Goal: Task Accomplishment & Management: Use online tool/utility

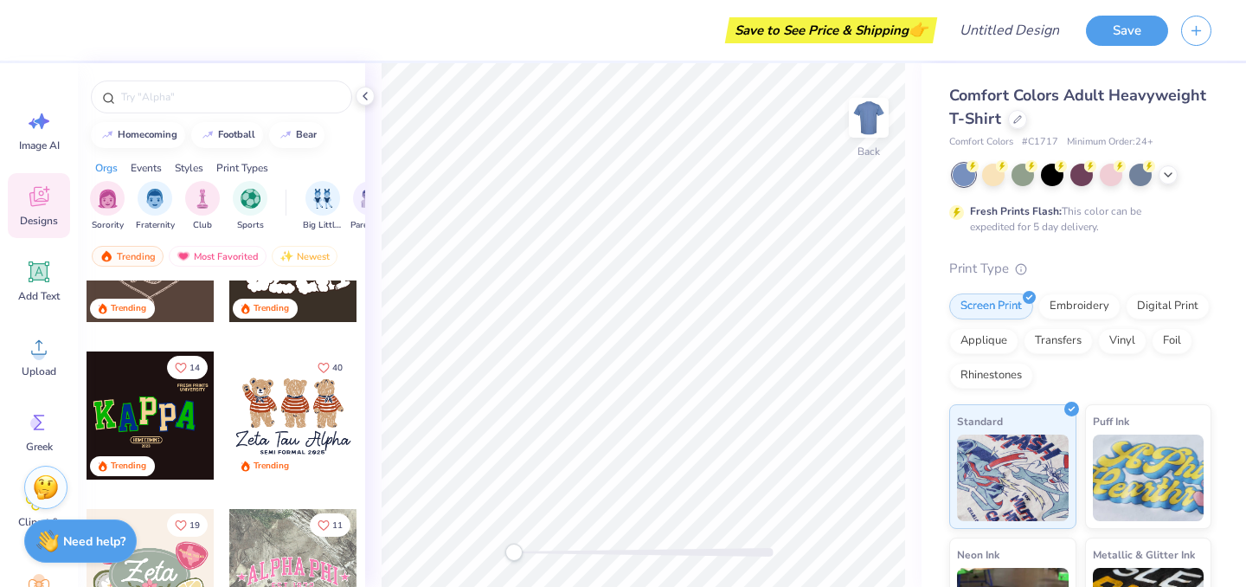
scroll to position [718, 0]
click at [170, 430] on div at bounding box center [151, 415] width 128 height 128
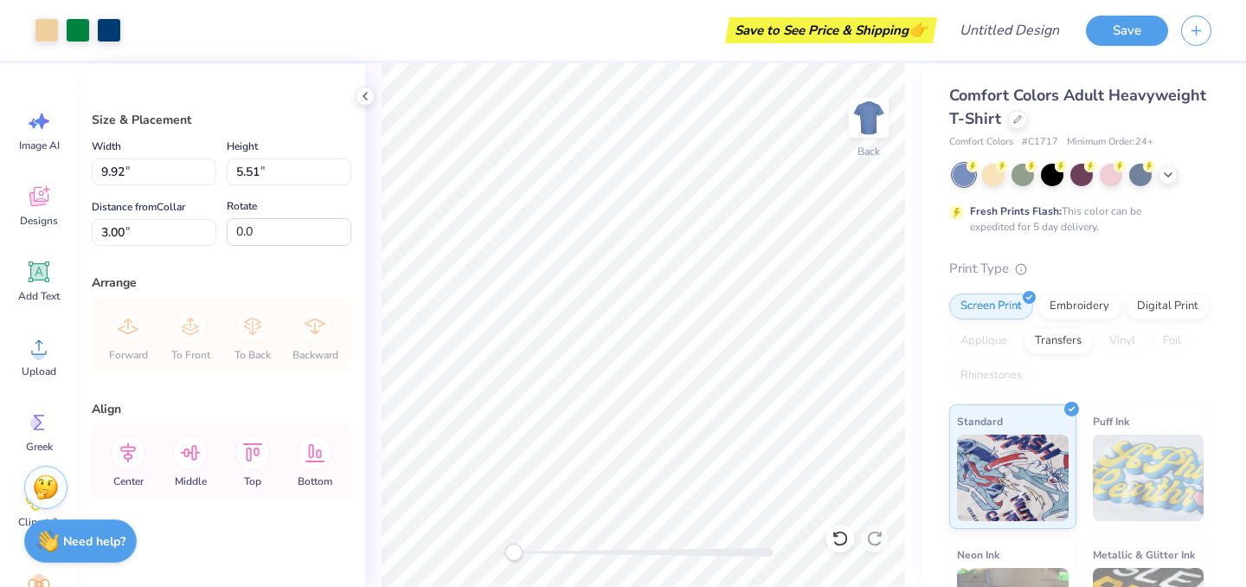
scroll to position [7, 0]
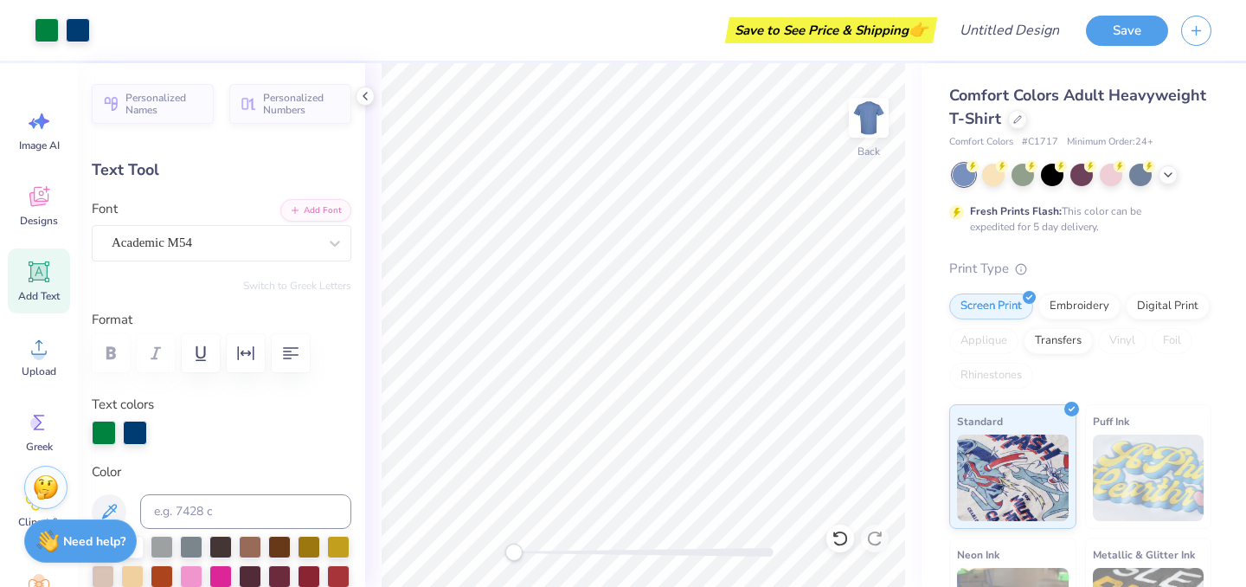
type input "1.77"
type input "2.64"
type input "4.53"
type input "10.4"
type input "2.00"
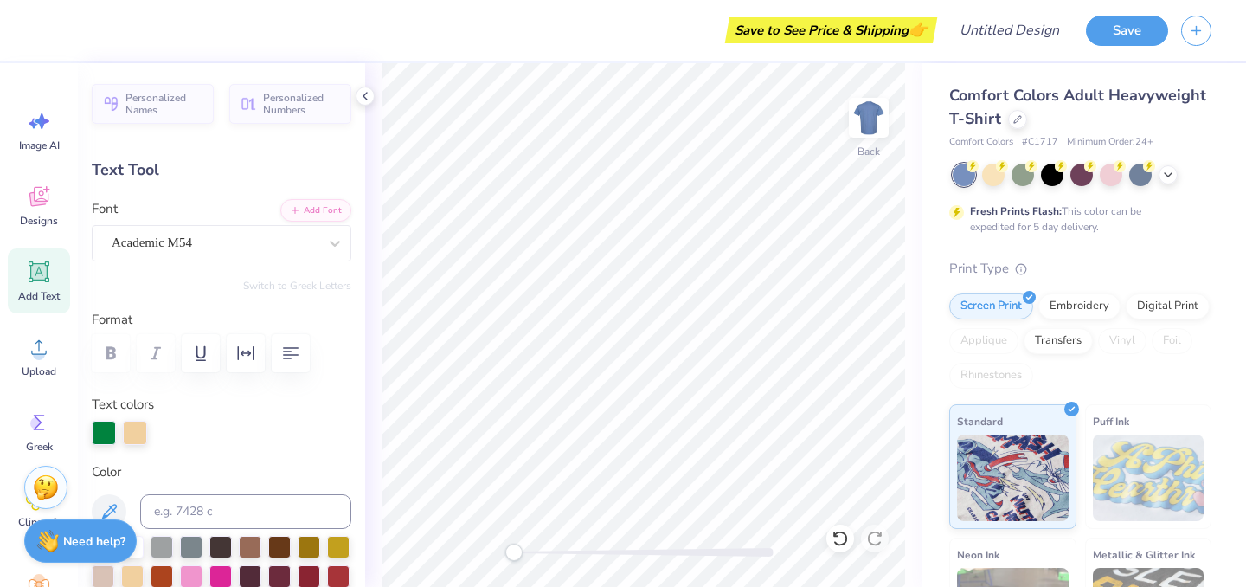
type input "2.63"
type input "4.35"
type input "-5.5"
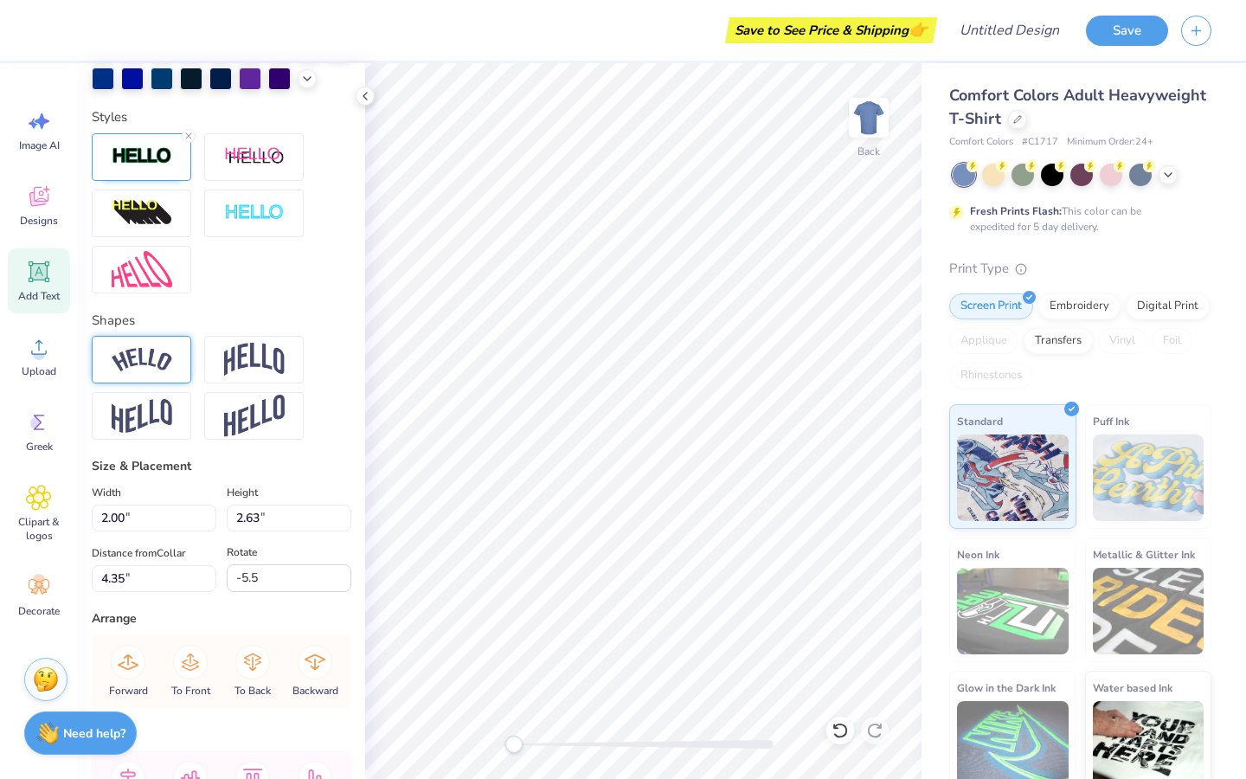
scroll to position [546, 0]
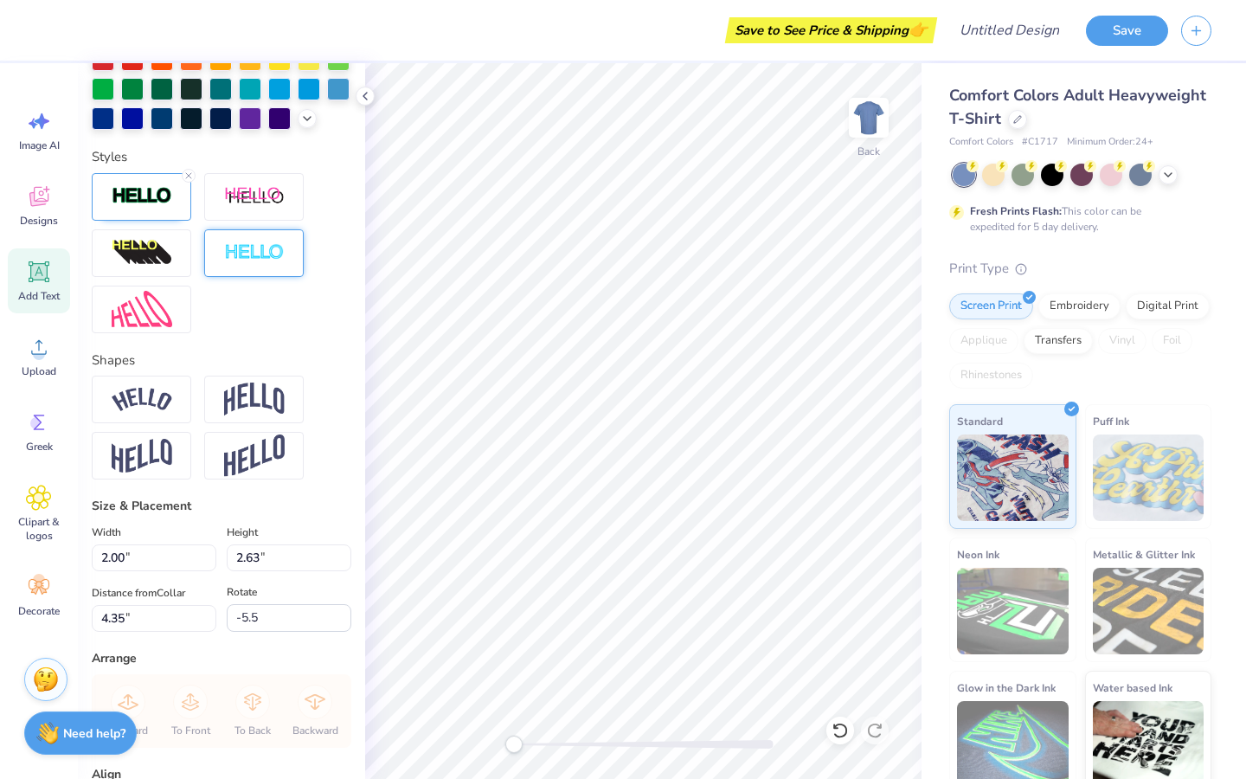
type textarea "S"
type input "1.74"
type input "2.54"
type input "4.65"
type input "-3.5"
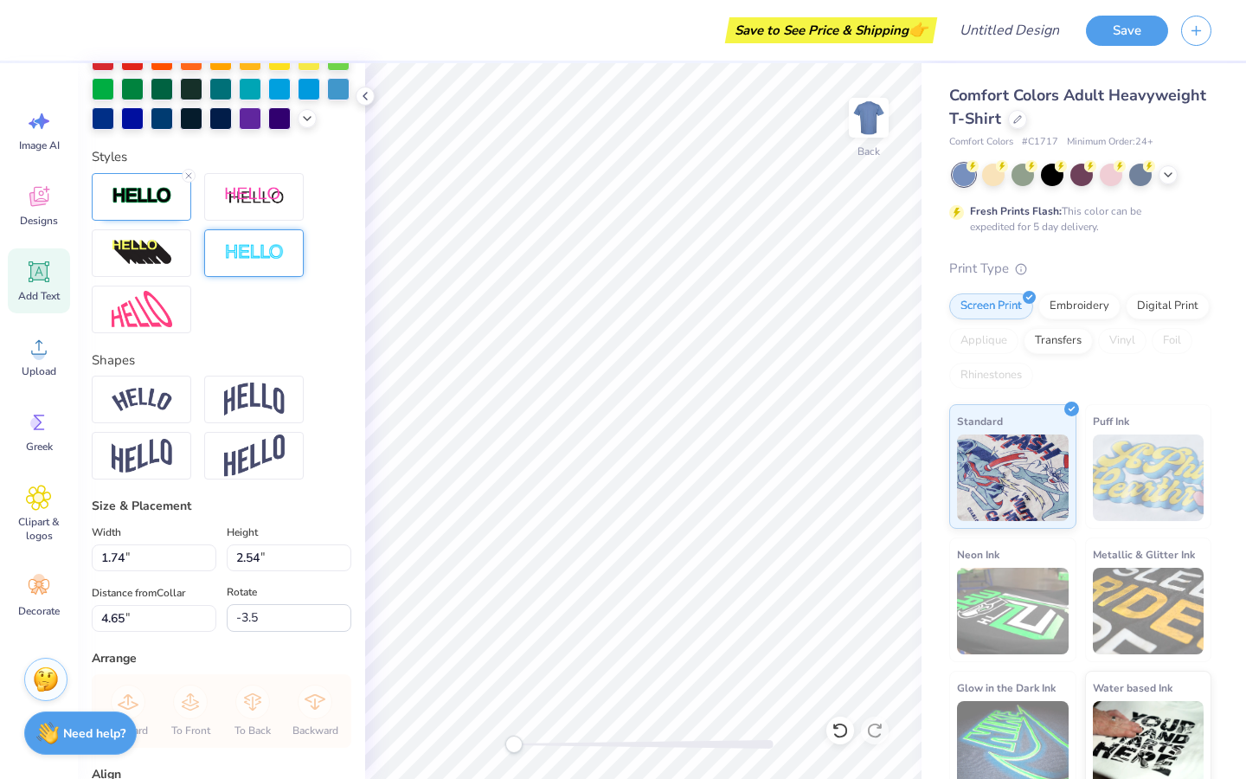
type textarea "O"
type input "1.54"
type input "2.47"
type input "4.10"
type input "0.0"
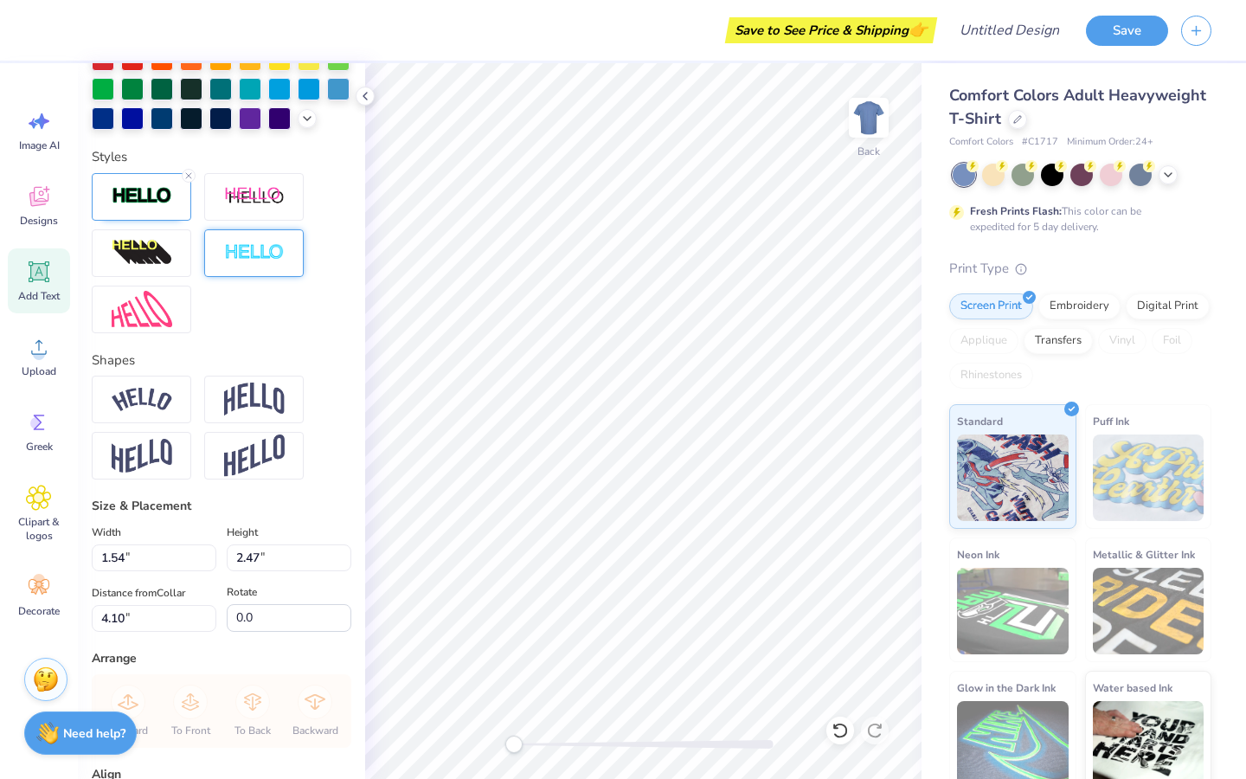
type textarea "T"
type input "1.59"
type input "2.52"
type input "4.65"
type input "-2.2"
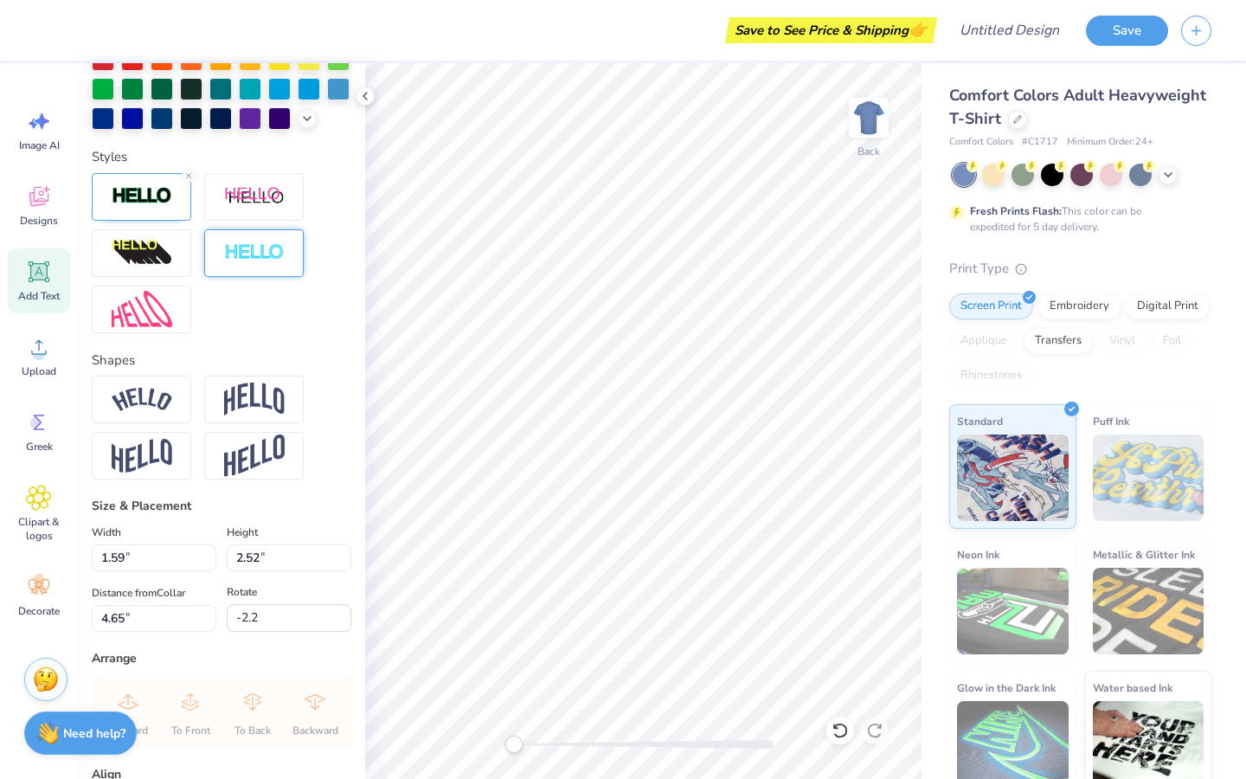
type textarea "d"
type input "1.77"
type input "2.64"
type input "4.53"
type input "10.4"
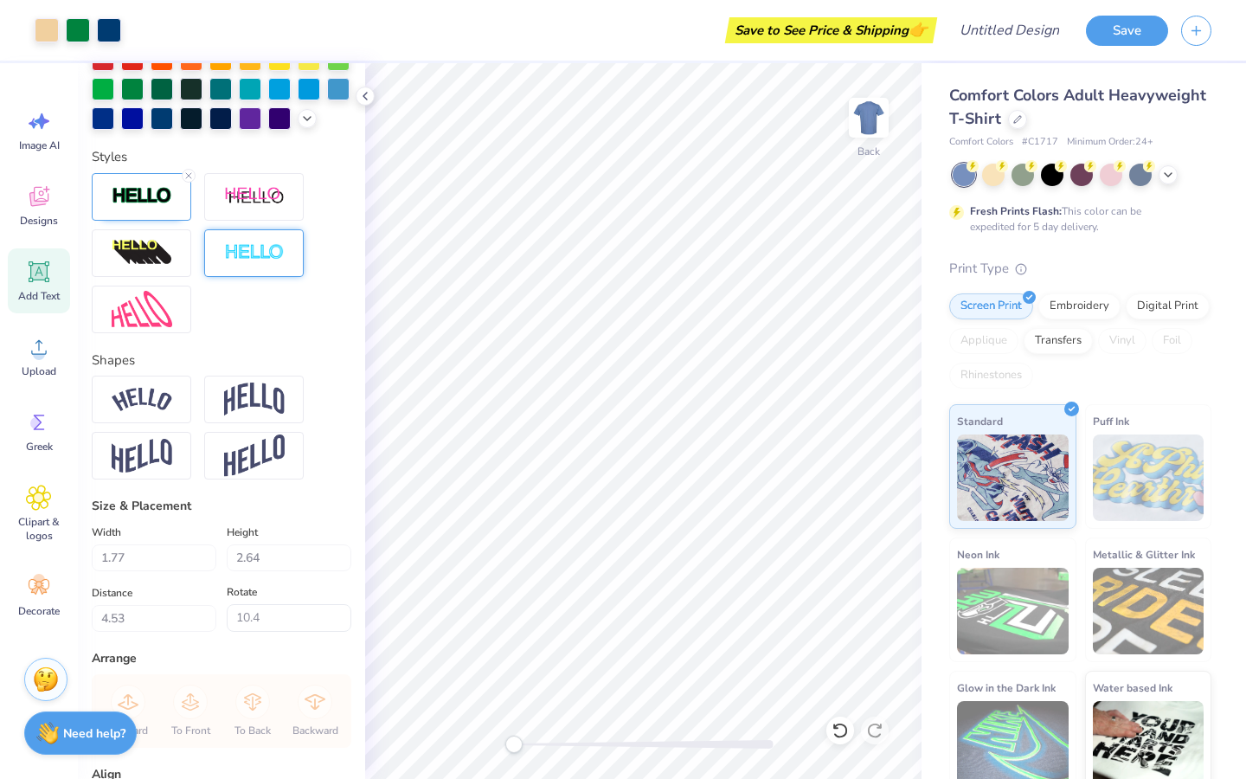
type input "0.0"
type input "1.66"
type input "2.52"
type input "4.65"
type input "-2.2"
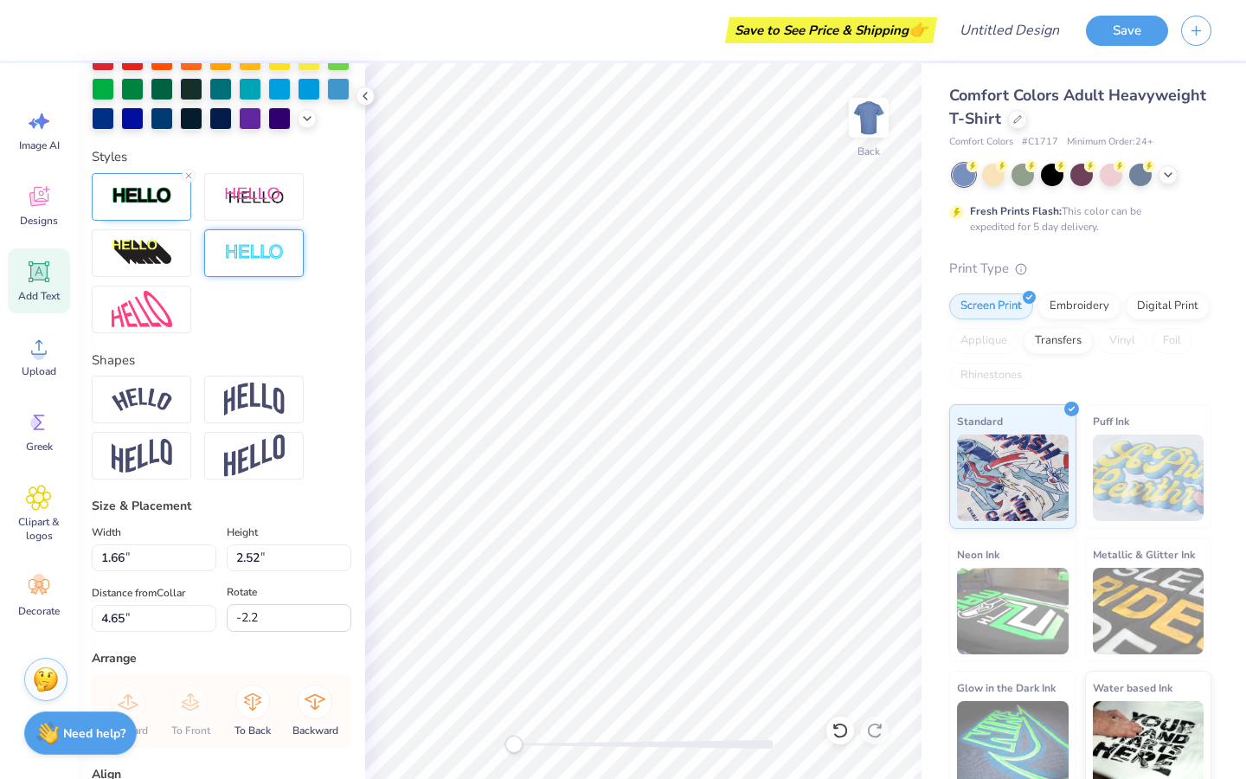
type input "2.47"
type input "4.10"
type input "0.0"
type input "2.52"
type input "4.64"
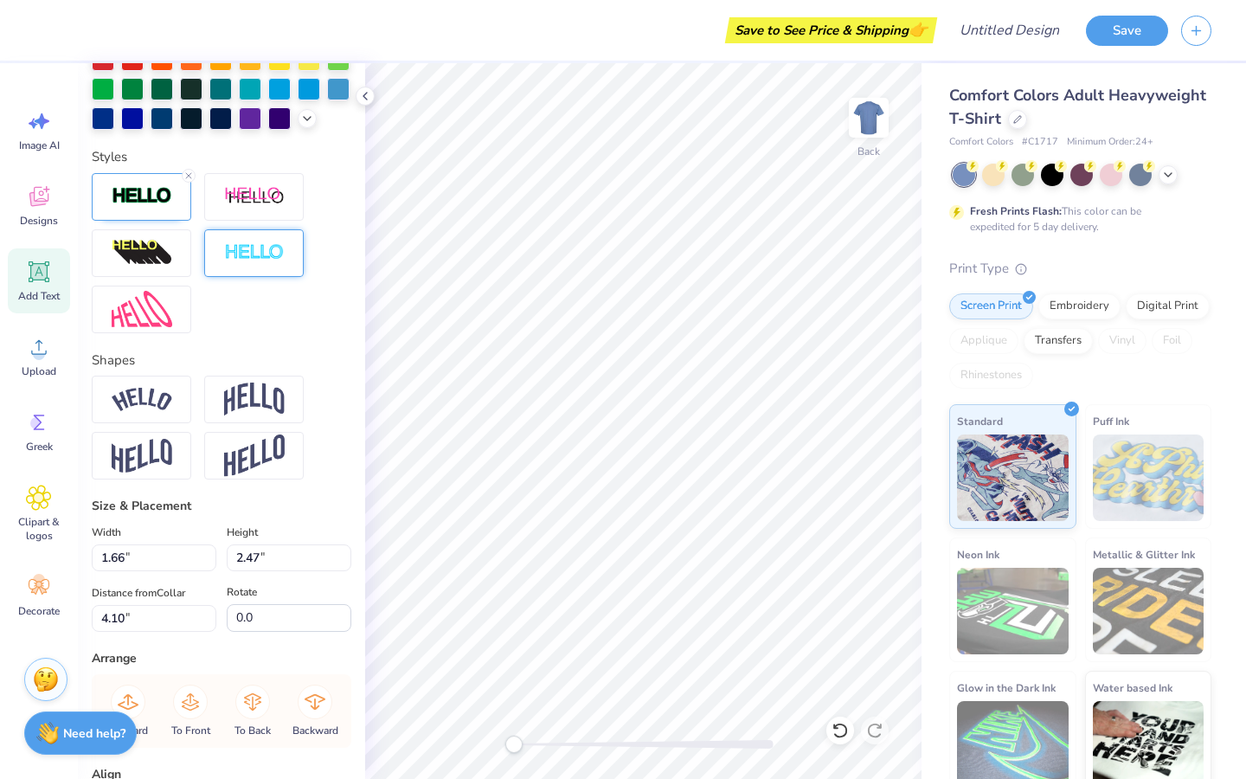
type input "-2.2"
type input "1.58"
type input "-3.5"
type input "1.59"
type input "2.56"
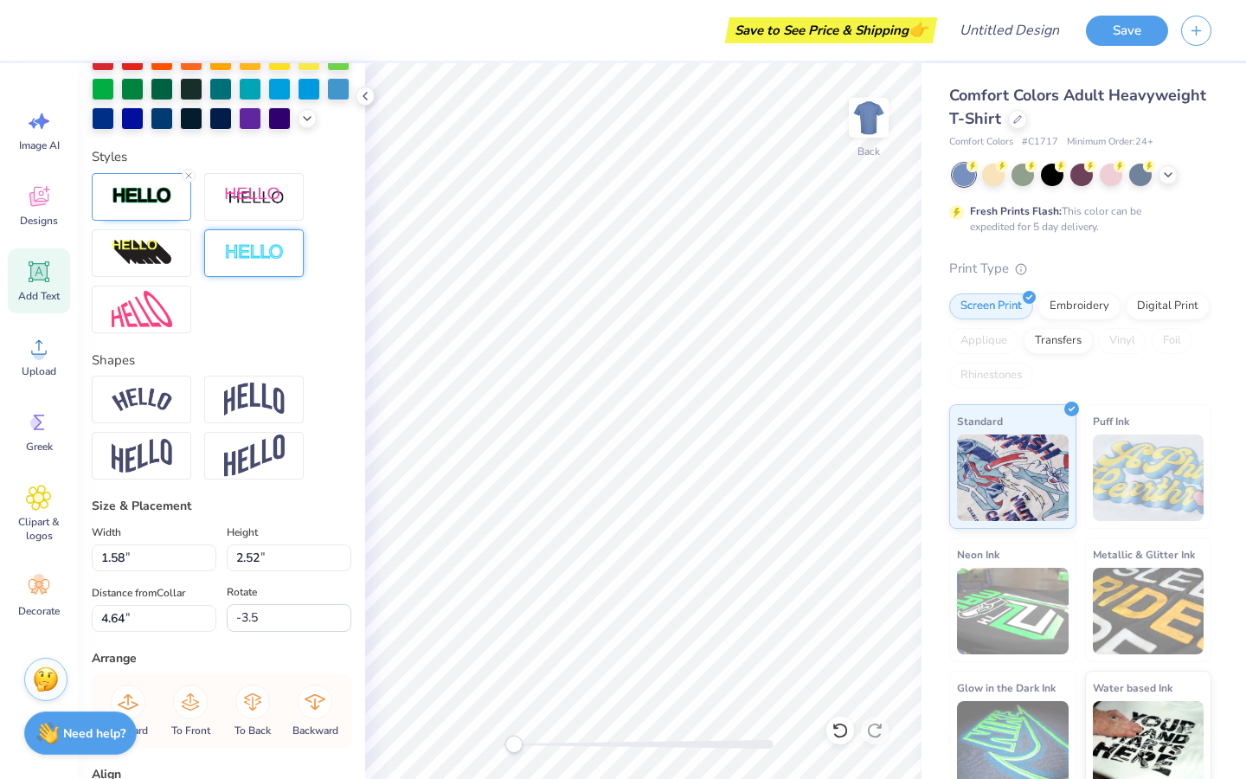
type input "4.37"
type input "-5.5"
type input "1.66"
type input "2.47"
type input "4.14"
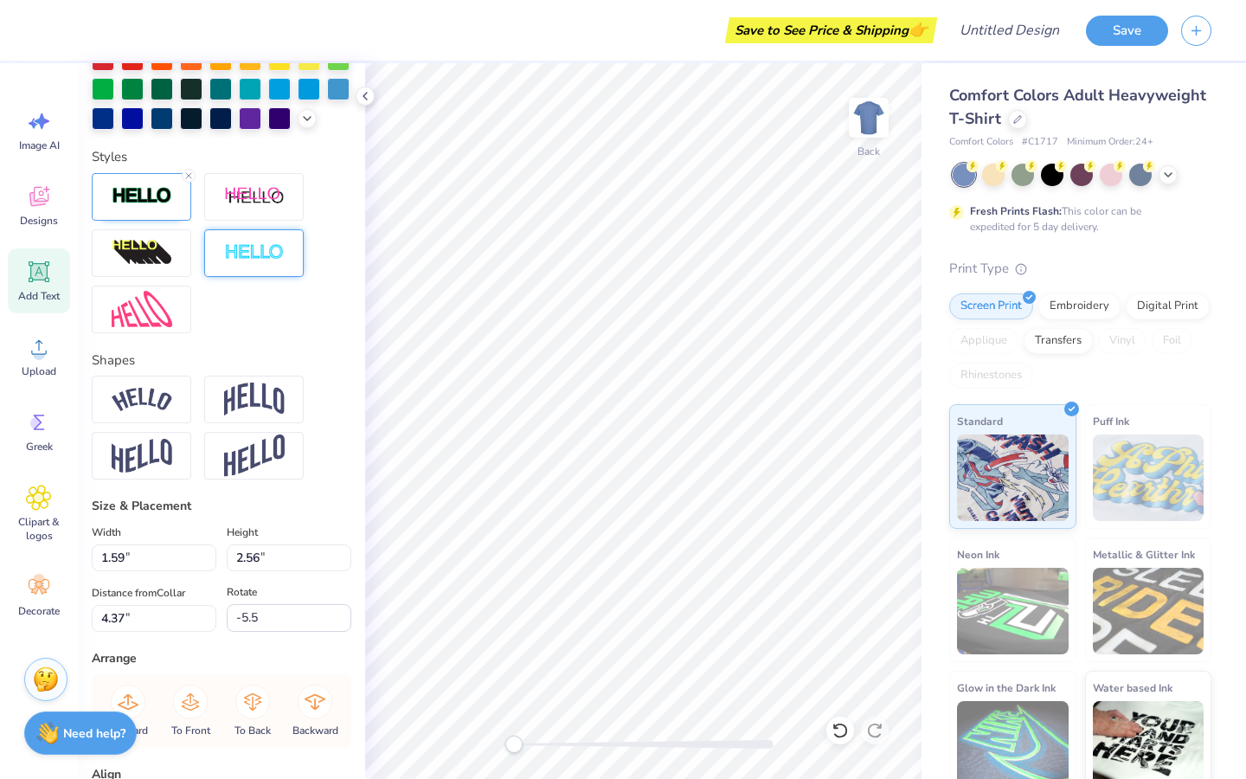
type input "0.0"
type input "2.52"
type input "4.64"
type input "0.0"
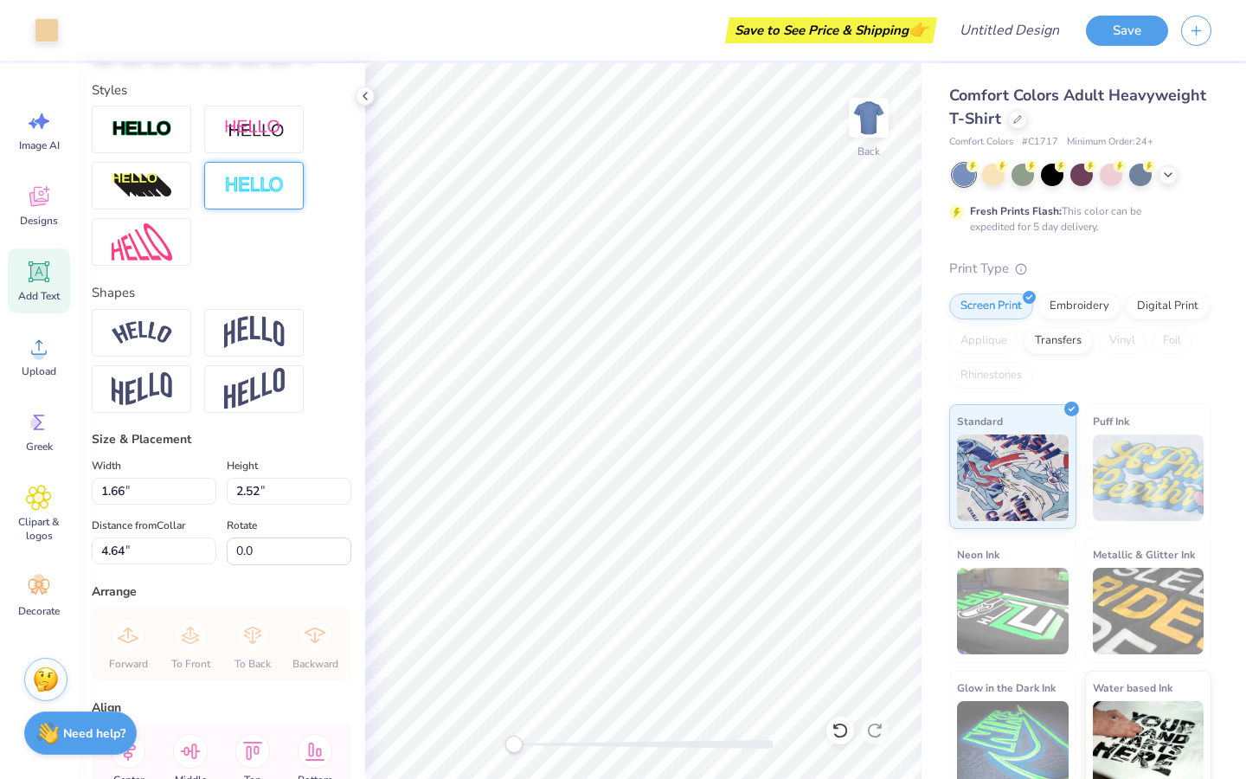
type input "2.16"
type input "0.28"
type input "3.35"
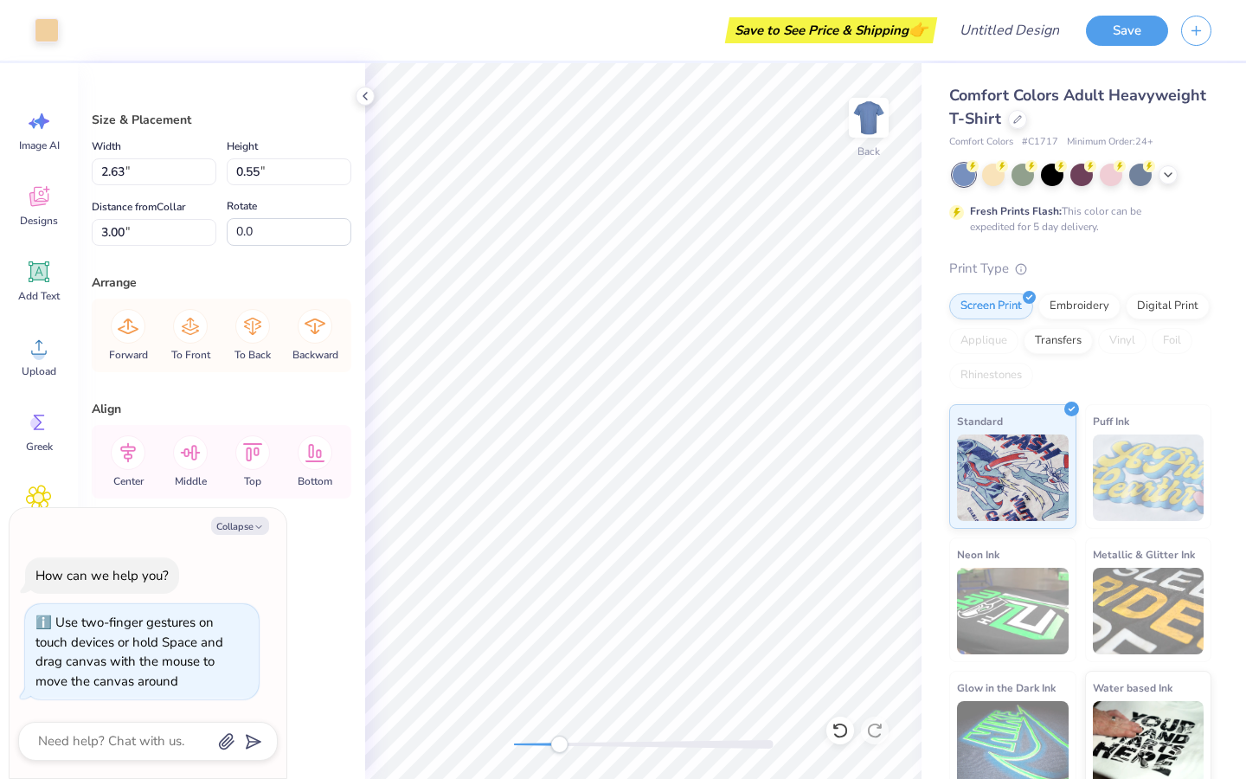
drag, startPoint x: 518, startPoint y: 743, endPoint x: 560, endPoint y: 745, distance: 42.4
click at [560, 586] on div "Accessibility label" at bounding box center [558, 744] width 17 height 17
type textarea "x"
type input "3.13"
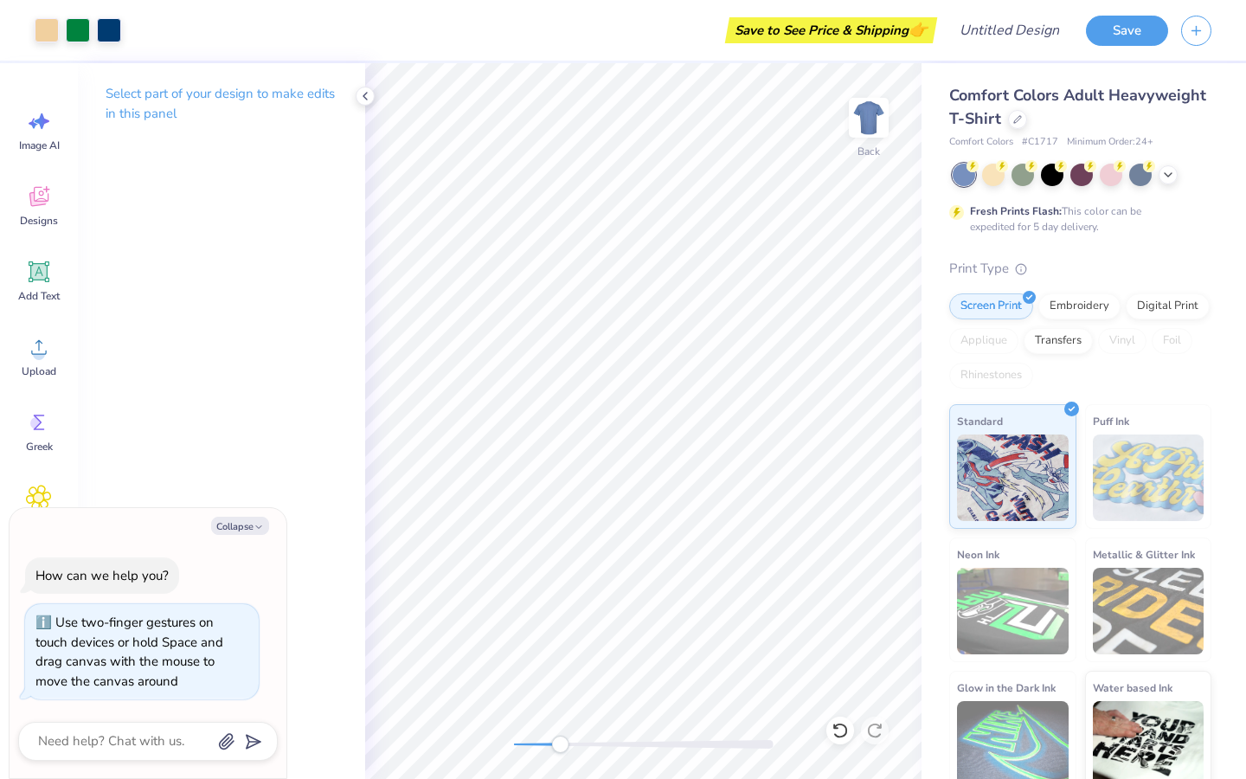
click at [271, 475] on div "Select part of your design to make edits in this panel" at bounding box center [221, 421] width 287 height 716
click at [259, 526] on icon "button" at bounding box center [259, 527] width 10 height 10
type textarea "x"
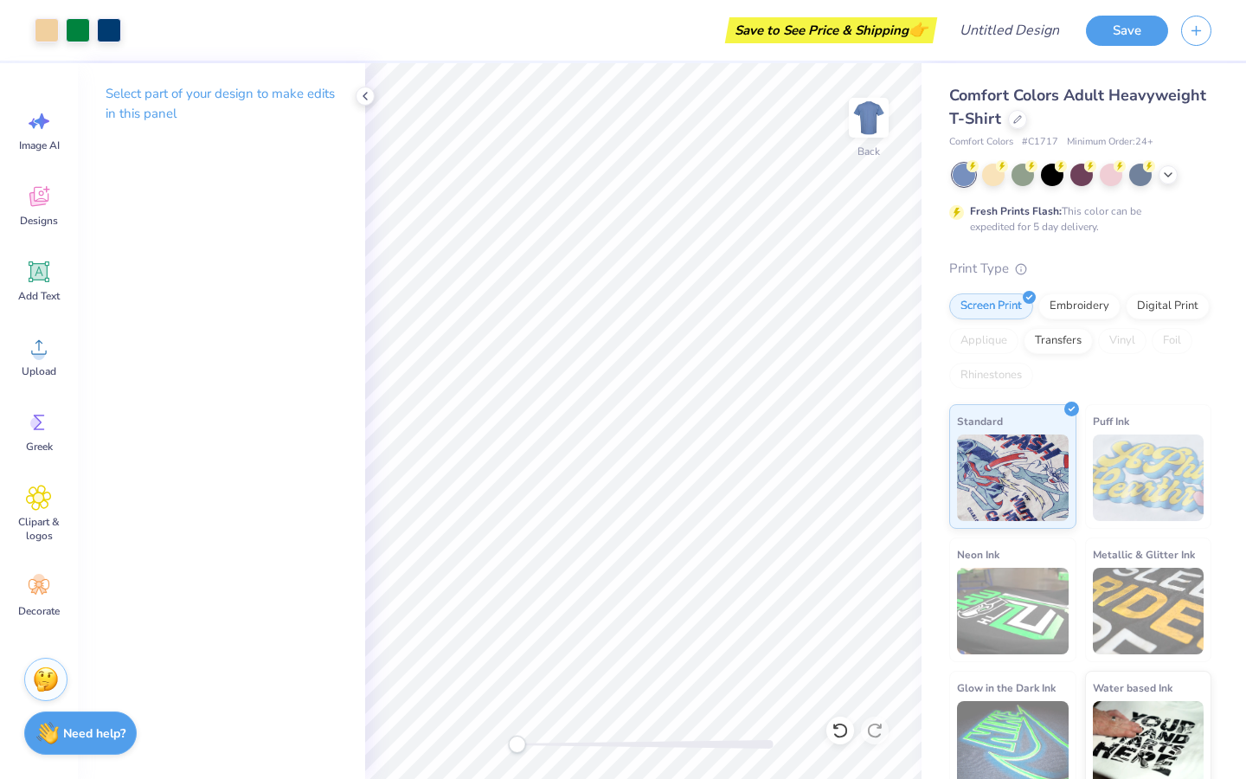
click at [517, 586] on div "Back" at bounding box center [643, 421] width 557 height 716
click at [495, 586] on div "Back" at bounding box center [643, 421] width 557 height 716
click at [1163, 180] on div at bounding box center [1168, 173] width 19 height 19
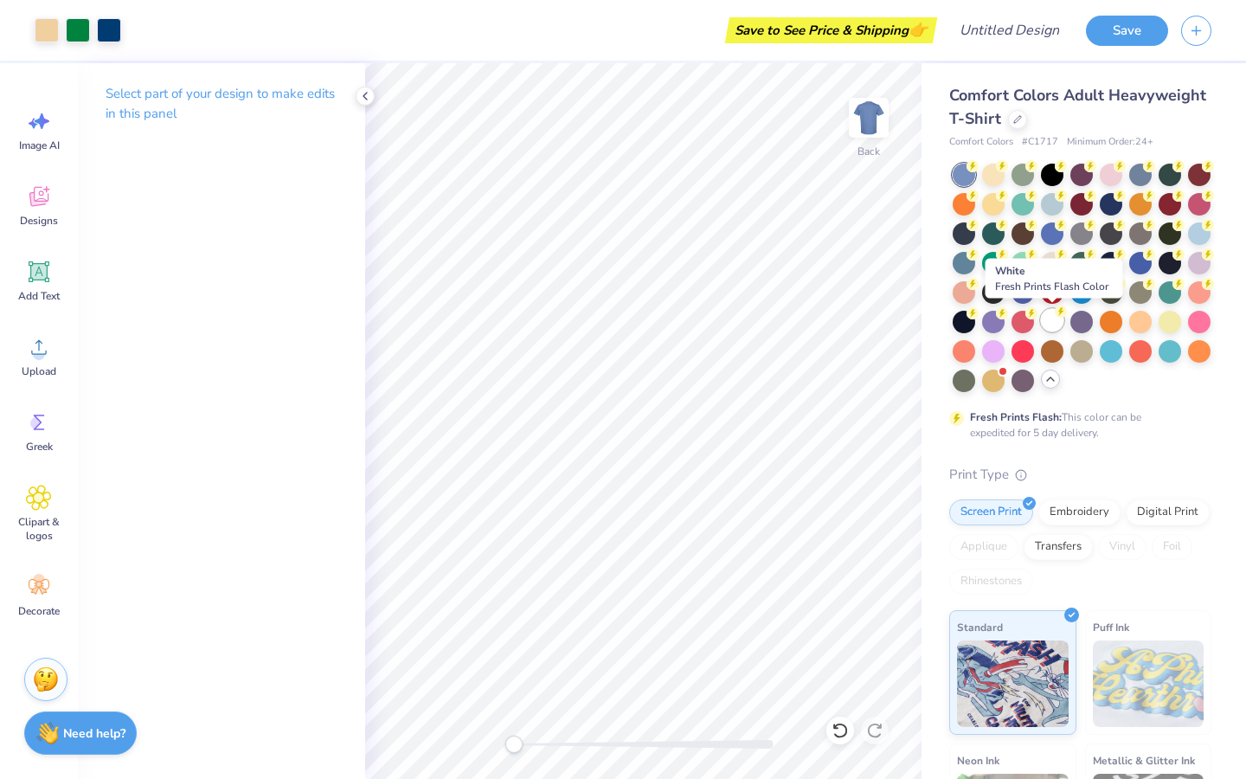
click at [1058, 322] on div at bounding box center [1052, 320] width 23 height 23
click at [362, 98] on icon at bounding box center [365, 96] width 14 height 14
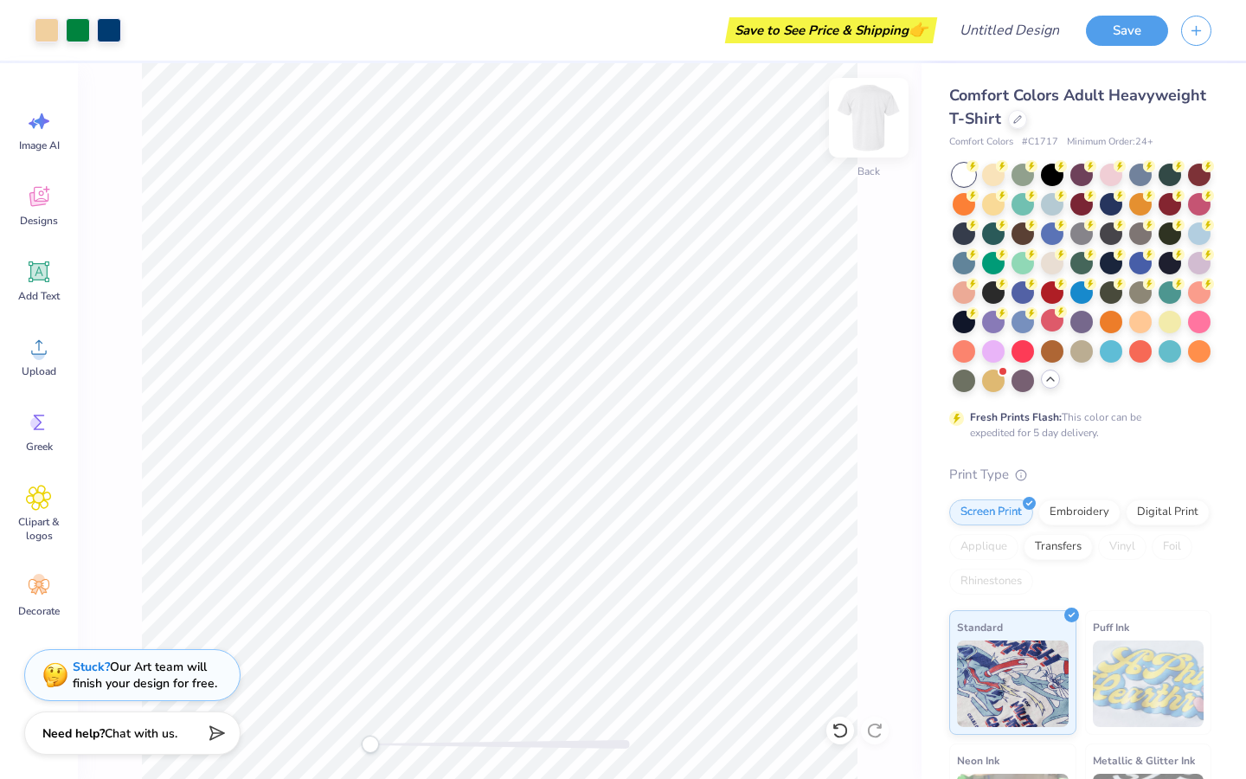
click at [860, 131] on img at bounding box center [868, 117] width 69 height 69
click at [864, 111] on img at bounding box center [868, 117] width 69 height 69
click at [58, 197] on div "Designs" at bounding box center [39, 205] width 62 height 65
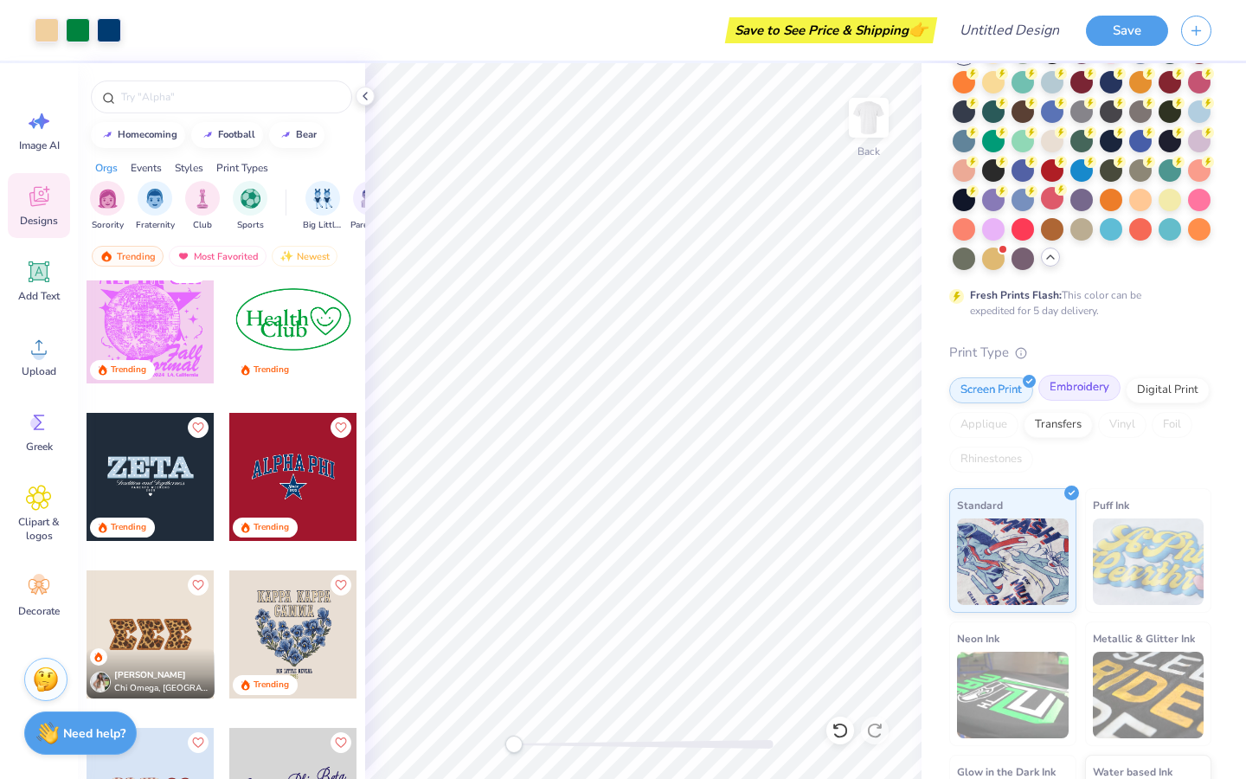
scroll to position [105, 0]
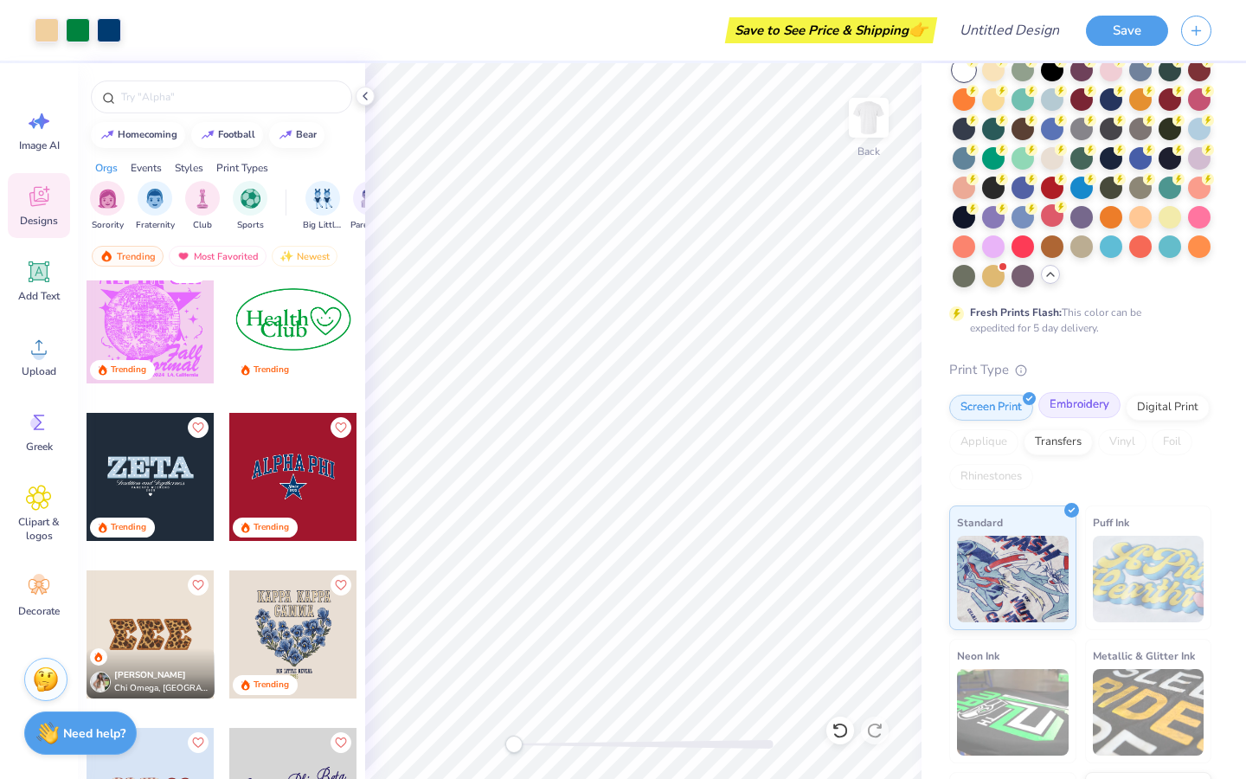
click at [1088, 409] on div "Embroidery" at bounding box center [1080, 405] width 82 height 26
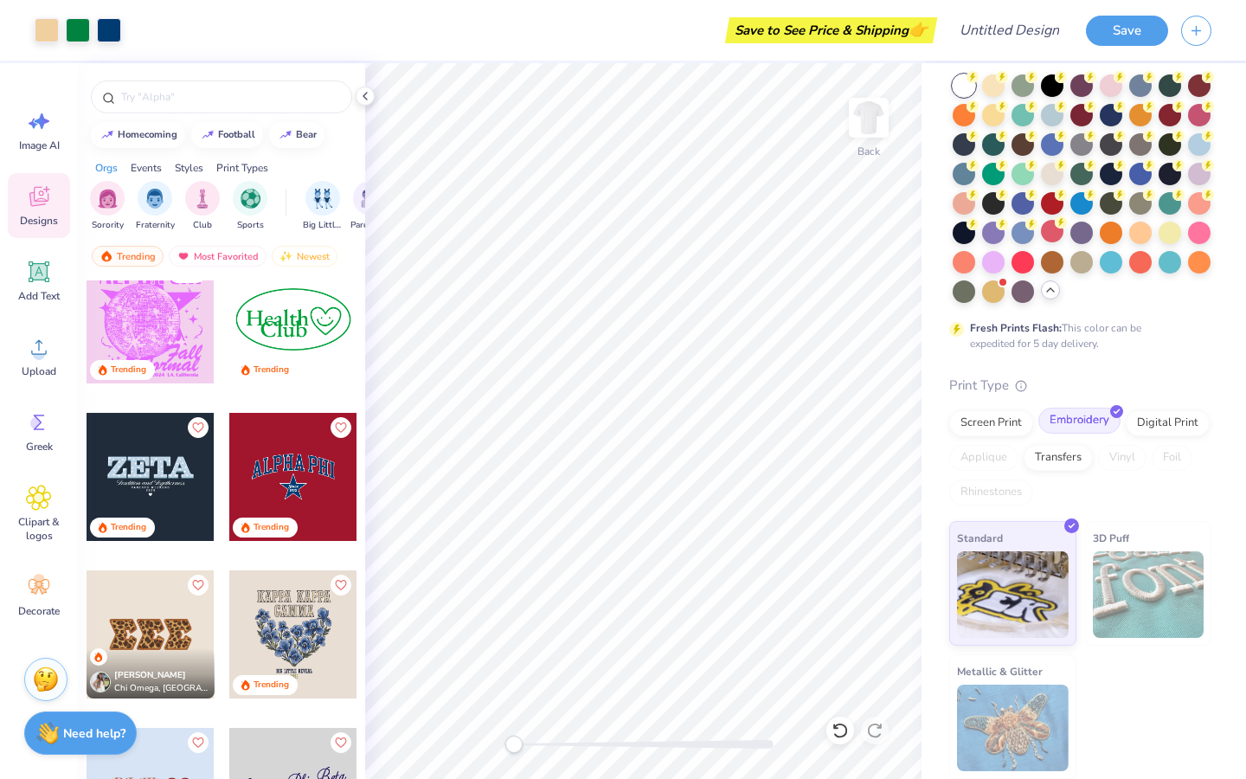
scroll to position [89, 0]
click at [1151, 423] on div "Digital Print" at bounding box center [1168, 421] width 84 height 26
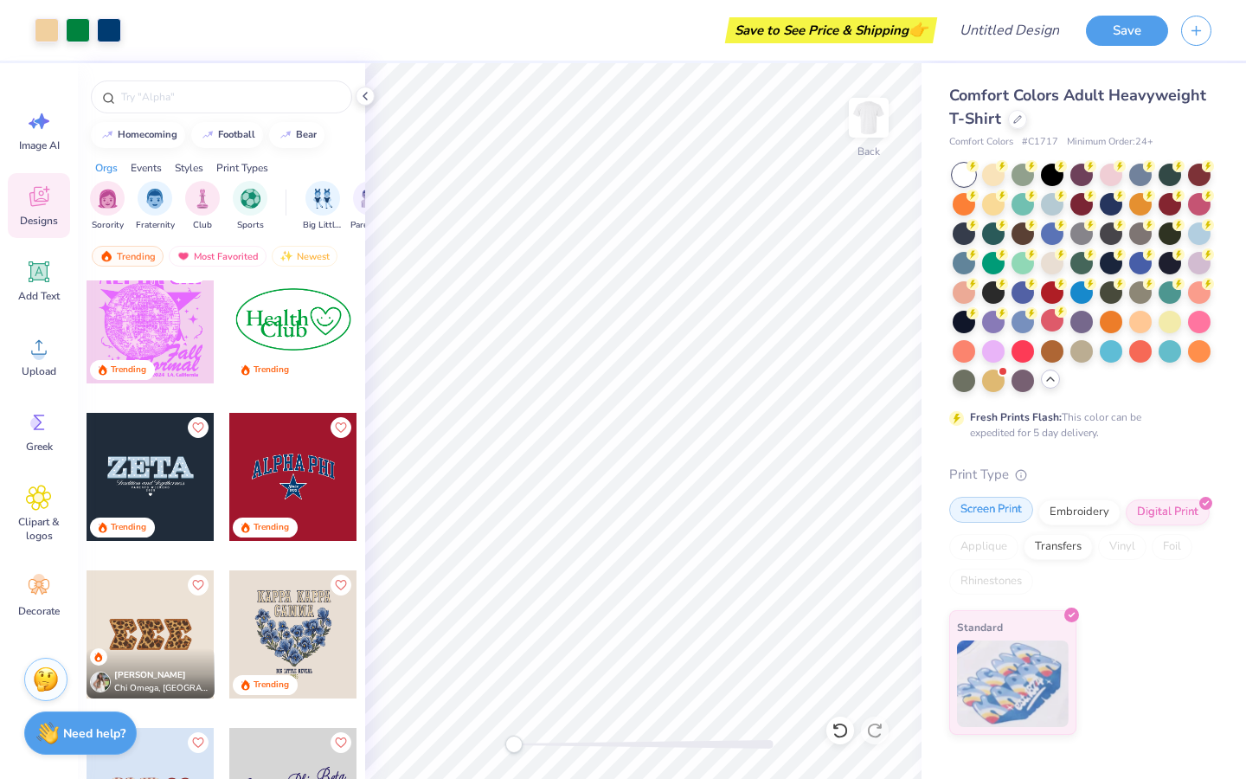
click at [1002, 509] on div "Screen Print" at bounding box center [991, 510] width 84 height 26
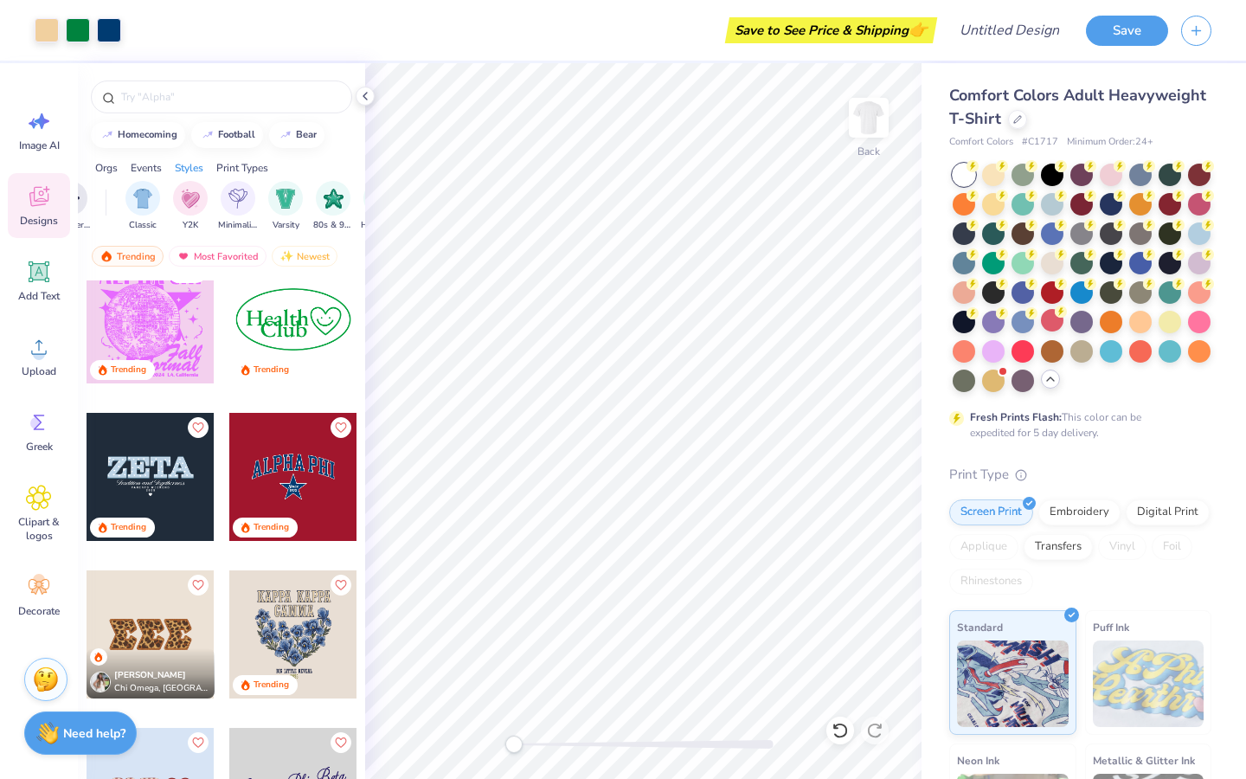
scroll to position [0, 875]
click at [330, 205] on img "filter for 80s & 90s" at bounding box center [330, 197] width 20 height 20
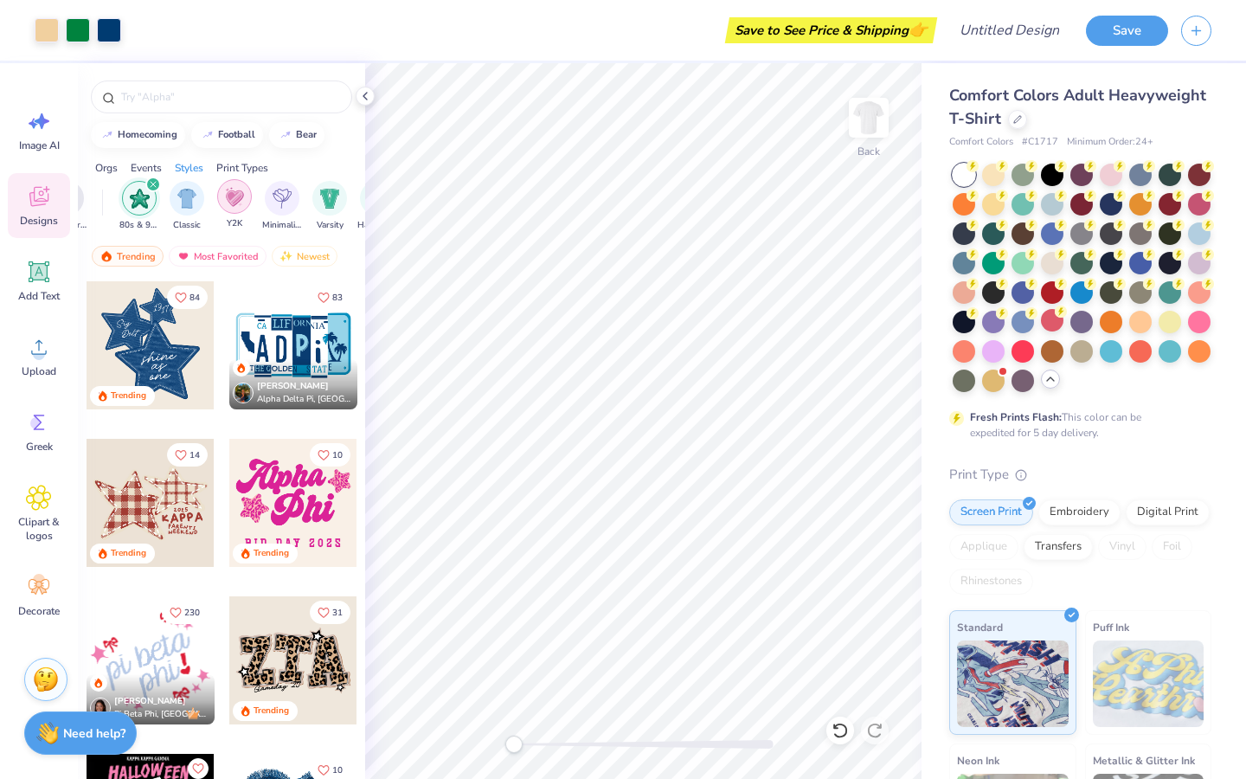
click at [249, 201] on div "filter for Y2K" at bounding box center [234, 196] width 35 height 35
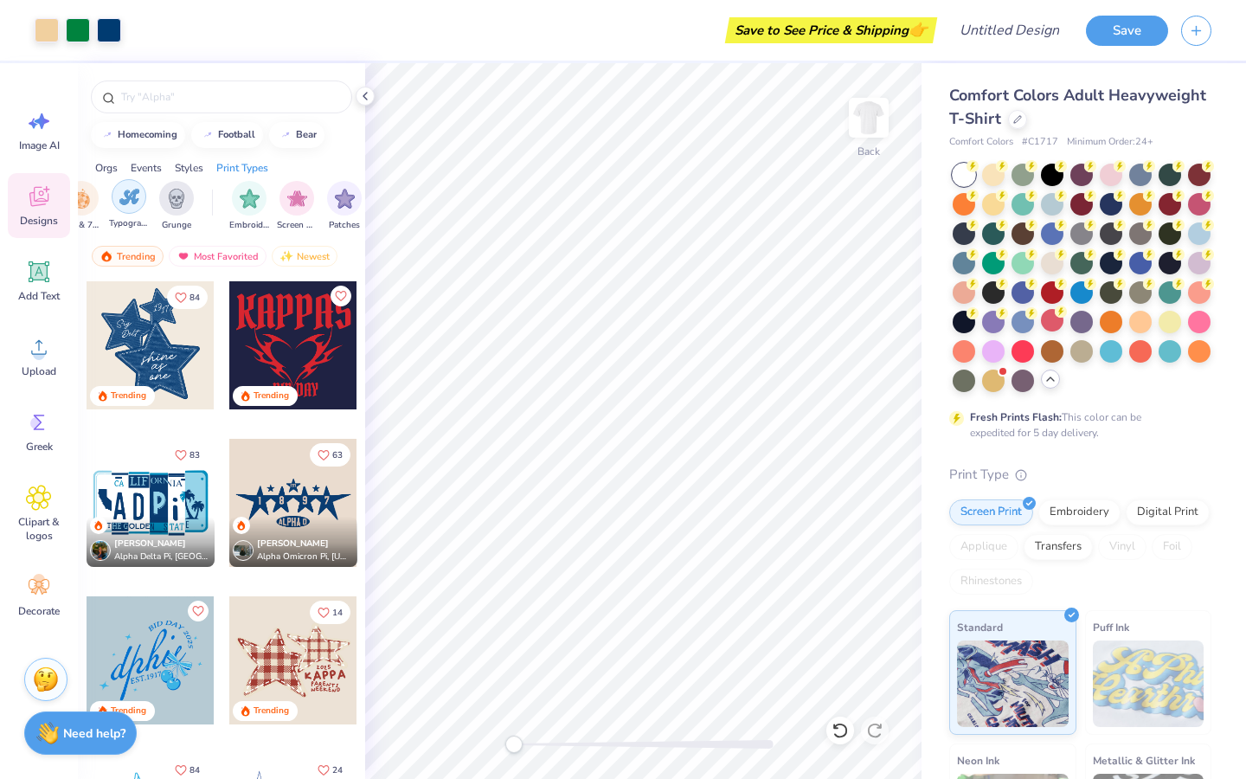
scroll to position [0, 1270]
click at [178, 203] on img "filter for Grunge" at bounding box center [173, 197] width 19 height 20
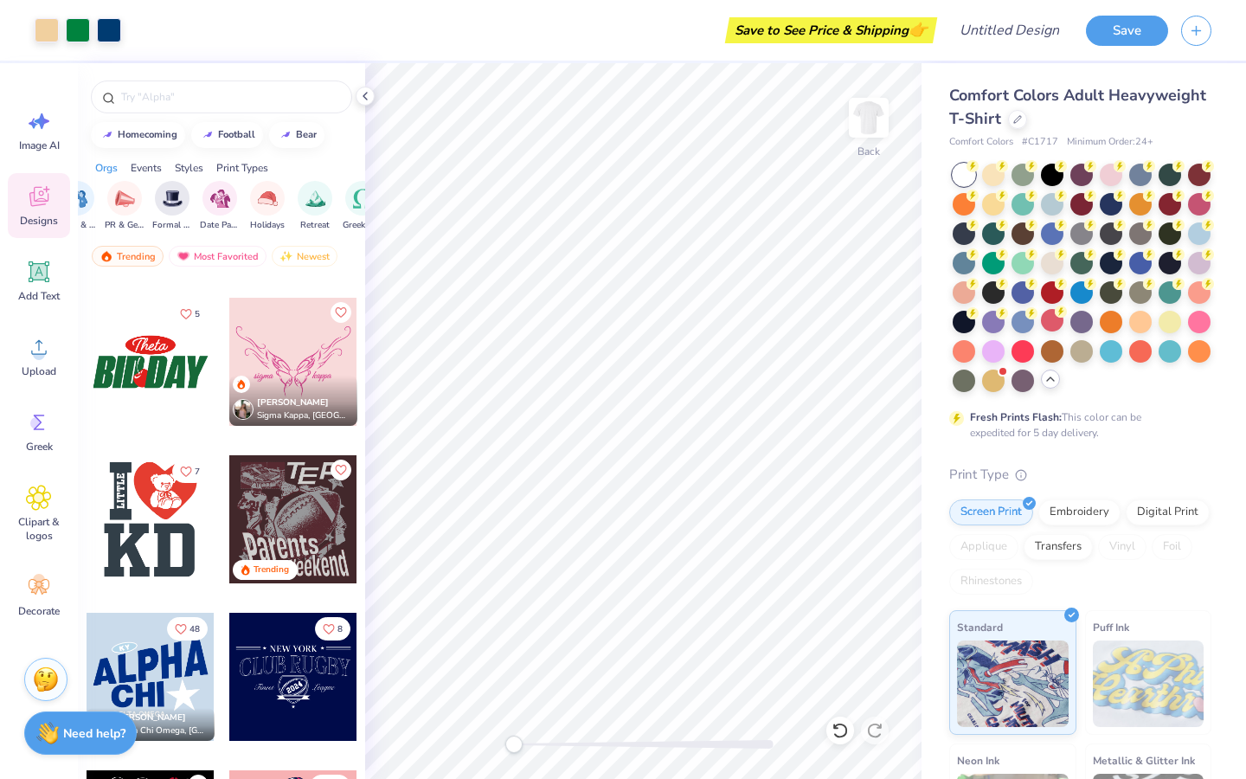
scroll to position [0, 0]
click at [199, 203] on img "filter for Club" at bounding box center [202, 197] width 19 height 20
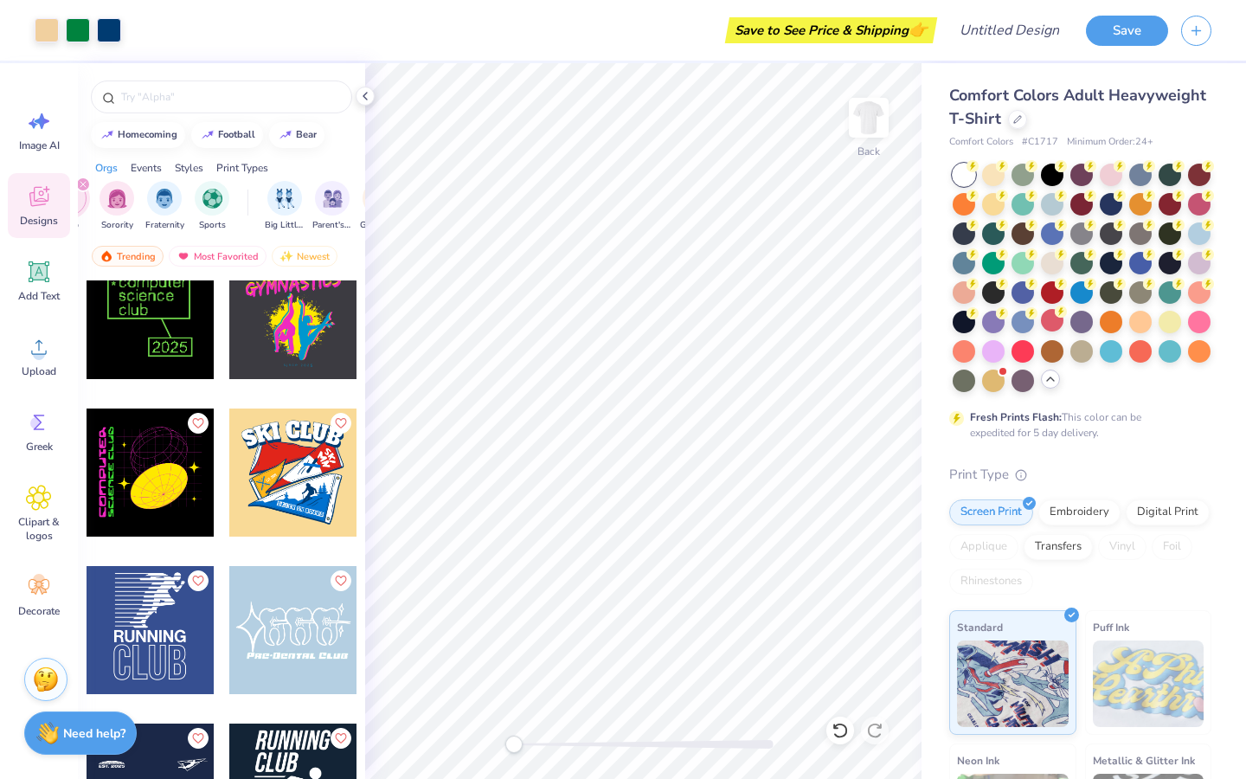
scroll to position [1770, 0]
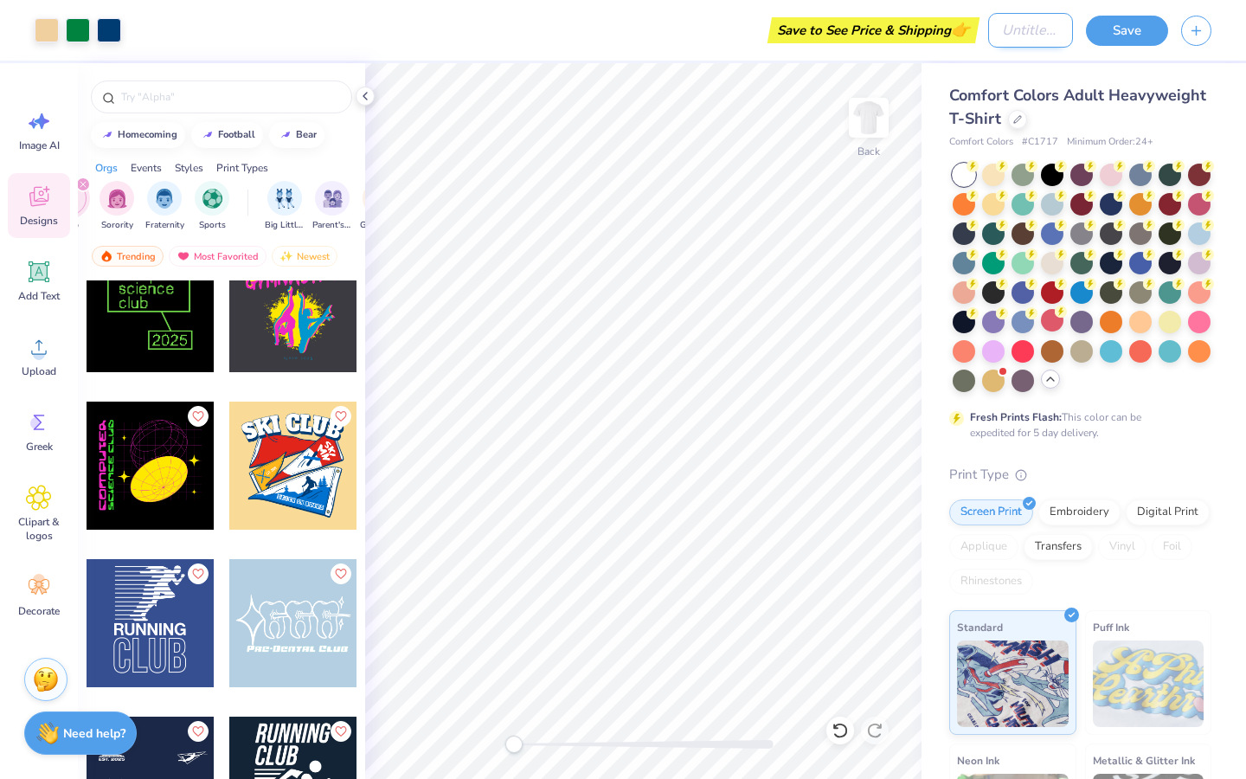
click at [988, 34] on input "Design Title" at bounding box center [1030, 30] width 85 height 35
click at [983, 34] on div "Art colors Save to See Price & Shipping 👉 Design Title Save" at bounding box center [623, 30] width 1246 height 61
click at [990, 34] on input "Design Title" at bounding box center [1030, 30] width 85 height 35
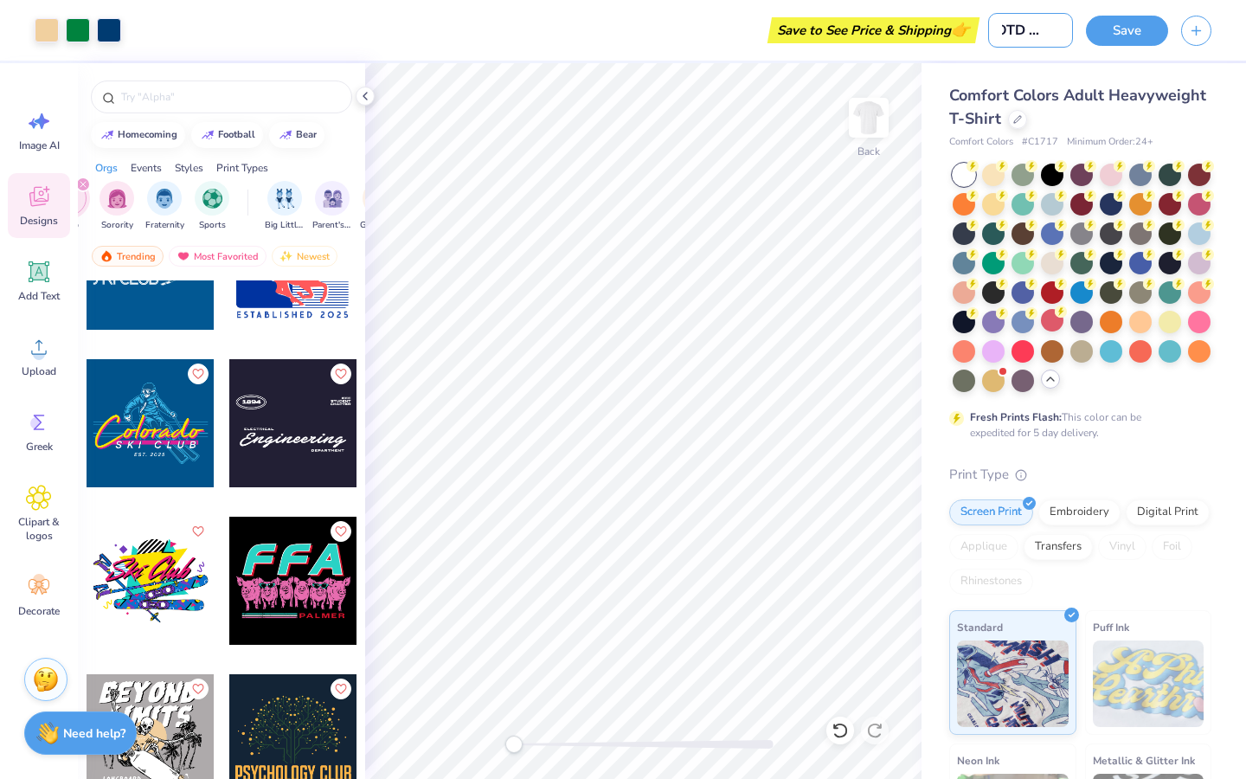
scroll to position [3097, 0]
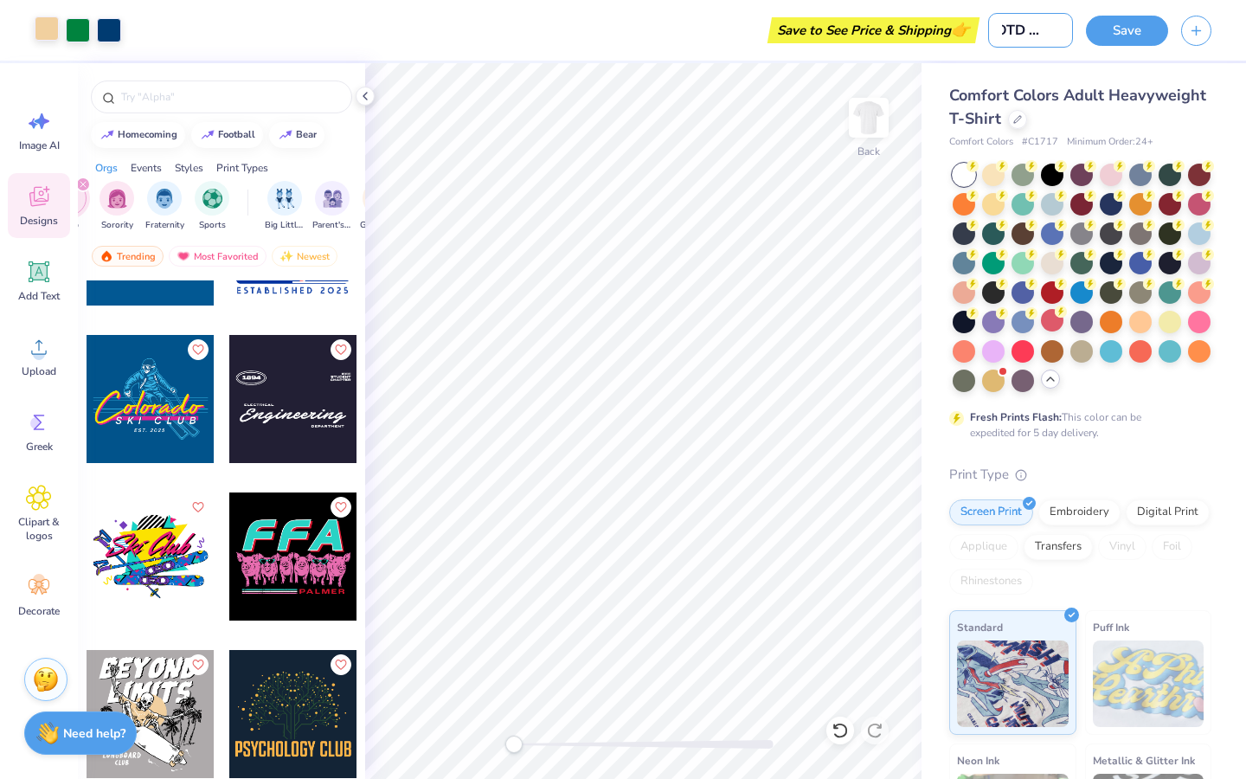
type input "SOTD Shirt"
click at [55, 28] on div at bounding box center [47, 28] width 24 height 24
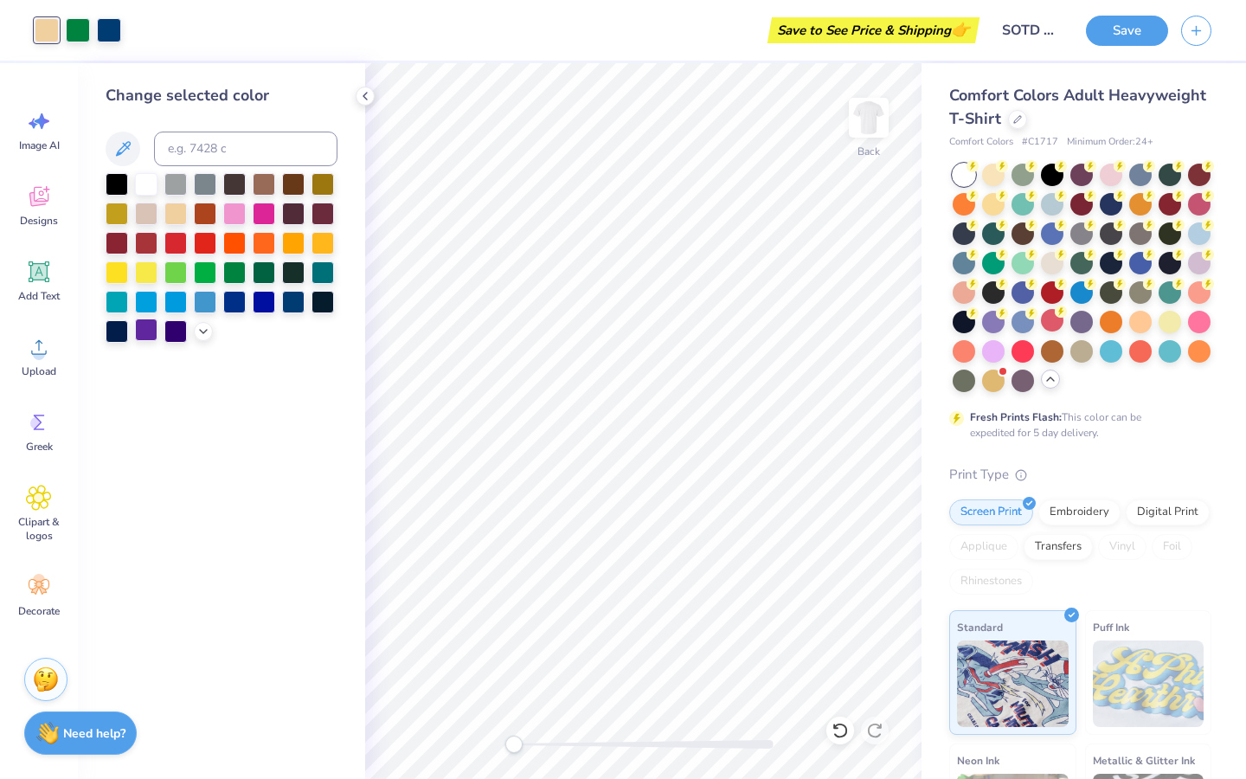
click at [143, 325] on div at bounding box center [146, 329] width 23 height 23
click at [80, 32] on div at bounding box center [78, 28] width 24 height 24
click at [115, 207] on div at bounding box center [117, 212] width 23 height 23
click at [107, 35] on div at bounding box center [109, 28] width 24 height 24
click at [153, 187] on div at bounding box center [146, 182] width 23 height 23
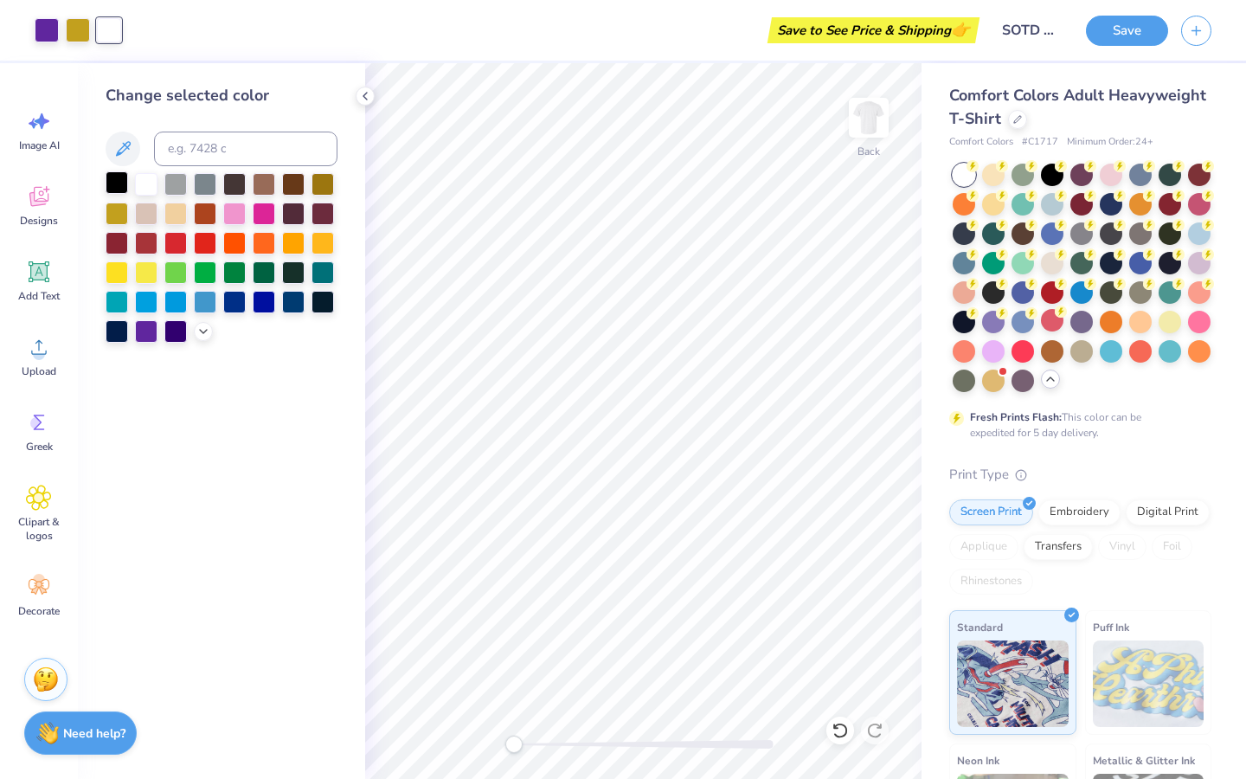
click at [112, 187] on div at bounding box center [117, 182] width 23 height 23
click at [81, 33] on div at bounding box center [78, 28] width 24 height 24
click at [121, 267] on div at bounding box center [117, 271] width 23 height 23
click at [119, 183] on div at bounding box center [117, 182] width 23 height 23
click at [104, 32] on div "Save to See Price & Shipping 👉" at bounding box center [539, 30] width 872 height 61
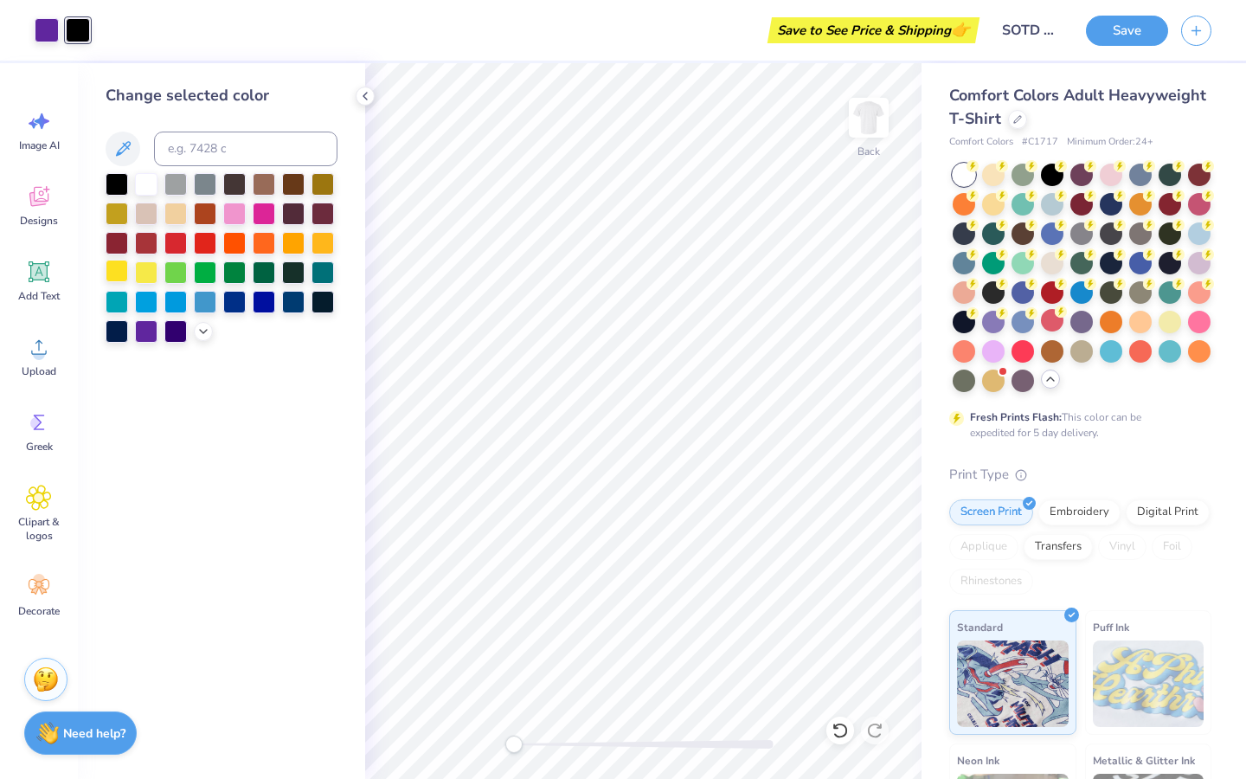
click at [121, 268] on div at bounding box center [117, 271] width 23 height 23
click at [99, 23] on div "Art colors Save to See Price & Shipping 👉 Design Title SOTD Shirt Save" at bounding box center [623, 30] width 1246 height 61
click at [48, 23] on div at bounding box center [47, 28] width 24 height 24
click at [113, 344] on div "Change selected color" at bounding box center [221, 421] width 287 height 716
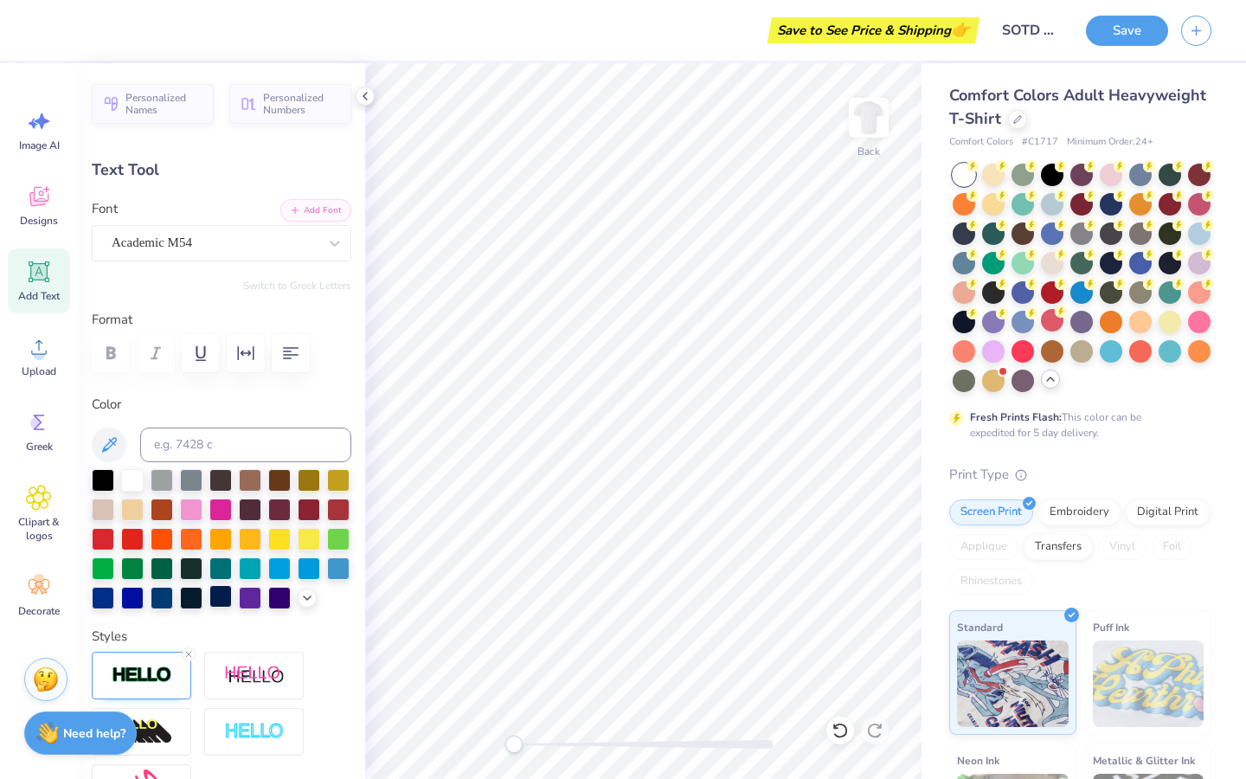
click at [213, 586] on div at bounding box center [220, 596] width 23 height 23
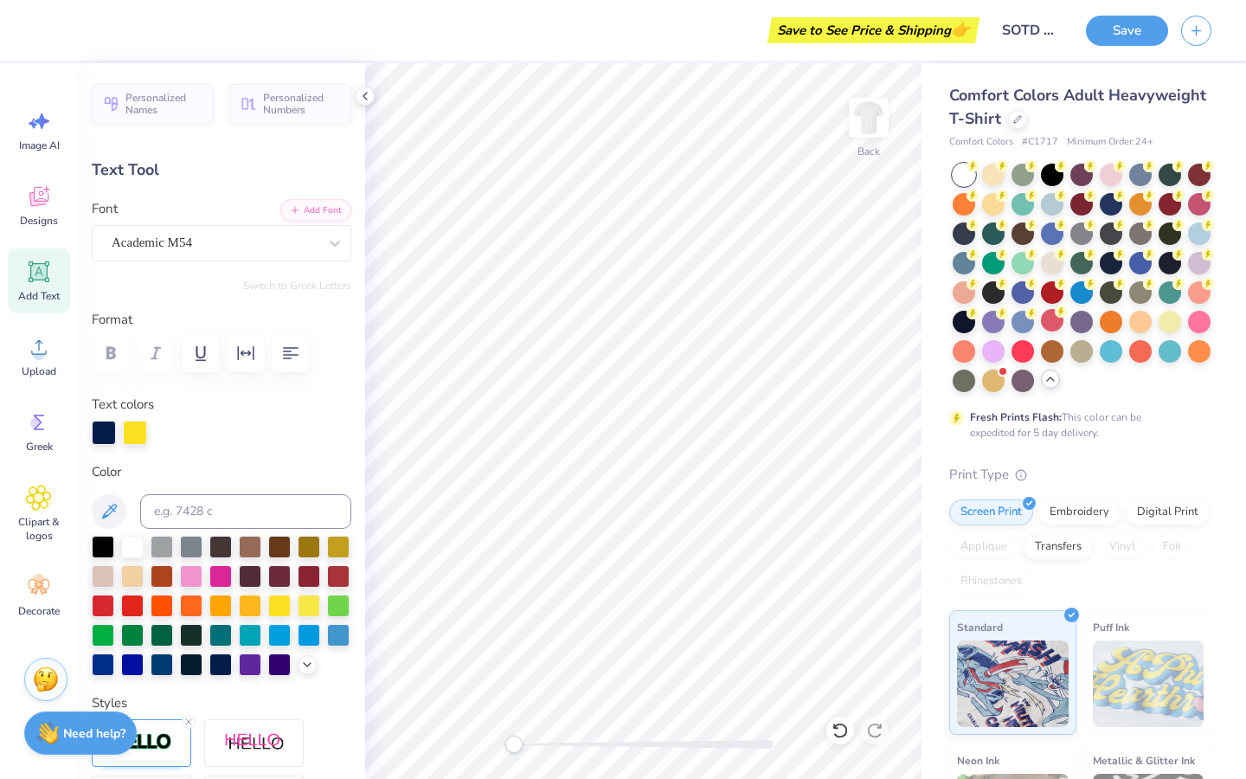
type input "0.0"
type input "1.66"
type input "-2.2"
click at [255, 586] on div at bounding box center [250, 663] width 23 height 23
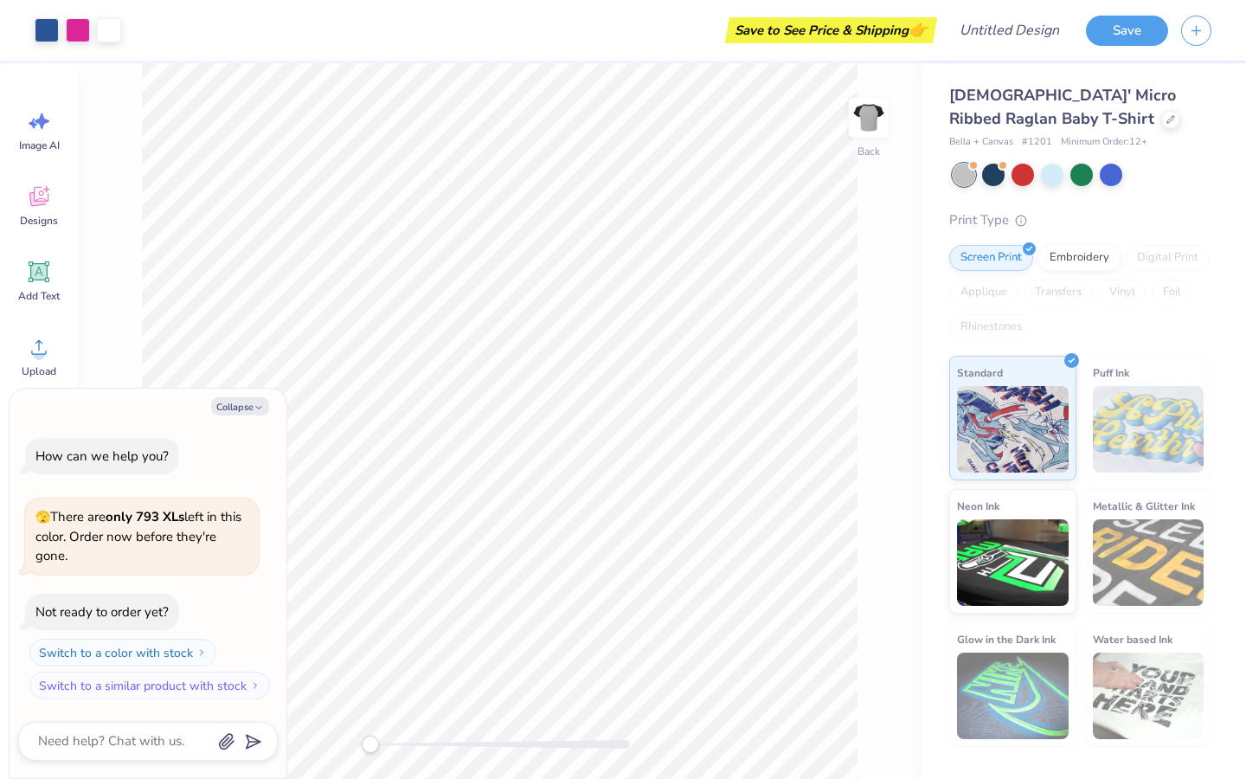
type textarea "x"
click at [126, 732] on textarea at bounding box center [124, 741] width 176 height 23
type textarea "h"
type textarea "x"
type textarea "ho"
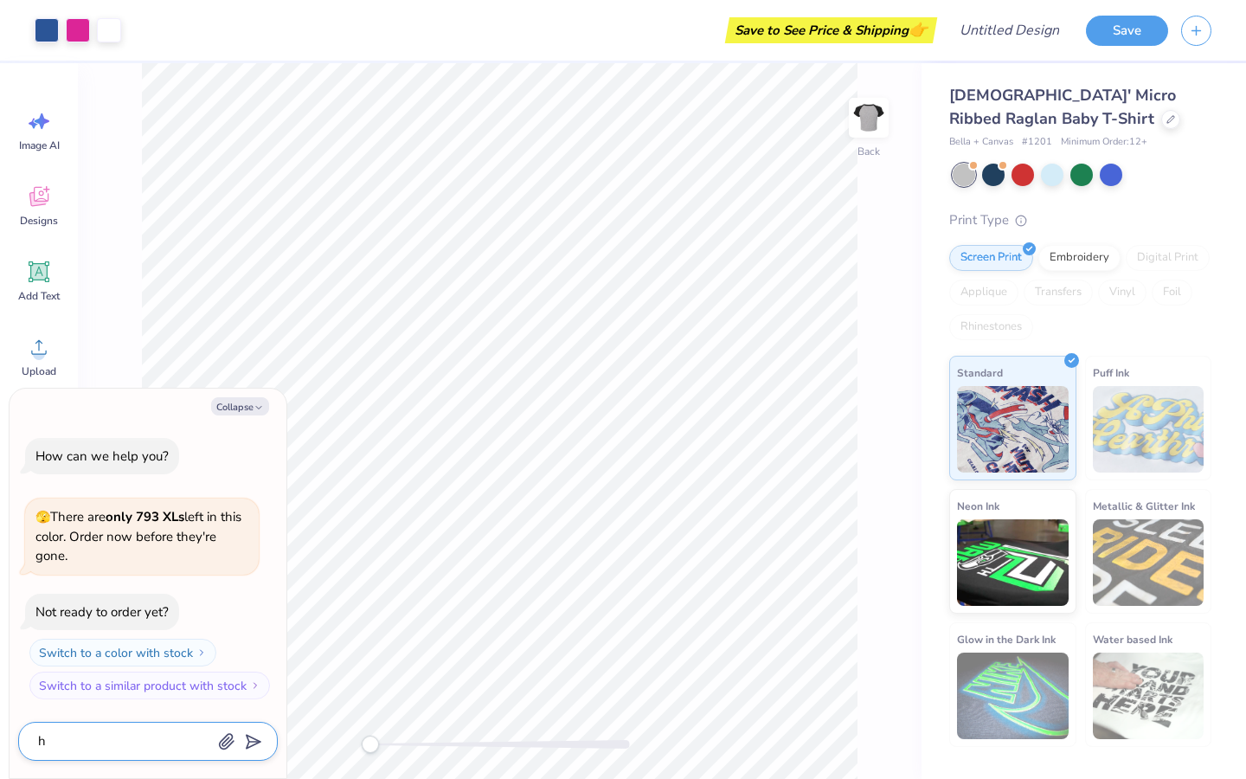
type textarea "x"
type textarea "how"
type textarea "x"
type textarea "how"
type textarea "x"
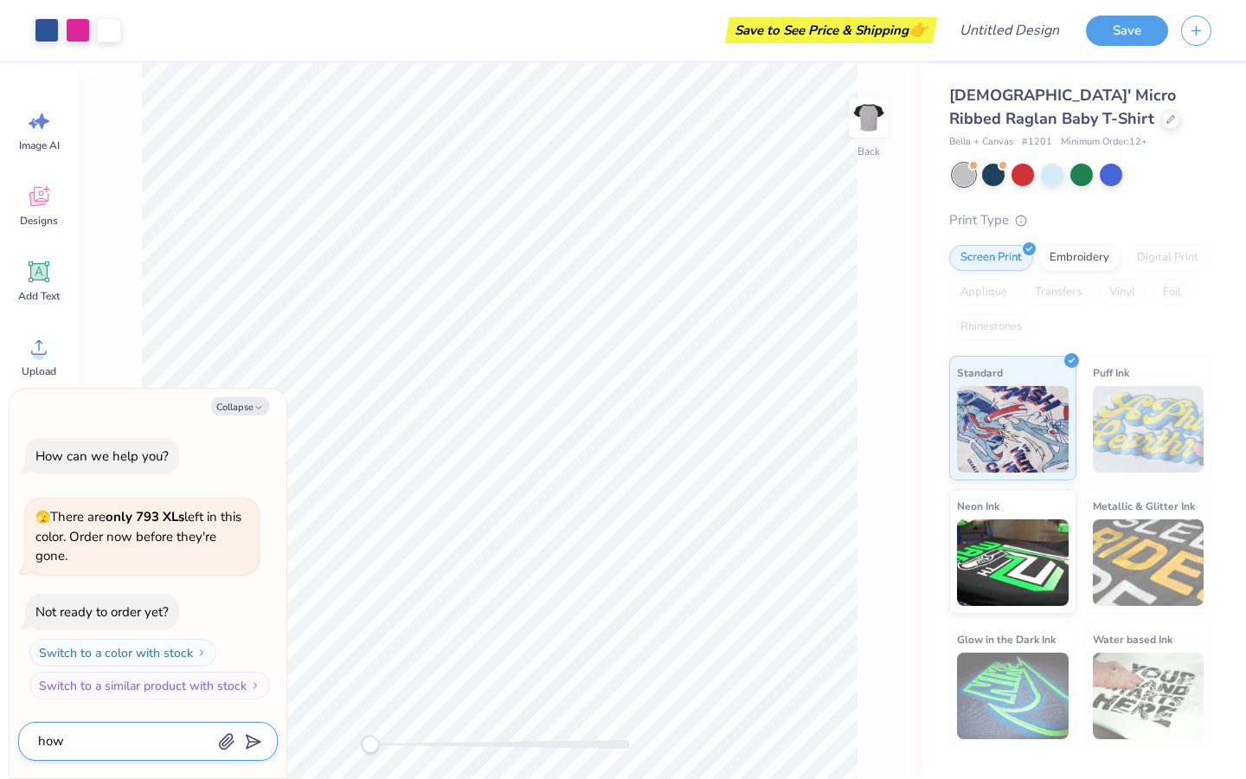
type textarea "how d"
type textarea "x"
type textarea "how do"
type textarea "x"
type textarea "how do"
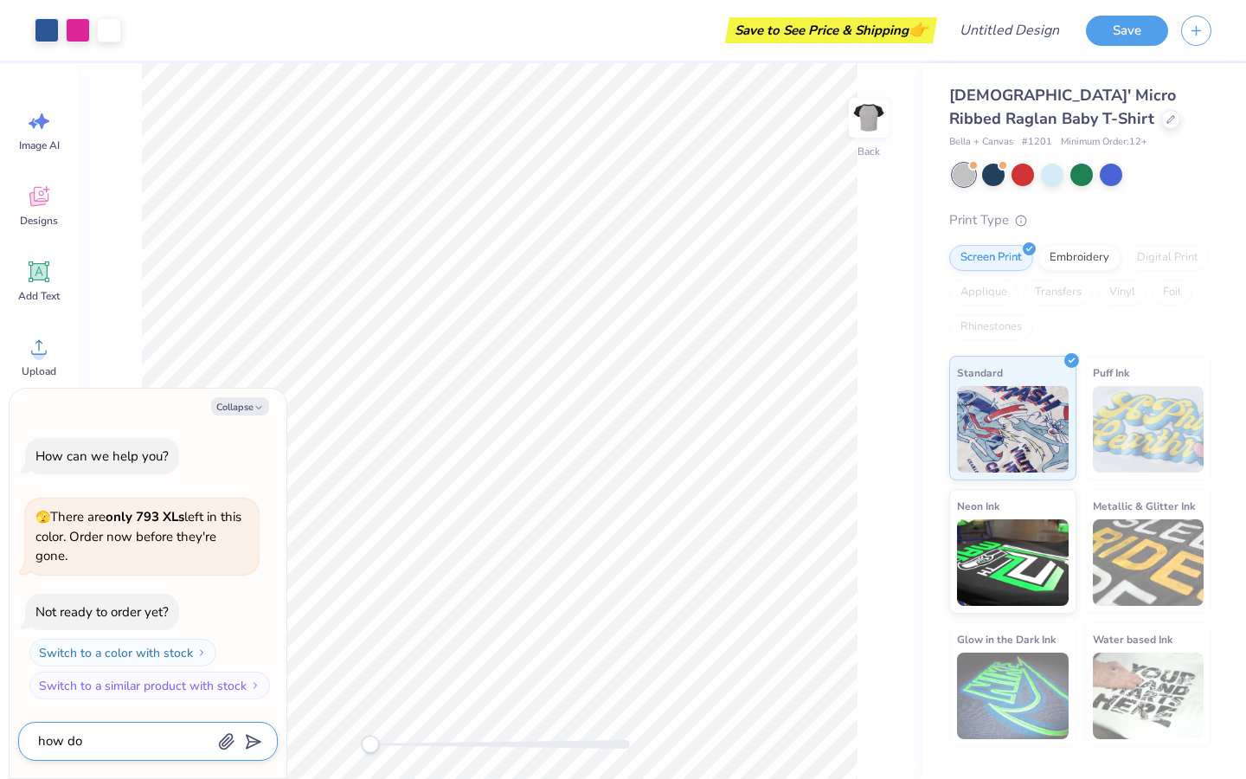
type textarea "x"
type textarea "how do i"
type textarea "x"
type textarea "how do i"
type textarea "x"
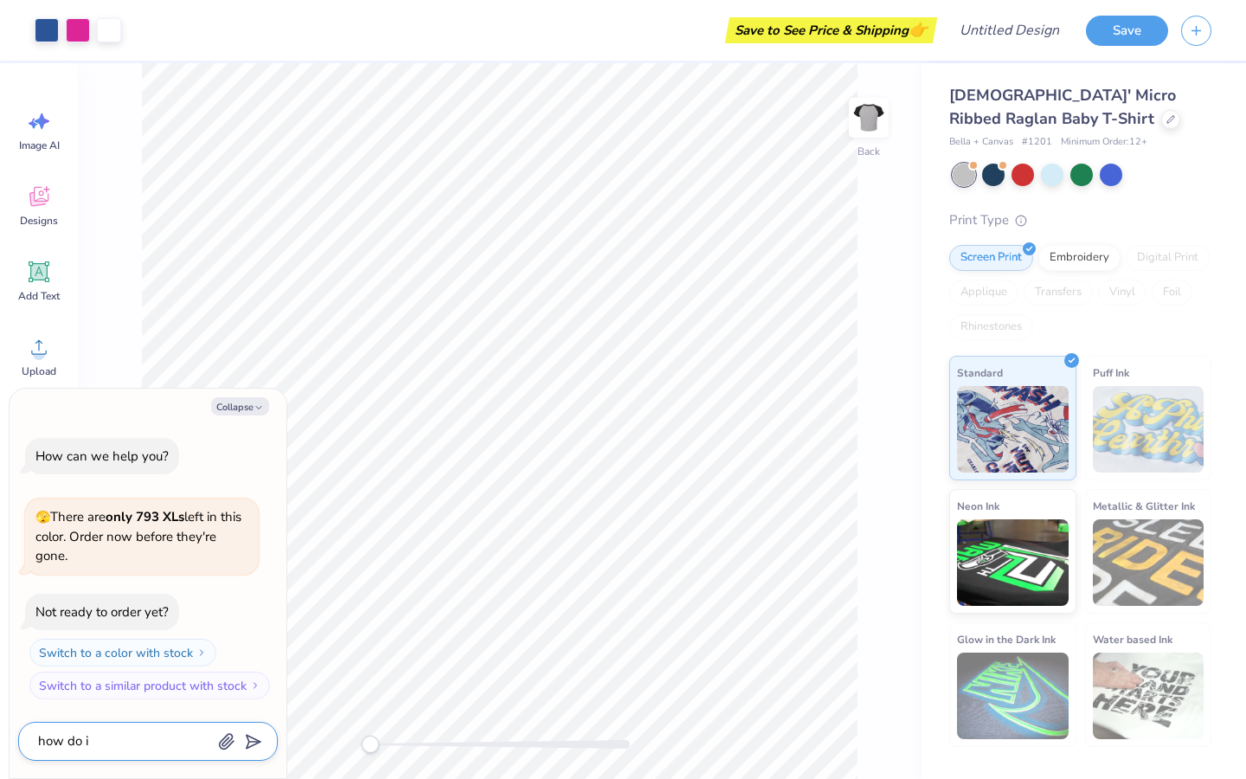
type textarea "how do i c"
type textarea "x"
type textarea "how do i ch"
type textarea "x"
type textarea "how do i cha"
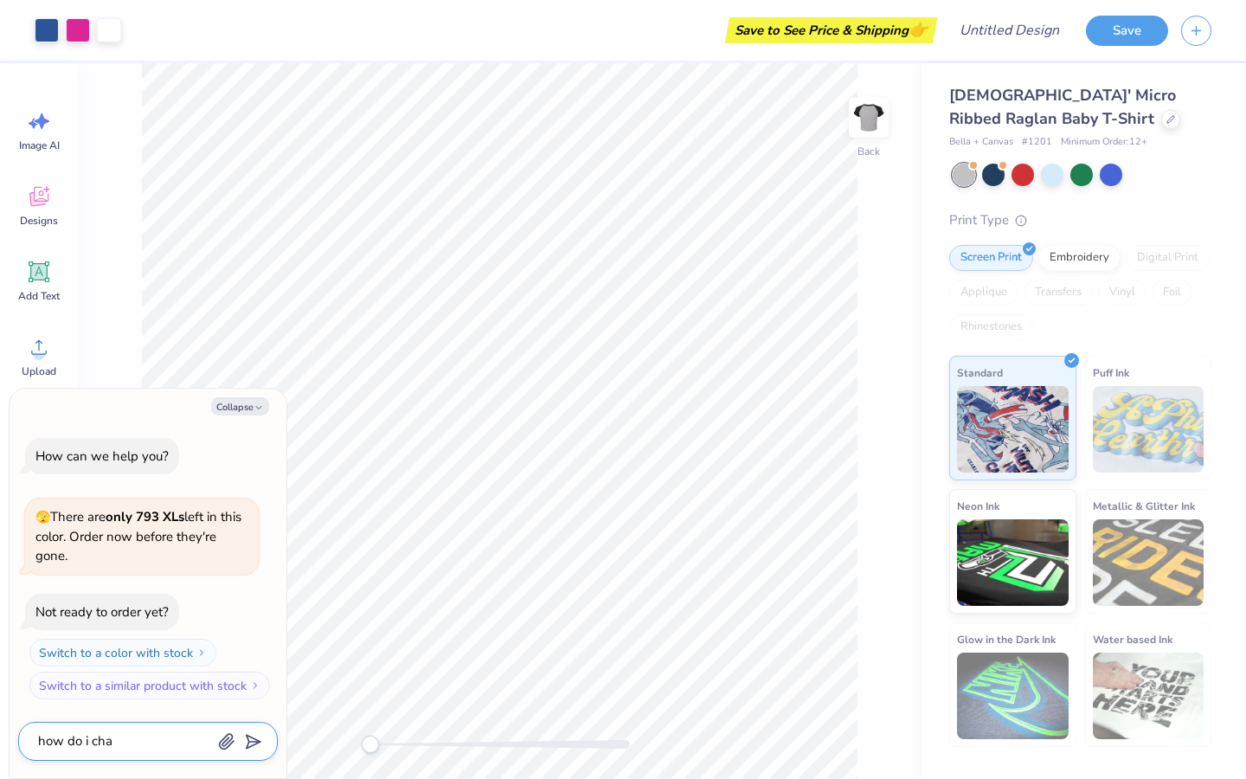
type textarea "x"
type textarea "how do i chan"
type textarea "x"
type textarea "how do i [PERSON_NAME]"
type textarea "x"
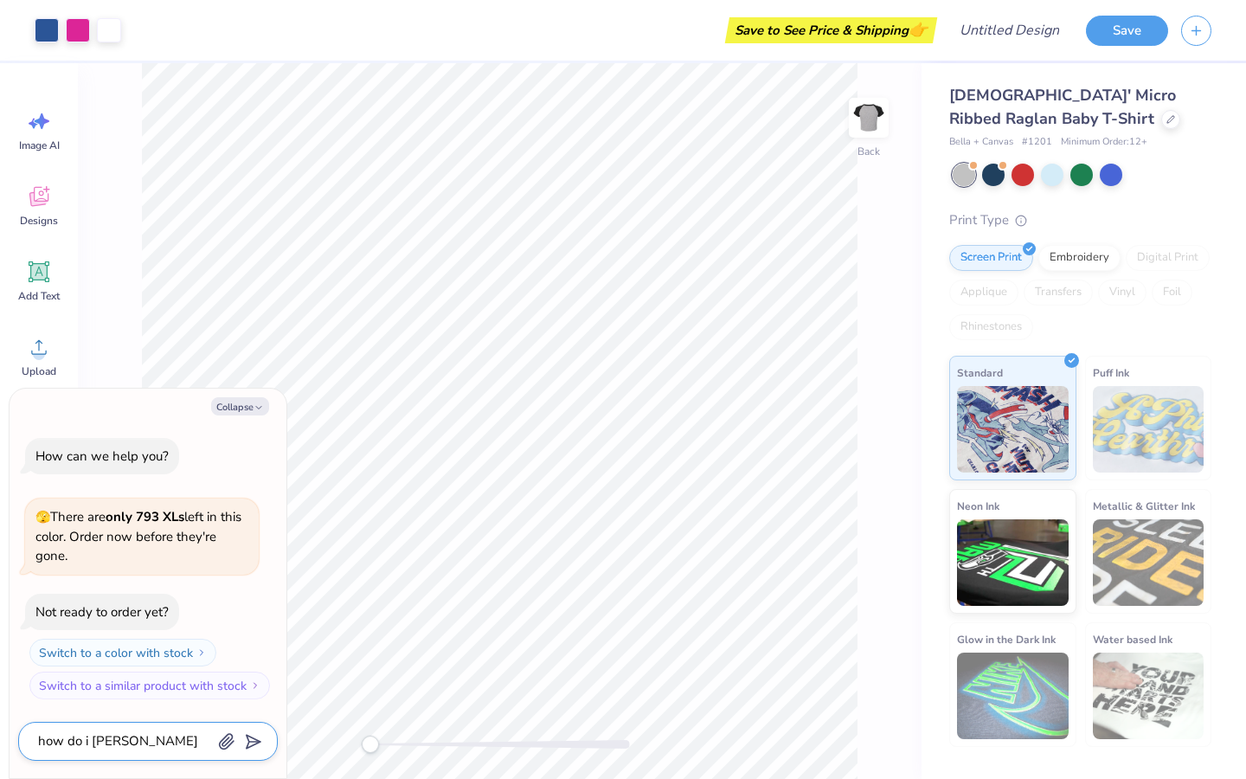
type textarea "how do i change"
type textarea "x"
type textarea "how do i change"
type textarea "x"
type textarea "how do i change w"
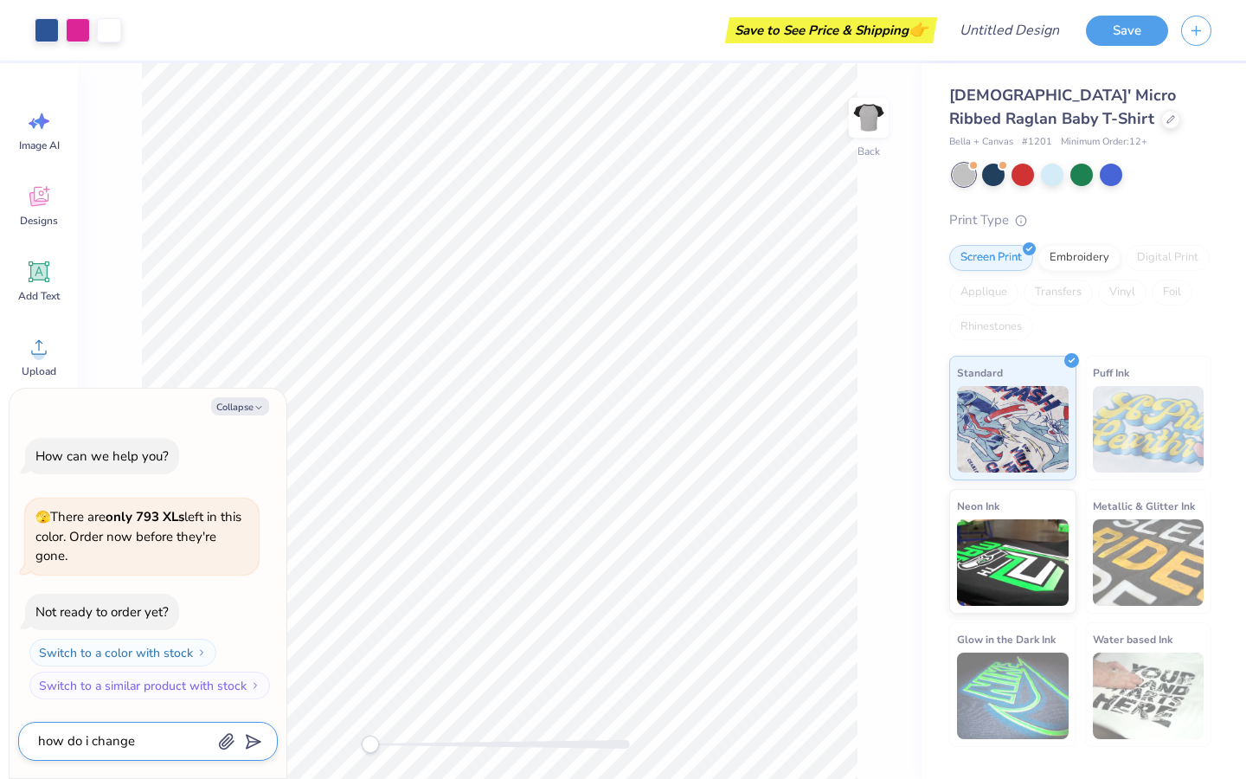
type textarea "x"
type textarea "how do i change wh"
type textarea "x"
type textarea "how do i change wha"
type textarea "x"
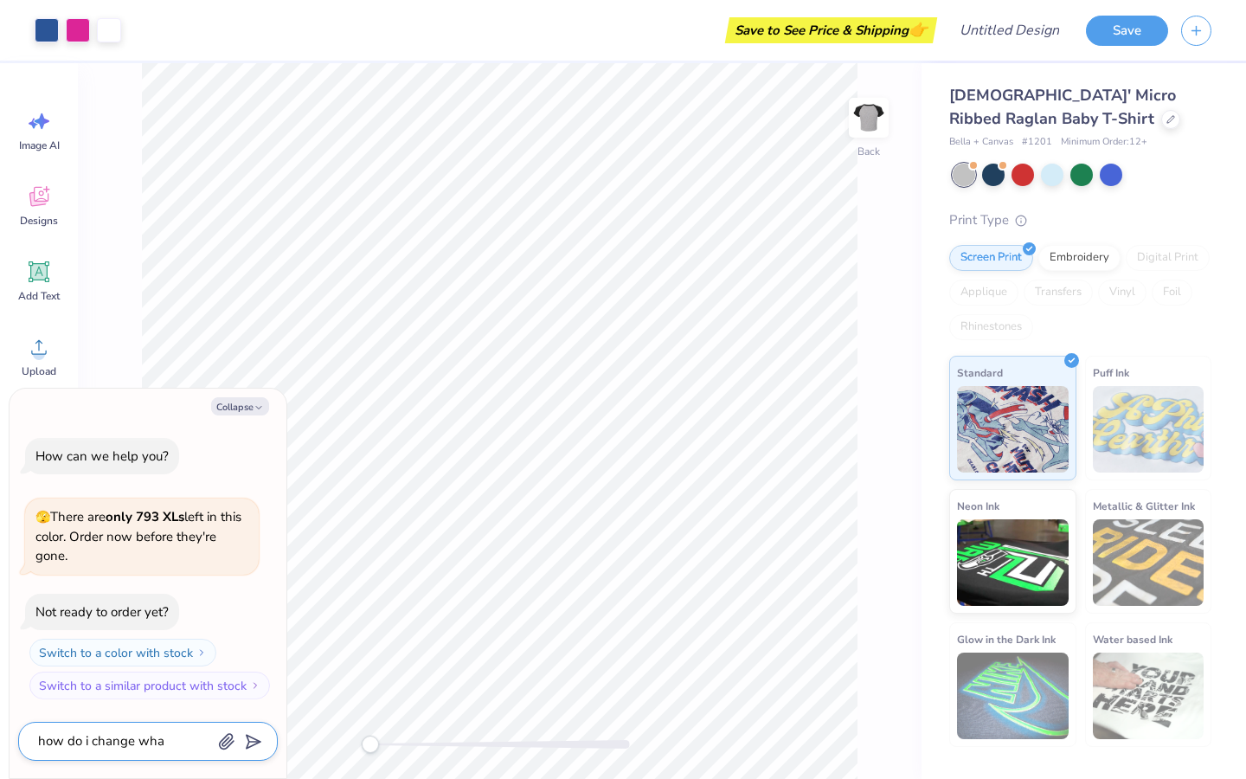
type textarea "how do i change what"
type textarea "x"
type textarea "how do i change what"
type textarea "x"
type textarea "how do i change what s"
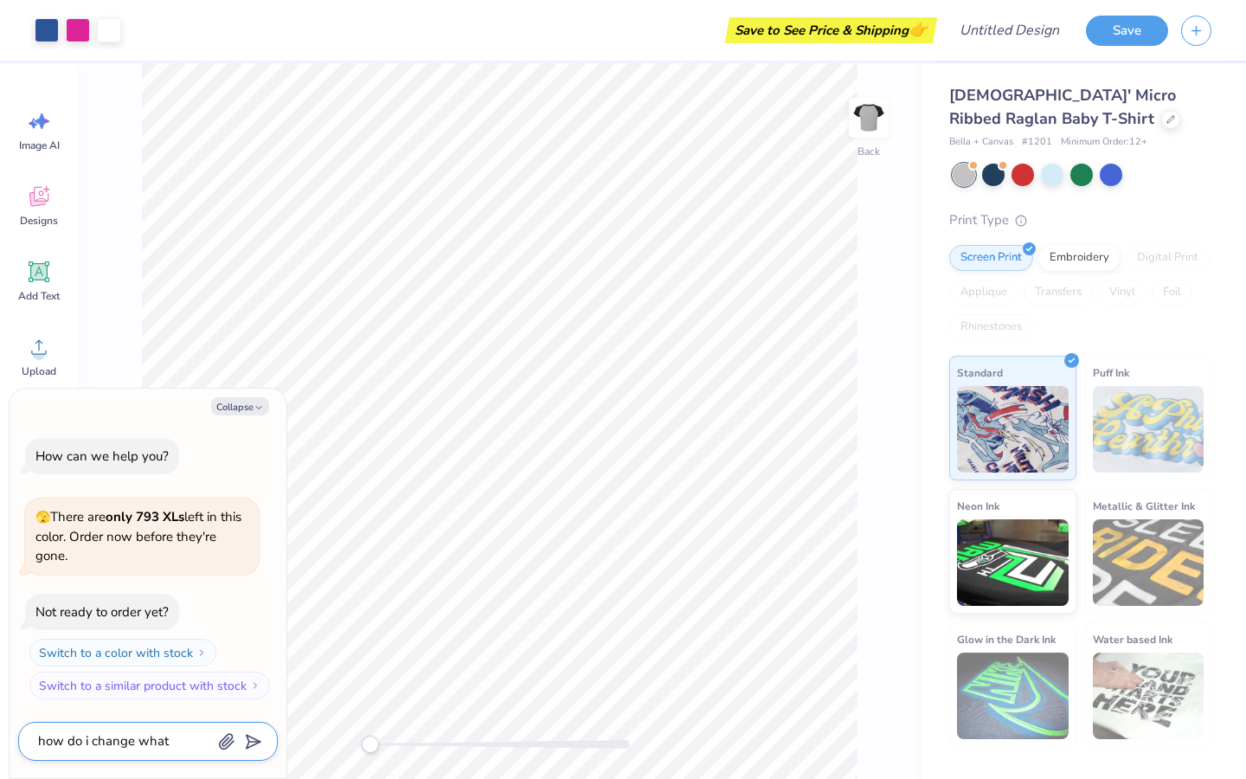
type textarea "x"
type textarea "how do i change what sh"
type textarea "x"
type textarea "how do i change what sho"
type textarea "x"
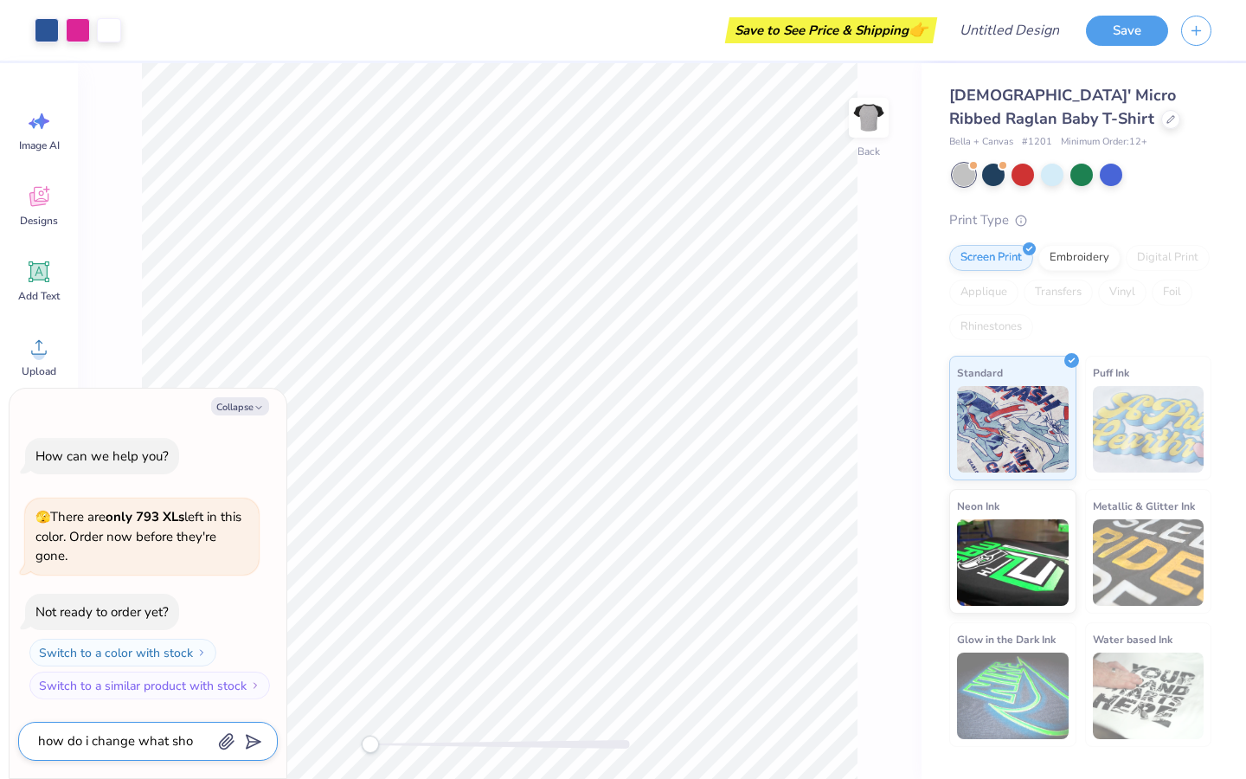
type textarea "how do i change what shor"
type textarea "x"
type textarea "how do i change what short"
type textarea "x"
type textarea "how do i change what shor"
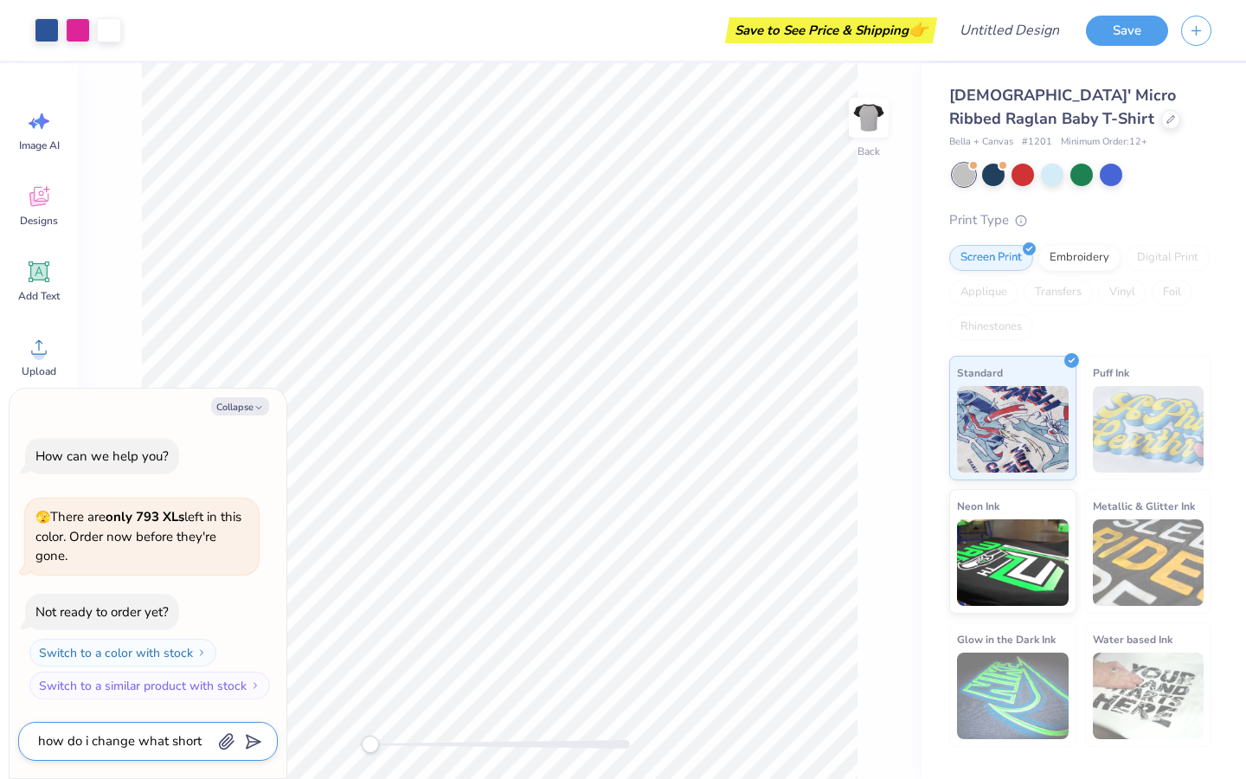
type textarea "x"
type textarea "how do i change what sho"
type textarea "x"
type textarea "how do i change what sh"
type textarea "x"
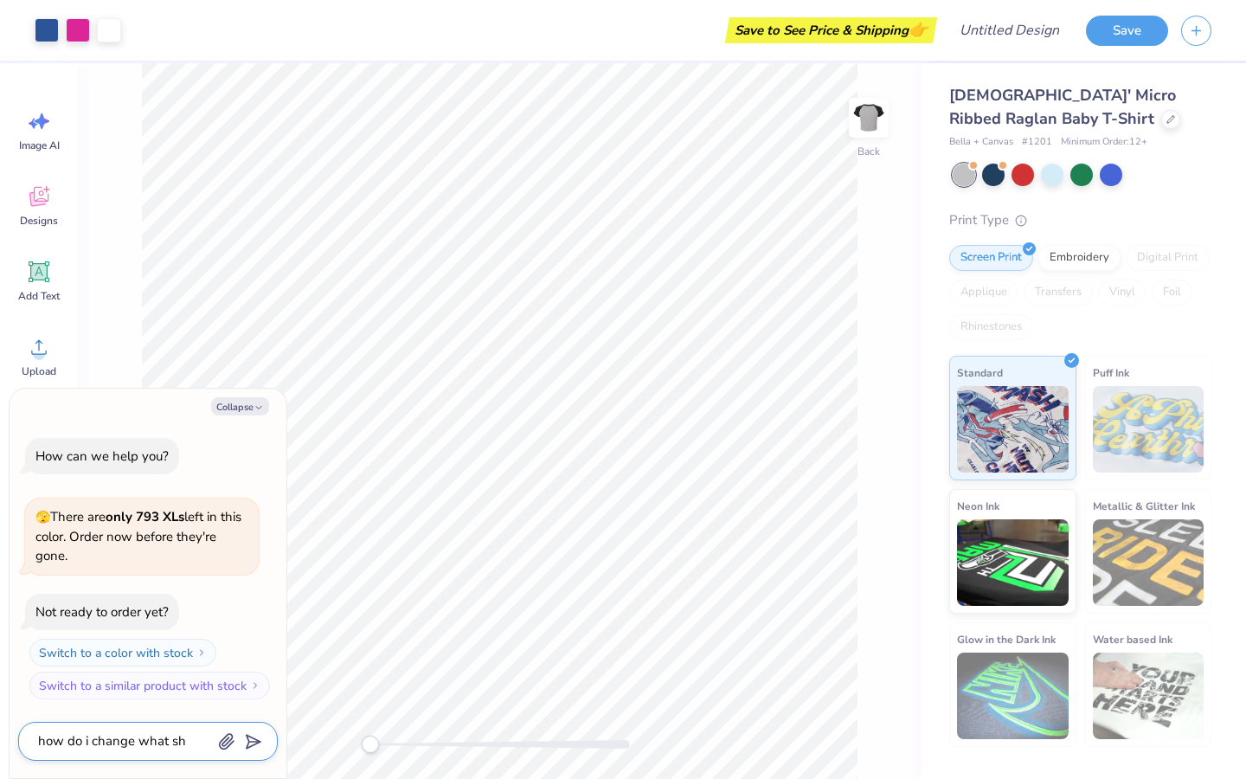
type textarea "how do i change what [PERSON_NAME]"
type textarea "x"
type textarea "how do i change what shir"
type textarea "x"
type textarea "how do i change what shirt"
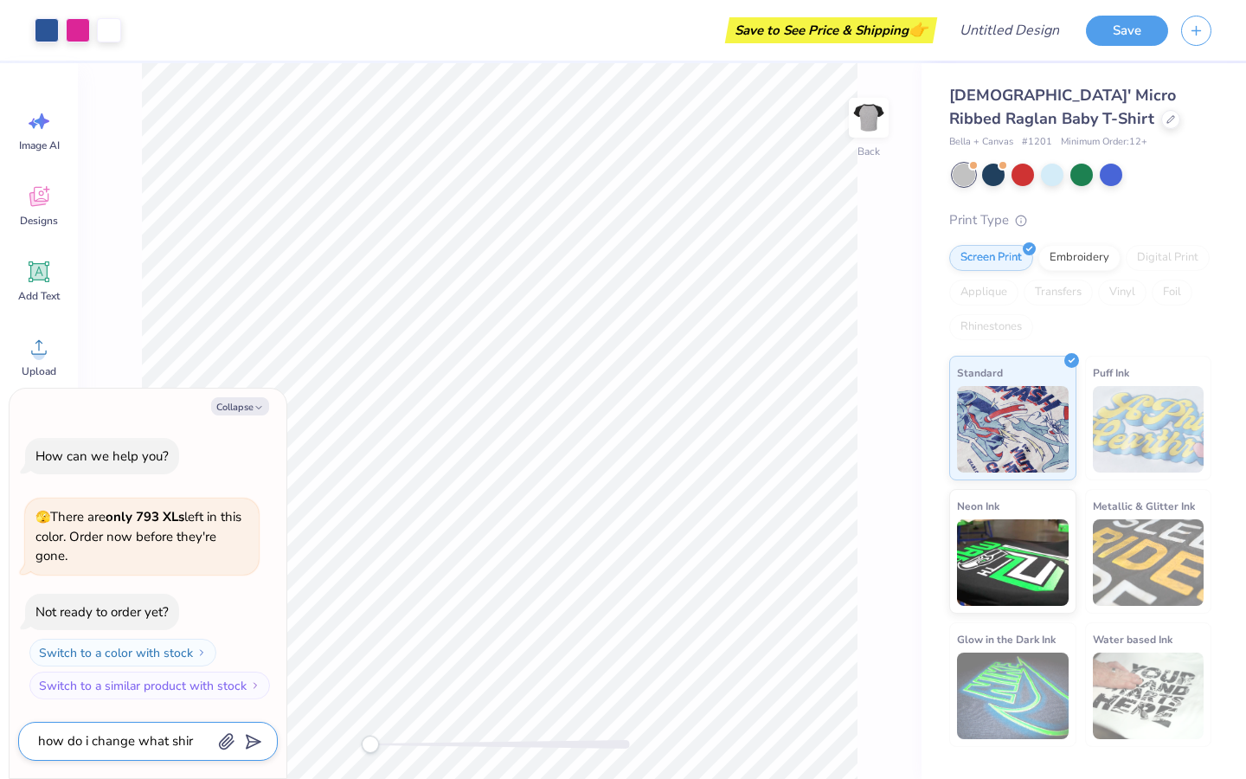
type textarea "x"
type textarea "how do i change what shirt"
type textarea "x"
type textarea "how do i change what shirt t"
type textarea "x"
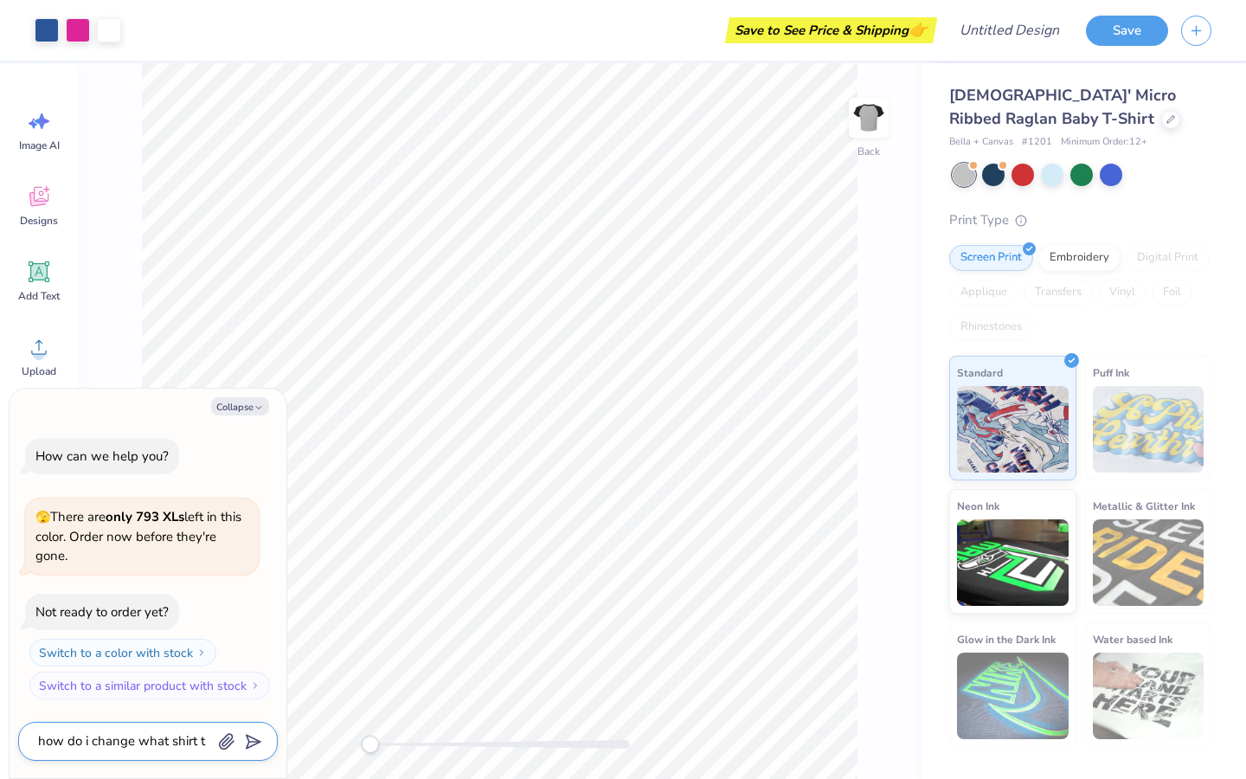
type textarea "how do i change what shirt th"
type textarea "x"
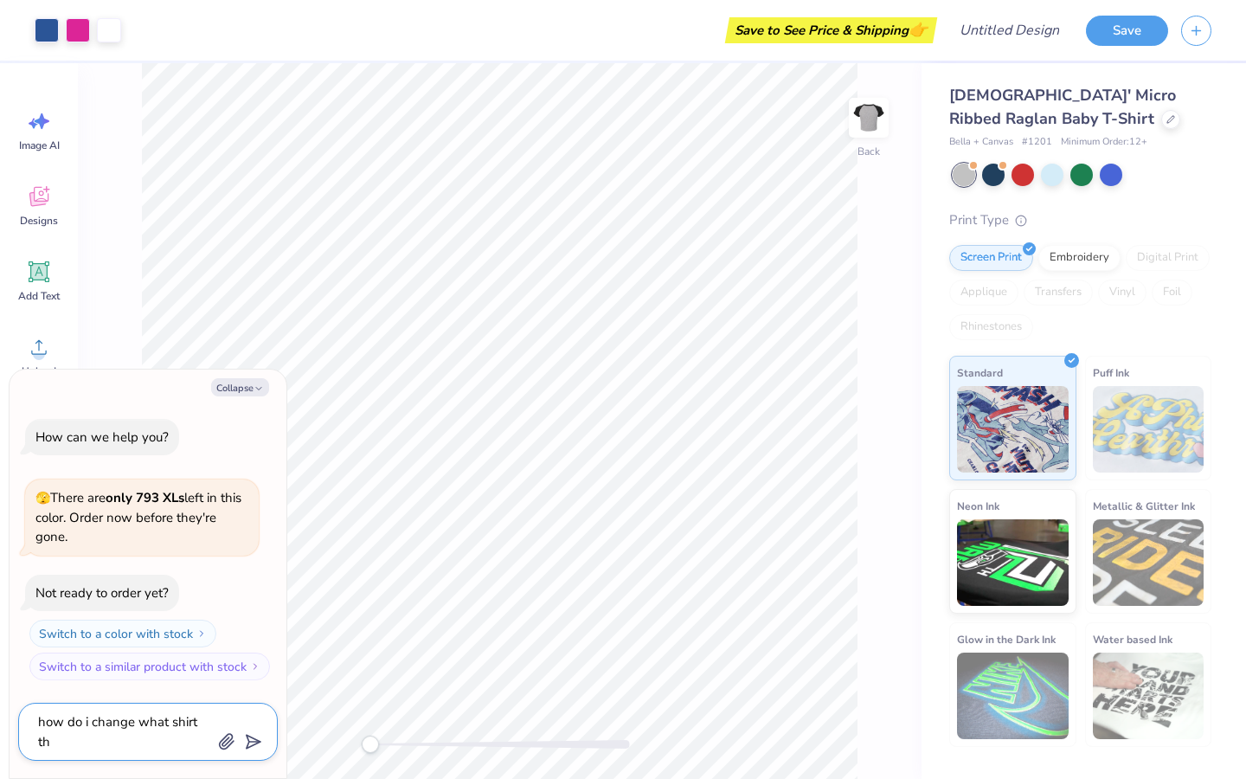
type textarea "how do i change what shirt the"
type textarea "x"
type textarea "how do i change what shirt the"
type textarea "x"
type textarea "how do i change what shirt the d"
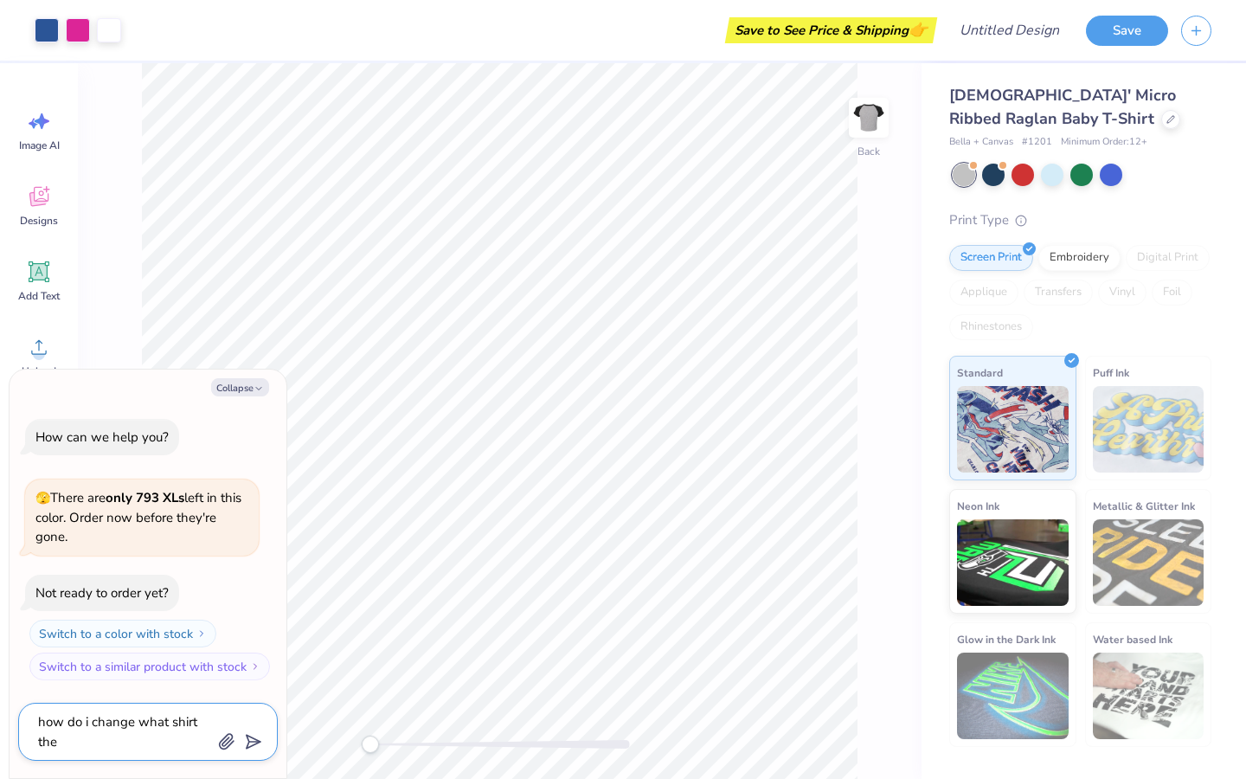
type textarea "x"
type textarea "how do i change what shirt the de"
type textarea "x"
type textarea "how do i change what shirt the des"
type textarea "x"
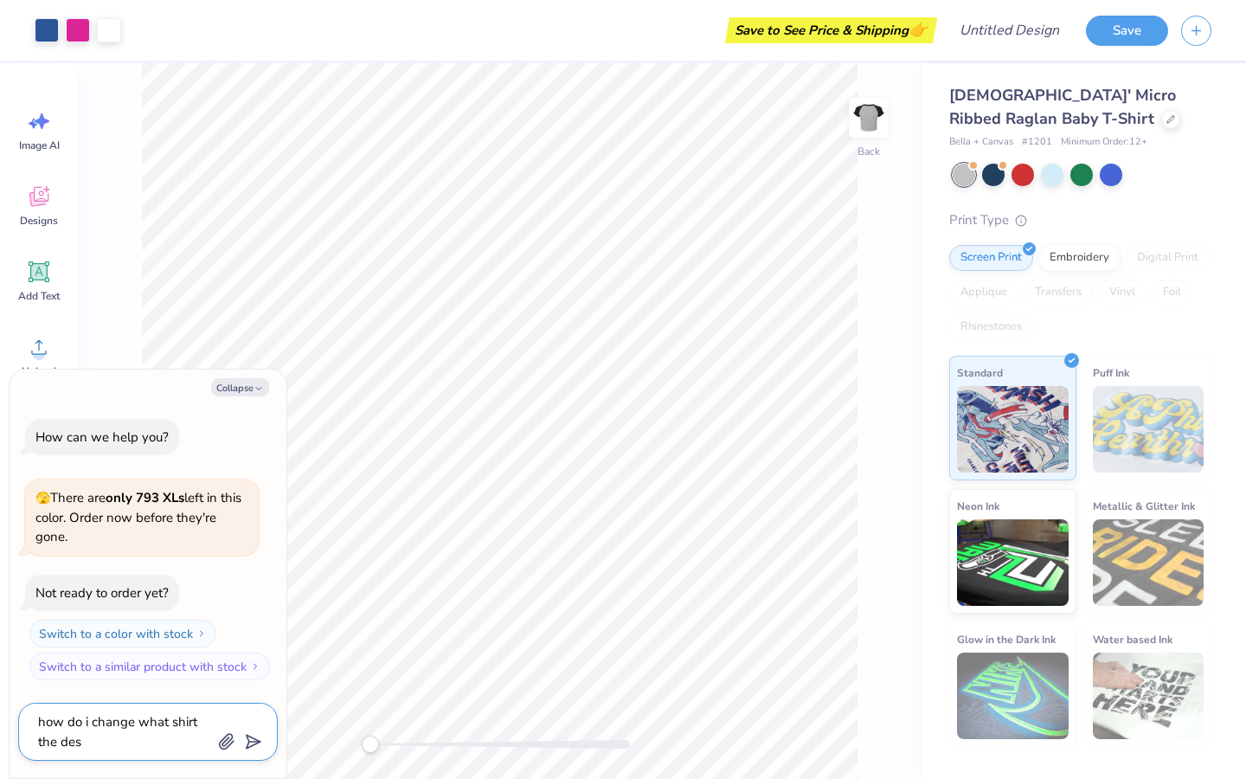
type textarea "how do i change what shirt the desi"
type textarea "x"
type textarea "how do i change what shirt the desig"
type textarea "x"
type textarea "how do i change what shirt the design"
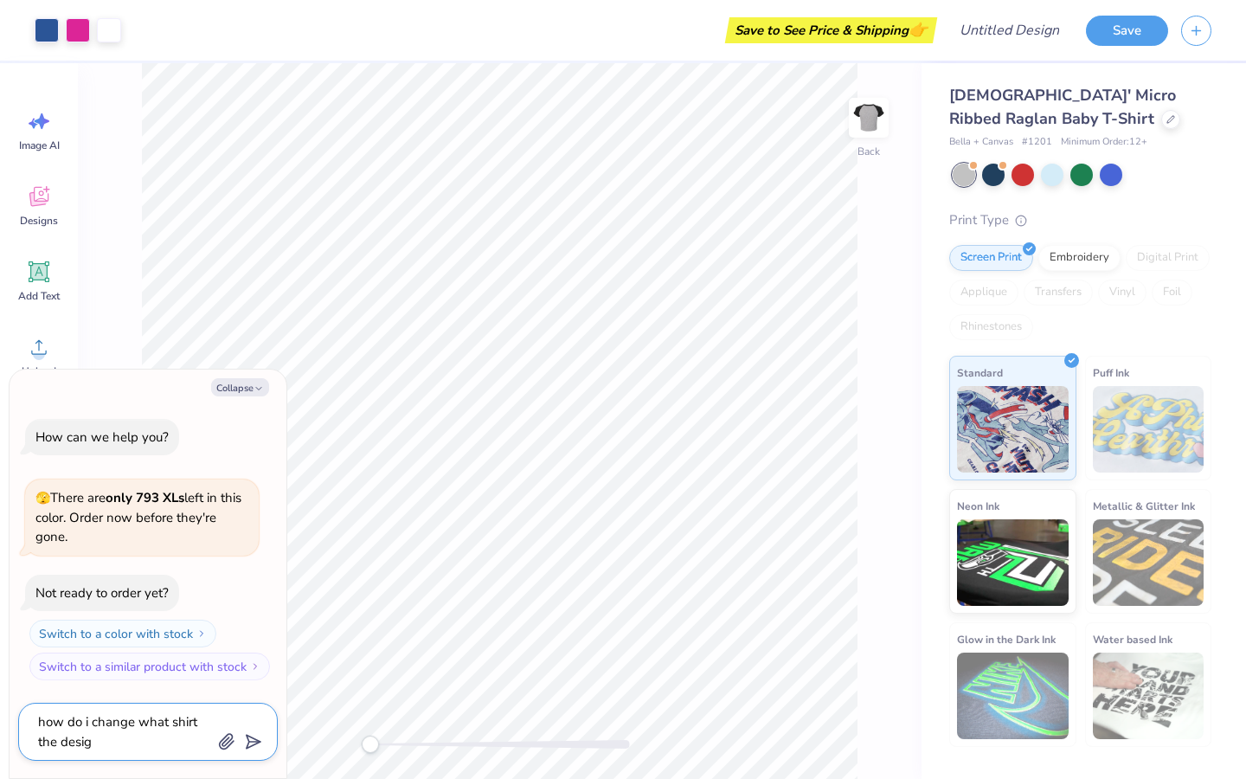
type textarea "x"
type textarea "how do i change what shirt the design"
type textarea "x"
type textarea "how do i change what shirt the design i"
type textarea "x"
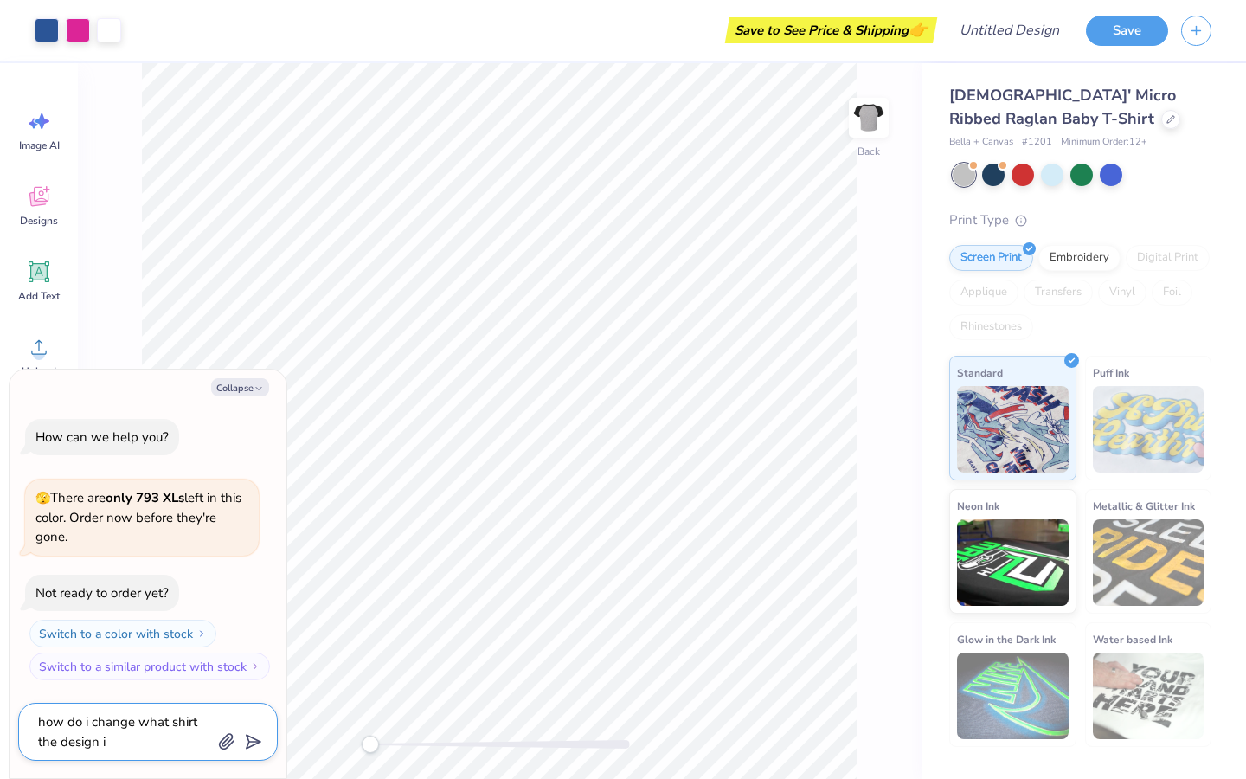
type textarea "how do i change what shirt the design is"
type textarea "x"
type textarea "how do i change what shirt the design is"
type textarea "x"
type textarea "how do i change what shirt the design is o"
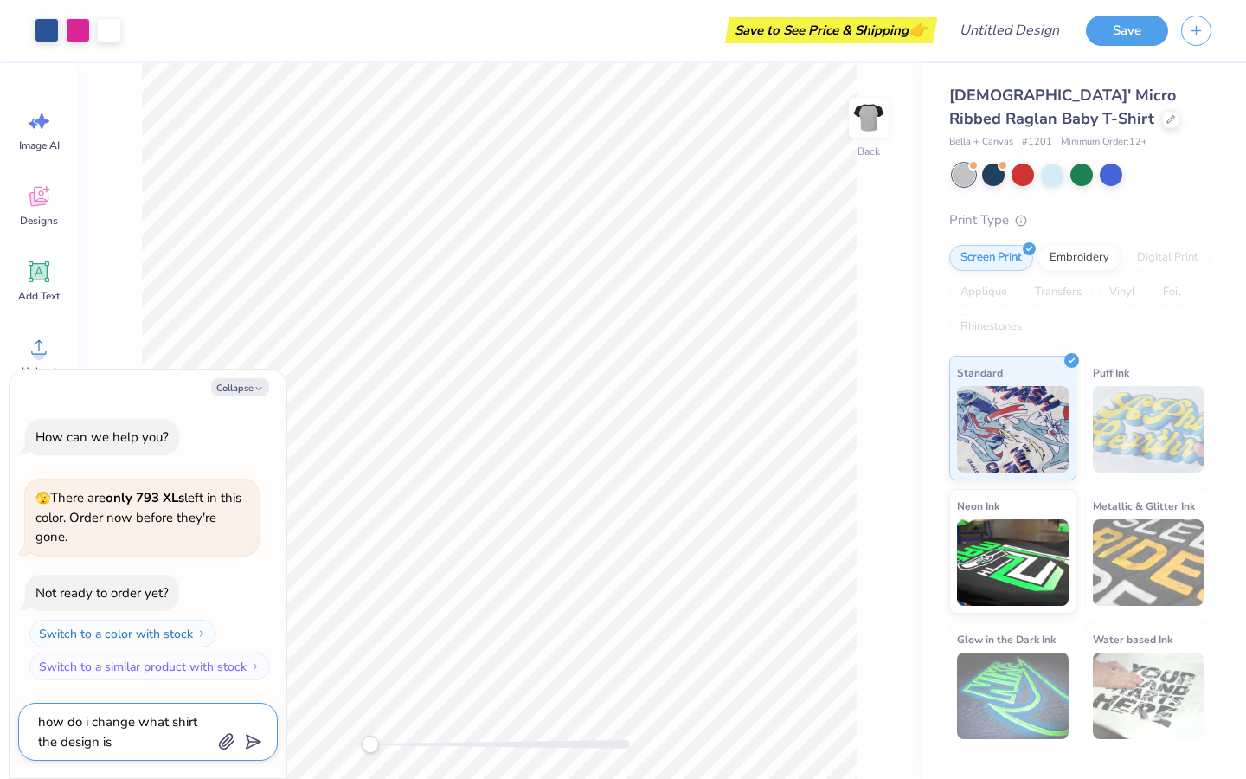
type textarea "x"
type textarea "how do i change what shirt the design is on"
type textarea "x"
type textarea "how do i change what shirt the design is on"
type textarea "x"
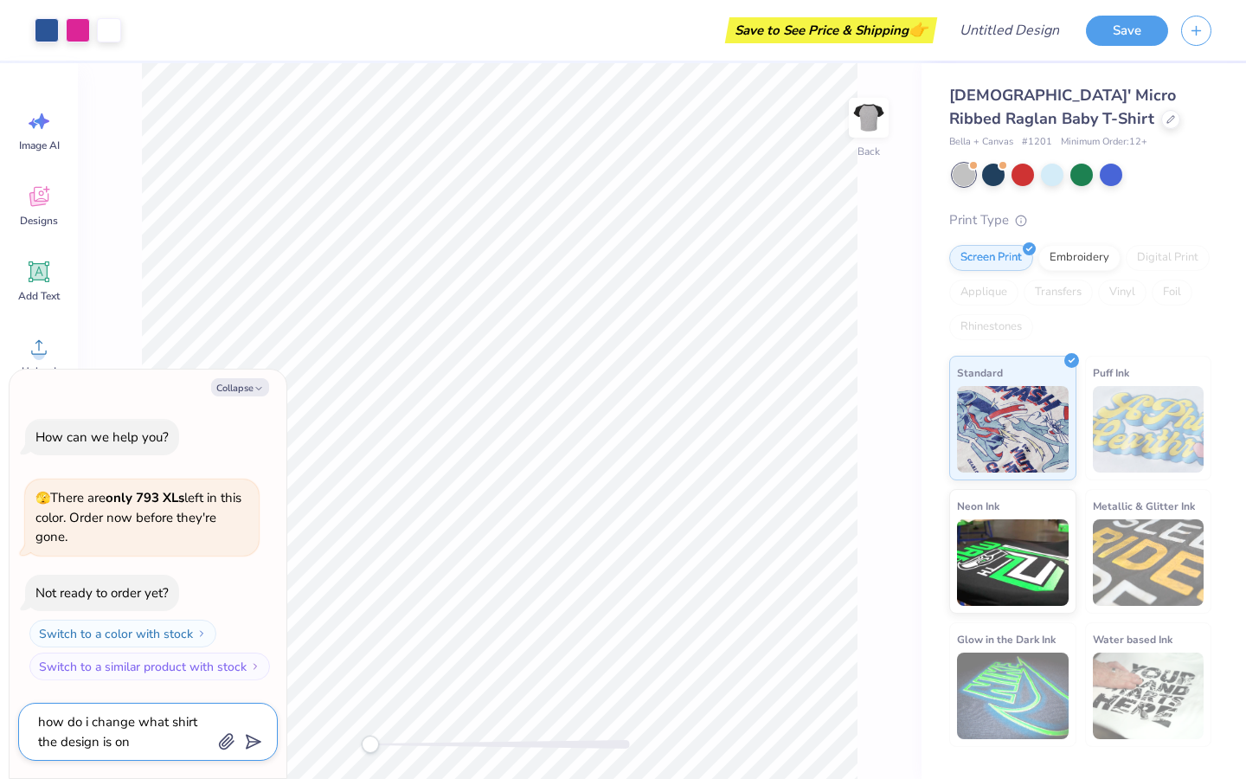
type textarea "how do i change what shirt the design is on"
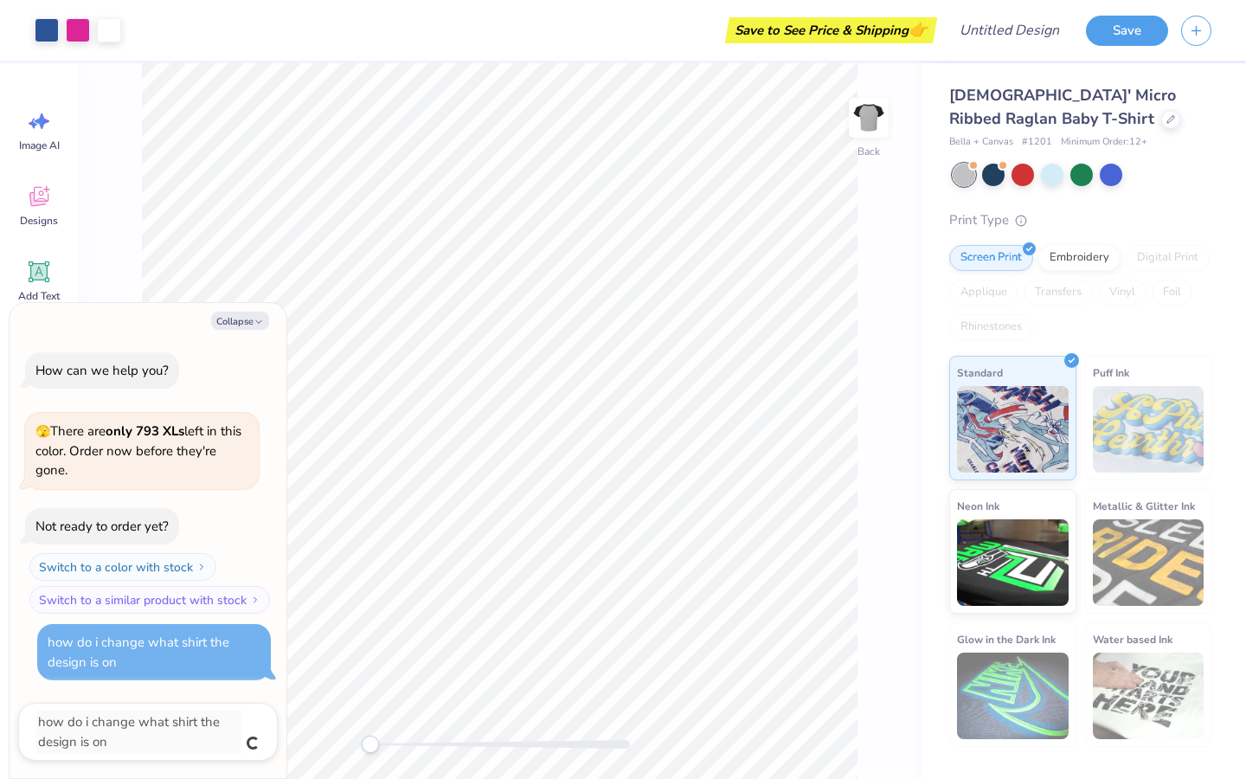
type textarea "x"
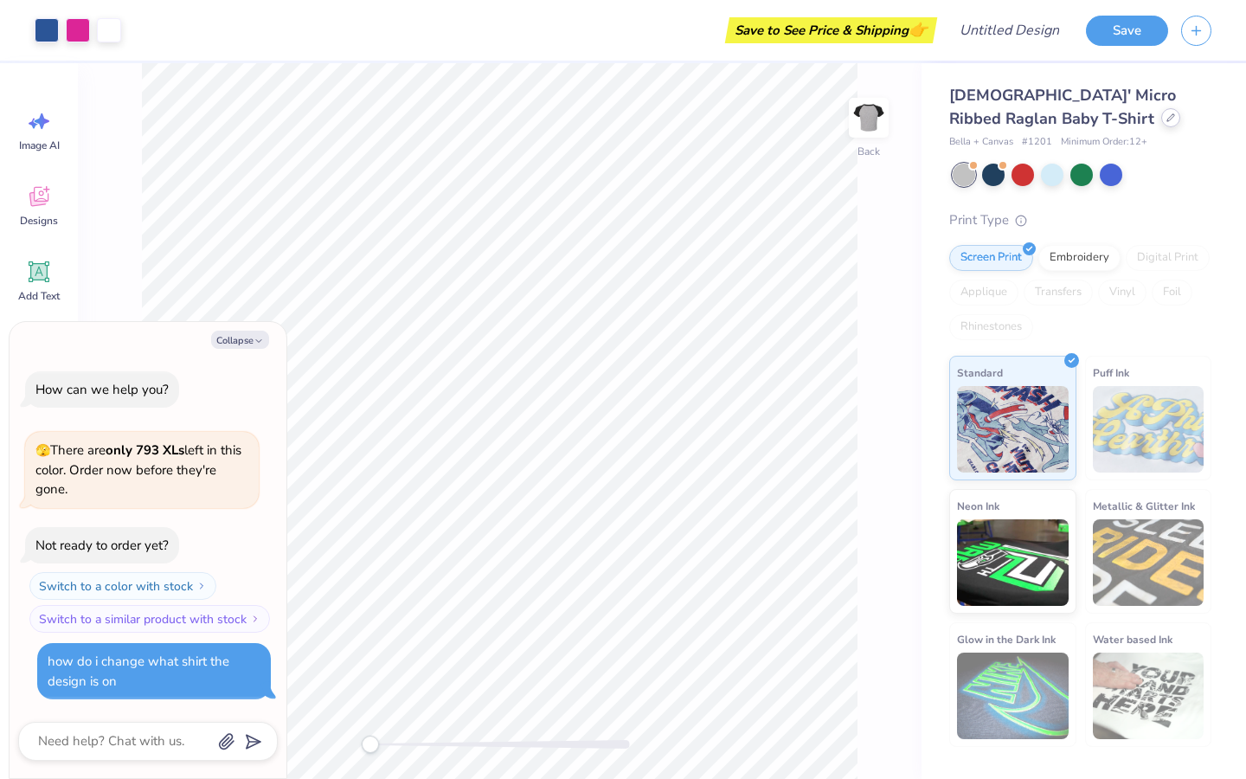
click at [1167, 121] on icon at bounding box center [1171, 117] width 9 height 9
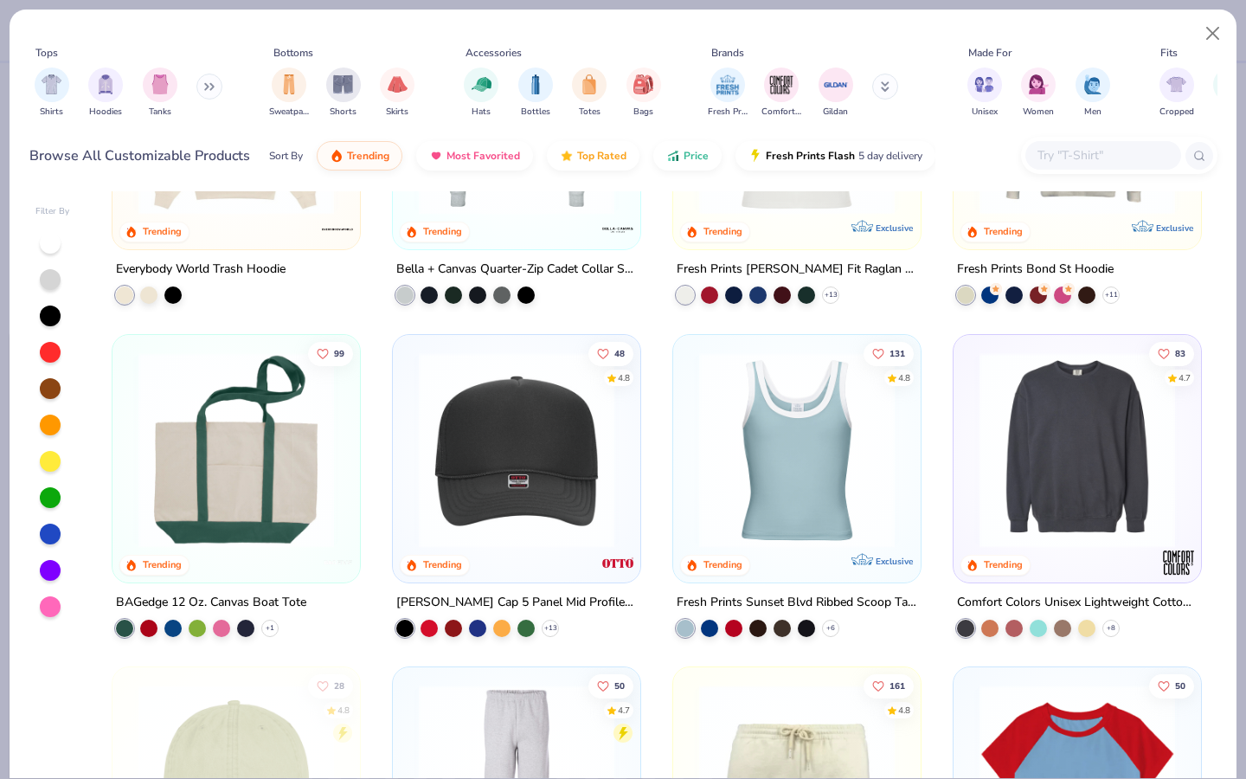
scroll to position [3178, 0]
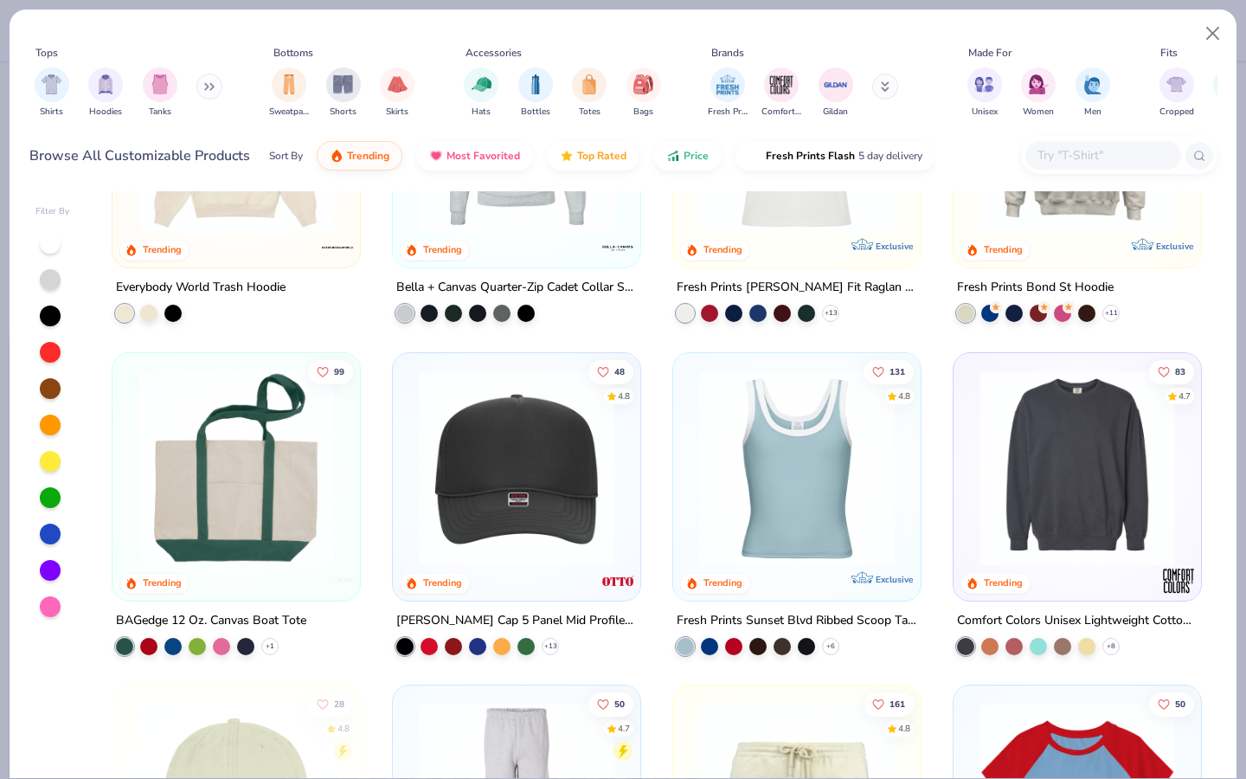
click at [1058, 445] on img at bounding box center [1077, 468] width 213 height 196
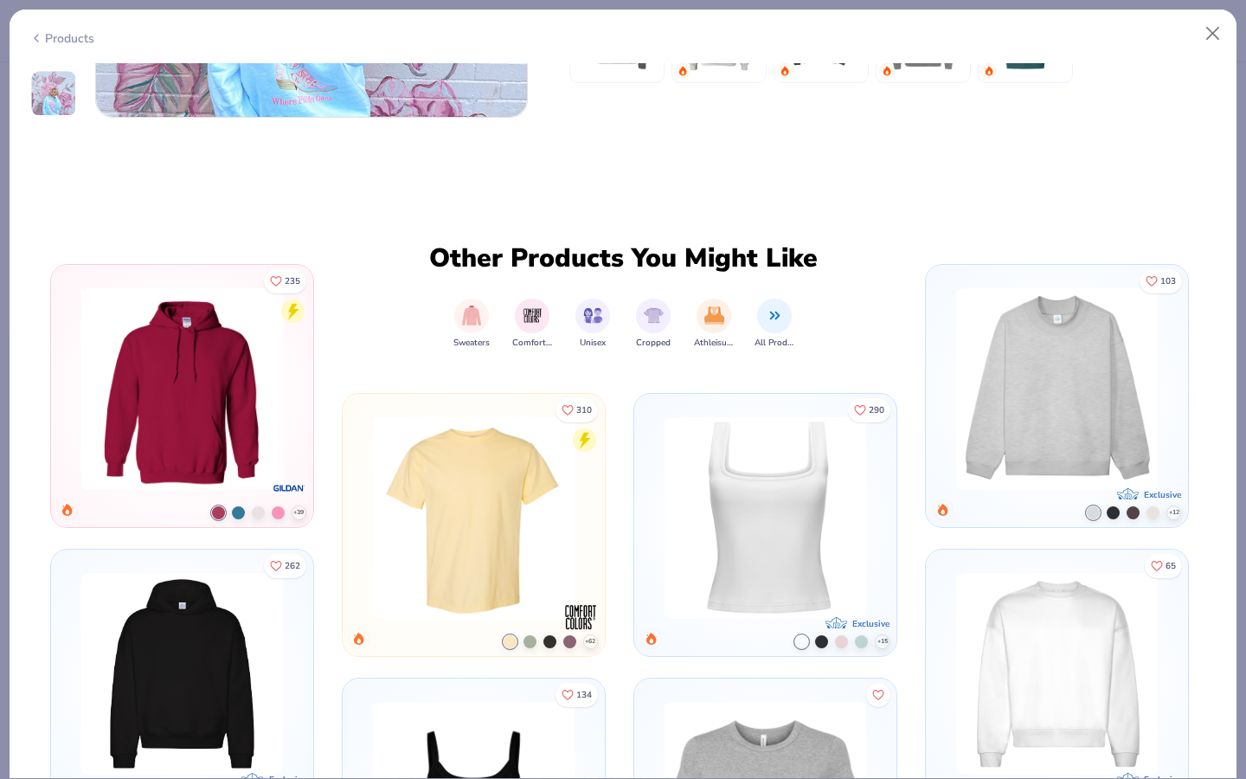
scroll to position [1322, 0]
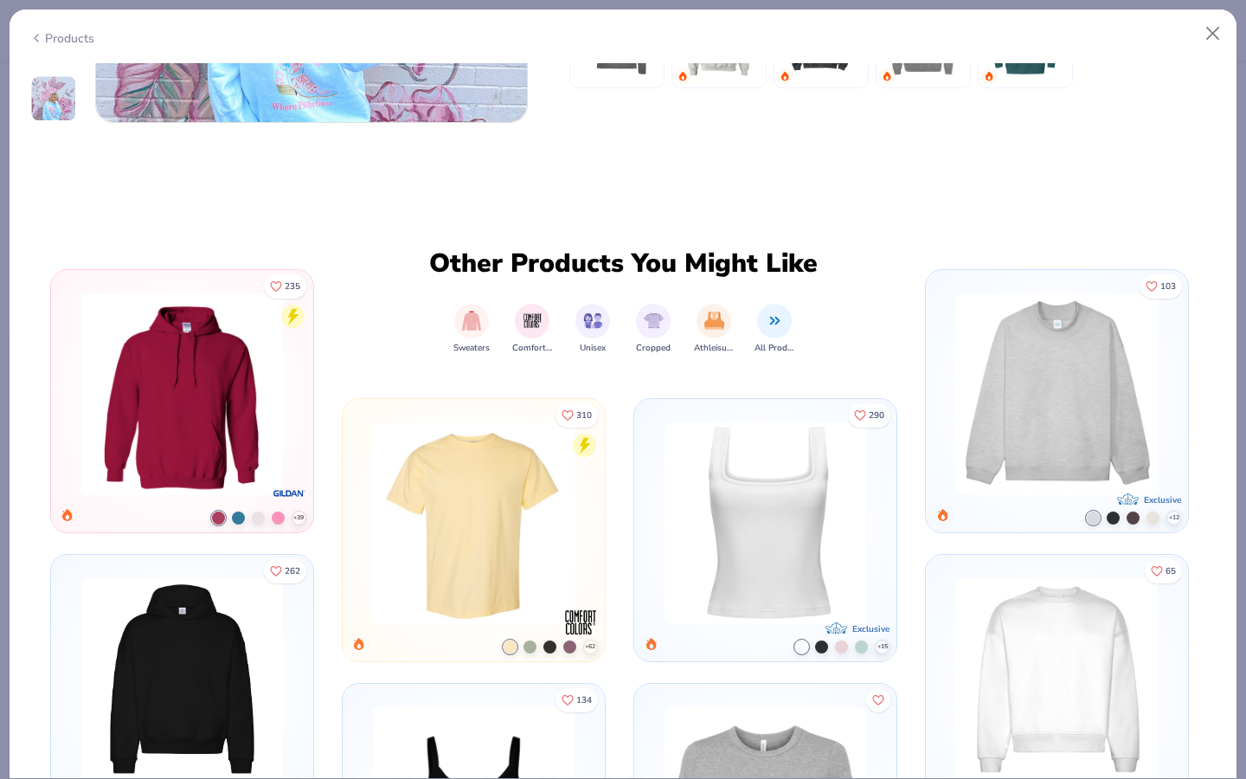
click at [1007, 396] on img at bounding box center [1057, 394] width 216 height 202
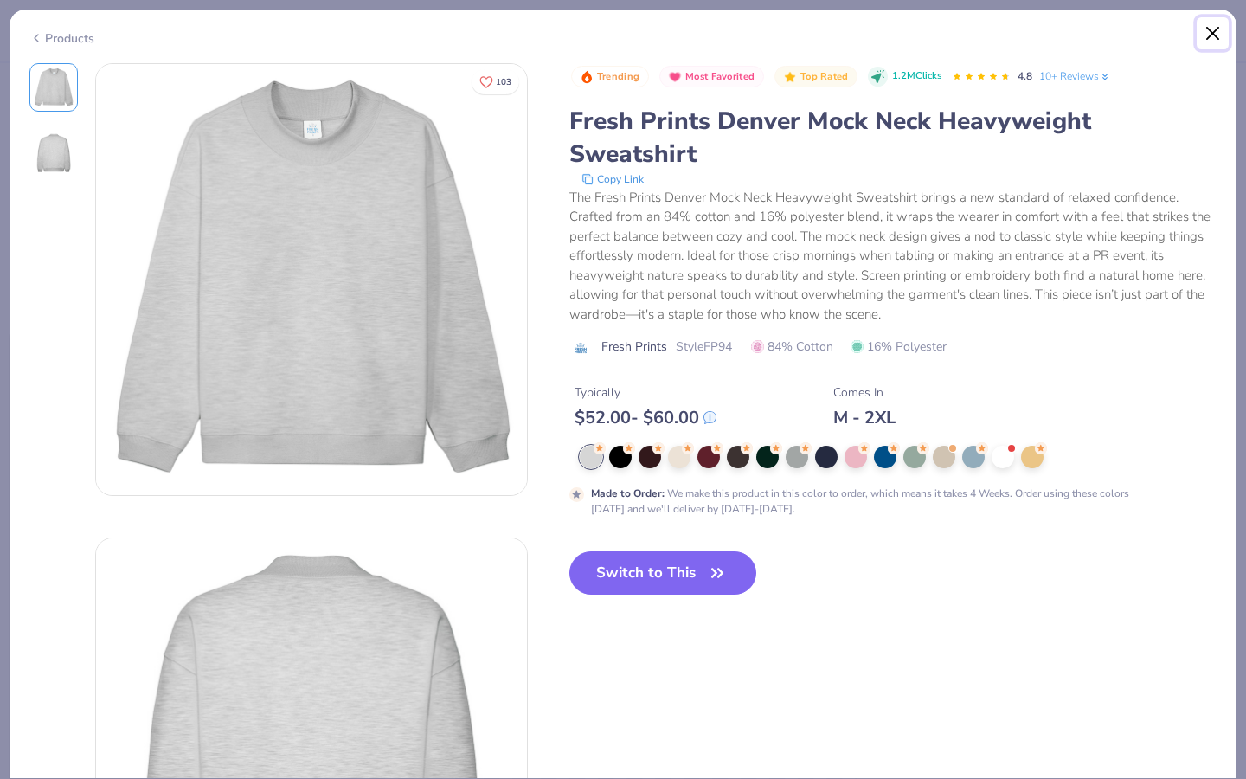
click at [1211, 27] on button "Close" at bounding box center [1213, 33] width 33 height 33
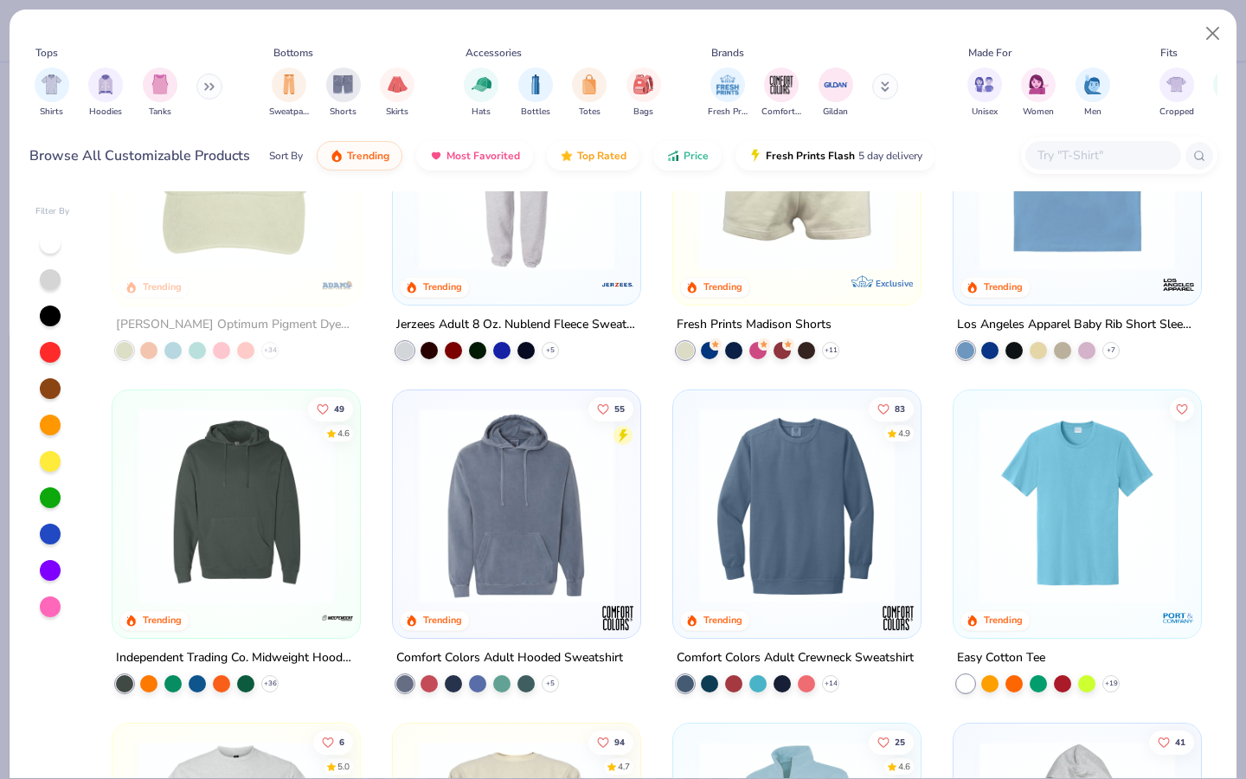
scroll to position [3837, 0]
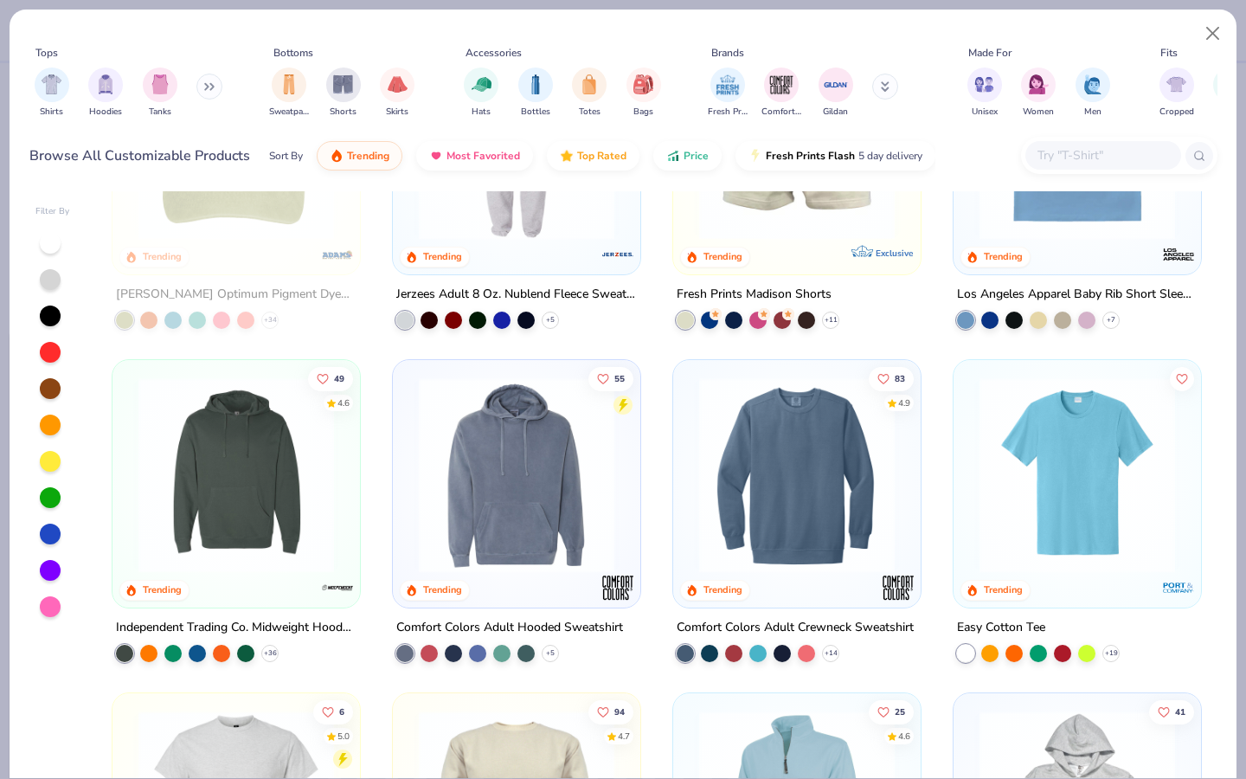
click at [787, 509] on img at bounding box center [797, 475] width 213 height 196
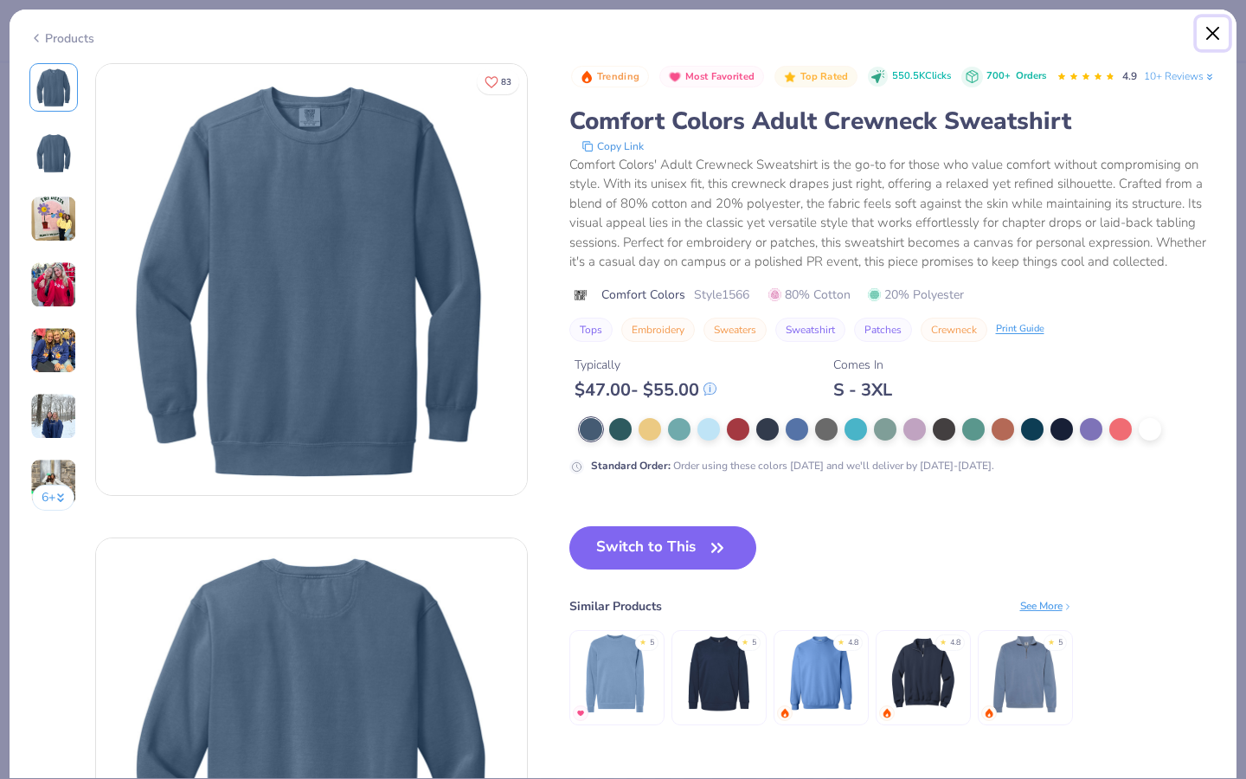
click at [1220, 25] on button "Close" at bounding box center [1213, 33] width 33 height 33
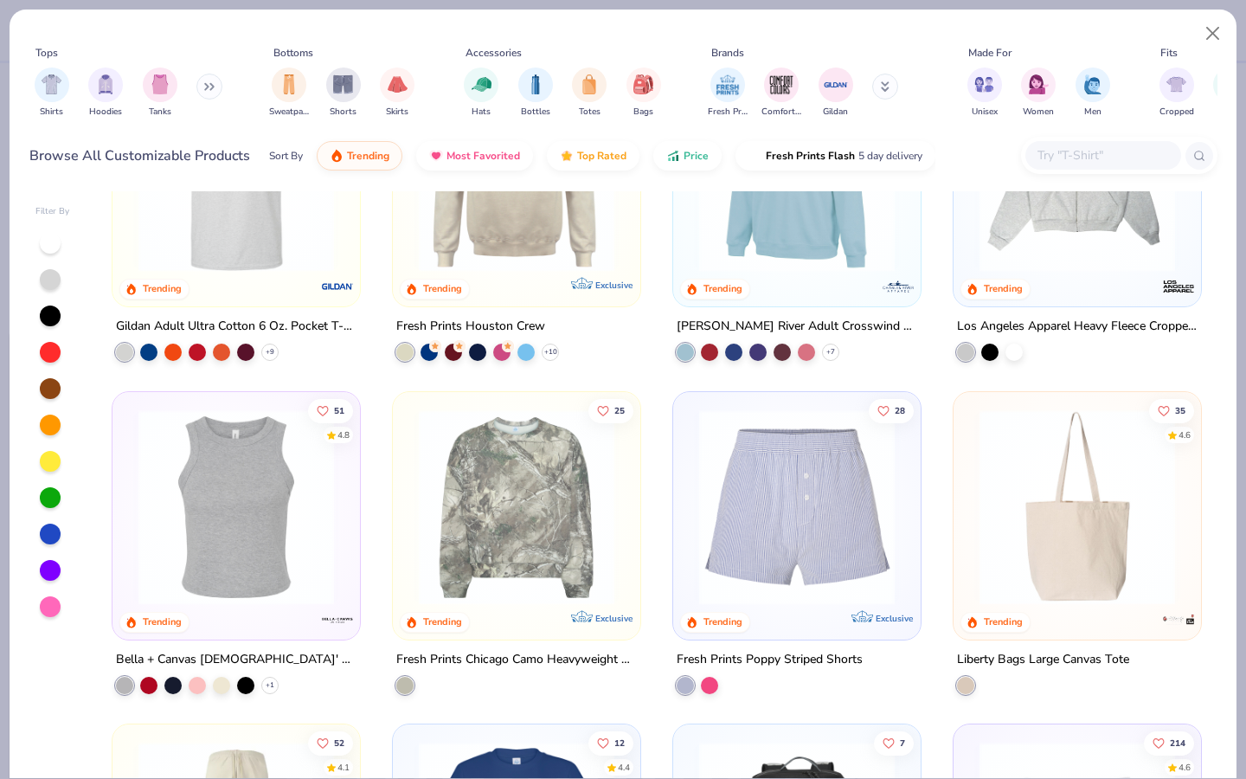
scroll to position [4479, 0]
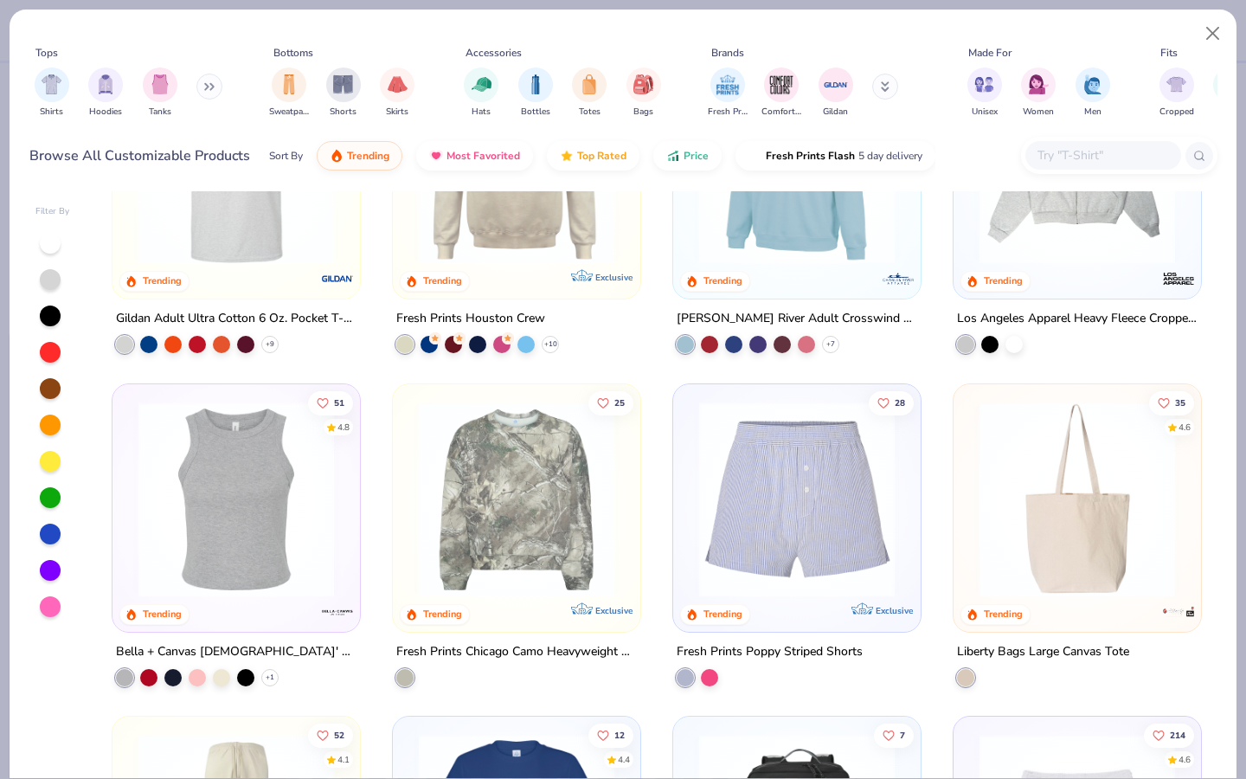
click at [462, 533] on img at bounding box center [516, 499] width 213 height 196
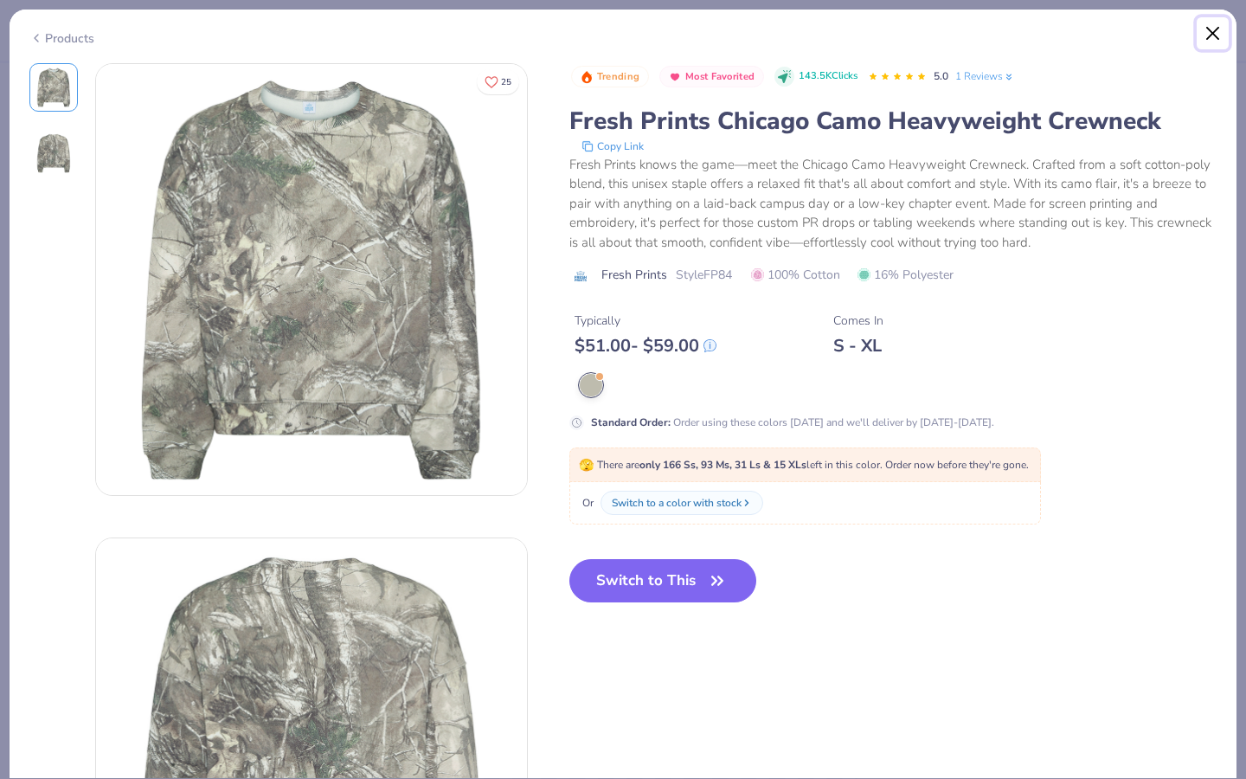
click at [1208, 34] on button "Close" at bounding box center [1213, 33] width 33 height 33
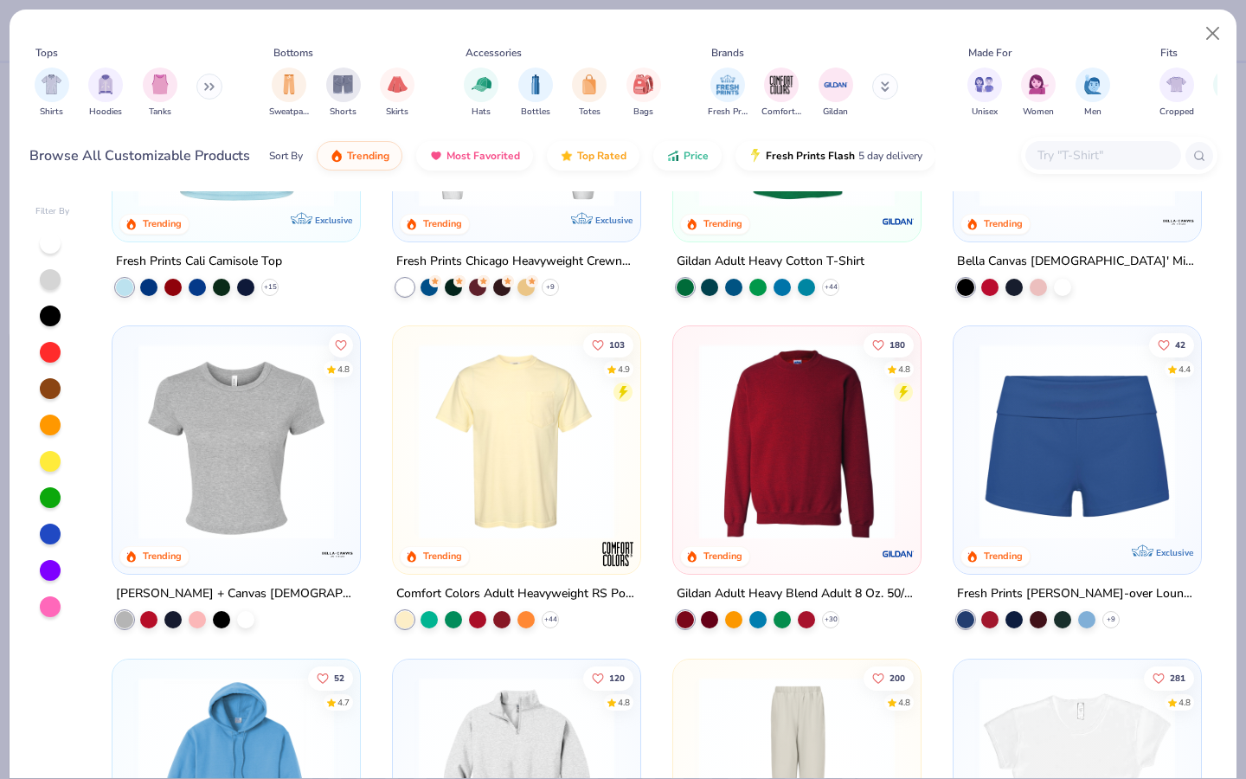
scroll to position [876, 0]
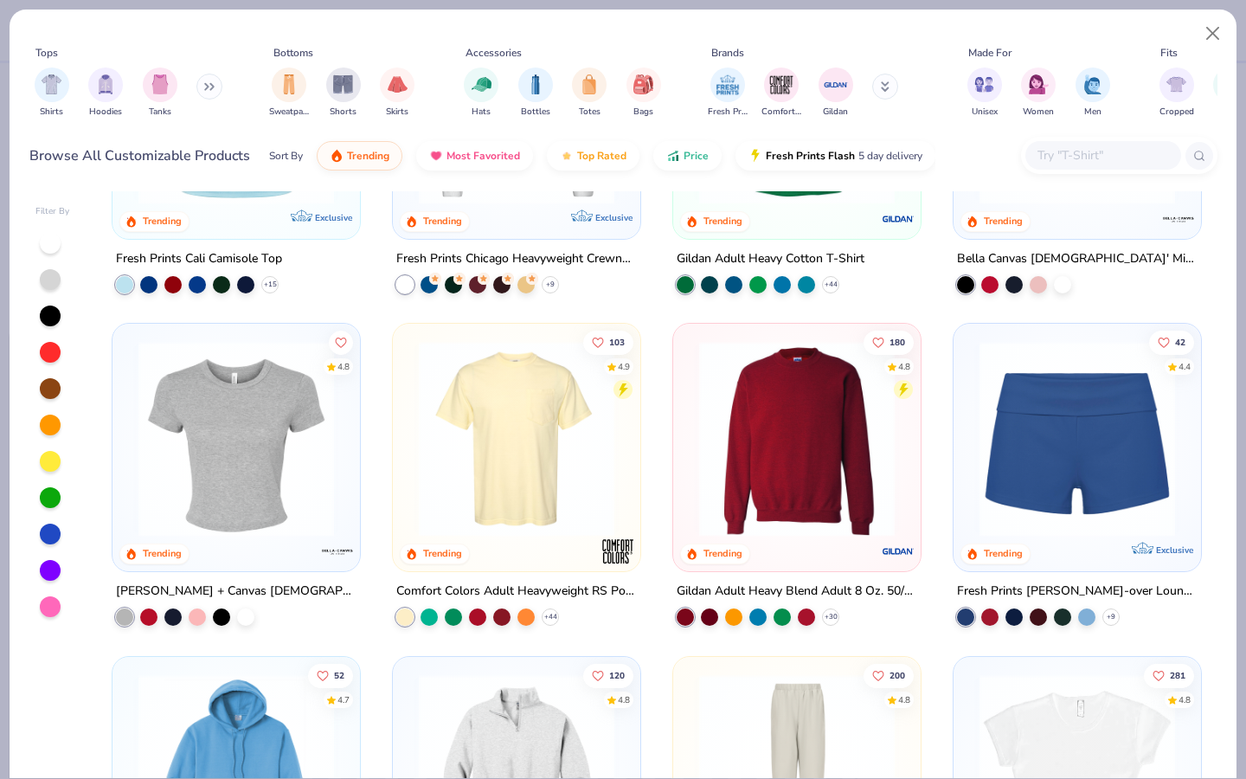
click at [761, 461] on img at bounding box center [797, 439] width 213 height 196
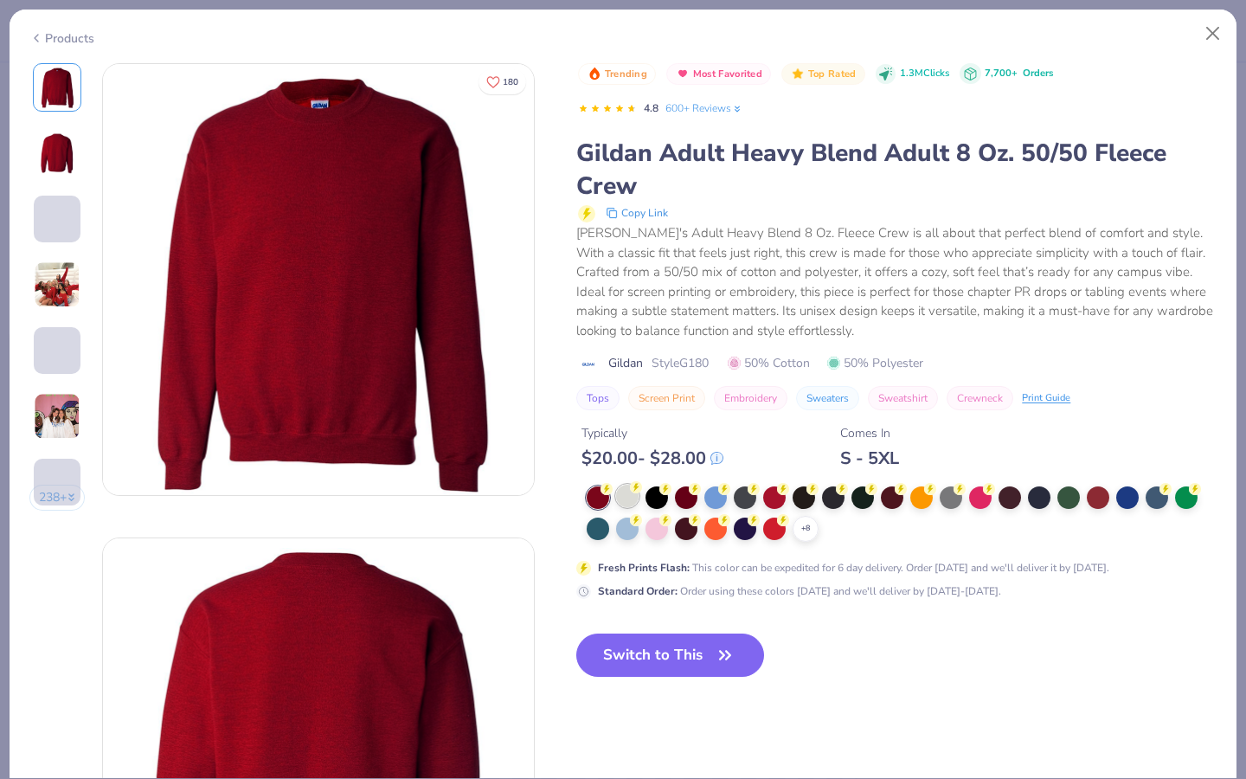
click at [632, 493] on icon at bounding box center [636, 487] width 12 height 12
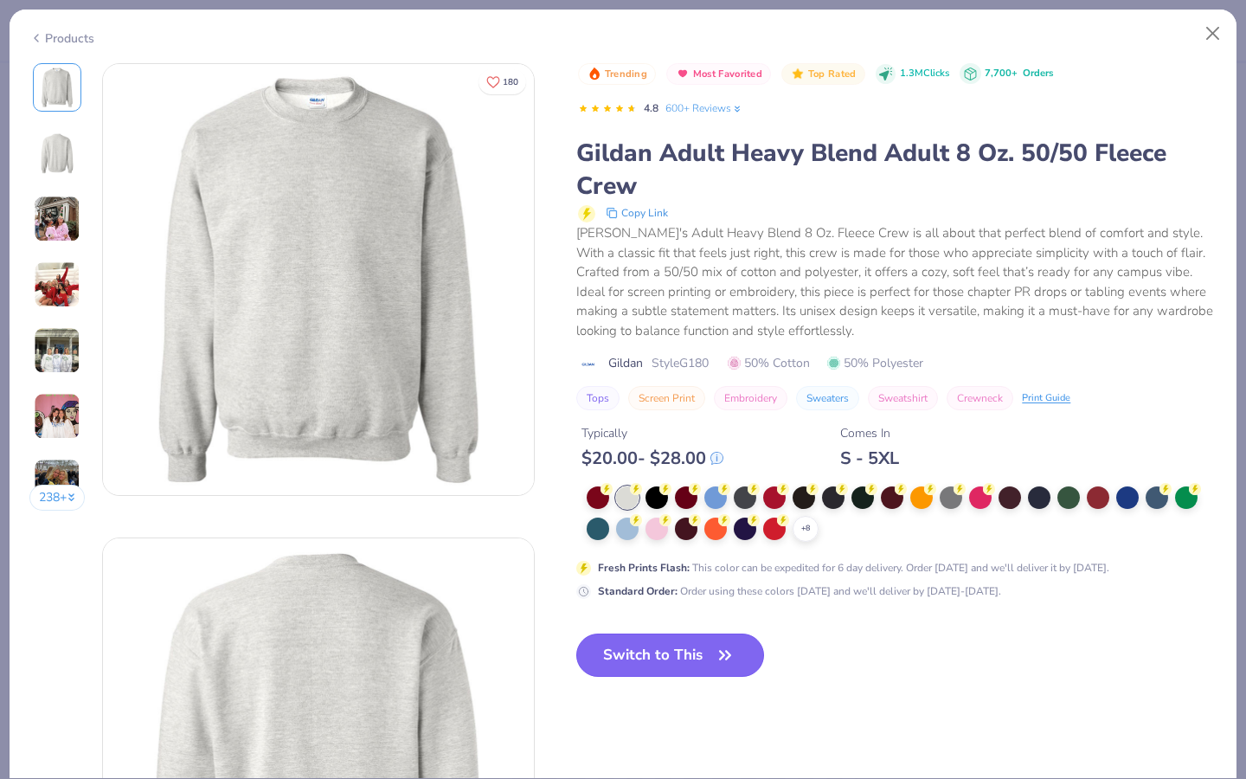
click at [681, 660] on button "Switch to This" at bounding box center [670, 655] width 188 height 43
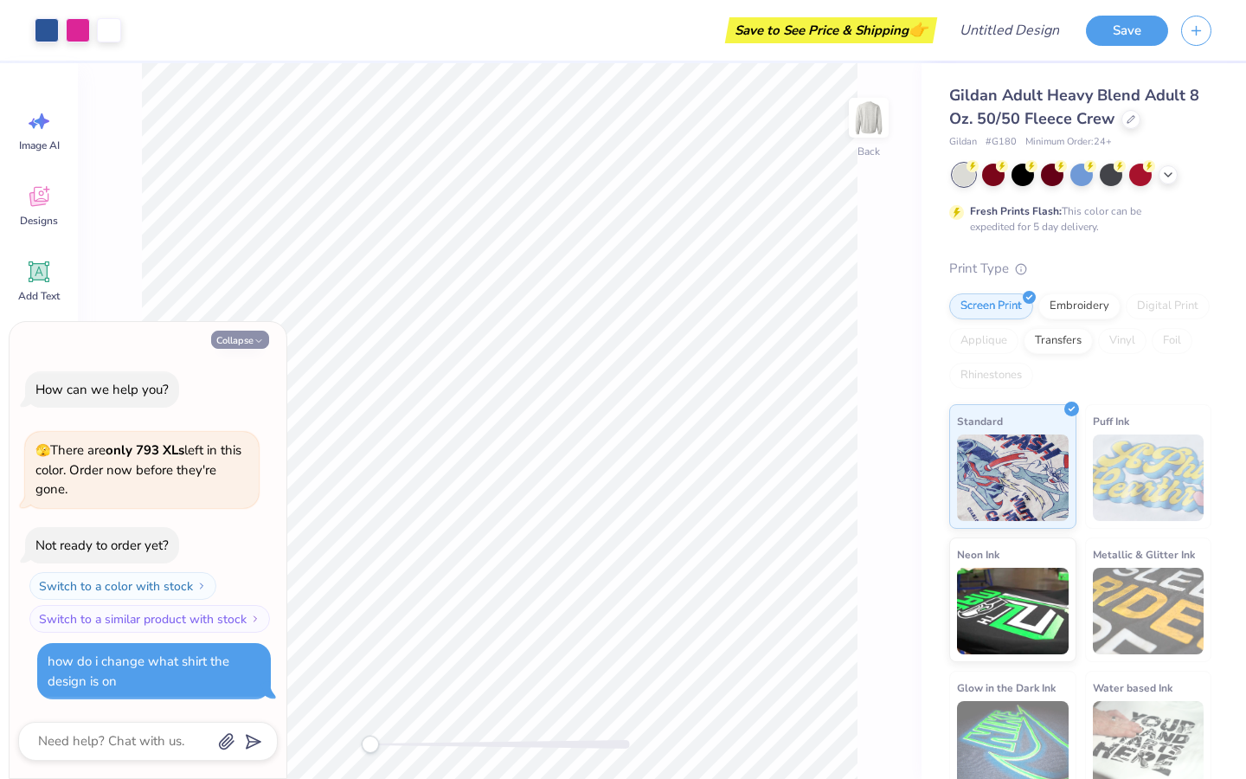
click at [244, 338] on button "Collapse" at bounding box center [240, 340] width 58 height 18
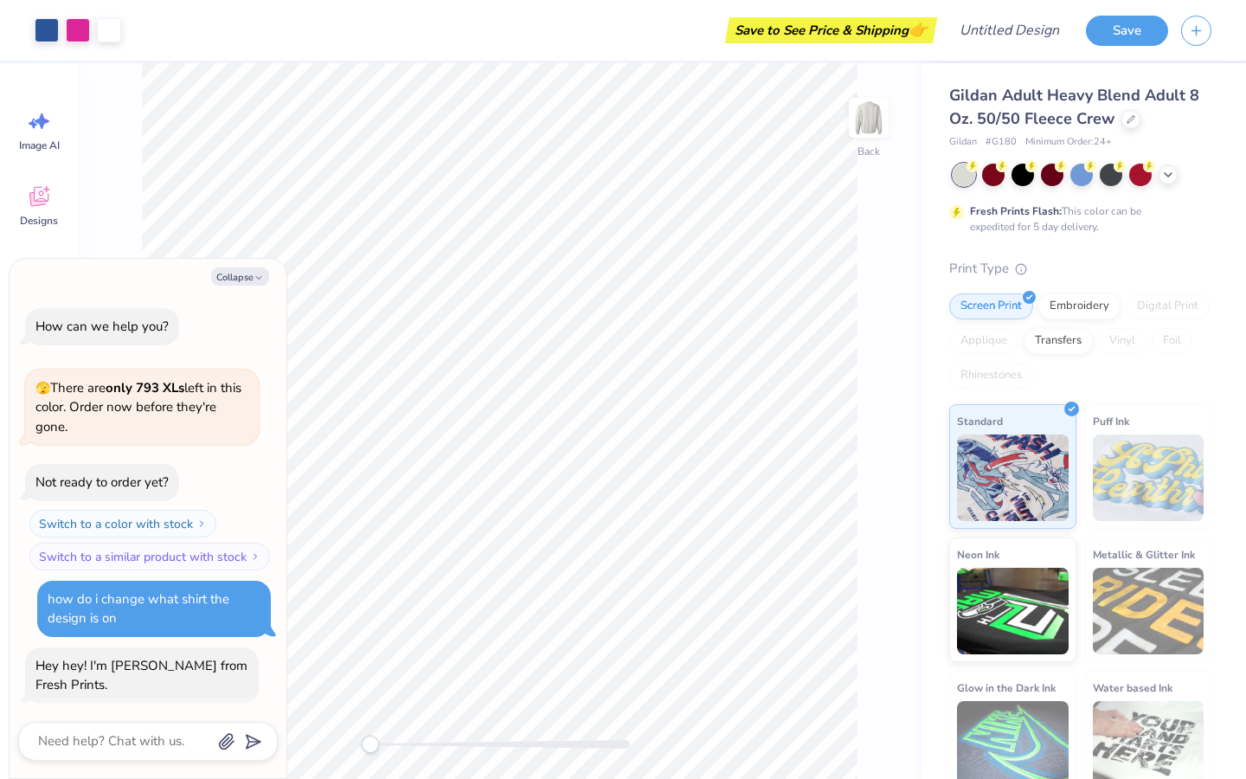
scroll to position [38, 0]
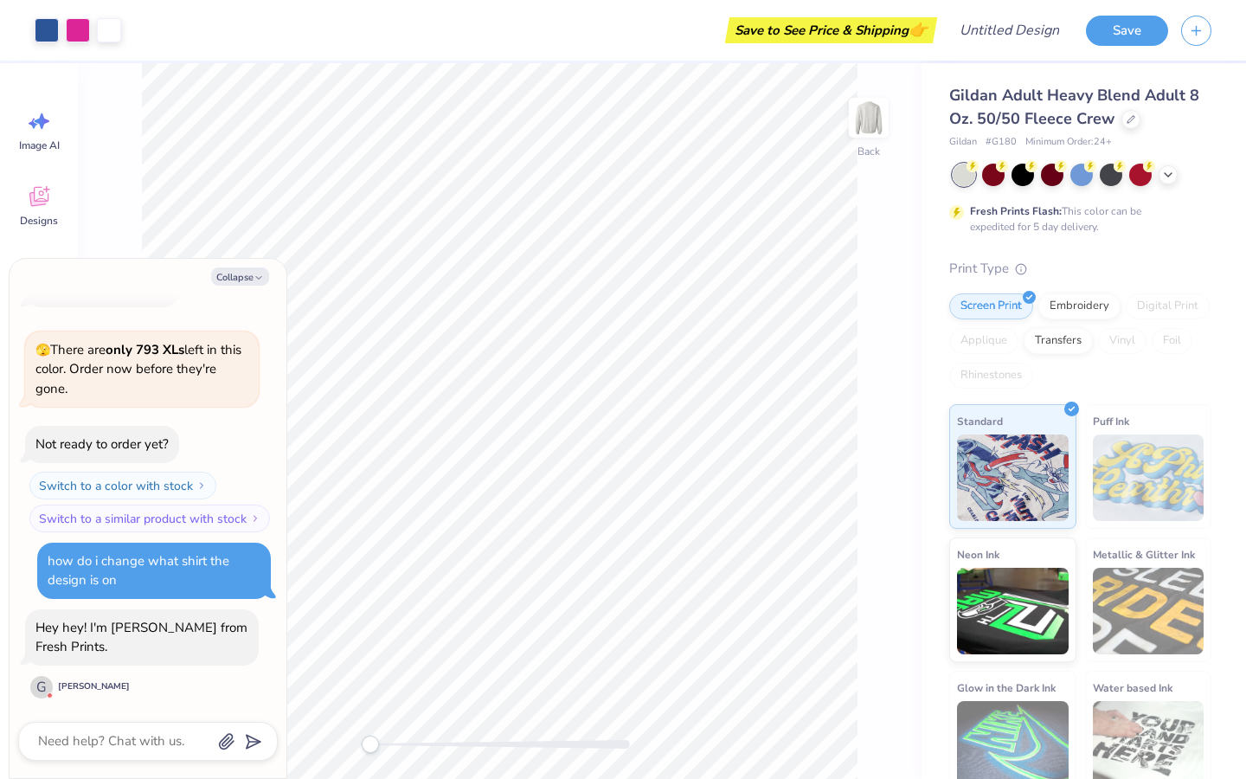
click at [354, 741] on div "Back" at bounding box center [500, 421] width 844 height 716
click at [259, 278] on icon "button" at bounding box center [259, 278] width 10 height 10
type textarea "x"
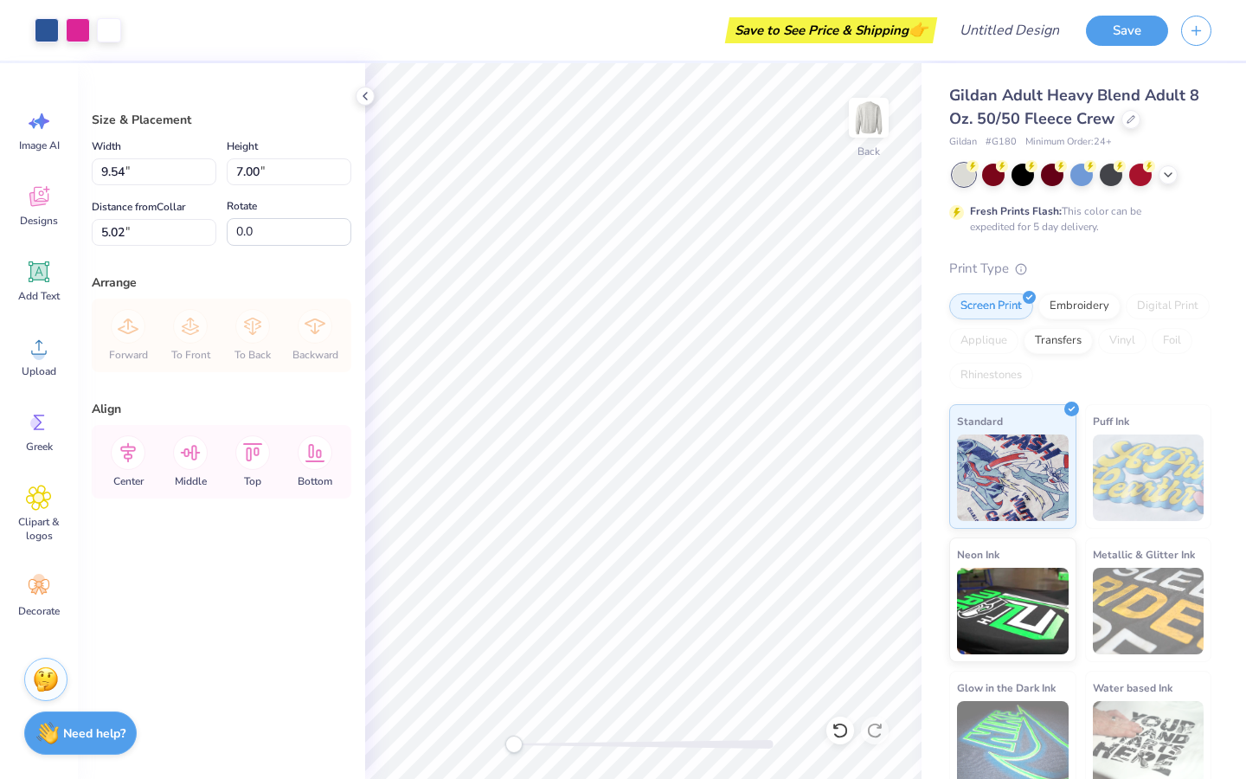
type input "9.54"
type input "7.00"
type input "5.02"
type input "10.07"
type input "7.39"
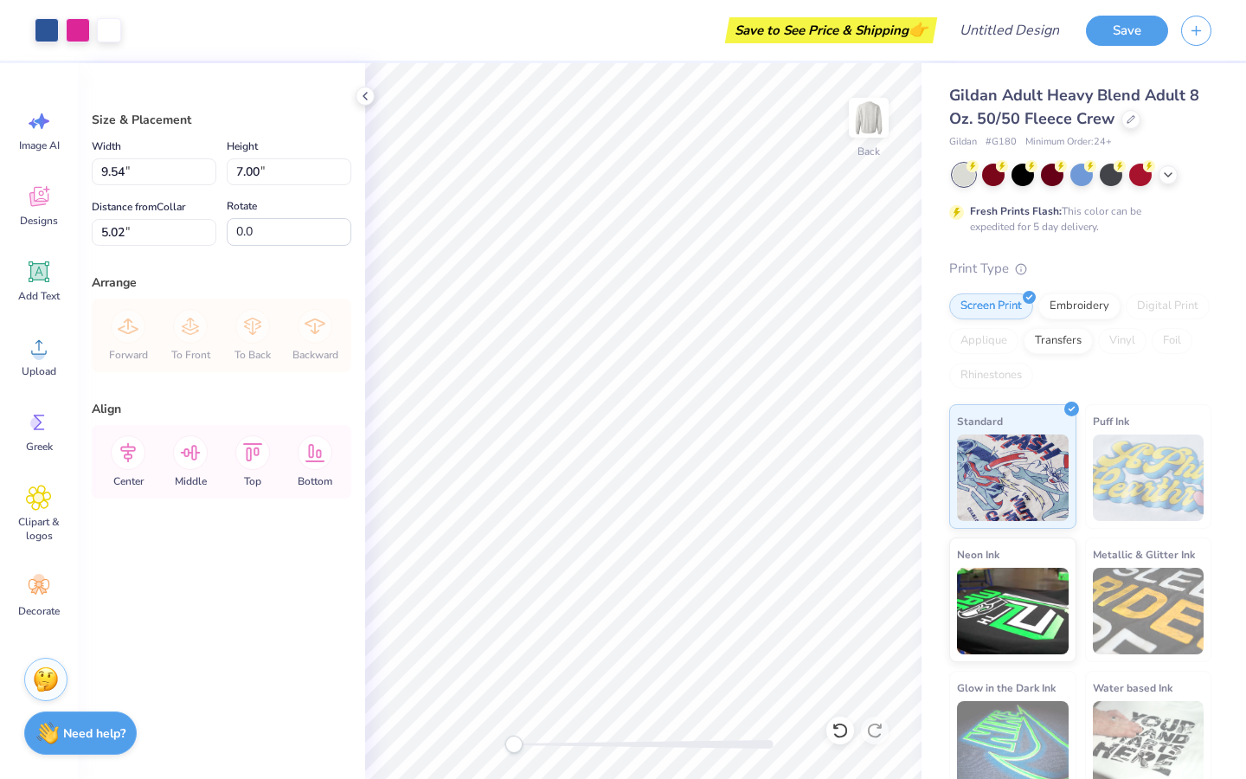
type input "4.64"
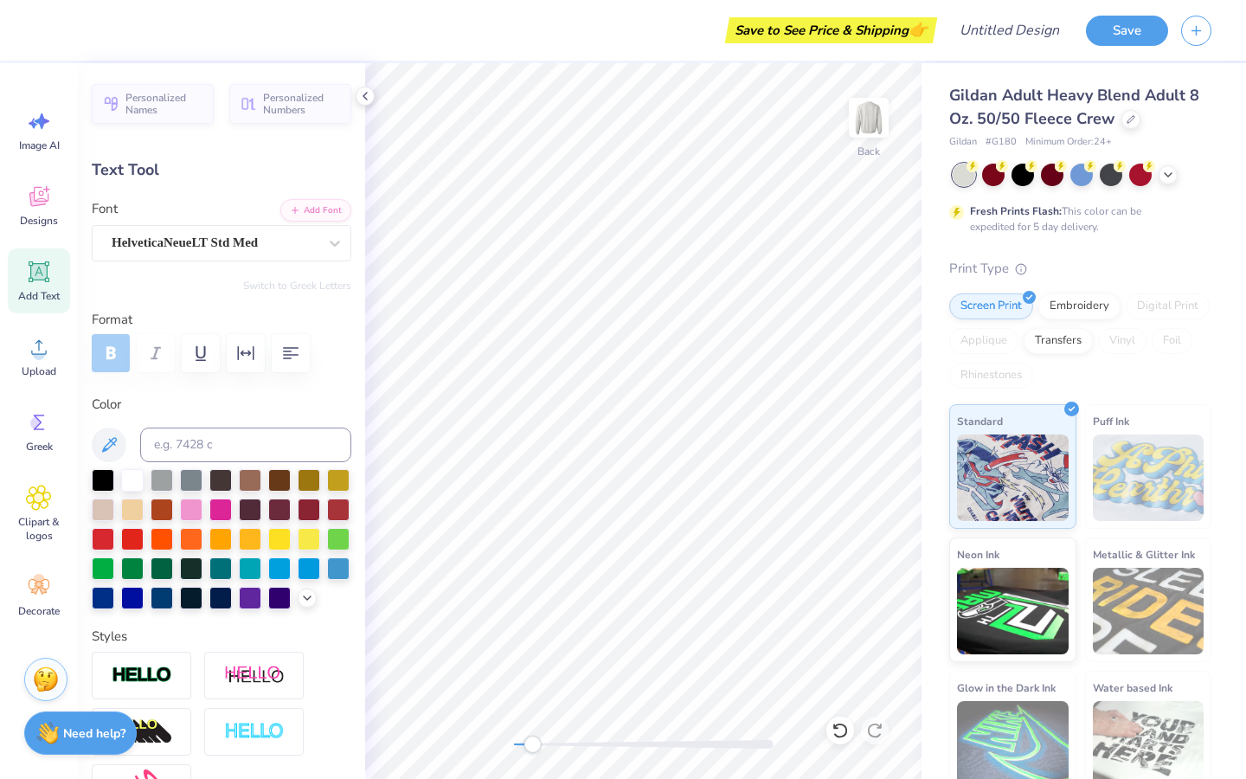
drag, startPoint x: 516, startPoint y: 743, endPoint x: 532, endPoint y: 742, distance: 16.5
click at [532, 742] on div "Accessibility label" at bounding box center [532, 744] width 17 height 17
type textarea "A PHI"
type input "2.68"
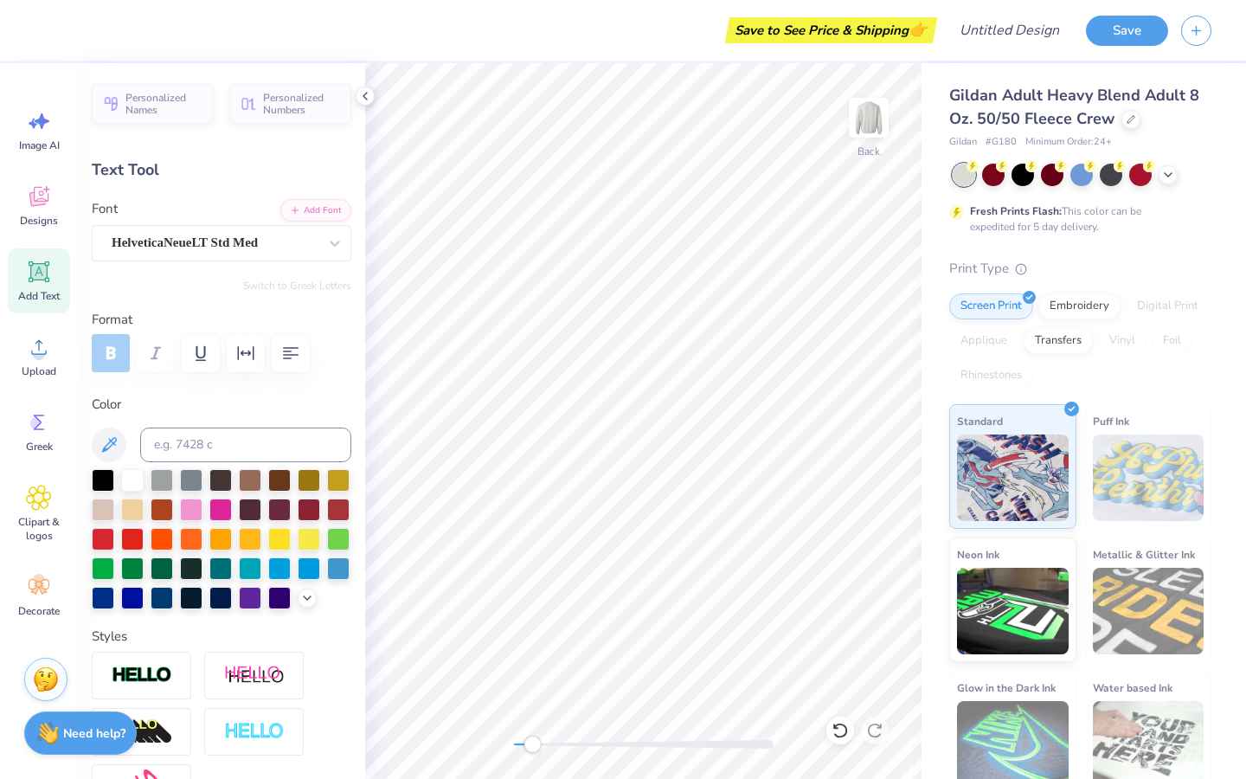
type textarea "A"
type input "5.40"
type textarea "e"
type textarea "[GEOGRAPHIC_DATA]"
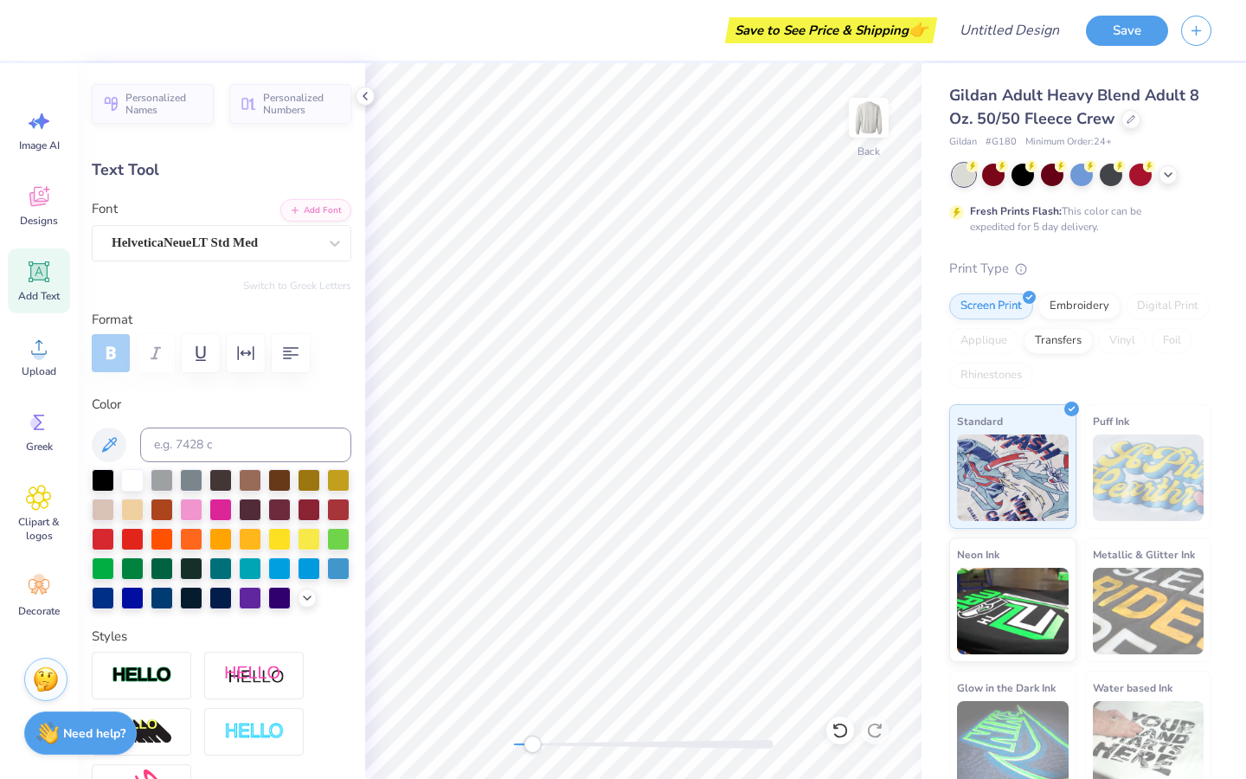
scroll to position [0, 10]
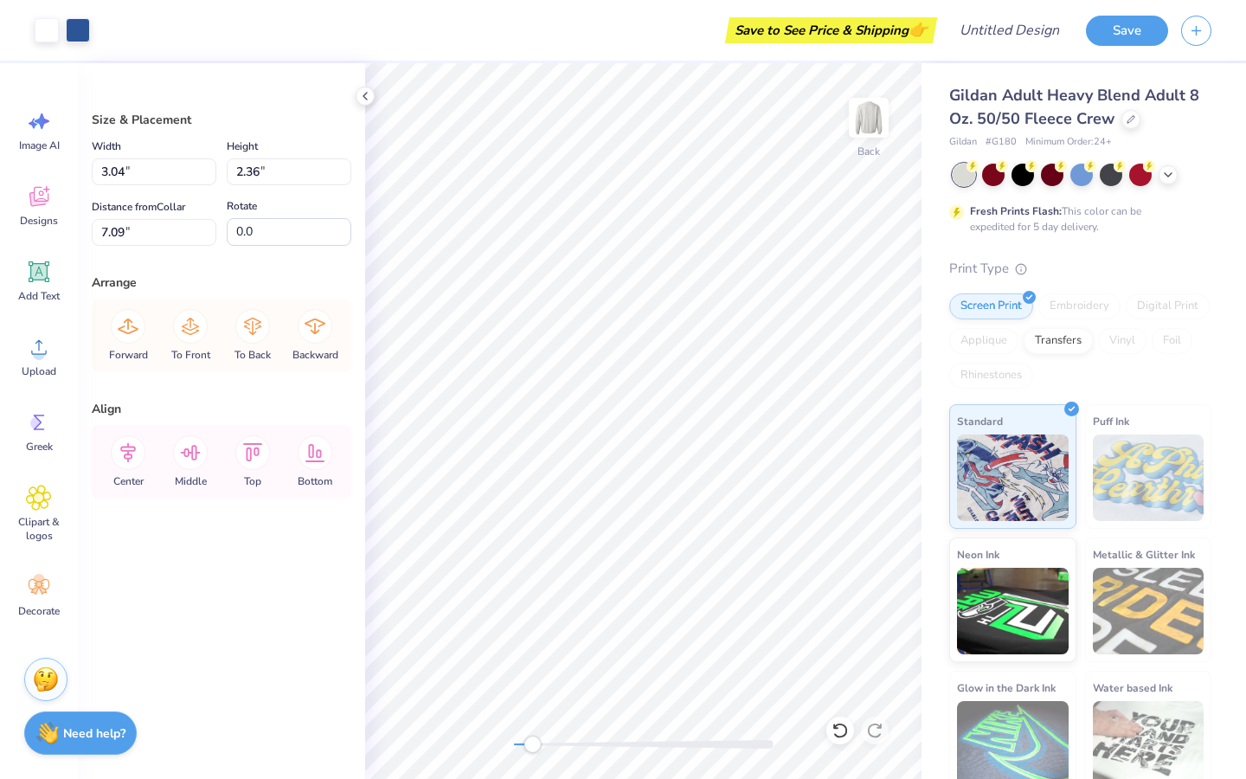
type input "10.57"
type input "1.53"
type input "1.60"
type input "7.80"
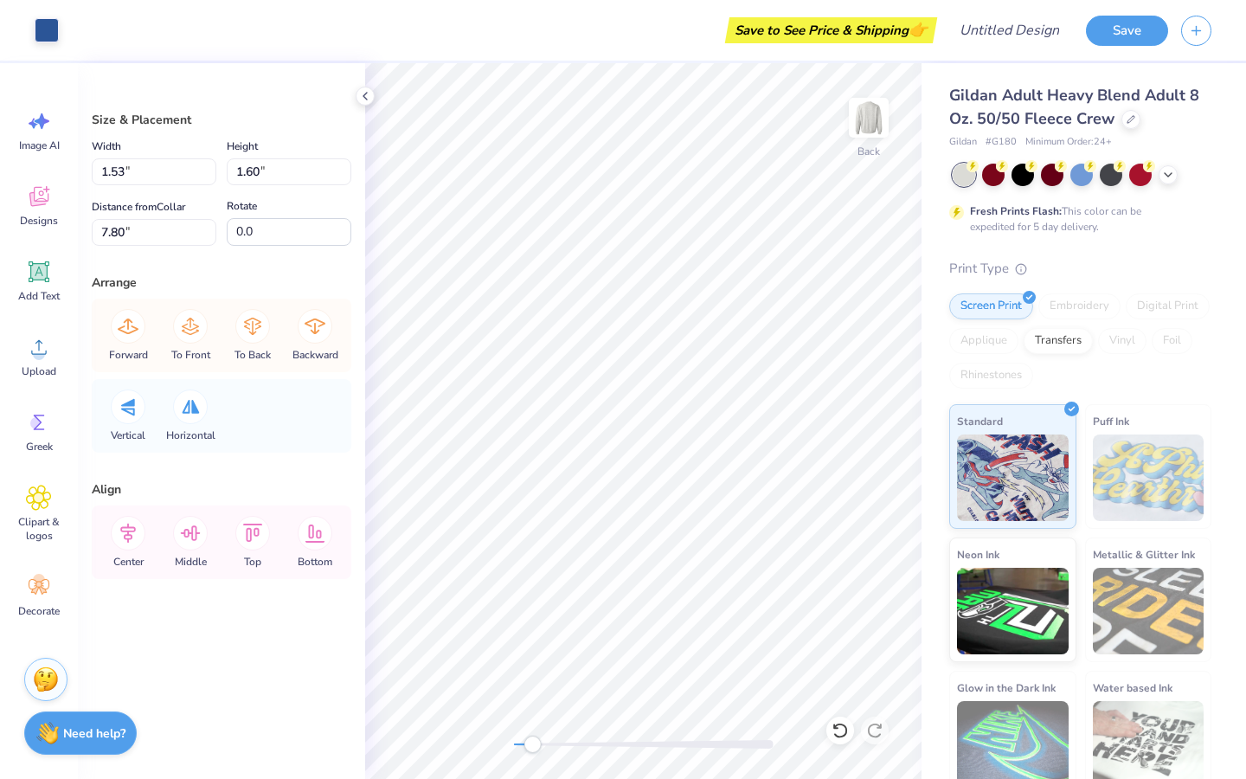
type input "2.40"
type input "3.29"
type input "7.10"
type input "1.26"
type input "1.60"
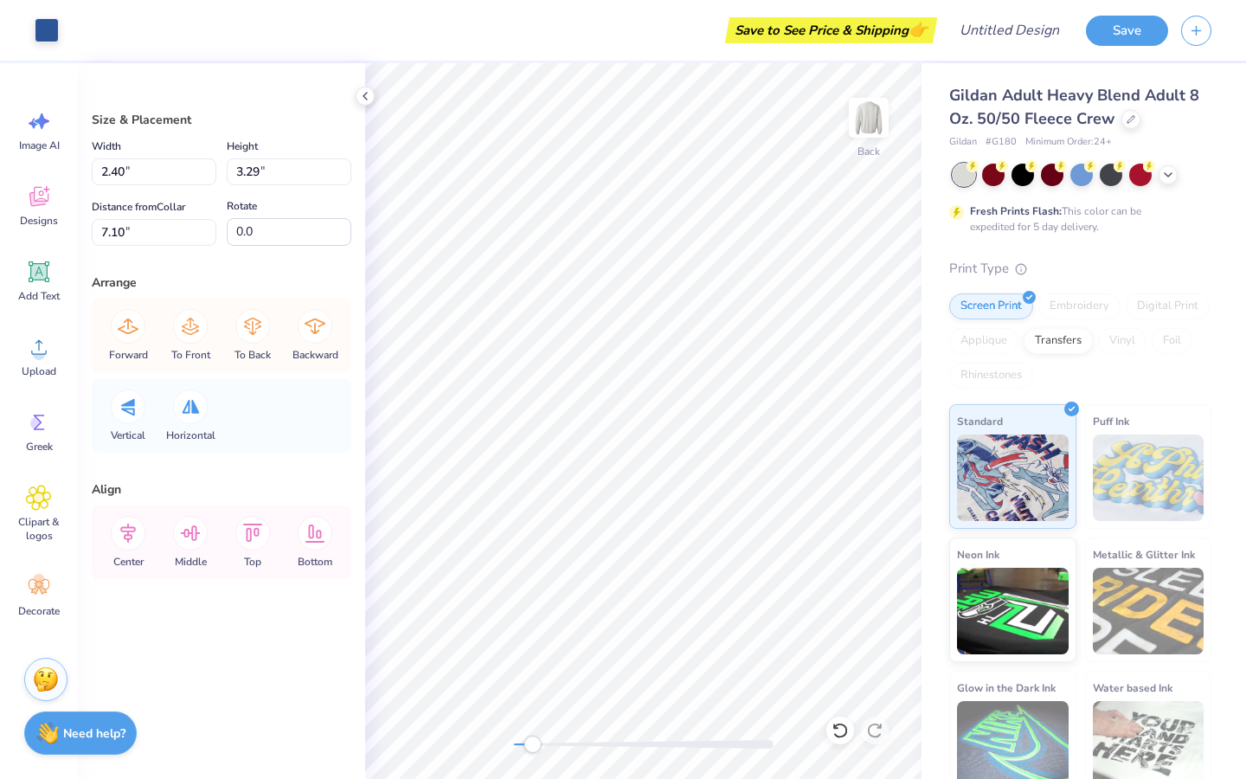
type input "8.74"
type input "1.63"
type input "1.65"
type input "8.58"
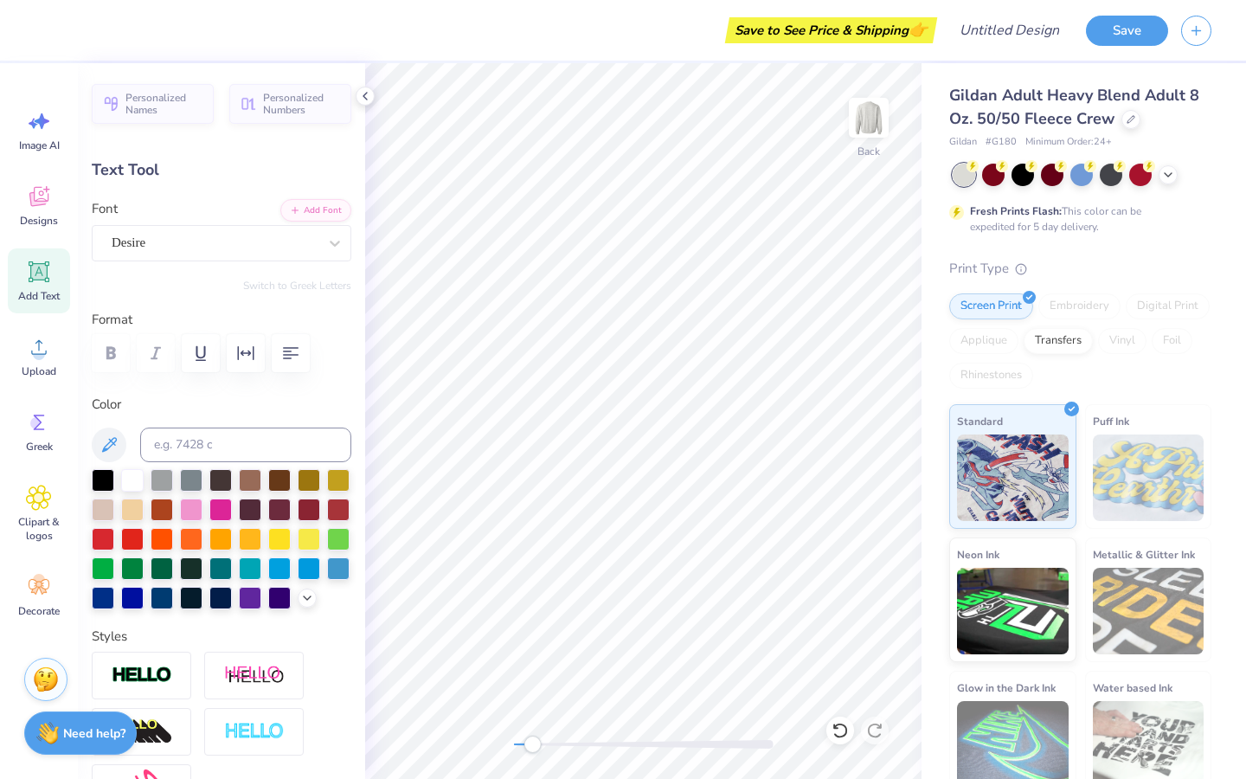
scroll to position [0, 0]
type textarea "N"
type input "3.97"
type textarea "s"
type textarea "SOTD"
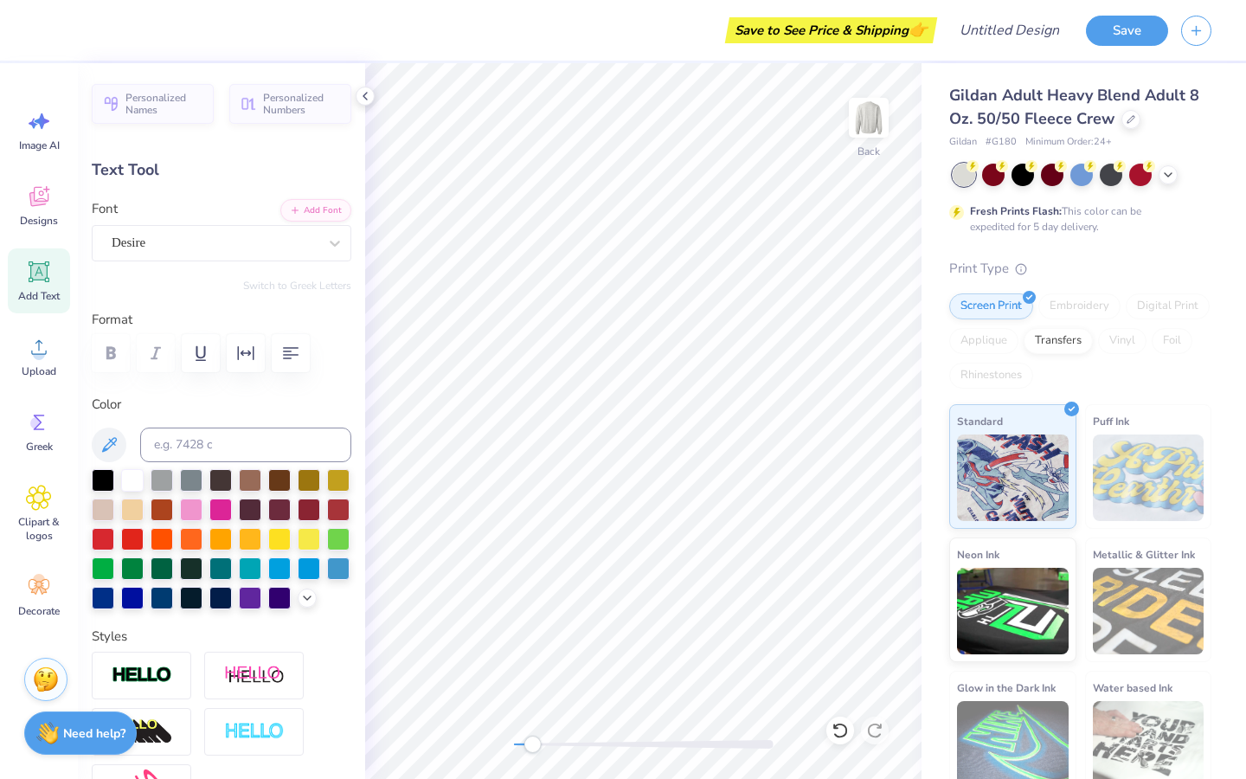
type input "8.08"
type input "4.18"
type input "5.71"
type textarea "S"
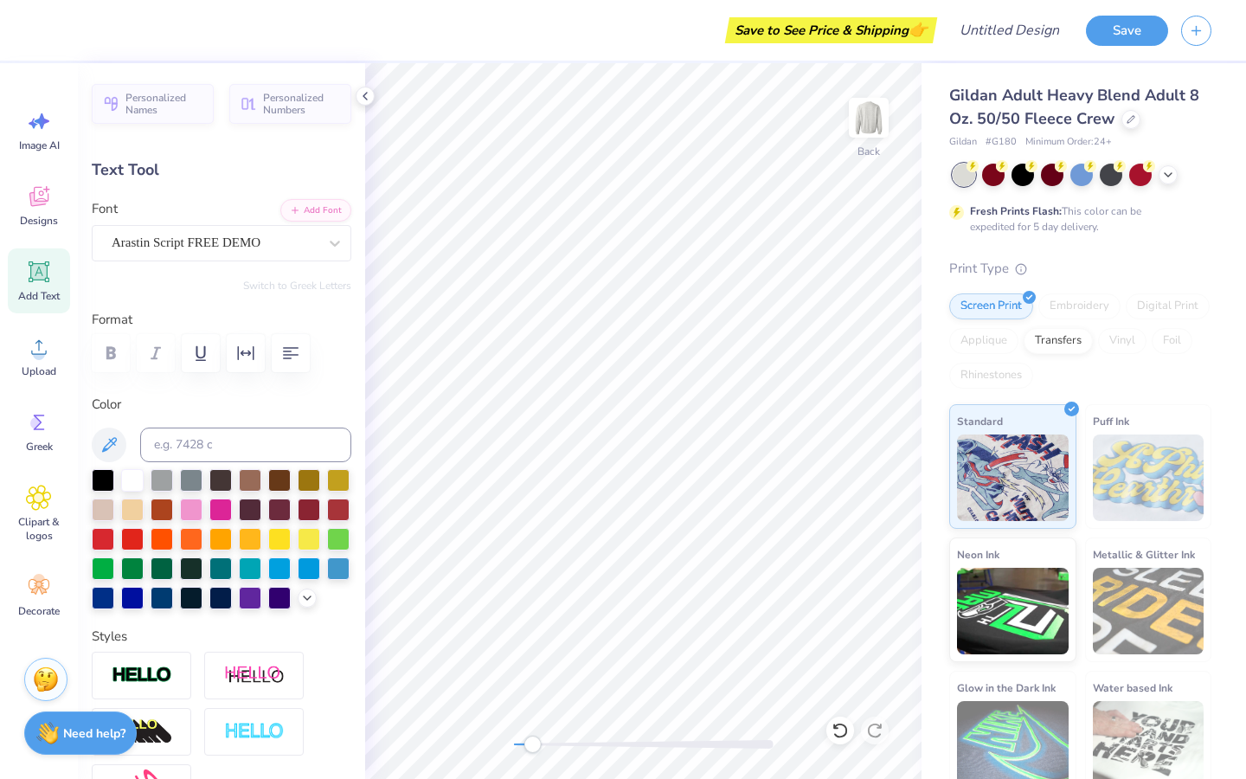
type textarea "school of theatre & dance"
click at [475, 750] on div "Back" at bounding box center [643, 421] width 557 height 716
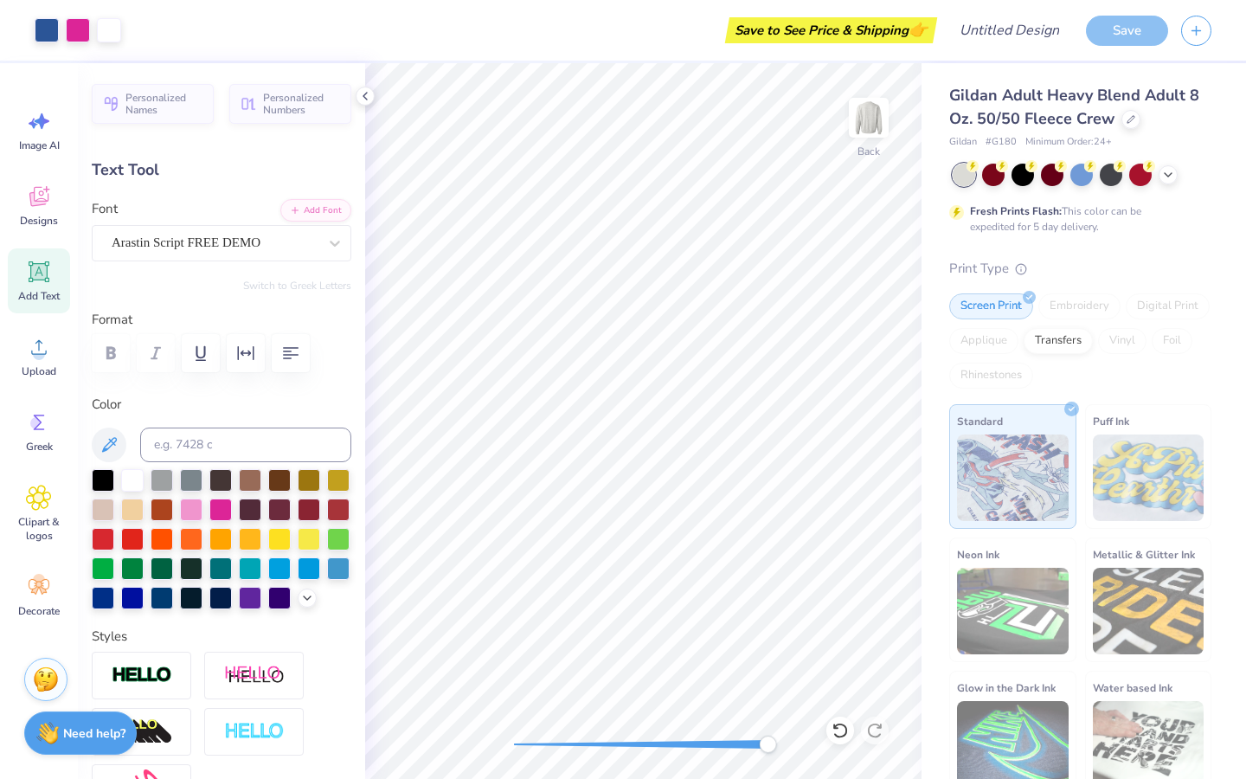
click at [516, 743] on div at bounding box center [644, 744] width 260 height 9
click at [366, 101] on icon at bounding box center [365, 96] width 14 height 14
type input "15.15"
type input "2.21"
type input "6.70"
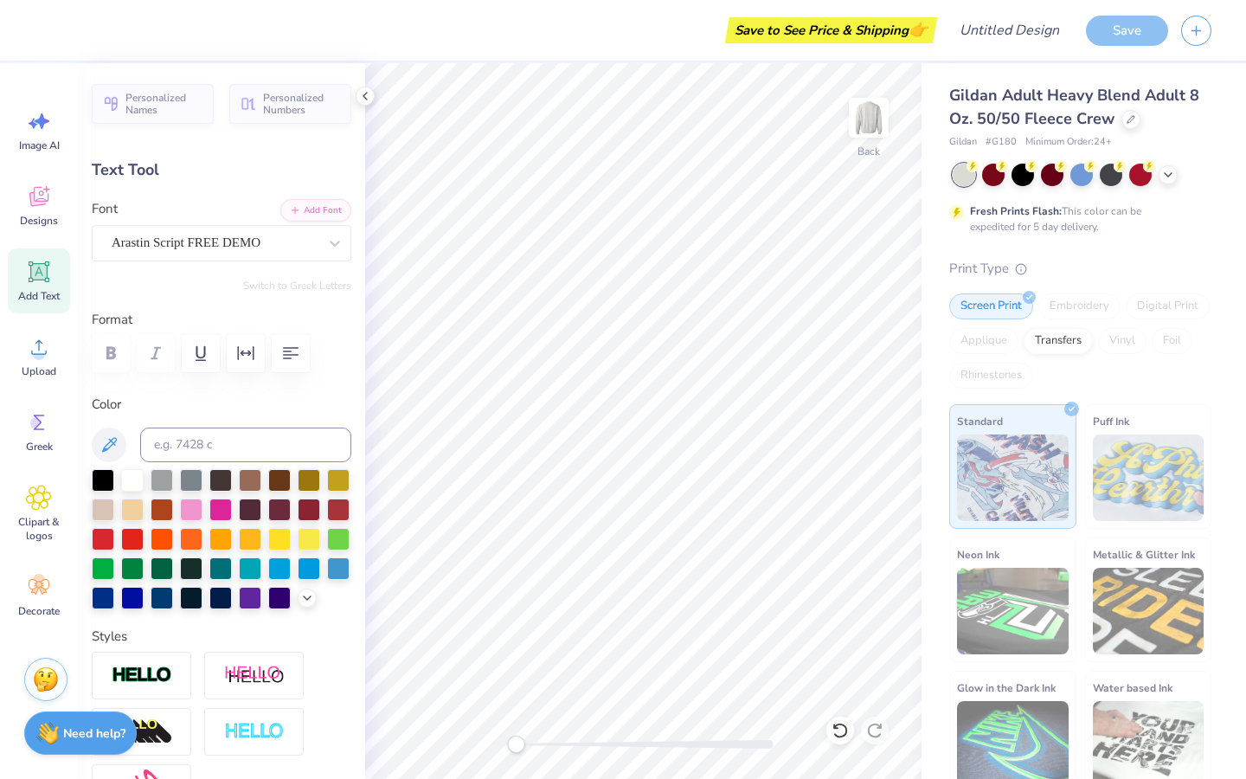
type input "8.11"
type input "1.18"
type input "7.72"
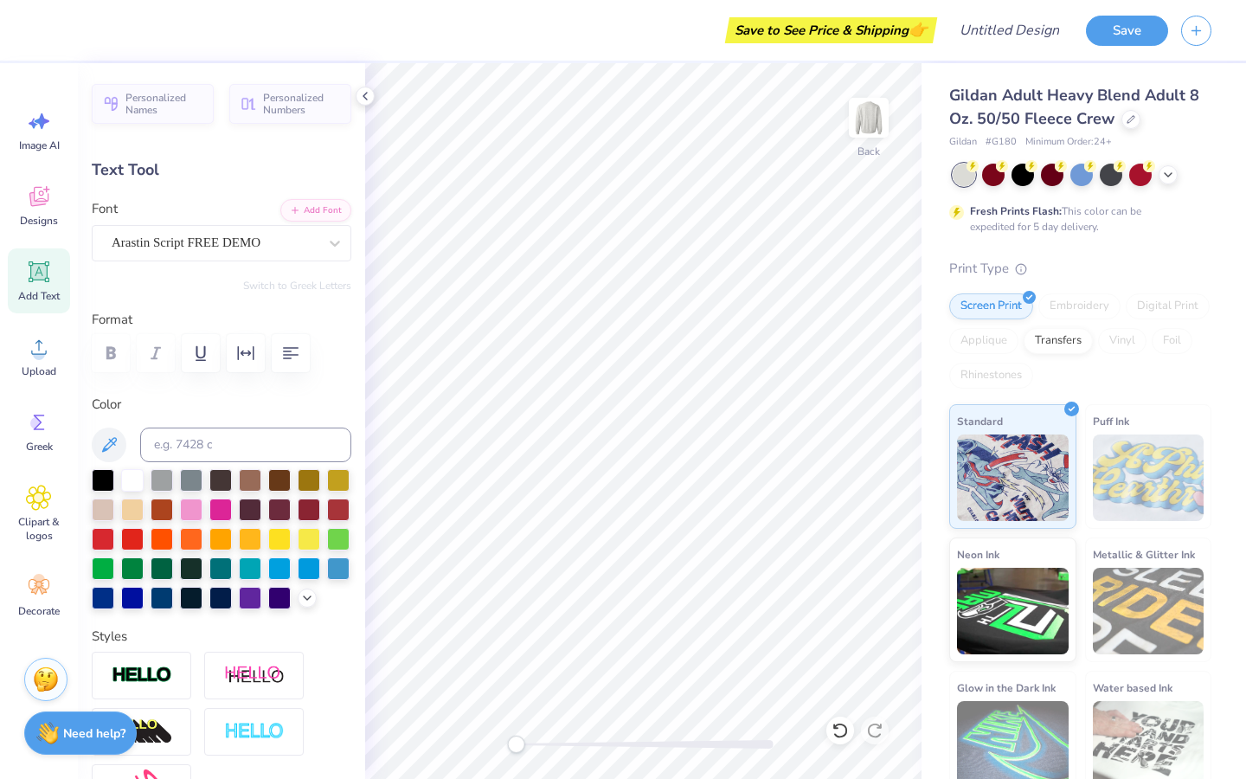
type input "0.0"
type input "1.16"
type input "6.82"
type input "0.0"
type input "7.05"
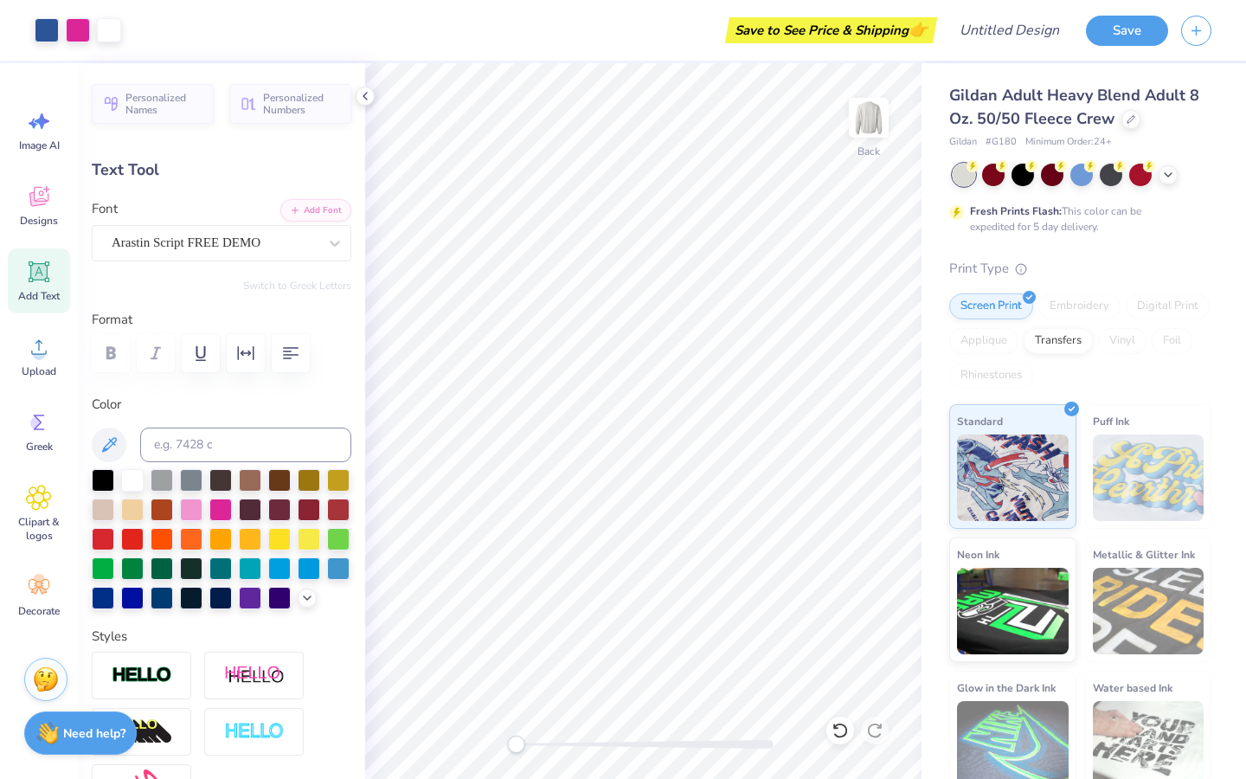
type input "3.25"
type input "3.97"
type input "14.64"
type input "0.74"
type input "2.99"
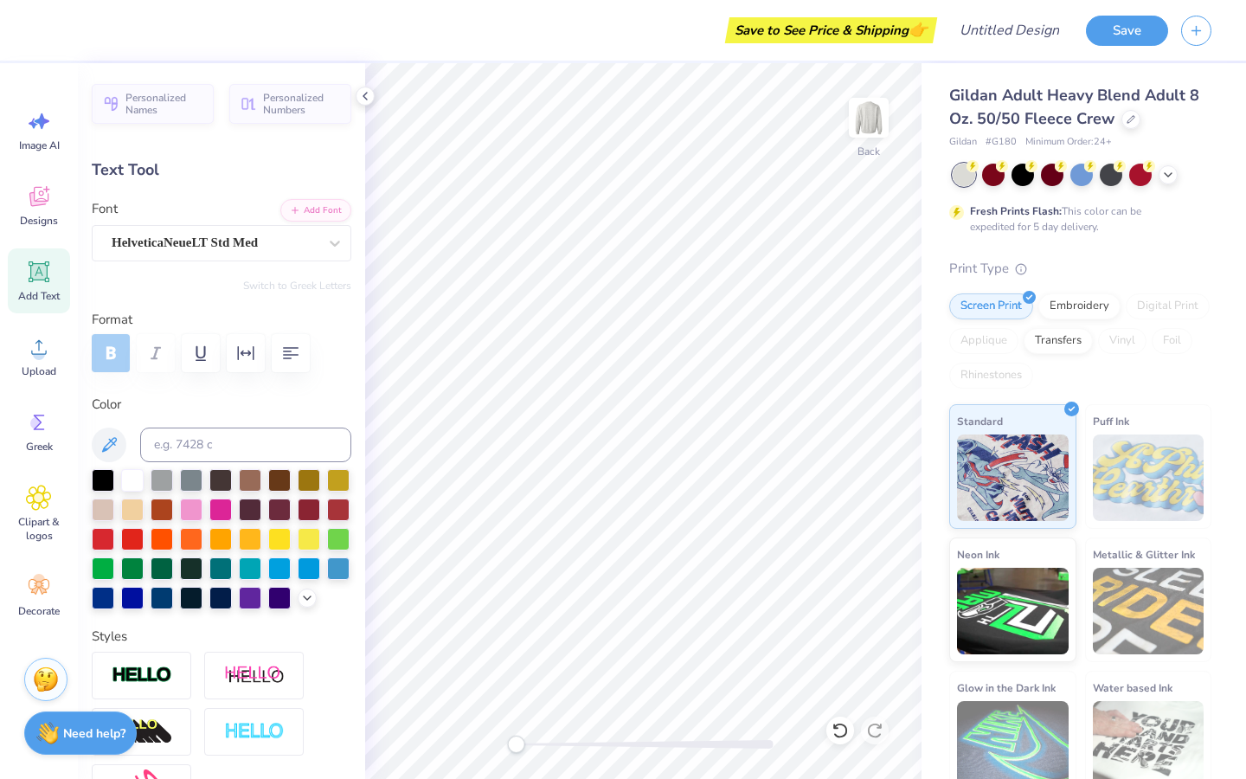
type input "8.23"
type input "0.41"
drag, startPoint x: 513, startPoint y: 745, endPoint x: 527, endPoint y: 744, distance: 13.9
click at [527, 744] on div "Accessibility label" at bounding box center [524, 744] width 17 height 17
type input "3.55"
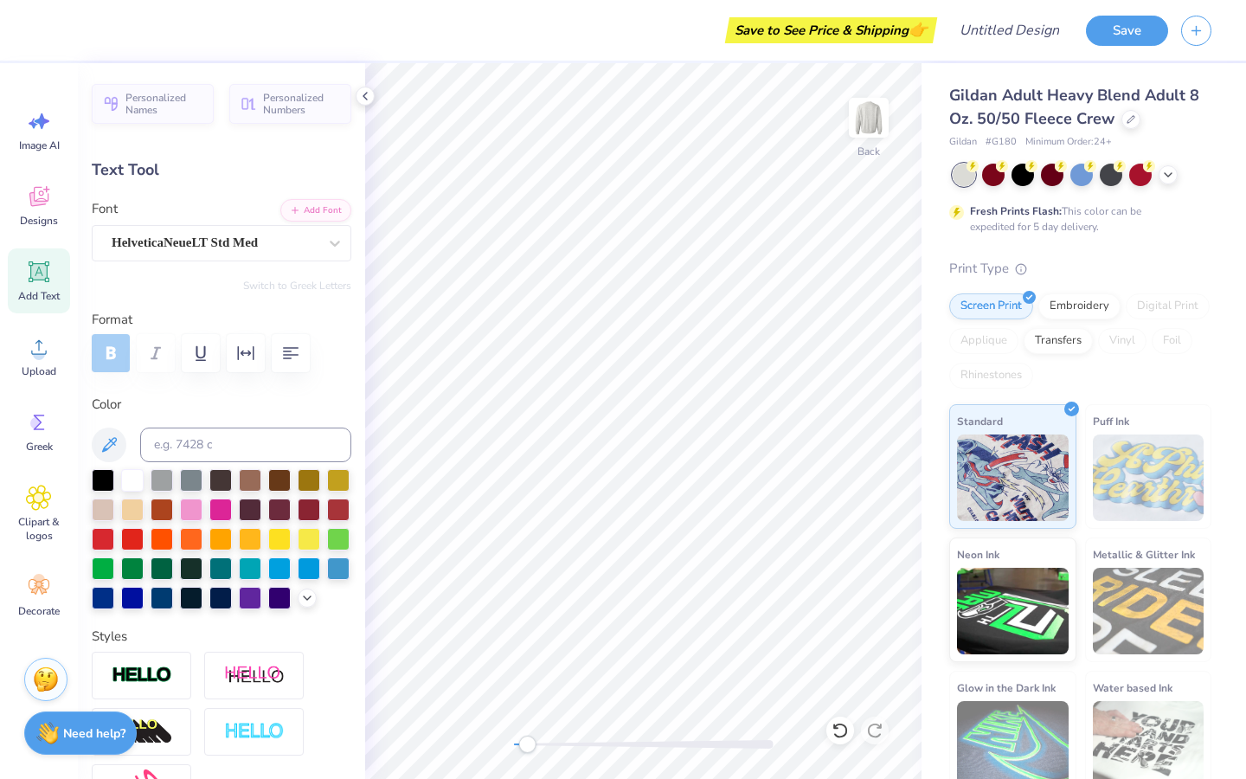
type input "6.90"
type input "0.35"
type input "8.11"
type input "1.13"
type input "6.84"
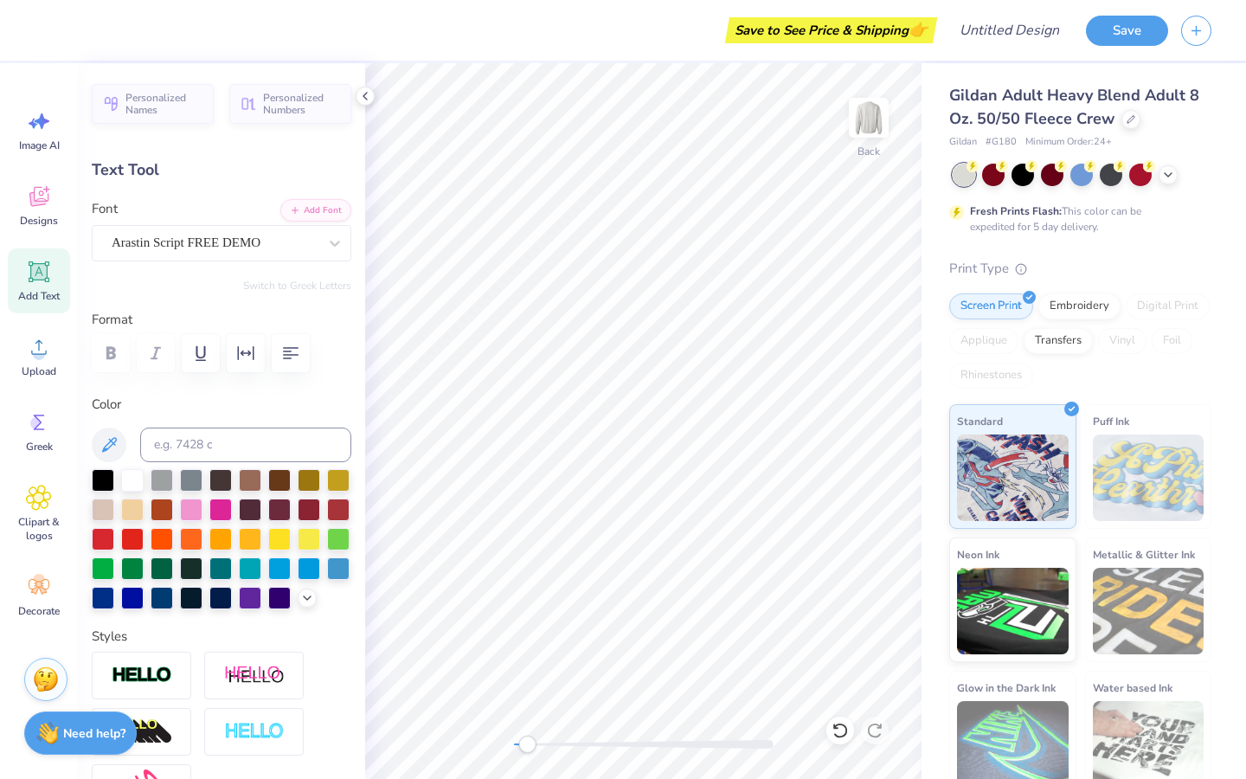
type input "0.6"
type input "7.12"
type input "1.00"
type input "6.83"
type input "0.0"
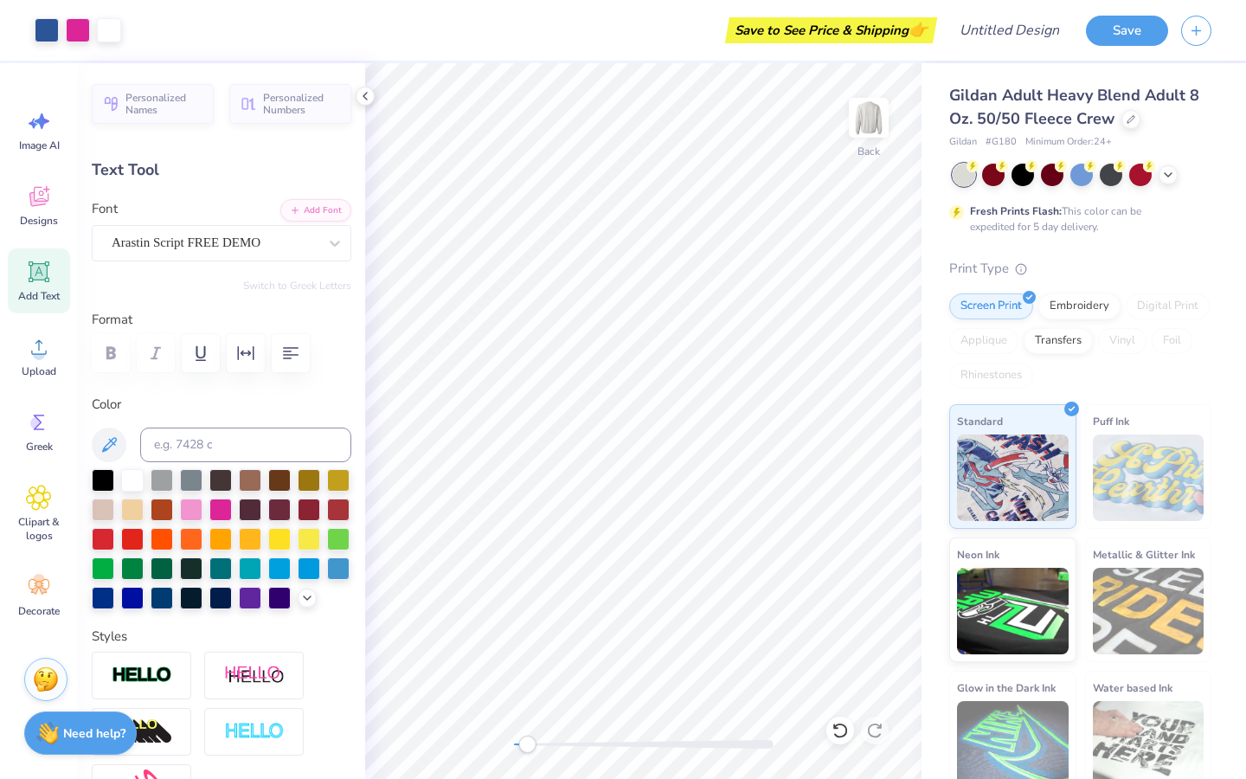
type input "6.90"
type input "0.35"
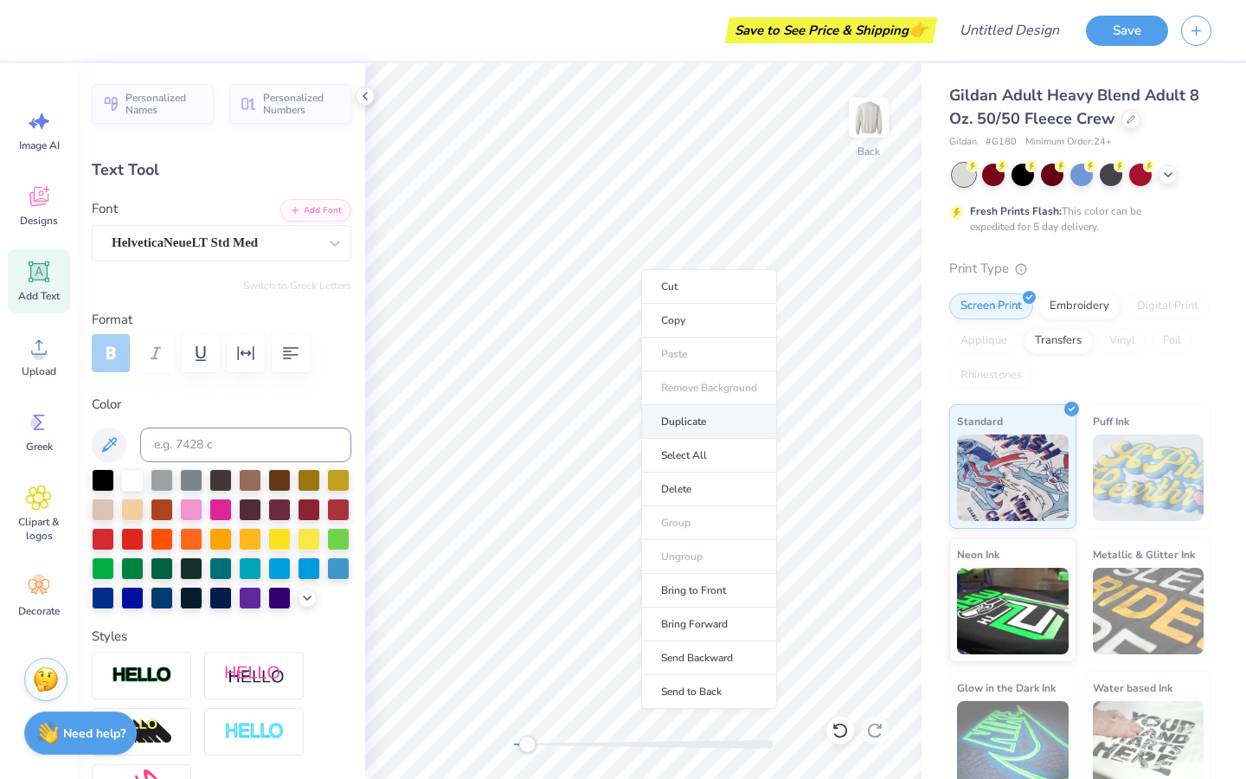
click at [721, 428] on li "Duplicate" at bounding box center [709, 422] width 136 height 34
type input "4.62"
type textarea "SCHOOL of THEATRE & DANCE"
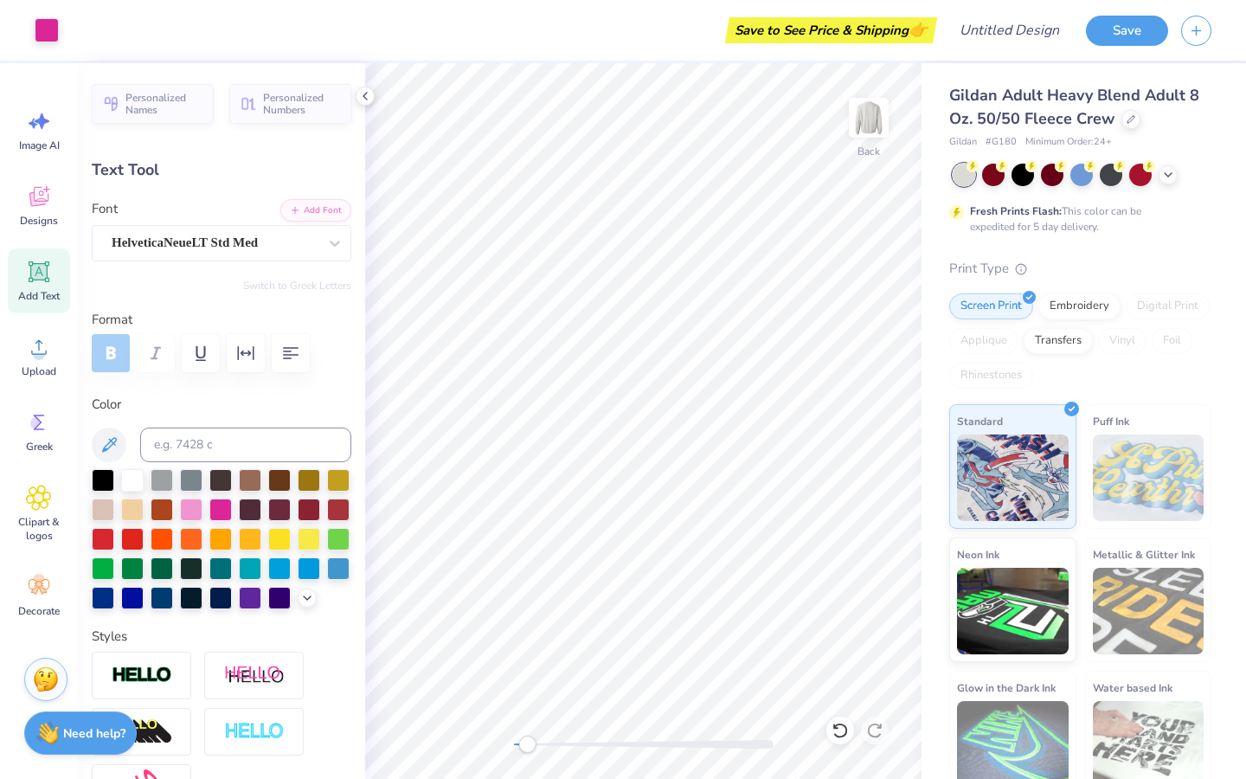
type input "7.30"
type input "7.22"
type input "7.03"
type input "0.33"
type input "7.41"
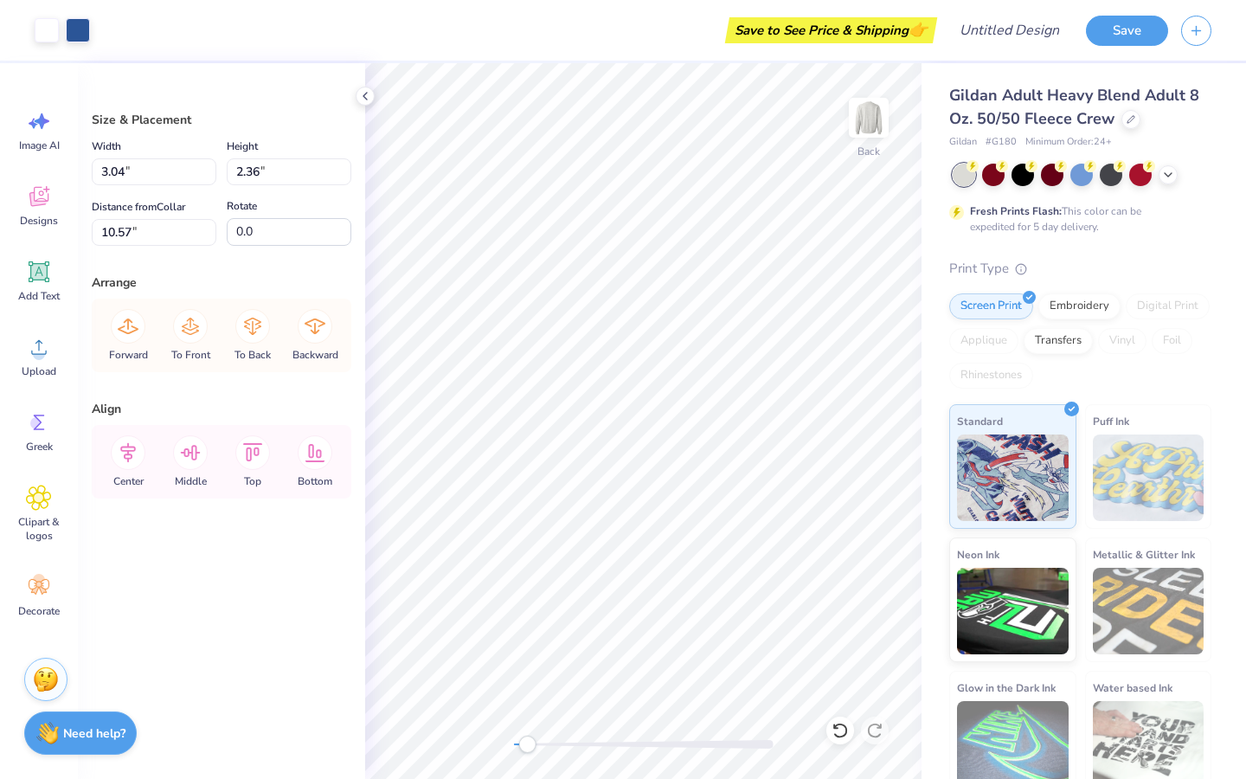
type input "6.56"
type input "2.34"
type input "3.37"
type input "5.97"
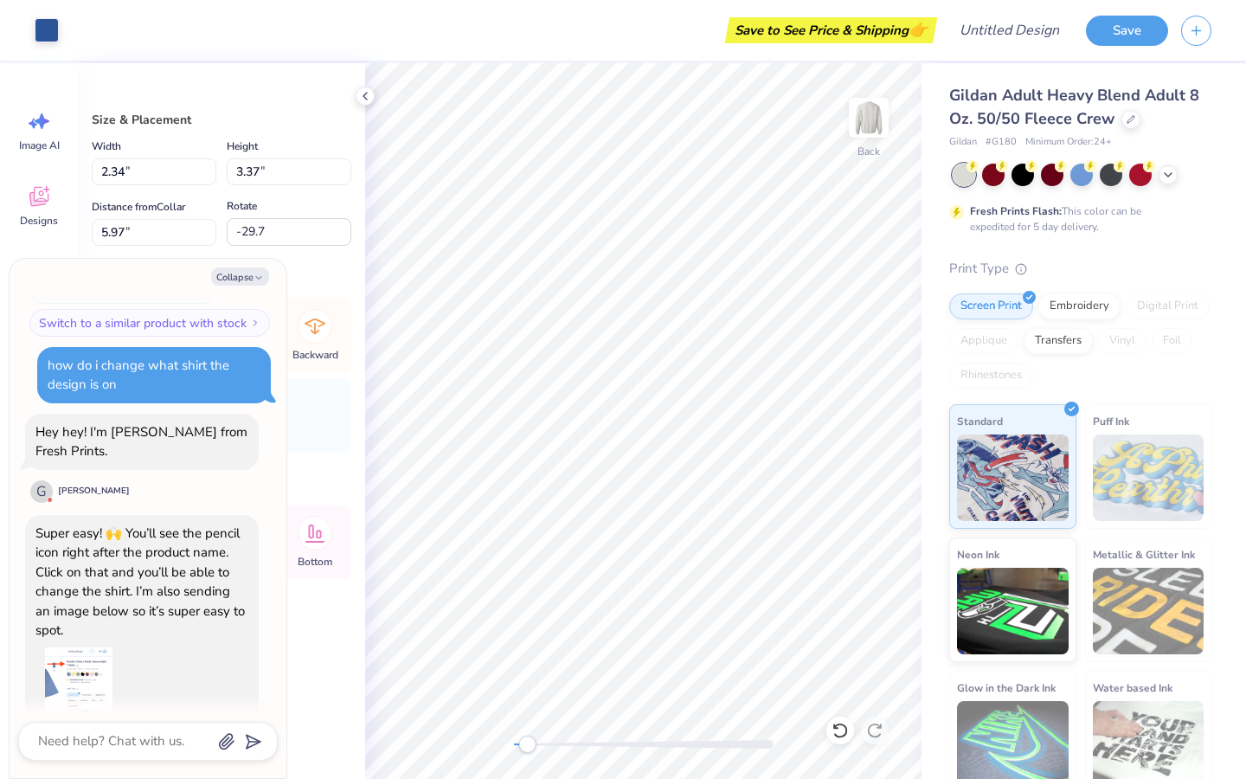
scroll to position [233, 0]
click at [256, 272] on button "Collapse" at bounding box center [240, 276] width 58 height 18
type textarea "x"
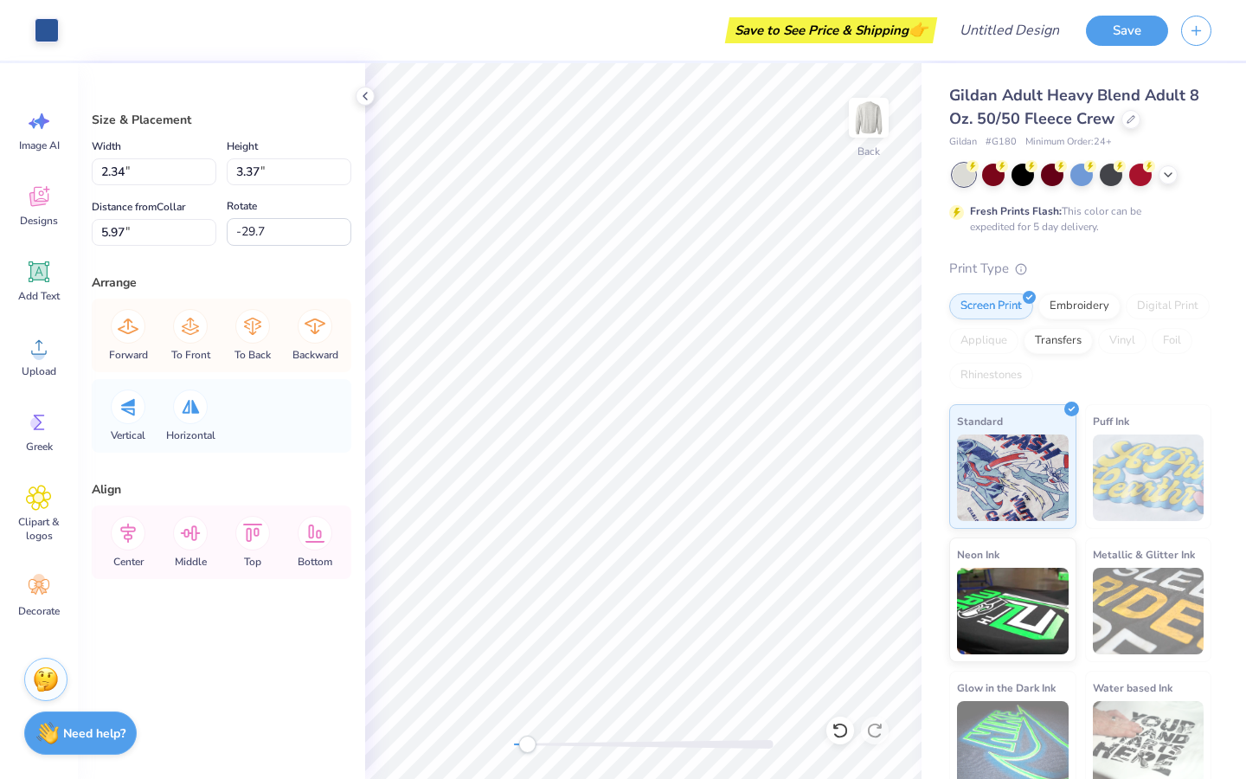
type input "2.03"
type input "2.79"
type input "6.05"
drag, startPoint x: 524, startPoint y: 746, endPoint x: 549, endPoint y: 747, distance: 25.1
click at [549, 746] on div "Accessibility label" at bounding box center [541, 744] width 17 height 17
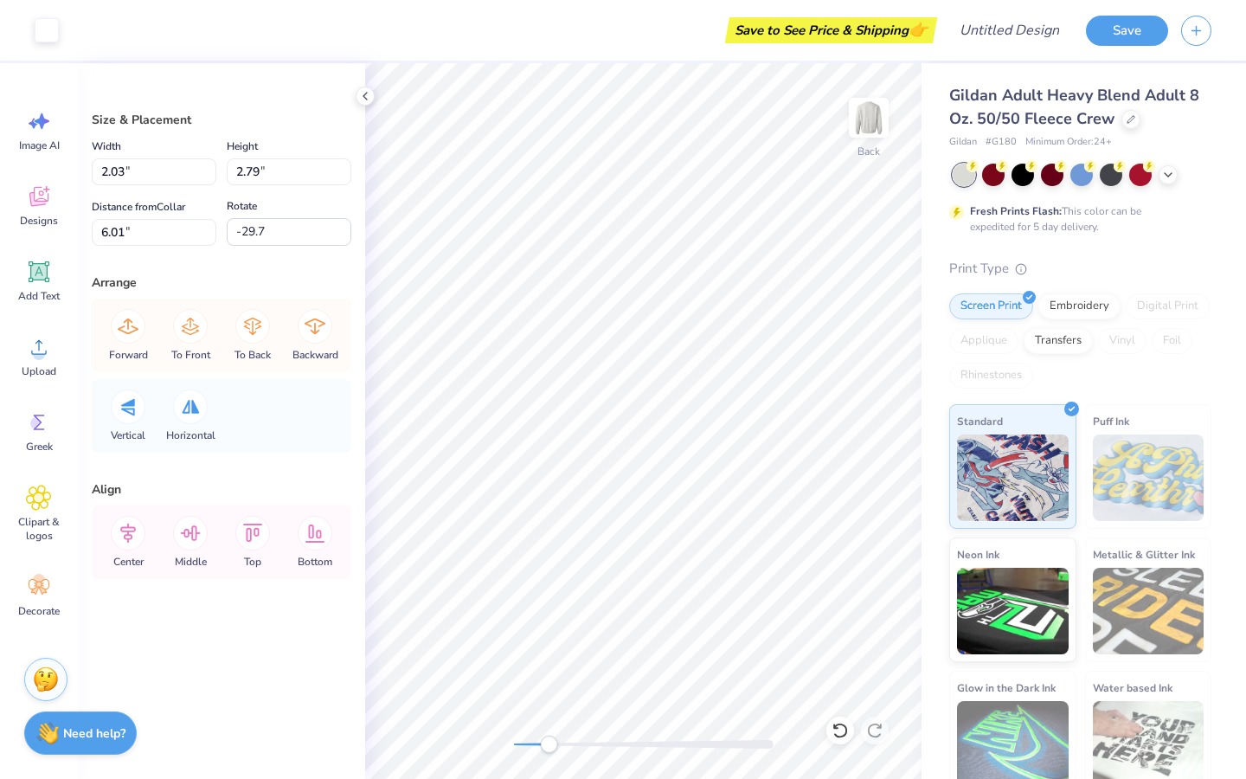
type input "1.53"
type input "1.60"
type input "11.33"
type input "-22.0"
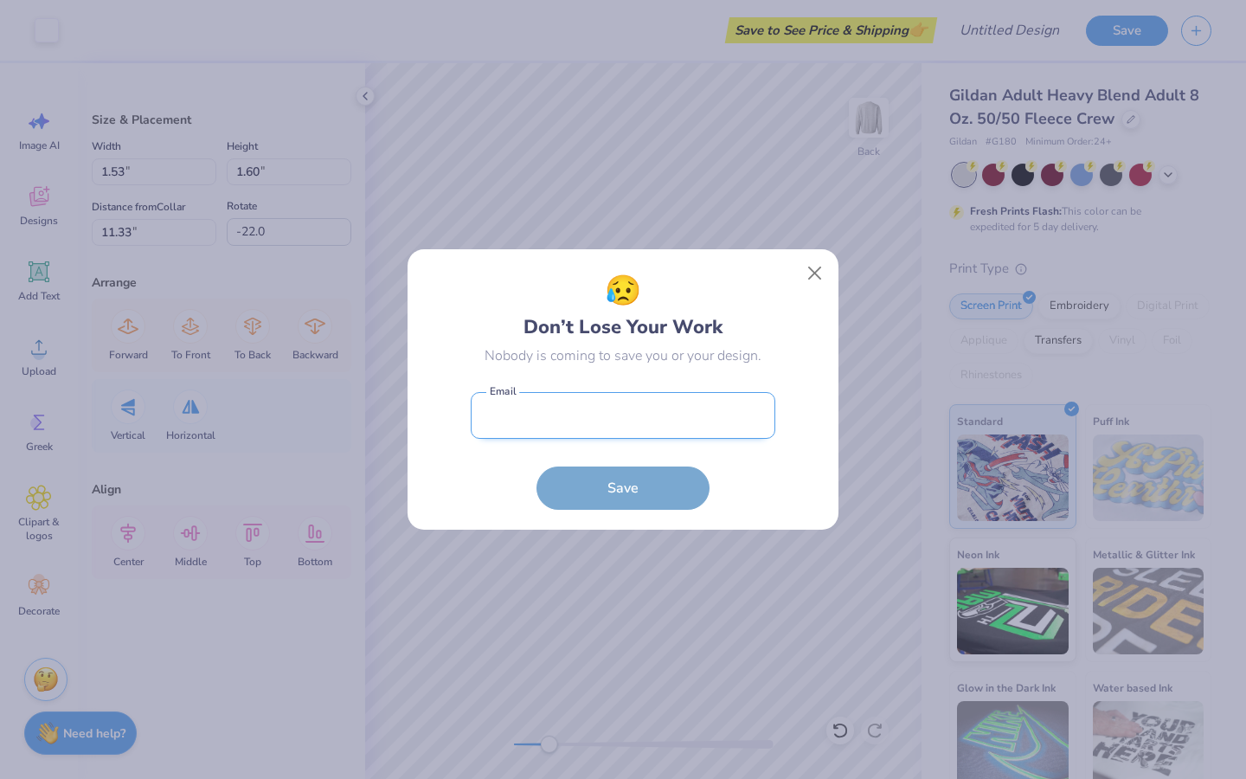
click at [598, 425] on input "email" at bounding box center [623, 416] width 305 height 48
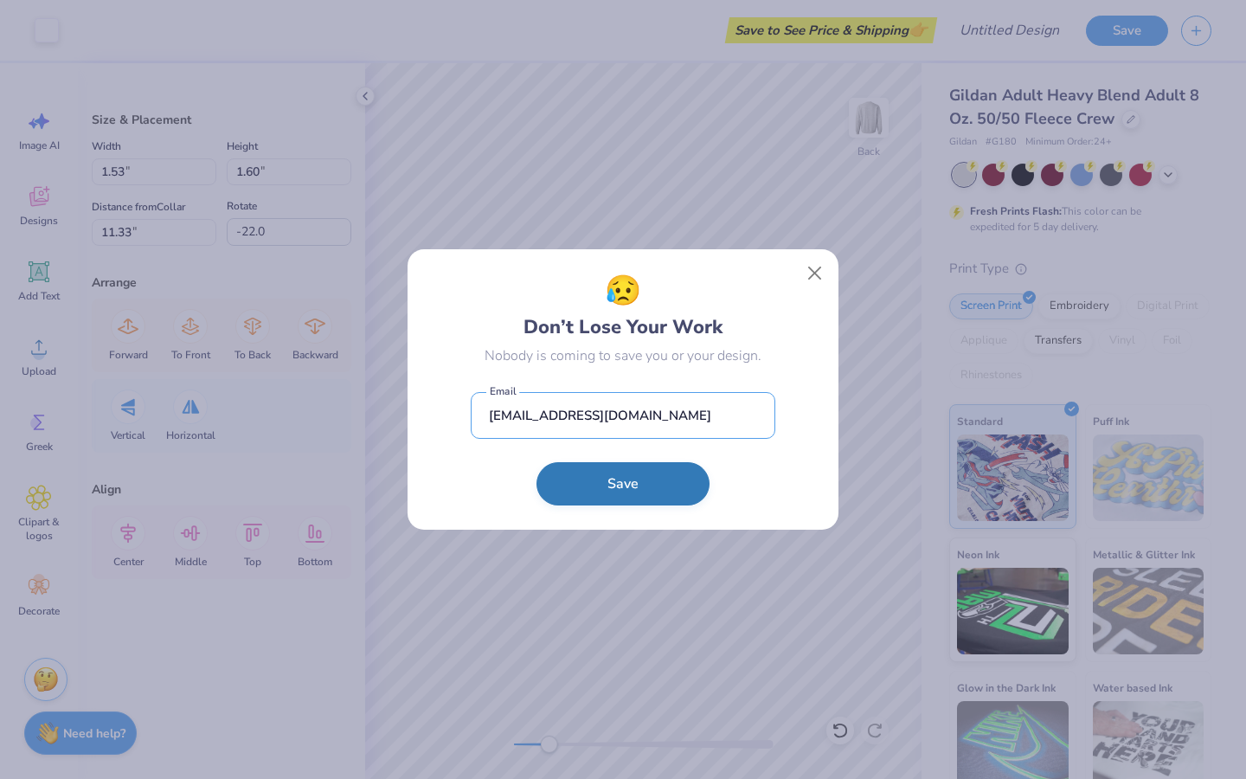
type input "[EMAIL_ADDRESS][DOMAIN_NAME]"
click at [633, 490] on button "Save" at bounding box center [623, 483] width 173 height 43
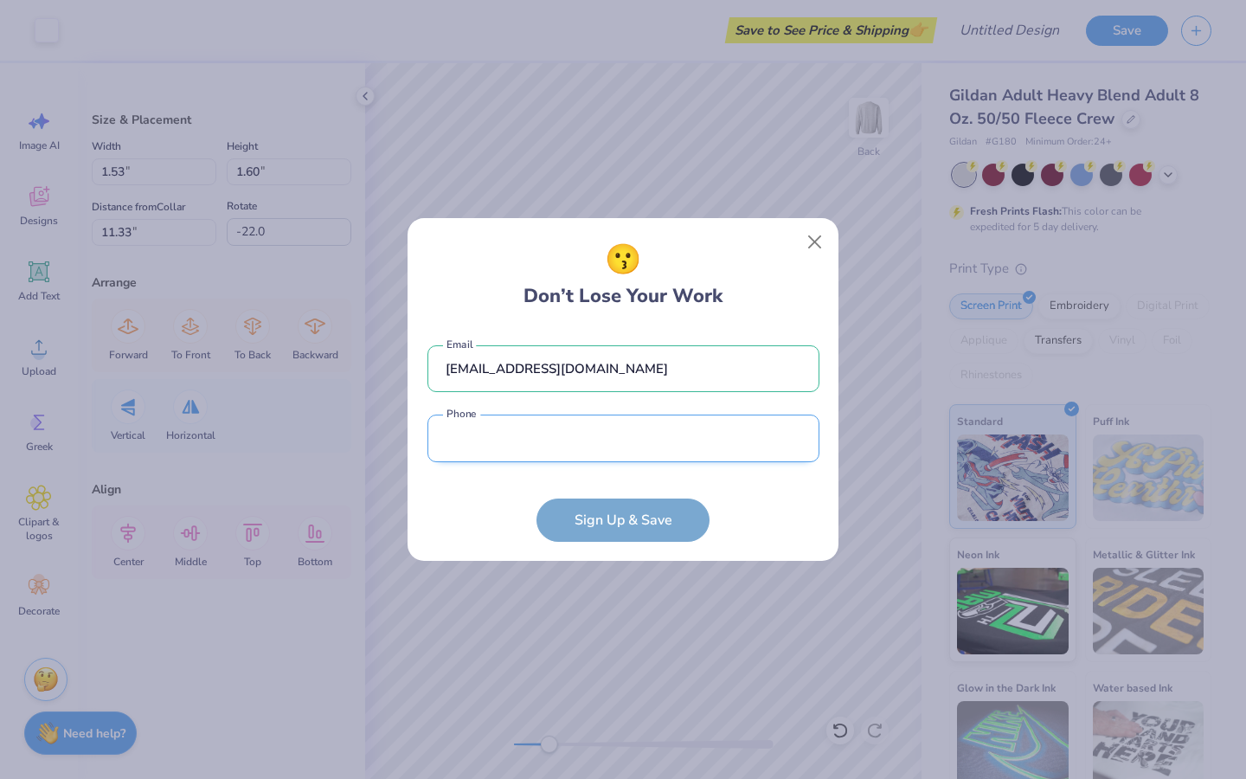
click at [629, 454] on input "tel" at bounding box center [624, 439] width 392 height 48
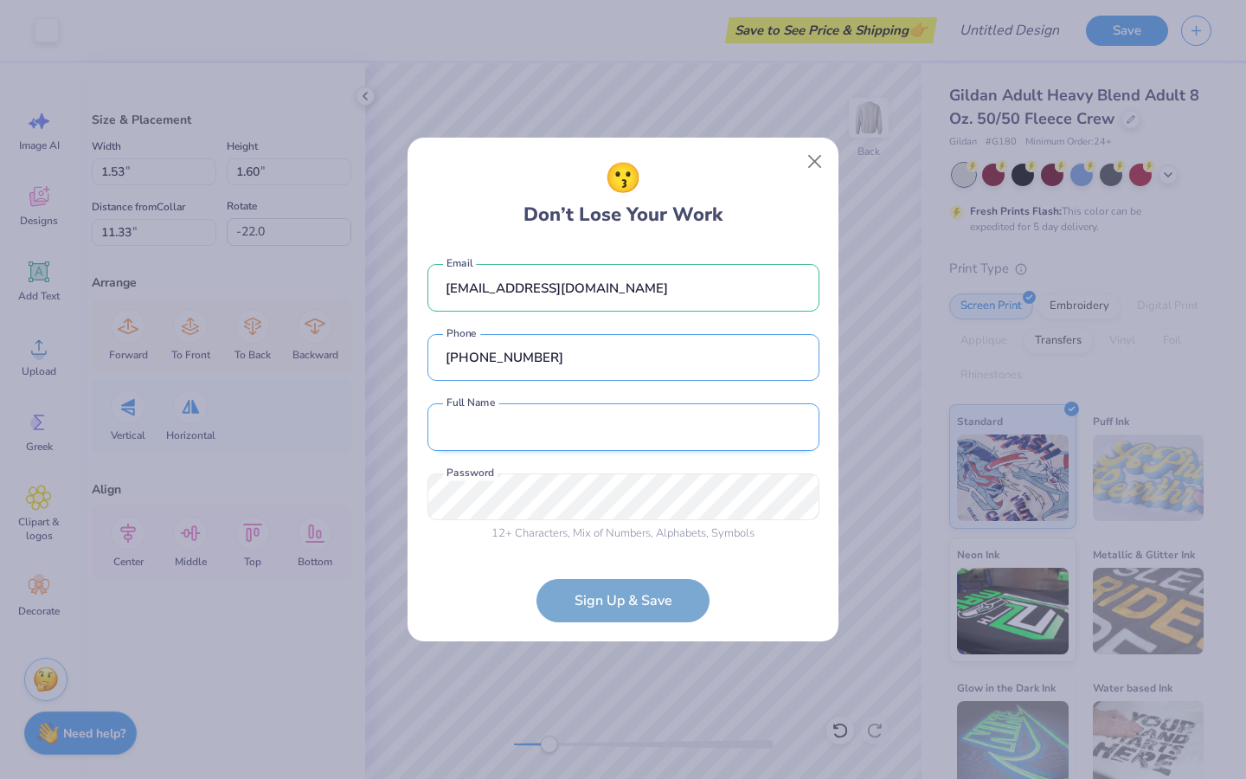
type input "[PHONE_NUMBER]"
click at [588, 441] on input "text" at bounding box center [624, 427] width 392 height 48
type input "[PERSON_NAME]"
click at [663, 609] on form "[EMAIL_ADDRESS][DOMAIN_NAME] Email [PHONE_NUMBER] Phone [PERSON_NAME] Full Name…" at bounding box center [624, 435] width 392 height 376
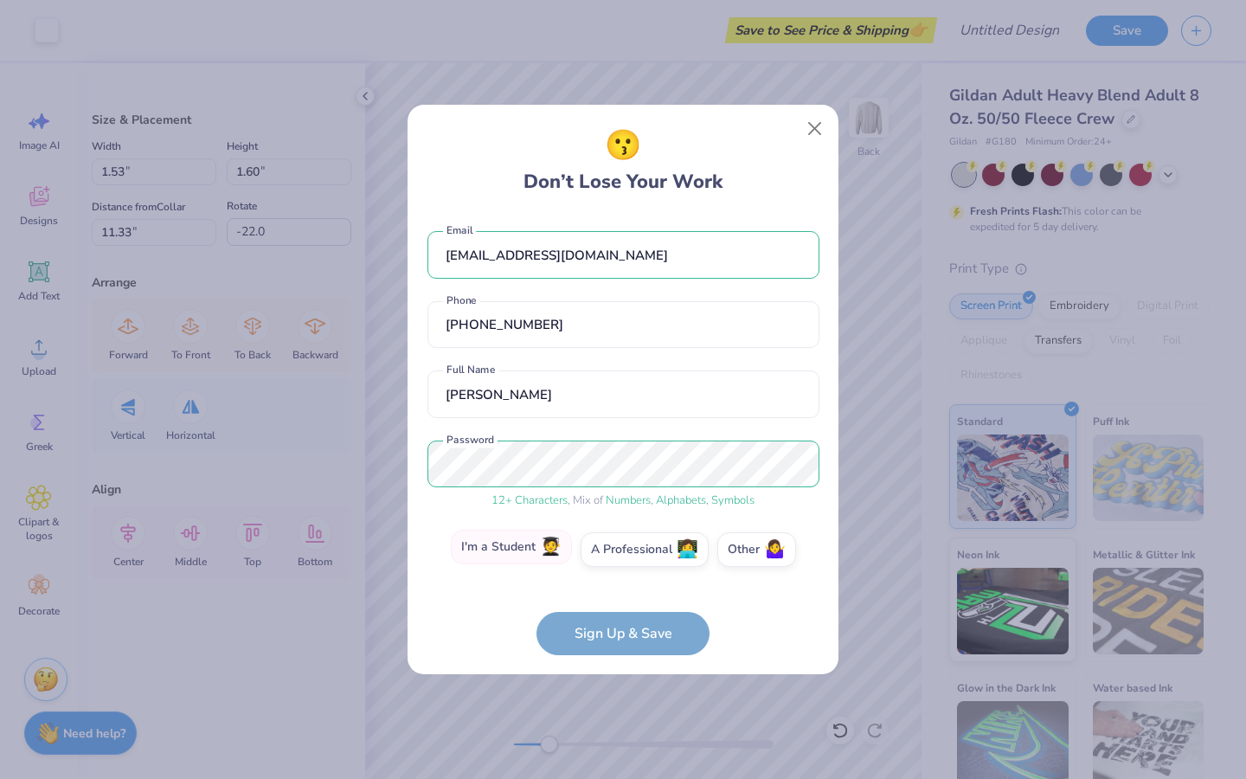
click at [550, 558] on label "I'm a Student 🧑‍🎓" at bounding box center [511, 547] width 121 height 35
click at [618, 558] on input "I'm a Student 🧑‍🎓" at bounding box center [623, 553] width 11 height 11
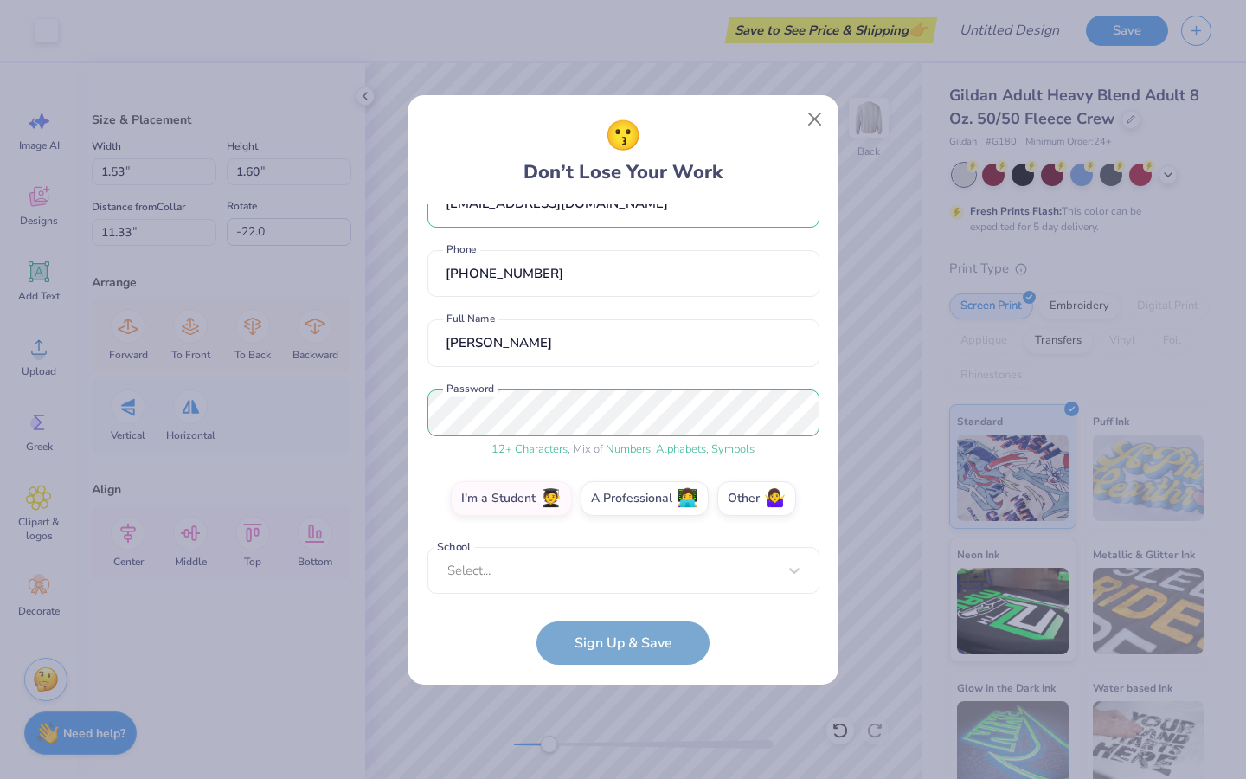
click at [587, 581] on div "[EMAIL_ADDRESS][DOMAIN_NAME] Email [PHONE_NUMBER] Phone [PERSON_NAME] Full Name…" at bounding box center [624, 398] width 392 height 389
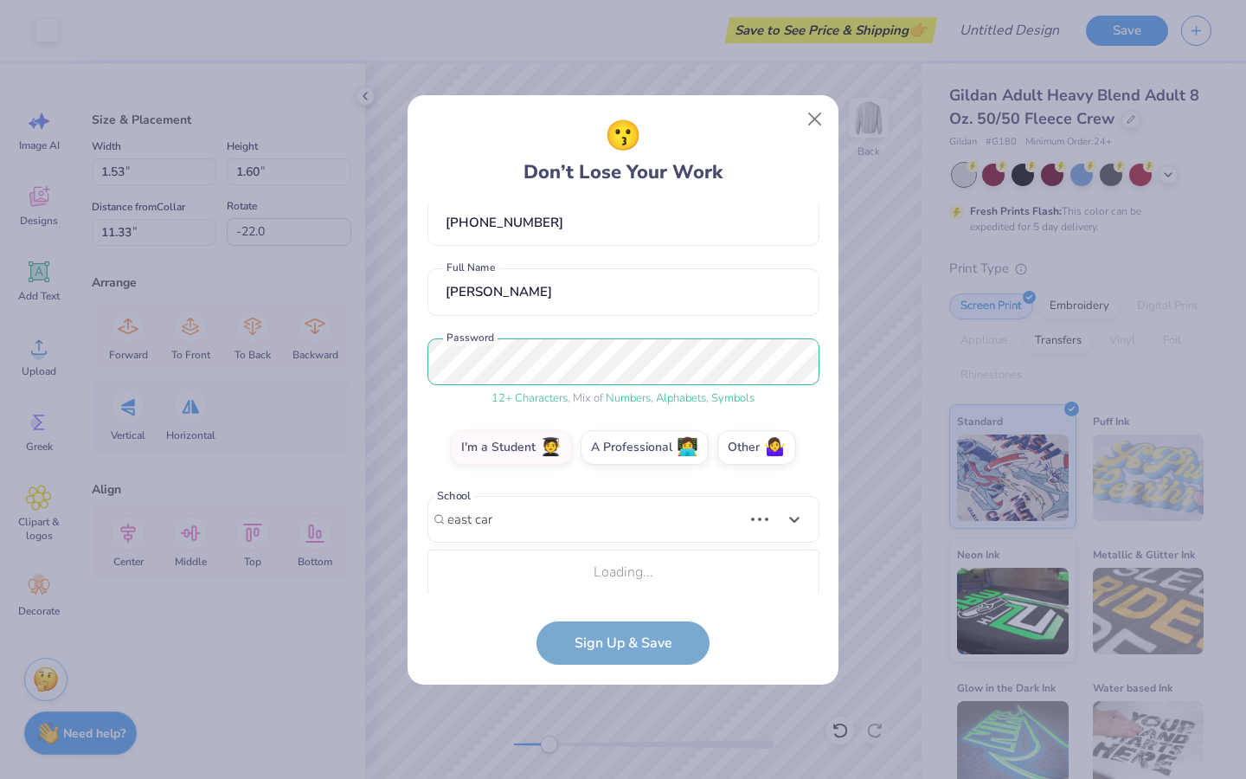
scroll to position [310, 0]
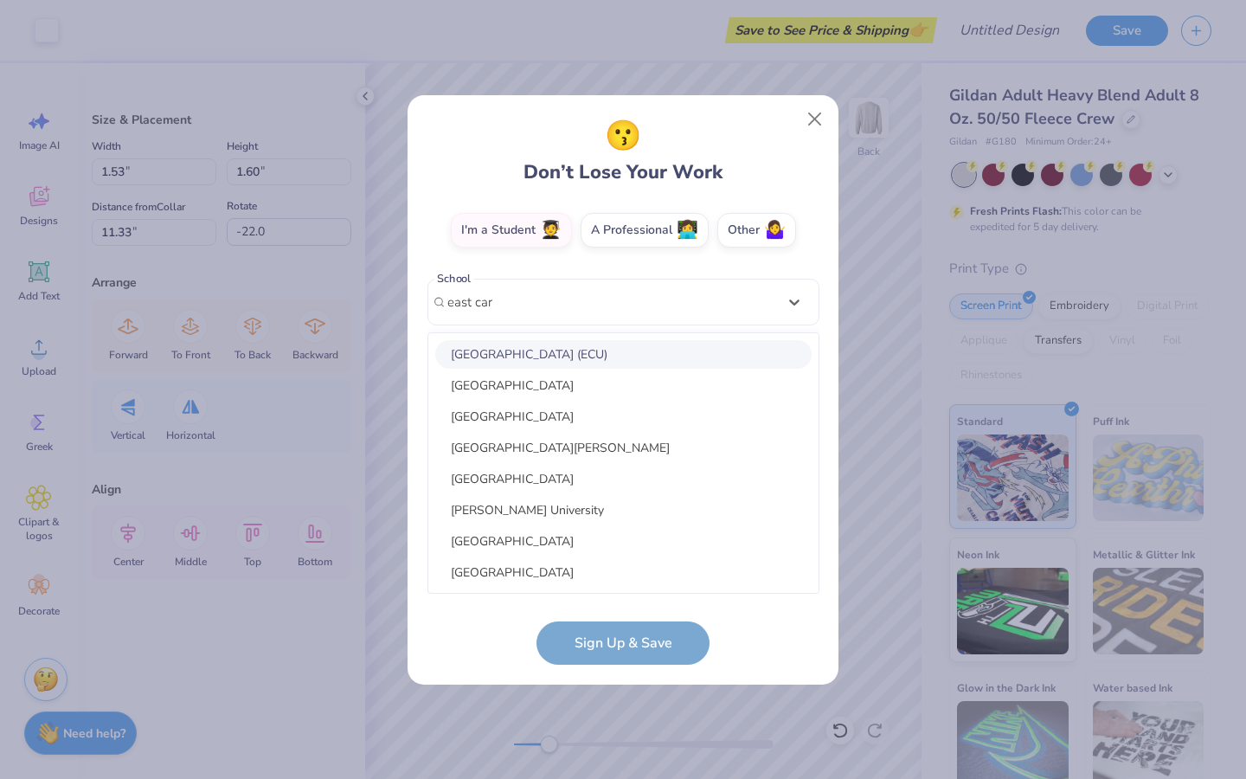
click at [544, 347] on div "[GEOGRAPHIC_DATA] (ECU)" at bounding box center [623, 354] width 376 height 29
type input "east car"
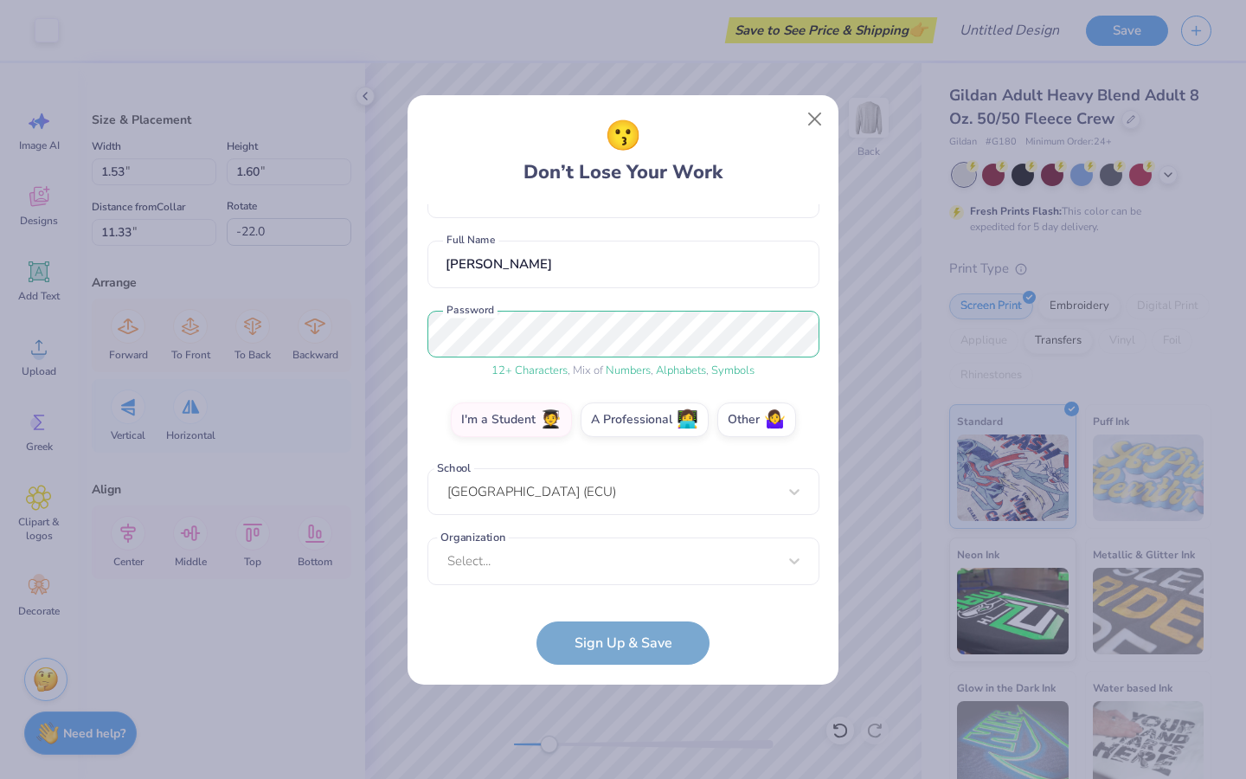
scroll to position [119, 0]
click at [605, 555] on div "option focused, 8 of 15. 15 results available. Use Up and Down to choose option…" at bounding box center [624, 696] width 392 height 316
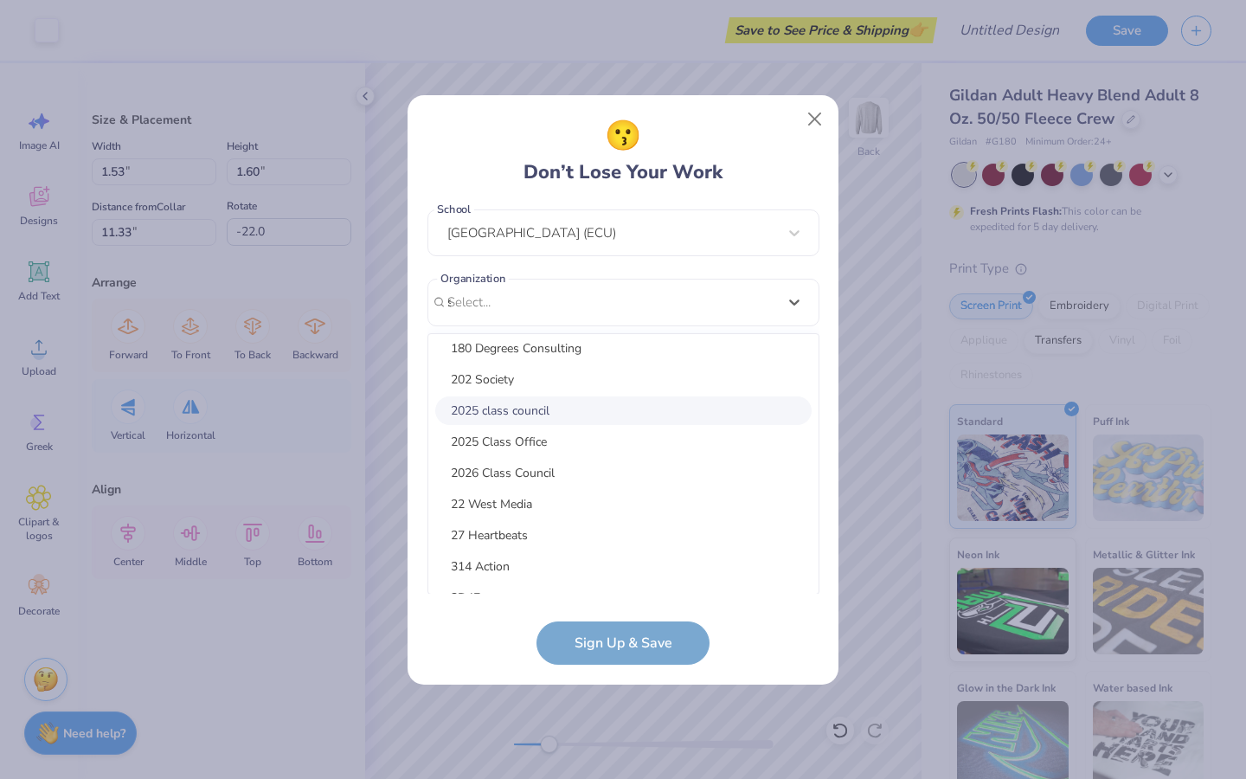
scroll to position [0, 0]
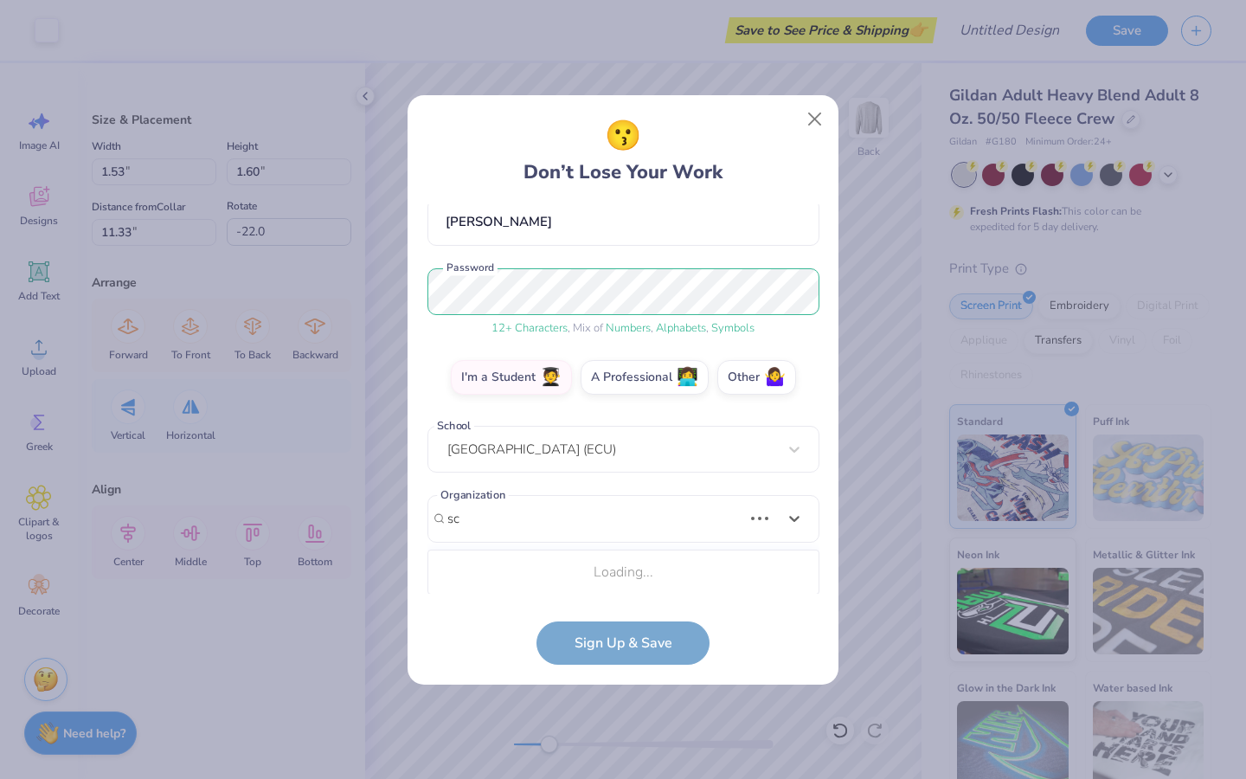
type input "s"
type input "theatre"
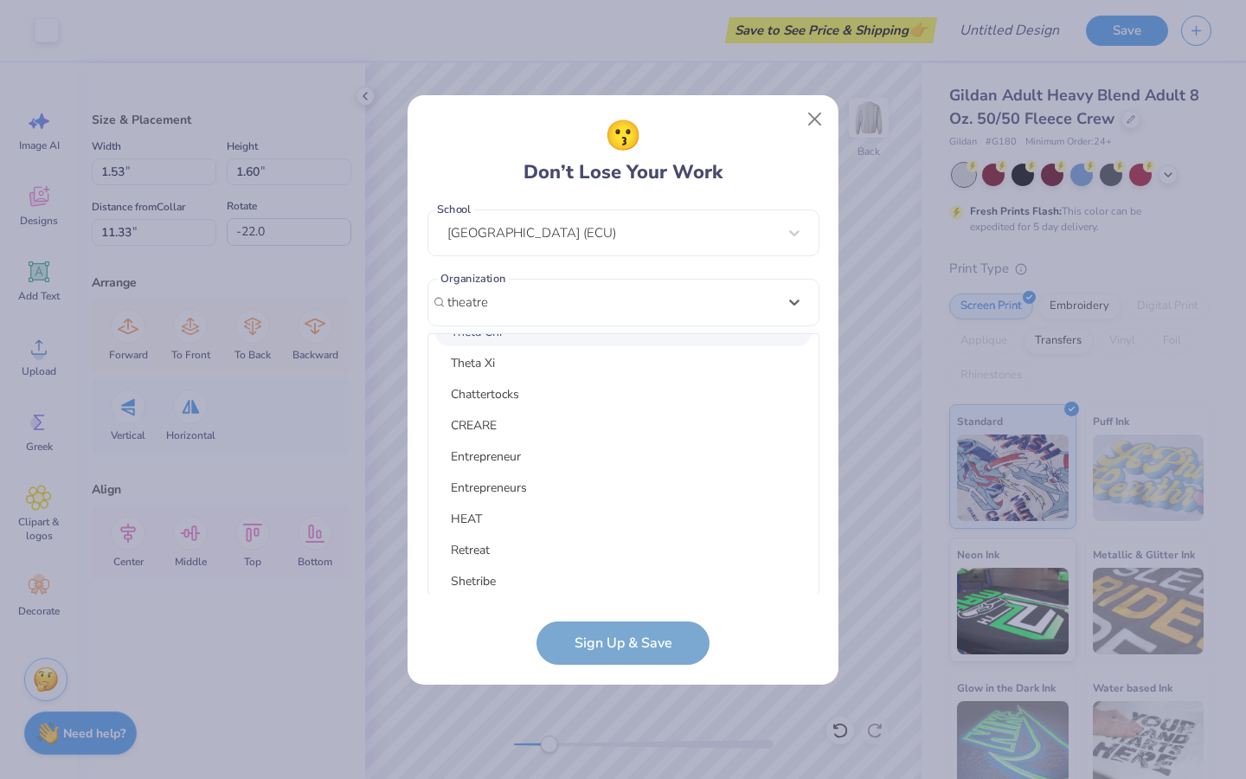
scroll to position [1348, 0]
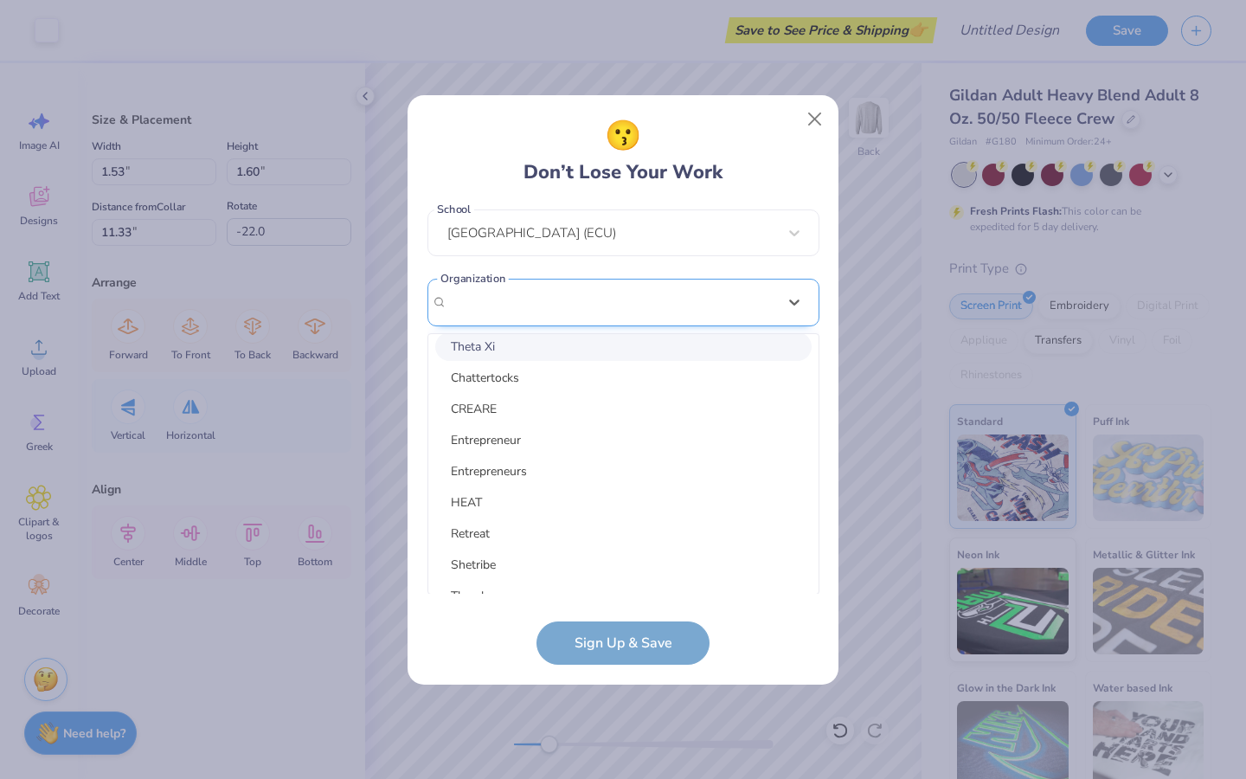
click at [544, 296] on div "[EMAIL_ADDRESS][DOMAIN_NAME] Email [PHONE_NUMBER] Phone [PERSON_NAME] Full Name…" at bounding box center [624, 398] width 392 height 389
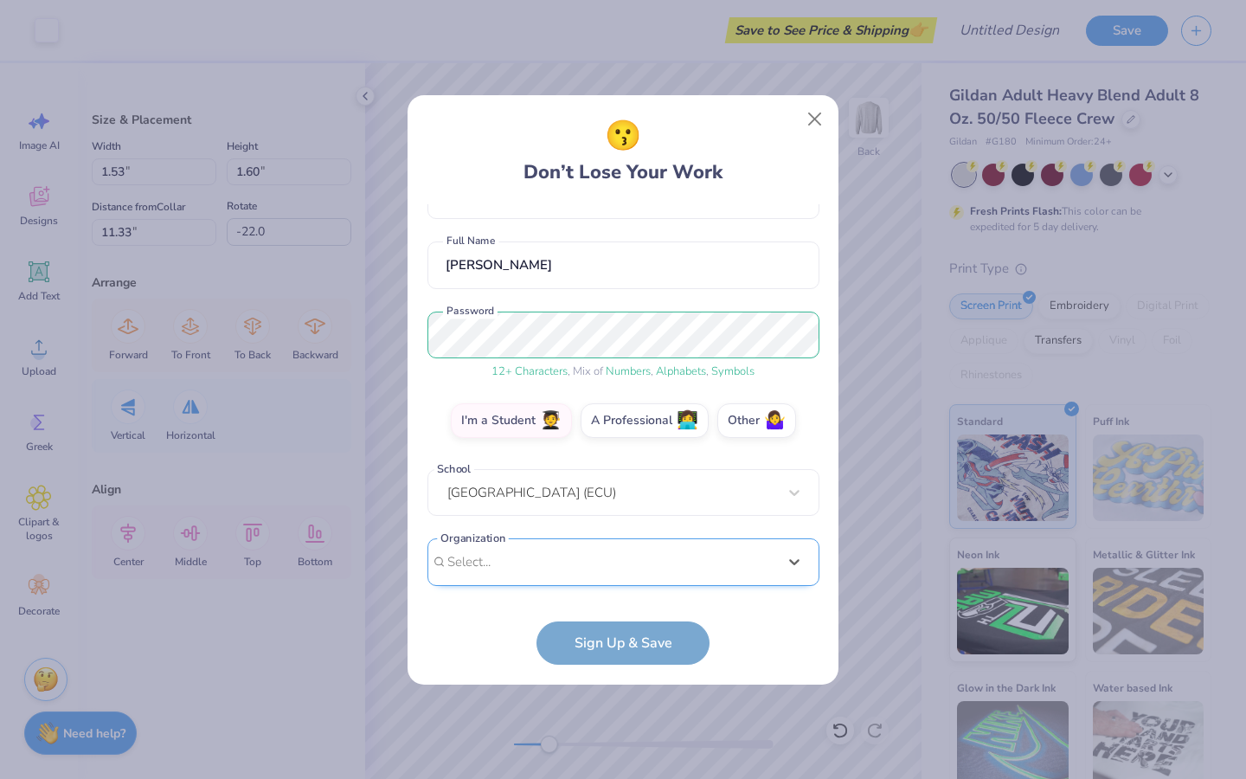
click at [544, 296] on div "[EMAIL_ADDRESS][DOMAIN_NAME] Email [PHONE_NUMBER] Phone [PERSON_NAME] Full Name…" at bounding box center [624, 398] width 392 height 389
click at [535, 559] on div "option focused, 8 of 15. 15 results available. Use Up and Down to choose option…" at bounding box center [624, 696] width 392 height 316
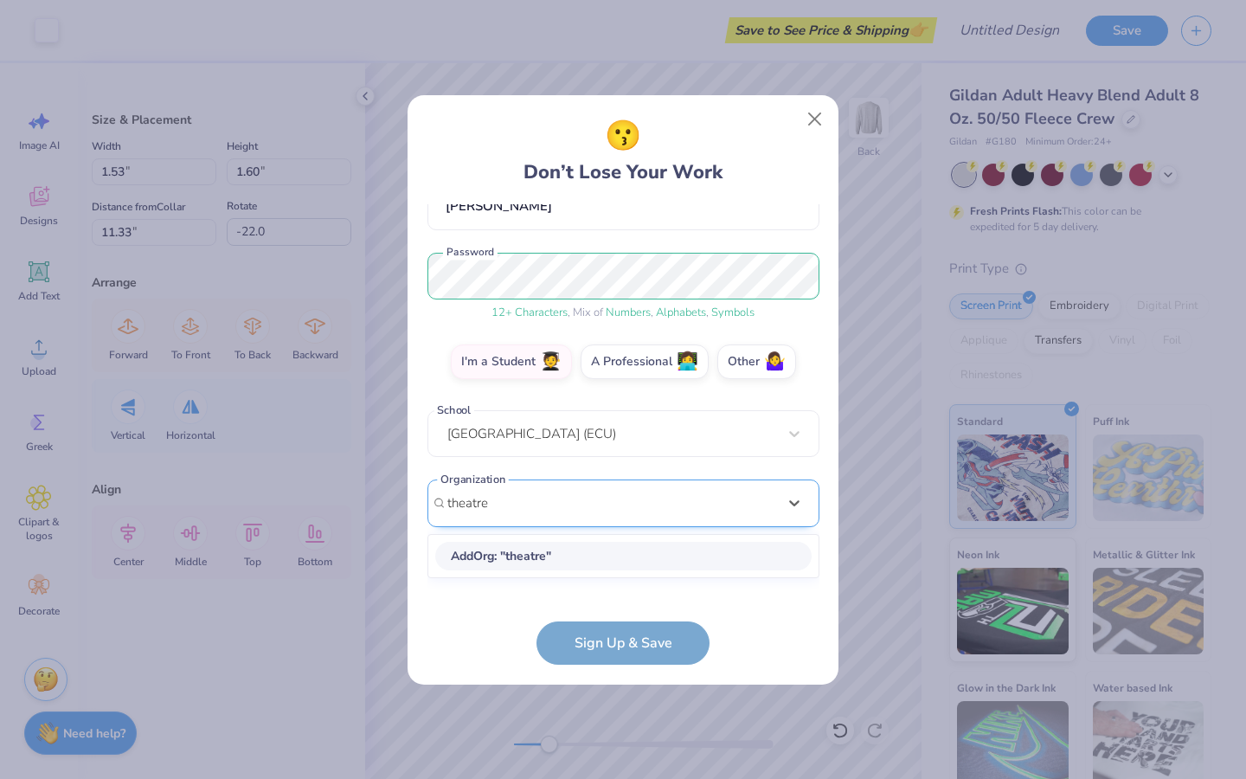
scroll to position [177, 0]
type input "theatre education associat"
type textarea "x"
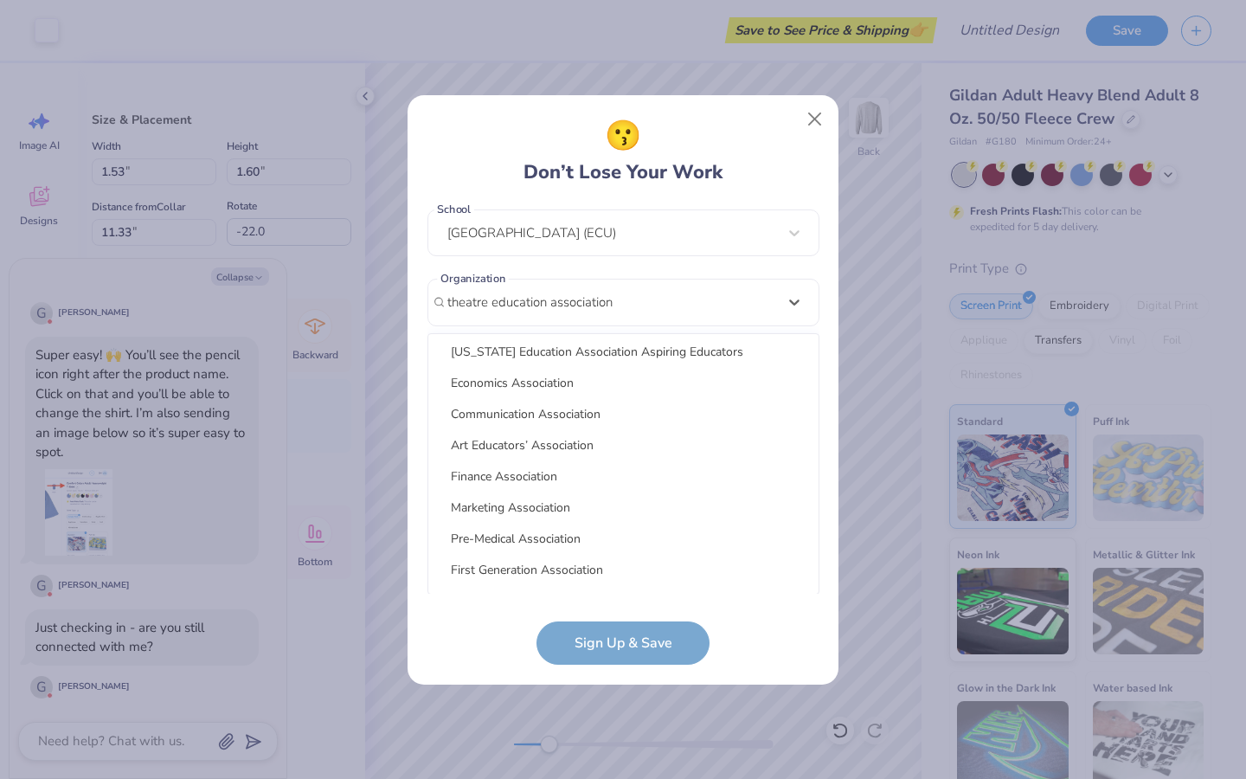
scroll to position [146, 0]
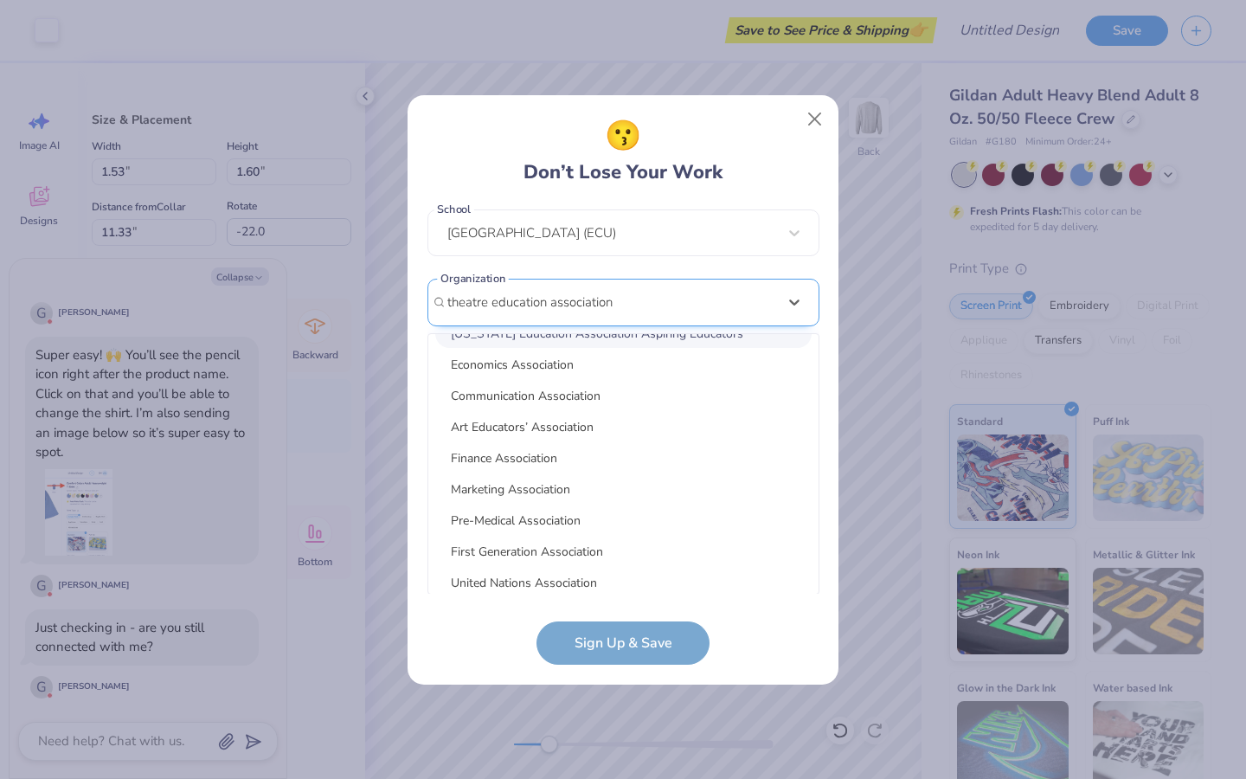
drag, startPoint x: 490, startPoint y: 306, endPoint x: 685, endPoint y: 295, distance: 195.9
click at [683, 299] on div "theatre education association" at bounding box center [612, 302] width 330 height 23
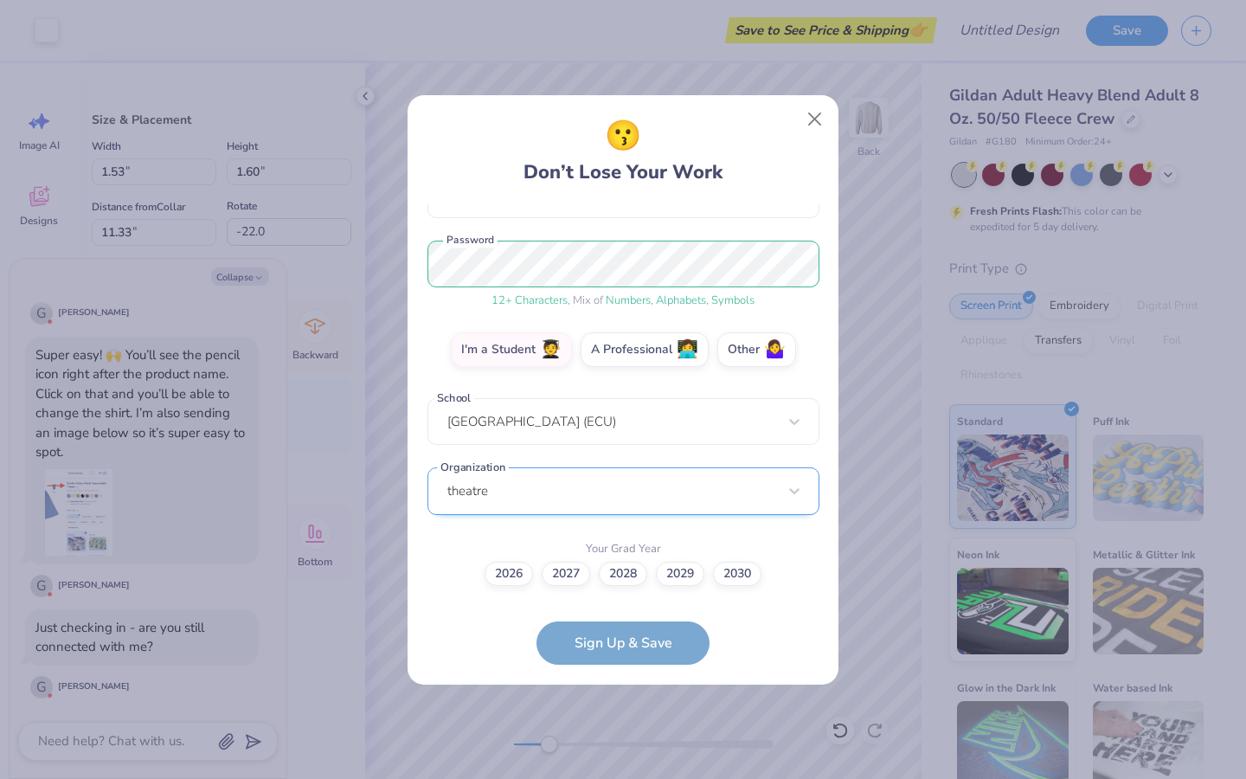
scroll to position [111, 0]
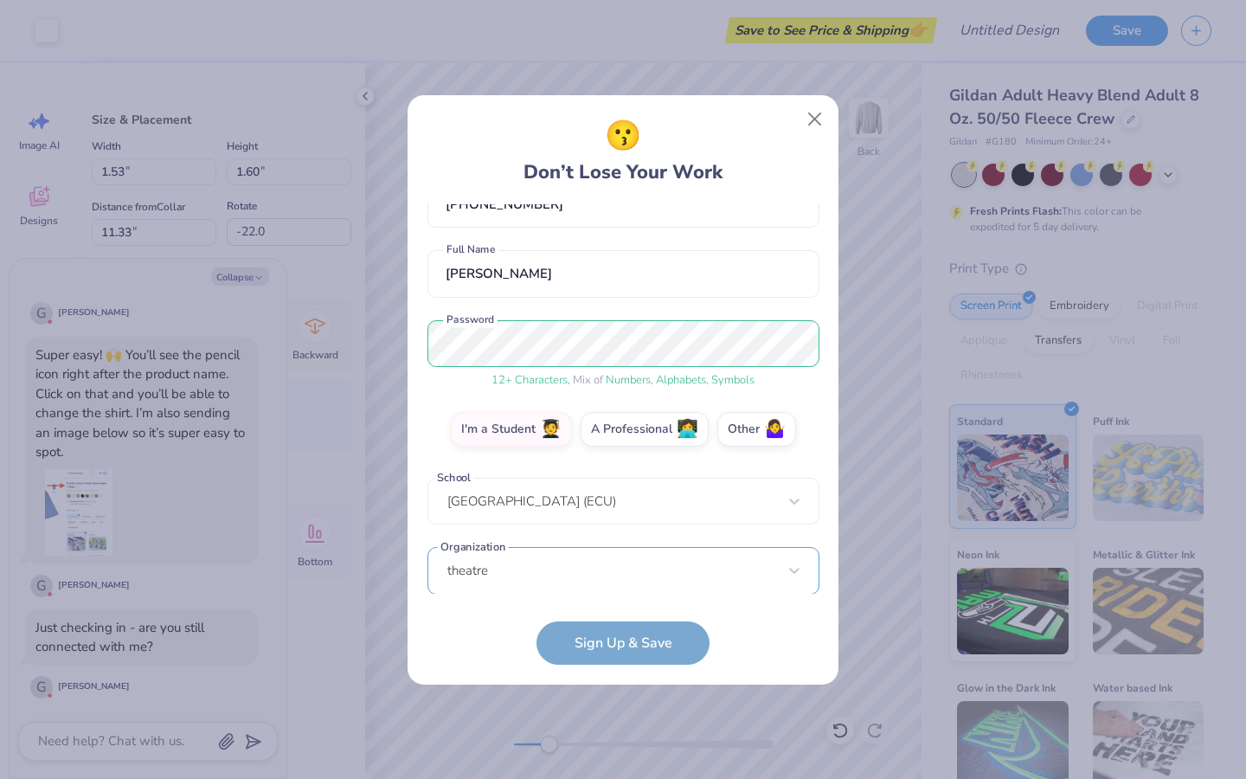
click at [556, 556] on div "[EMAIL_ADDRESS][DOMAIN_NAME] Email [PHONE_NUMBER] Phone [PERSON_NAME] Full Name…" at bounding box center [624, 398] width 392 height 389
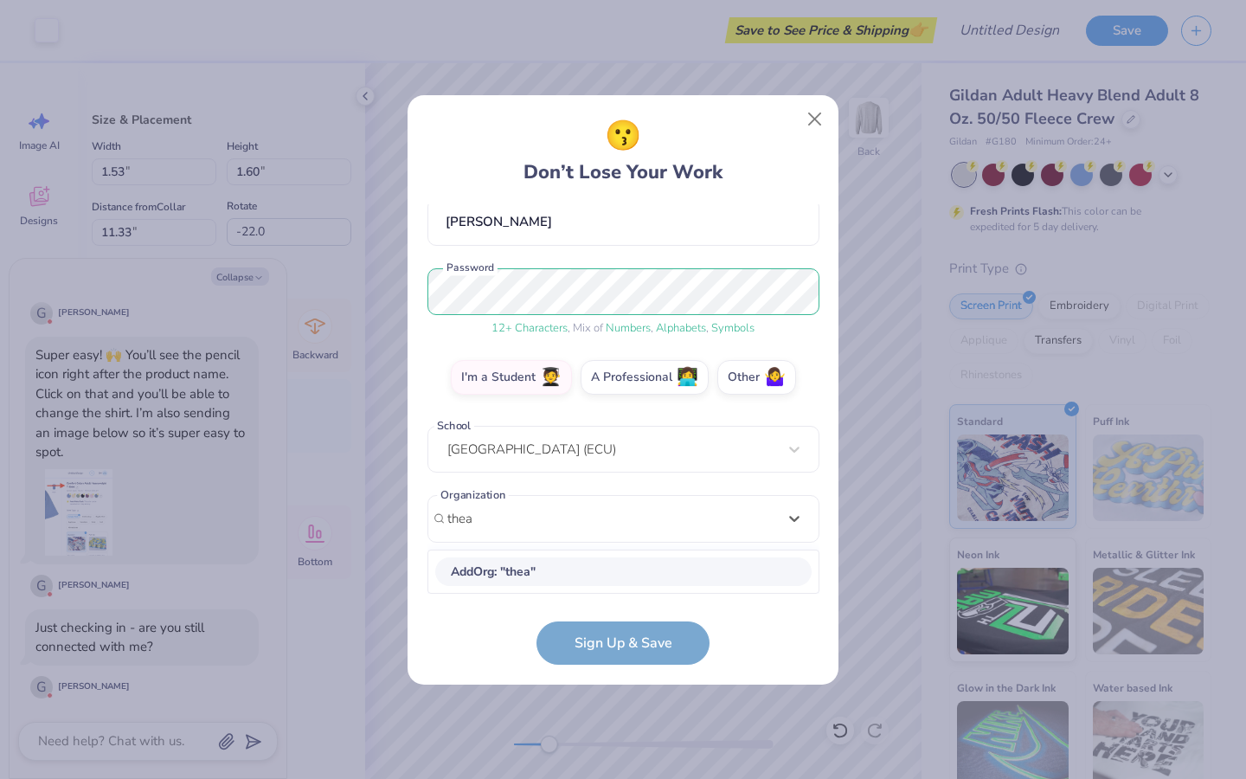
scroll to position [162, 0]
click at [666, 570] on div "Theatre" at bounding box center [623, 572] width 376 height 29
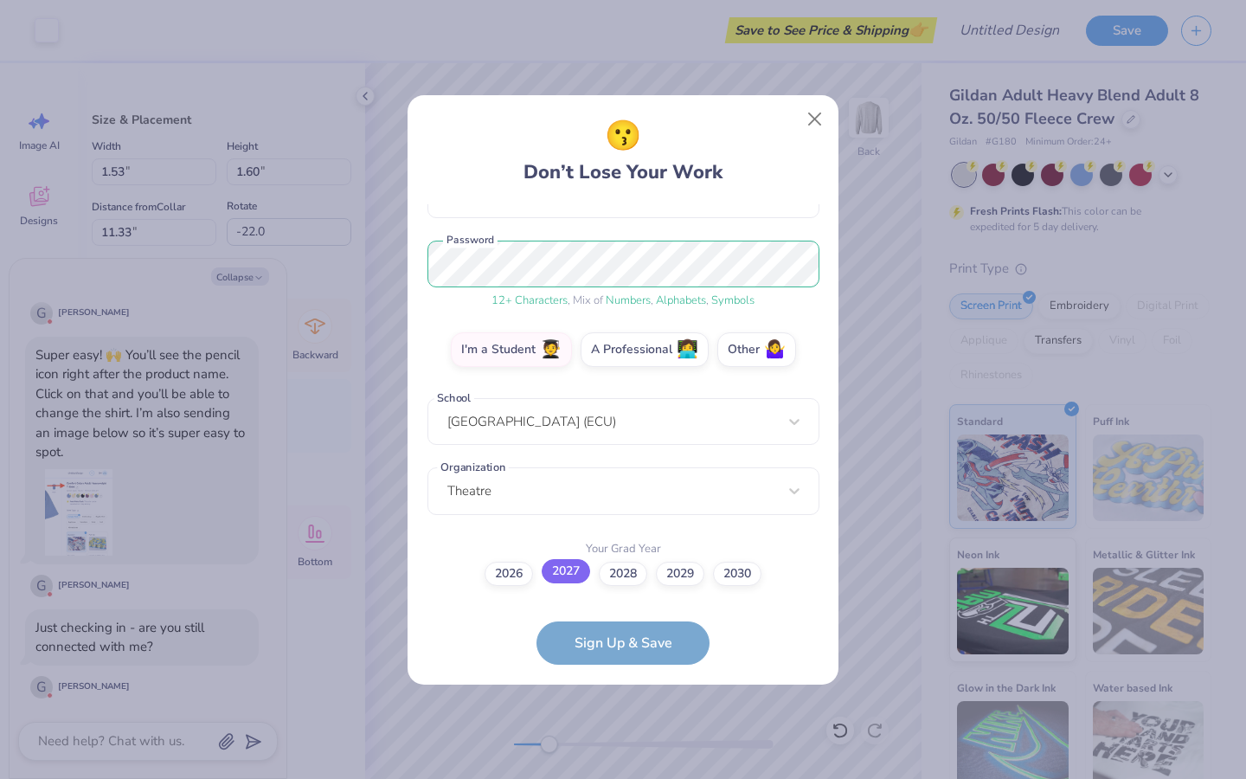
click at [564, 570] on label "2027" at bounding box center [566, 571] width 48 height 24
click at [618, 759] on input "2027" at bounding box center [623, 764] width 11 height 11
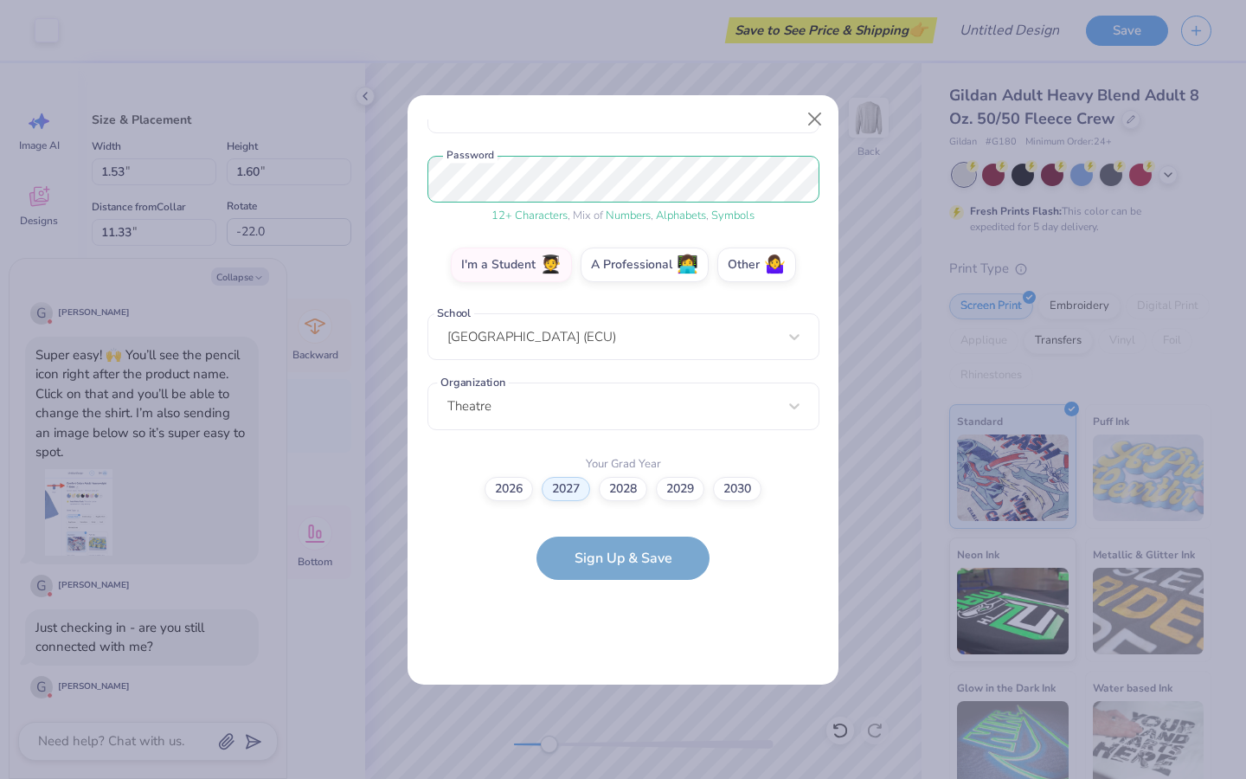
scroll to position [0, 0]
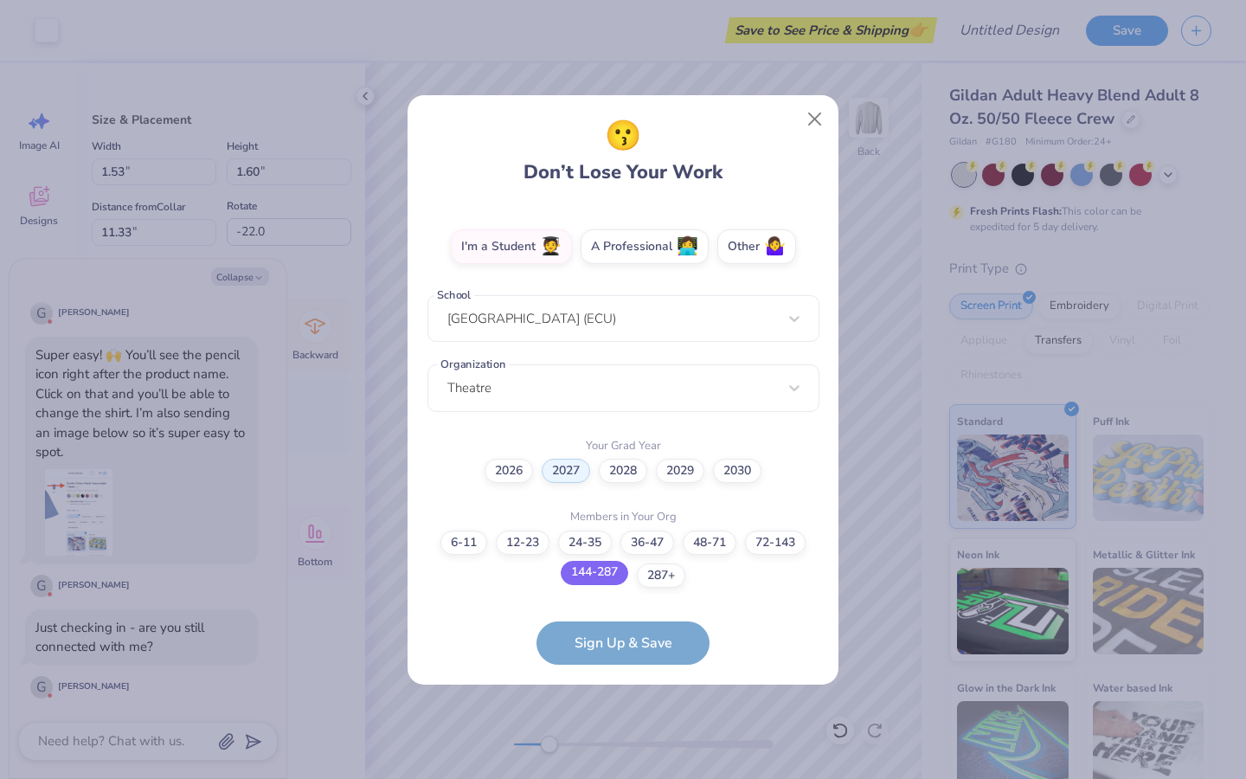
click at [615, 566] on label "144-287" at bounding box center [595, 573] width 68 height 24
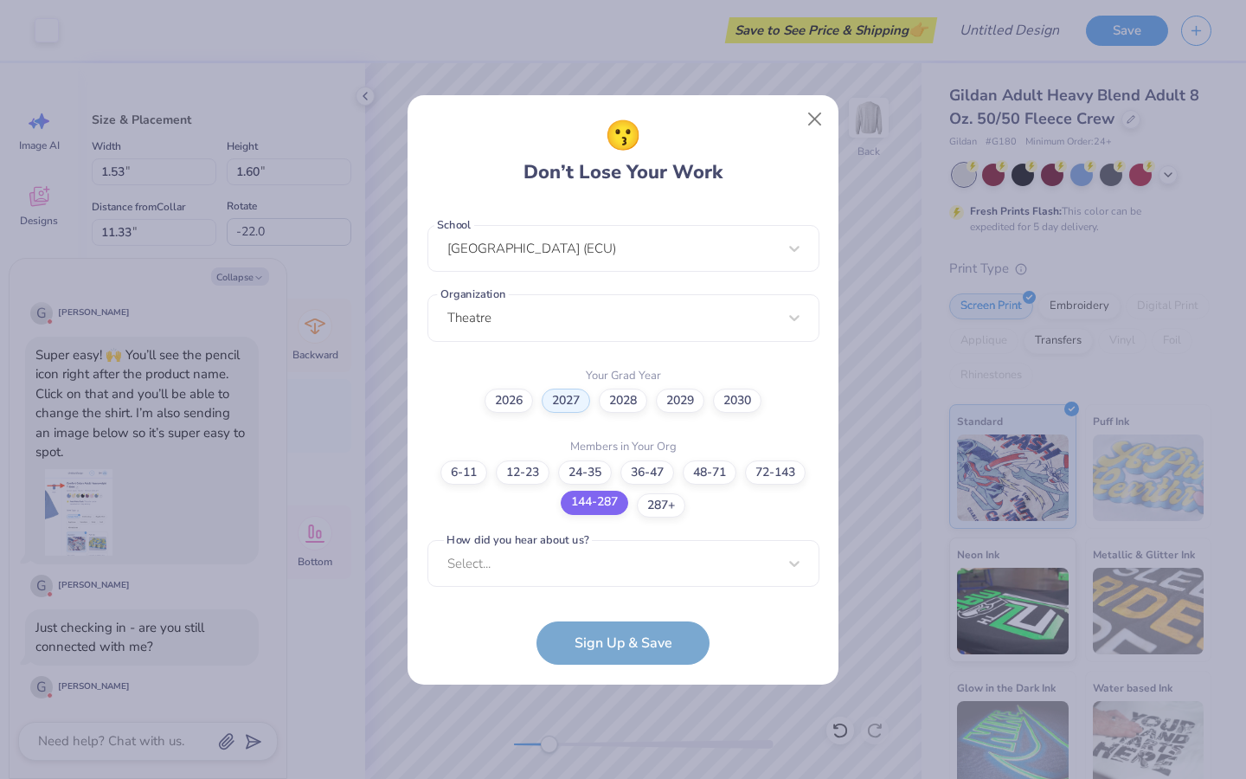
click at [615, 566] on div "Select..." at bounding box center [624, 564] width 392 height 48
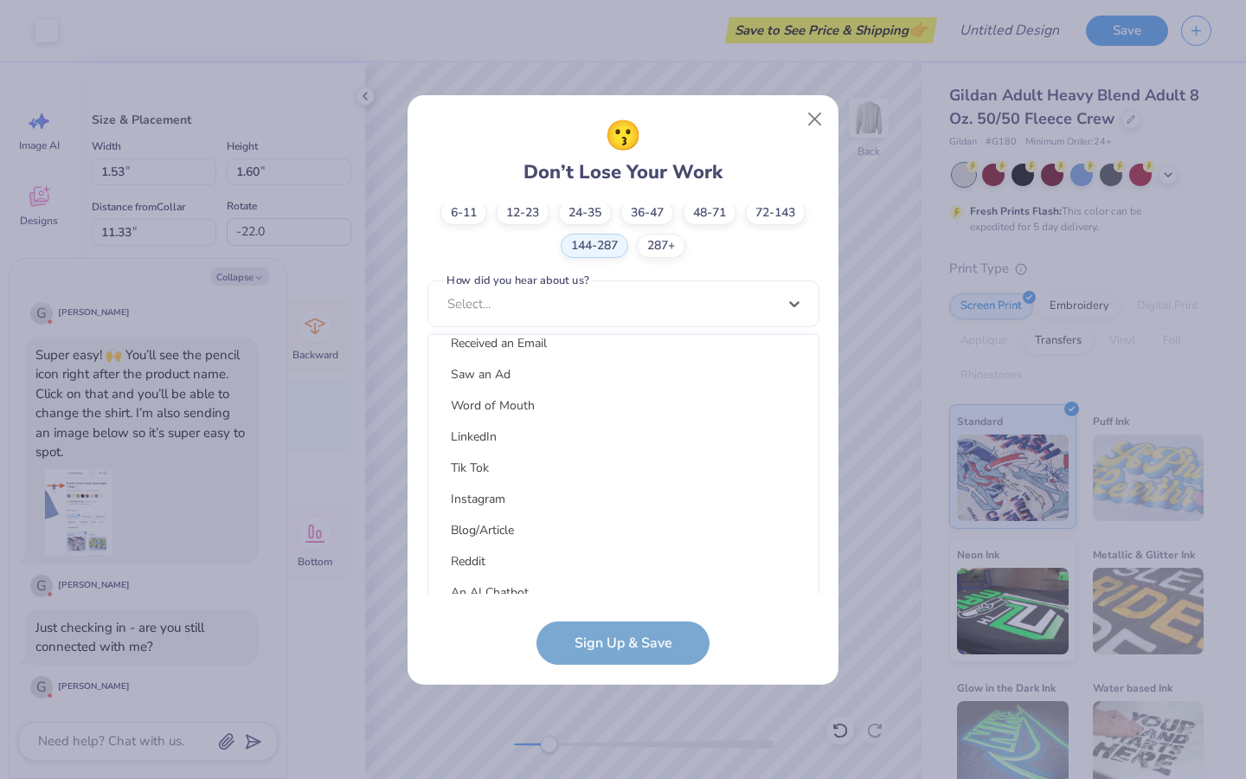
scroll to position [171, 0]
click at [524, 501] on div "Instagram" at bounding box center [623, 497] width 376 height 29
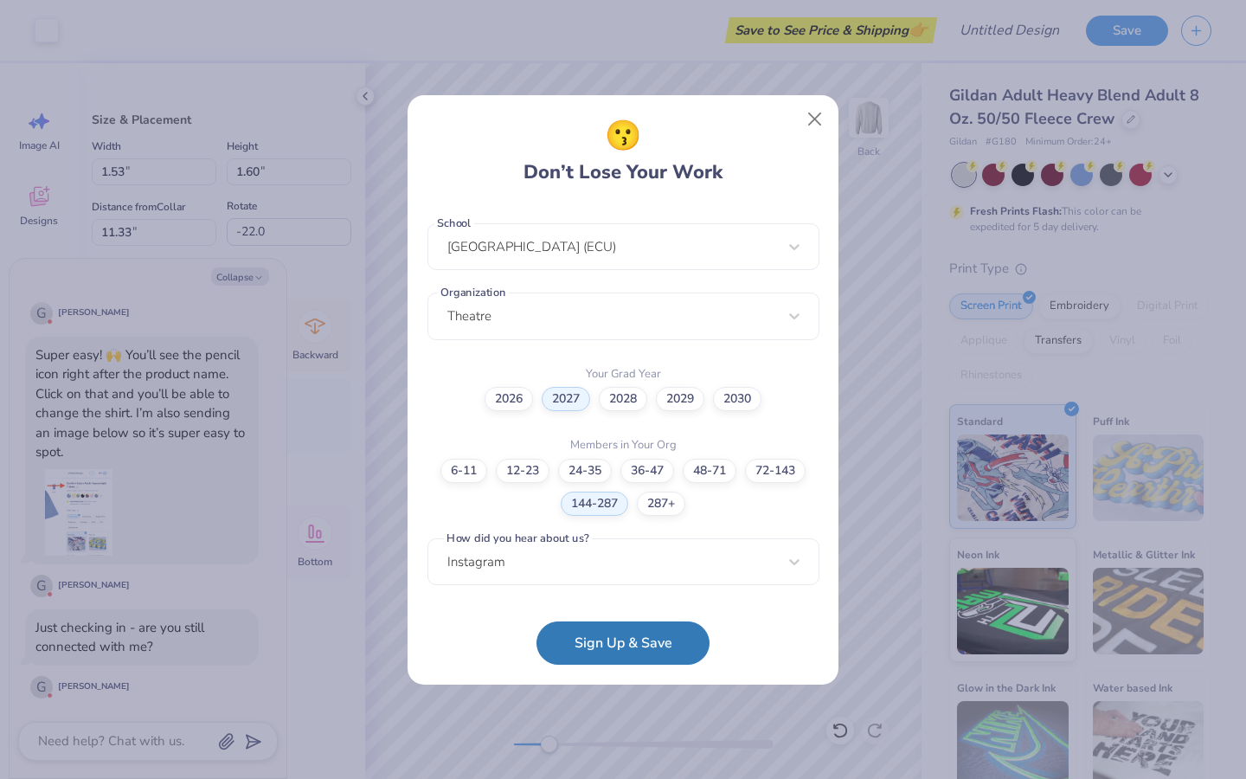
scroll to position [364, 0]
click at [604, 631] on button "Sign Up & Save" at bounding box center [623, 638] width 173 height 43
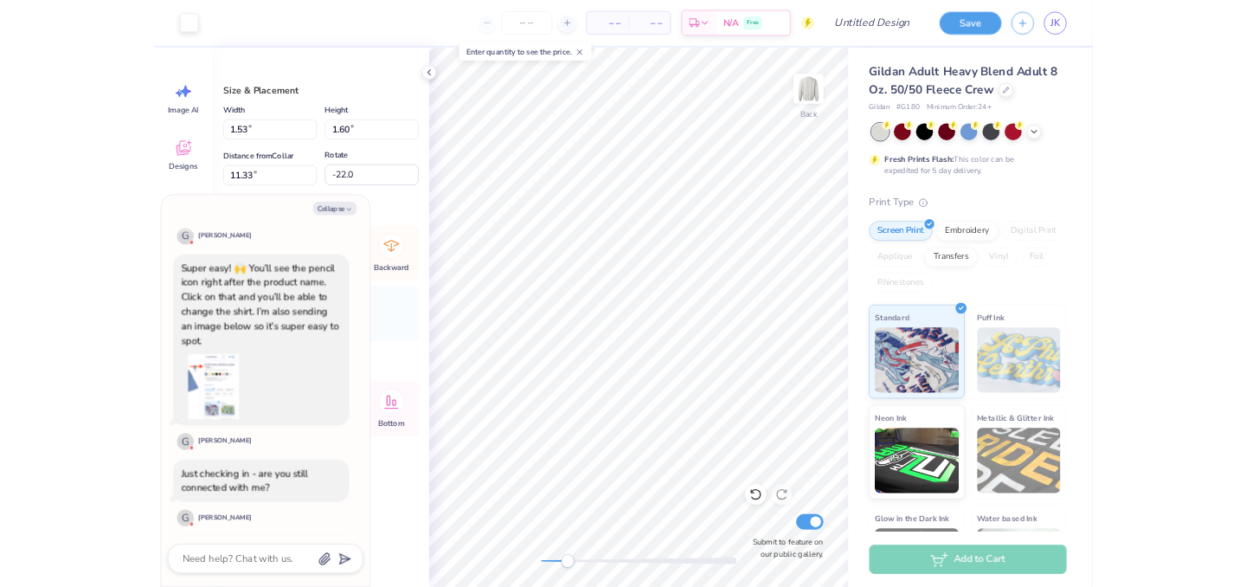
scroll to position [545, 0]
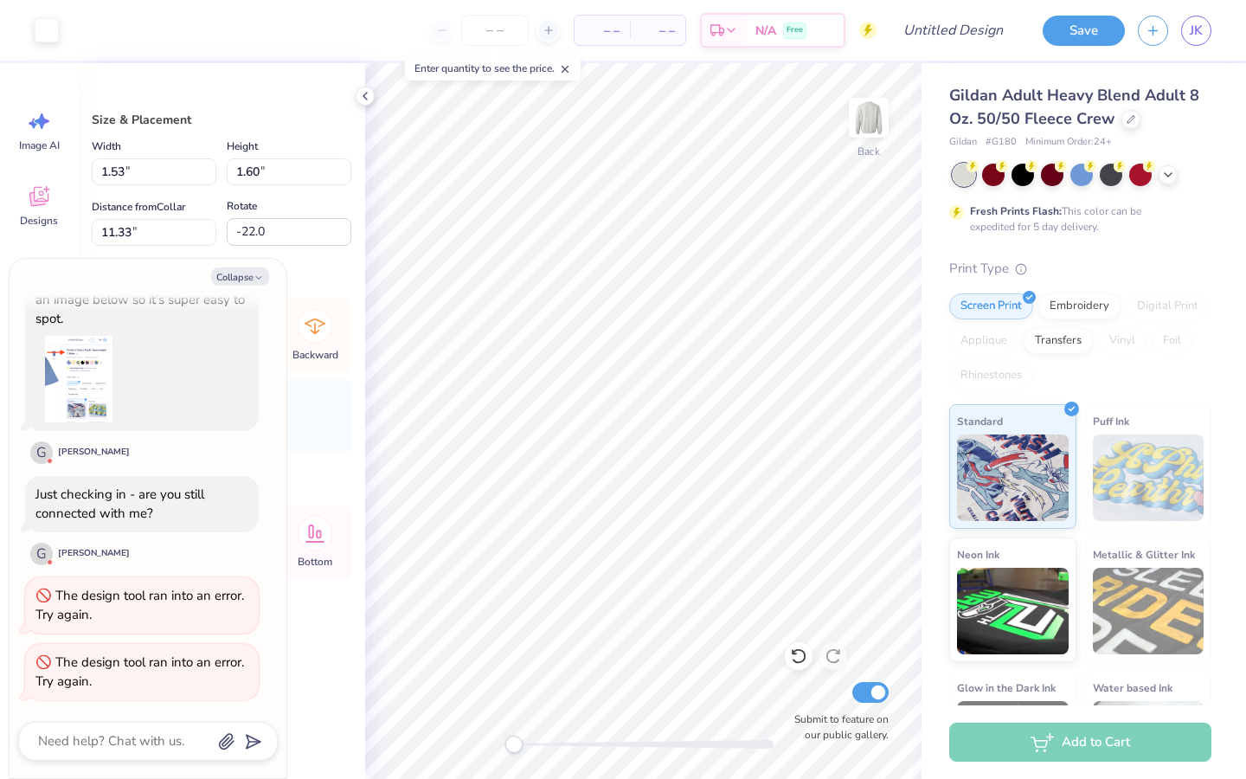
drag, startPoint x: 549, startPoint y: 748, endPoint x: 507, endPoint y: 746, distance: 41.6
click at [507, 746] on div "Accessibility label" at bounding box center [513, 744] width 17 height 17
click at [876, 698] on input "Submit to feature on our public gallery." at bounding box center [871, 692] width 36 height 21
click at [569, 74] on icon at bounding box center [565, 69] width 12 height 12
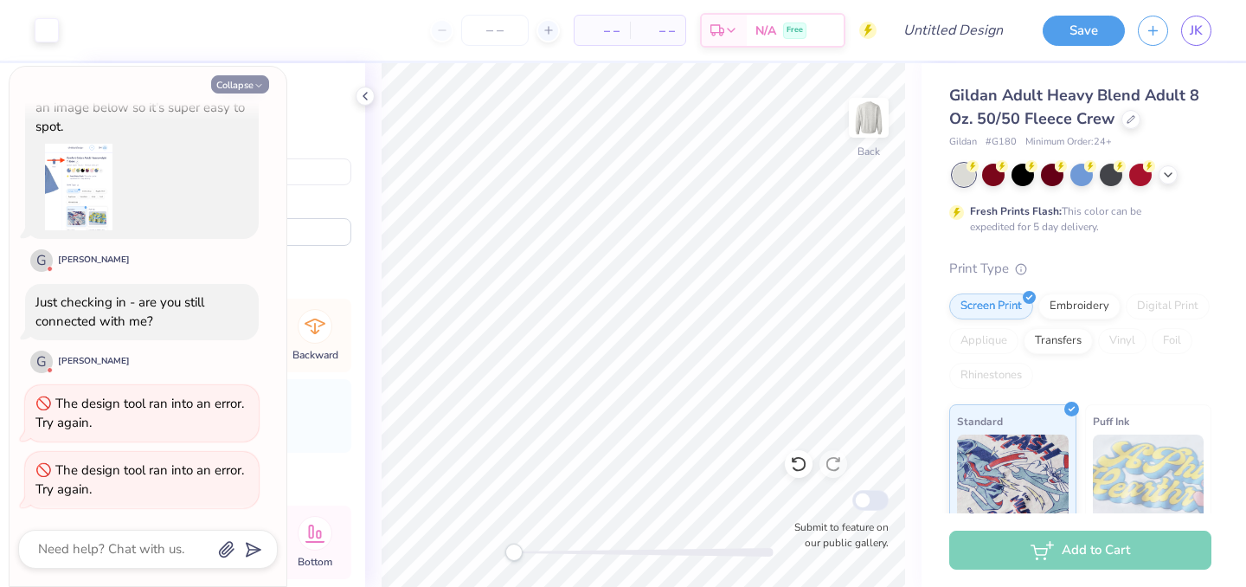
click at [246, 84] on button "Collapse" at bounding box center [240, 84] width 58 height 18
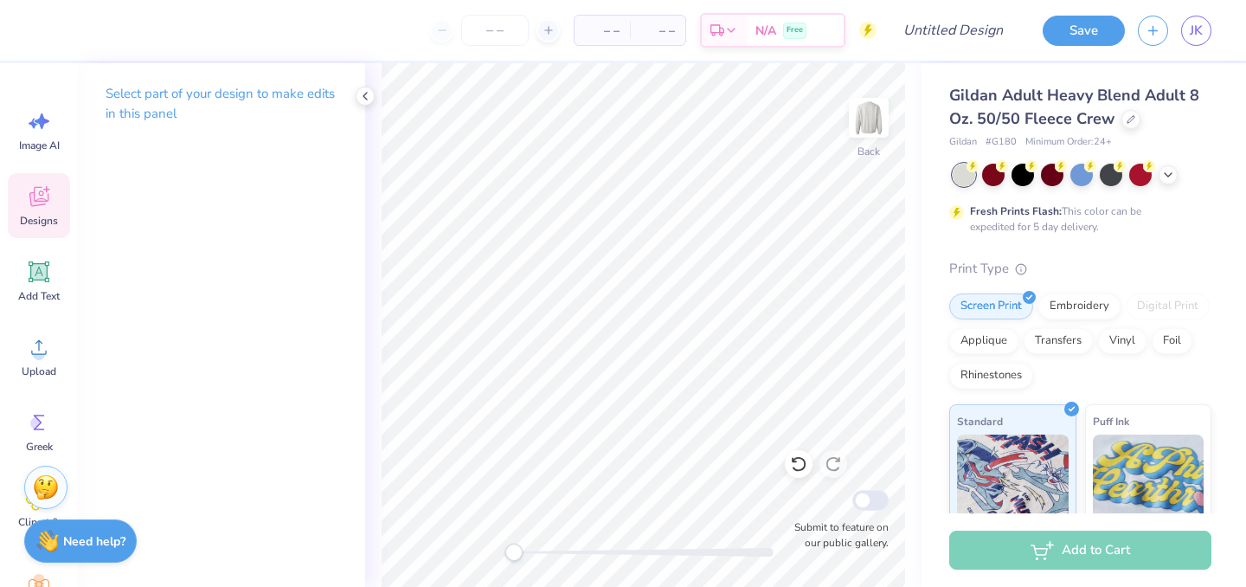
click at [38, 182] on div "Designs" at bounding box center [39, 205] width 62 height 65
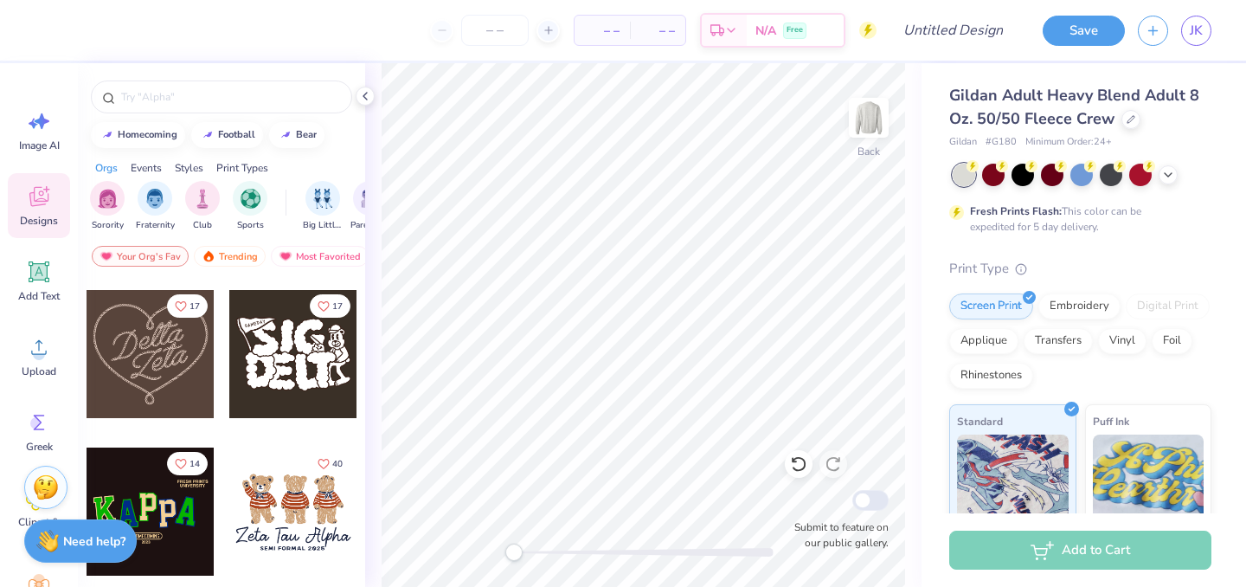
scroll to position [638, 0]
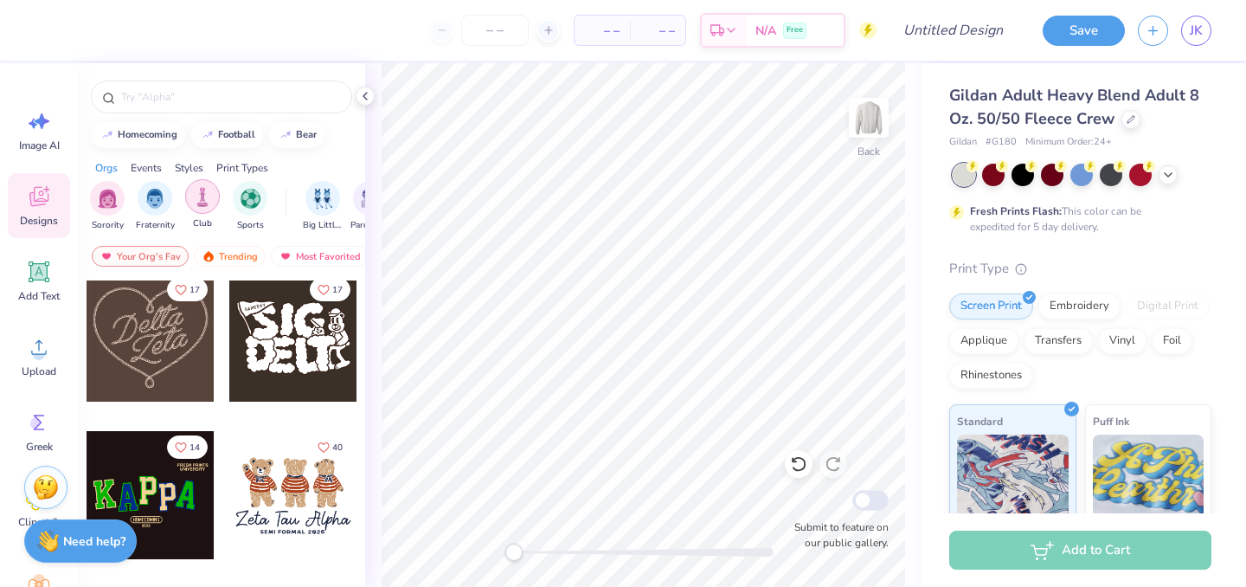
click at [191, 190] on div "filter for Club" at bounding box center [202, 196] width 35 height 35
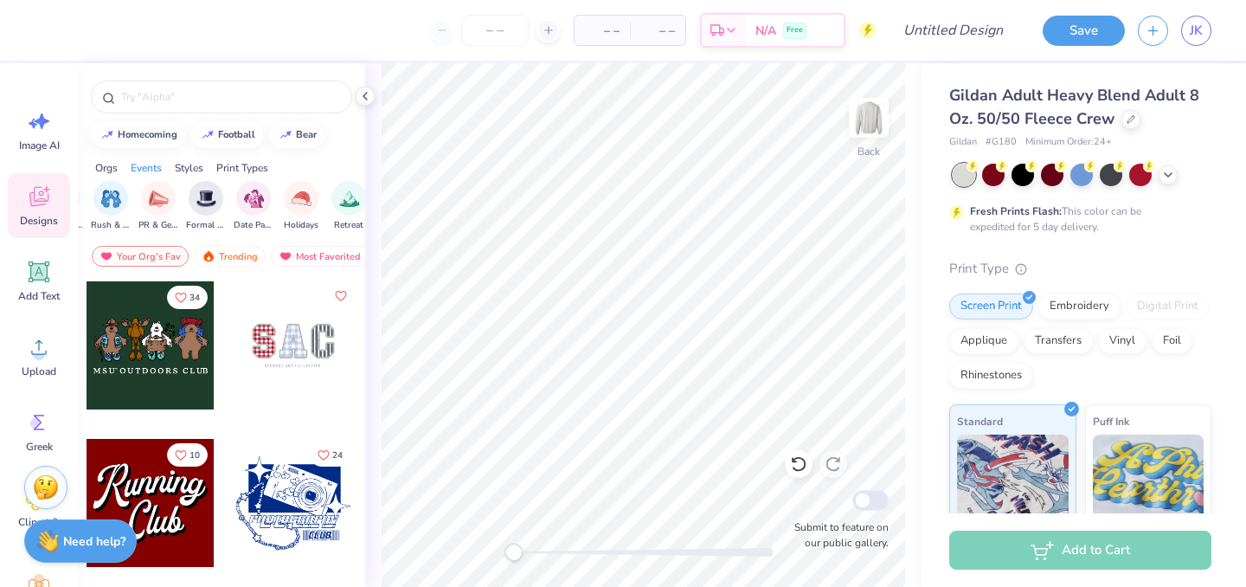
scroll to position [0, 413]
click at [188, 193] on img "filter for Formal & Semi" at bounding box center [196, 197] width 20 height 20
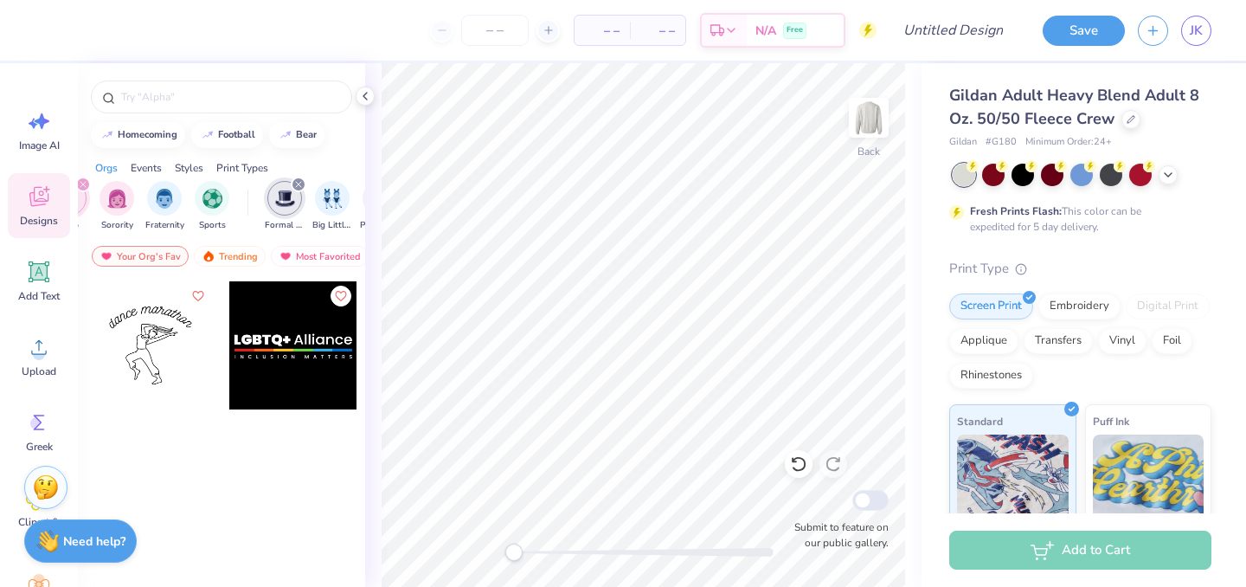
scroll to position [0, 37]
click at [297, 182] on icon "filter for Formal & Semi" at bounding box center [299, 184] width 7 height 7
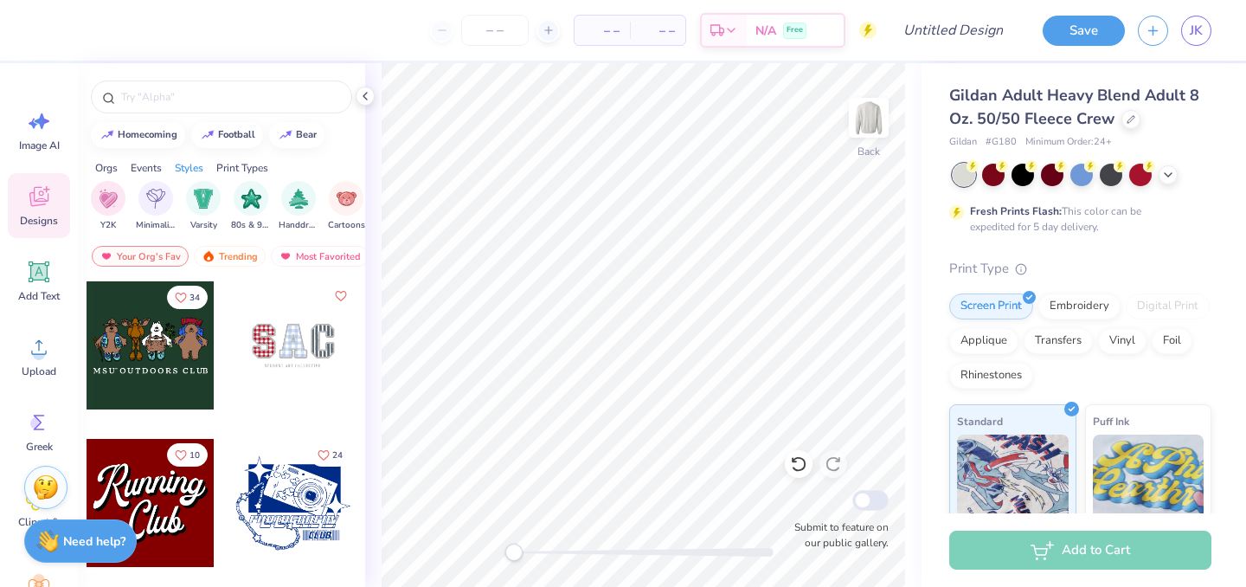
scroll to position [0, 956]
click at [199, 200] on img "filter for Varsity" at bounding box center [201, 197] width 20 height 20
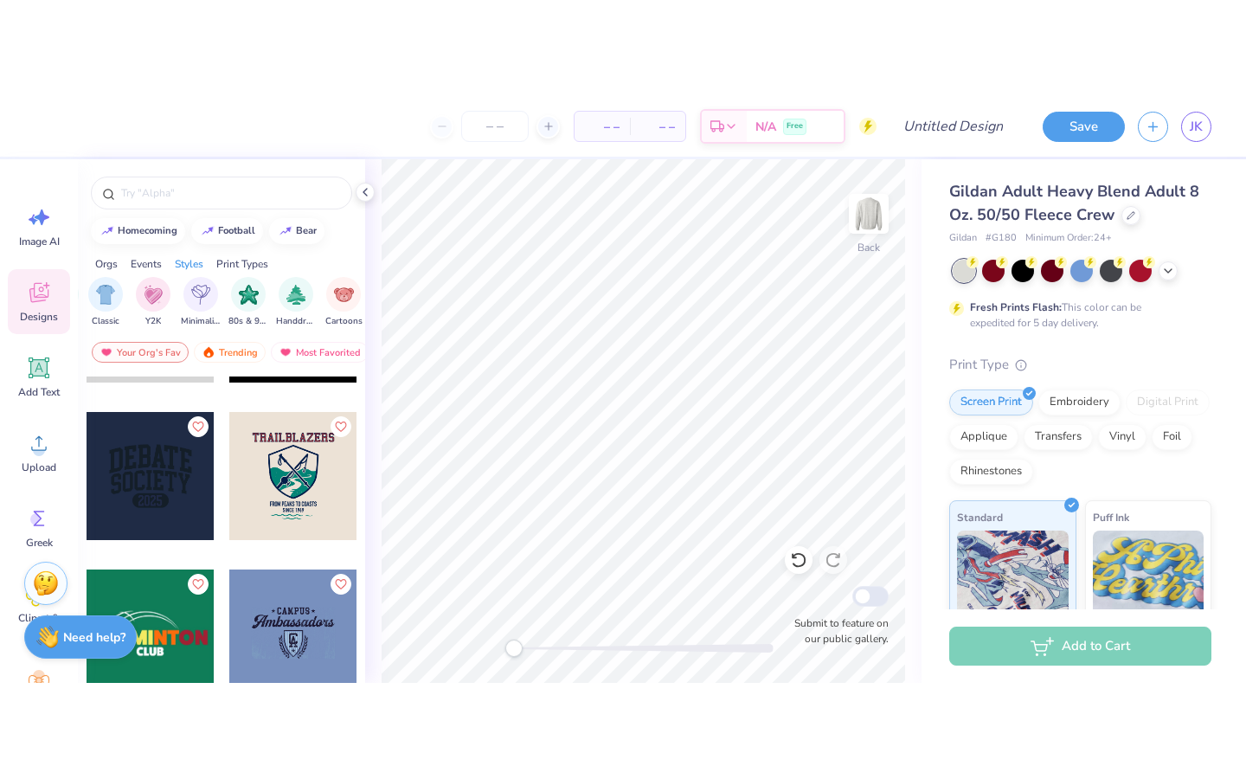
scroll to position [285, 0]
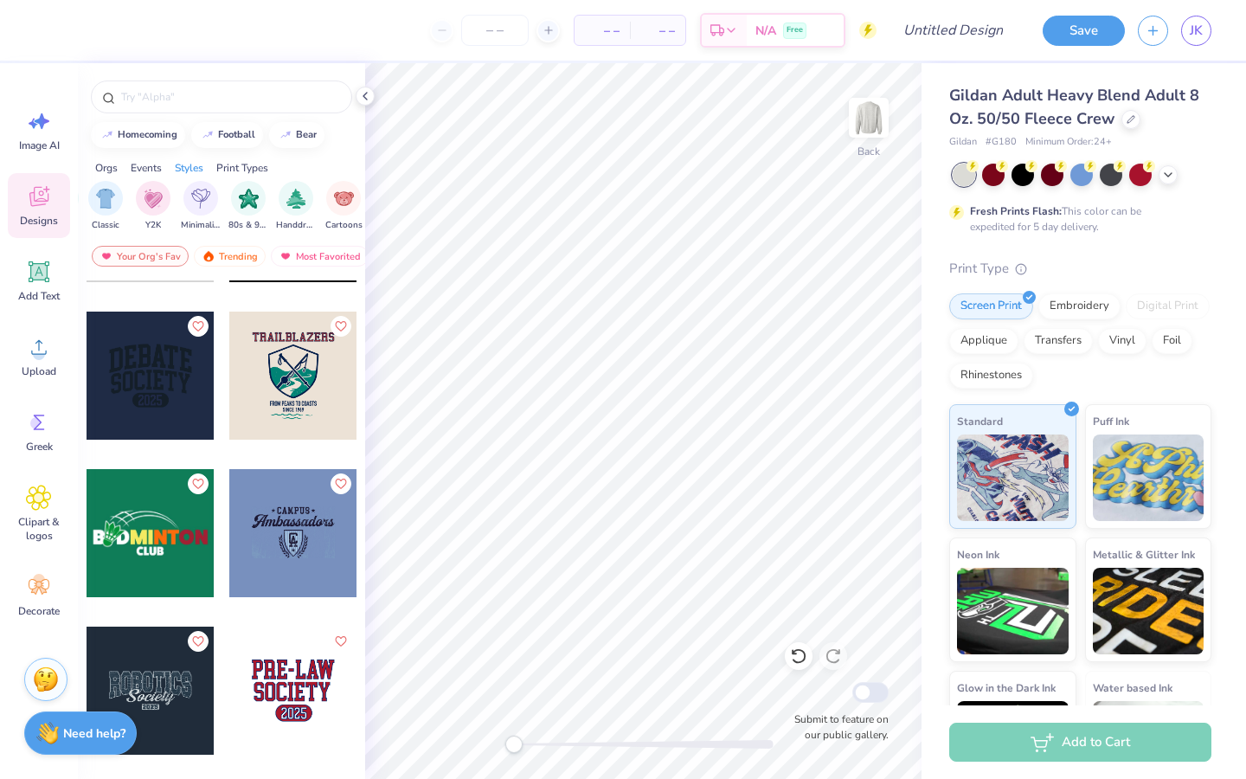
click at [173, 383] on div at bounding box center [151, 376] width 128 height 128
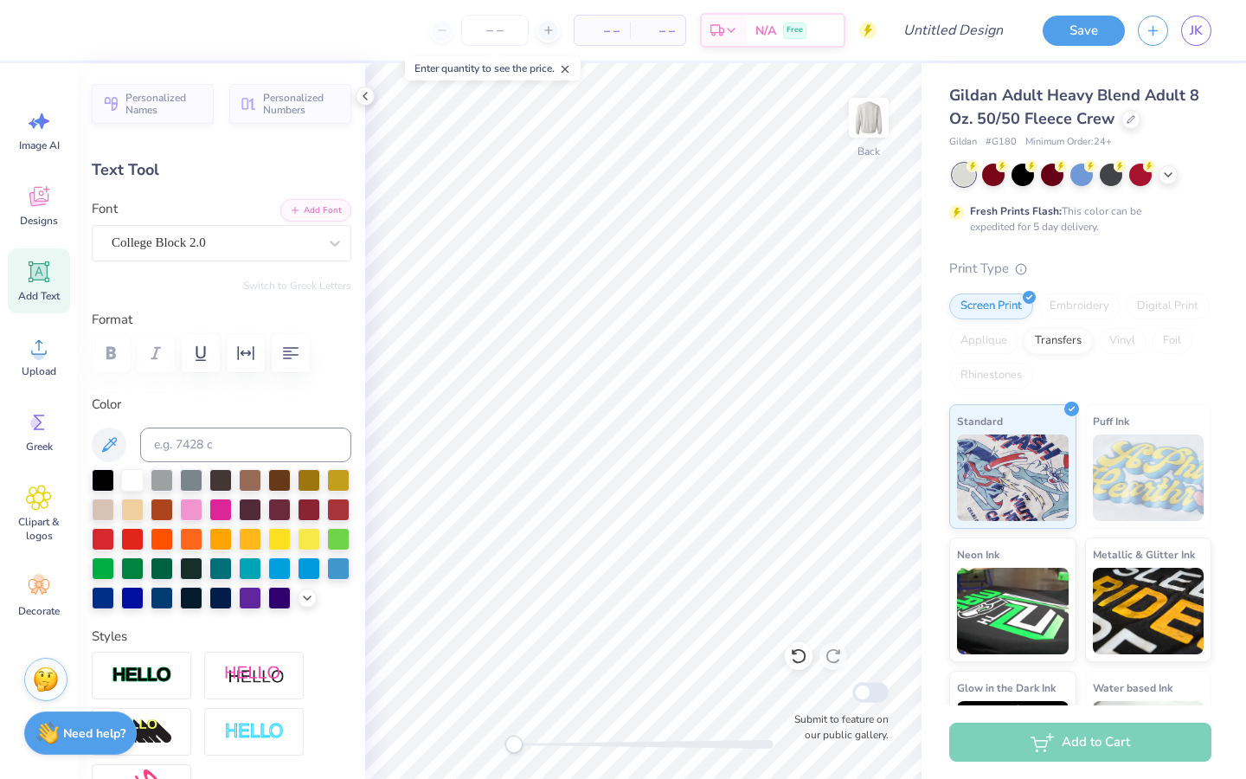
scroll to position [0, 0]
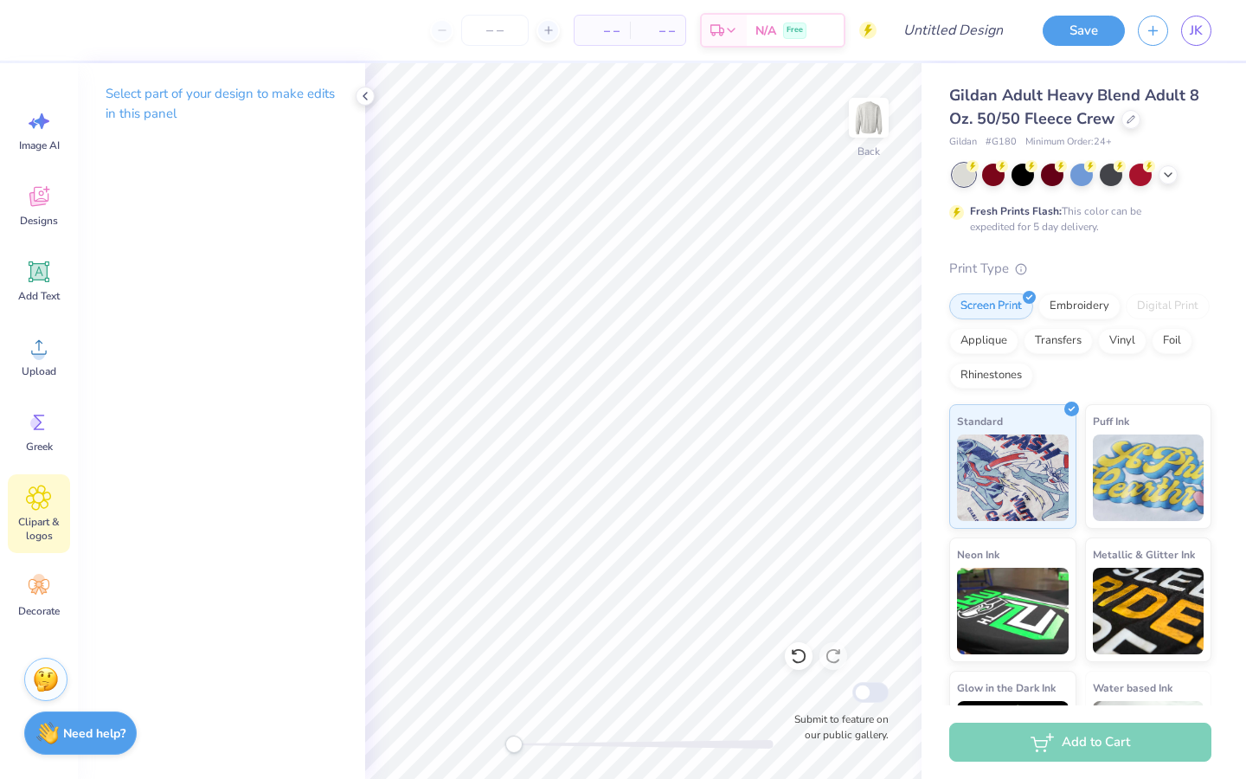
click at [34, 516] on span "Clipart & logos" at bounding box center [38, 529] width 57 height 28
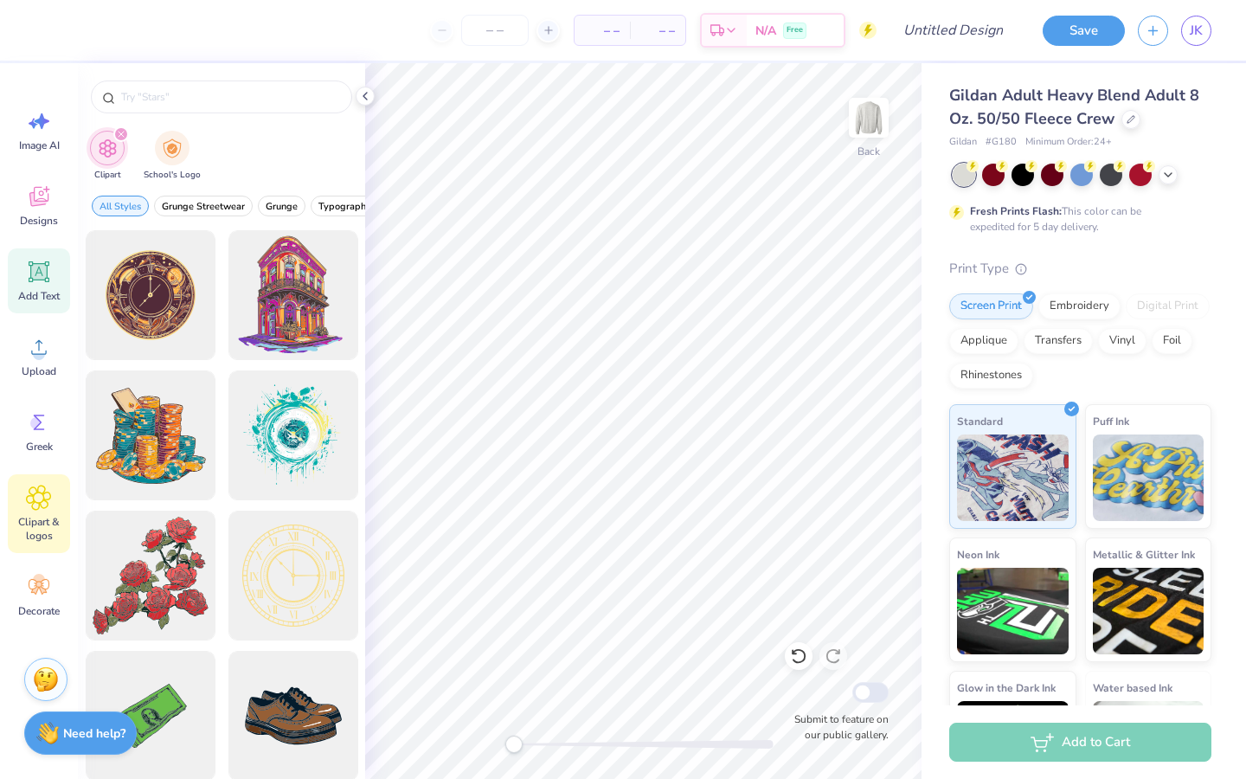
click at [36, 271] on icon at bounding box center [39, 271] width 21 height 21
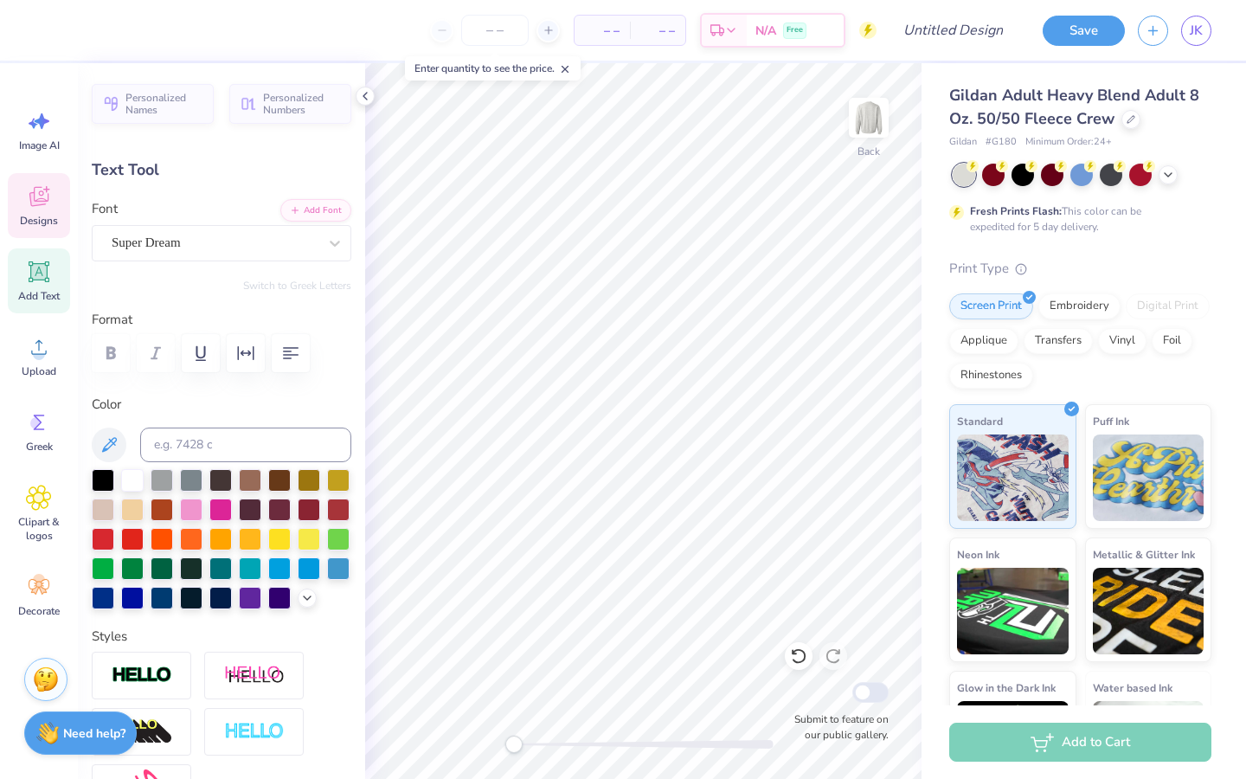
click at [36, 192] on icon at bounding box center [39, 196] width 26 height 26
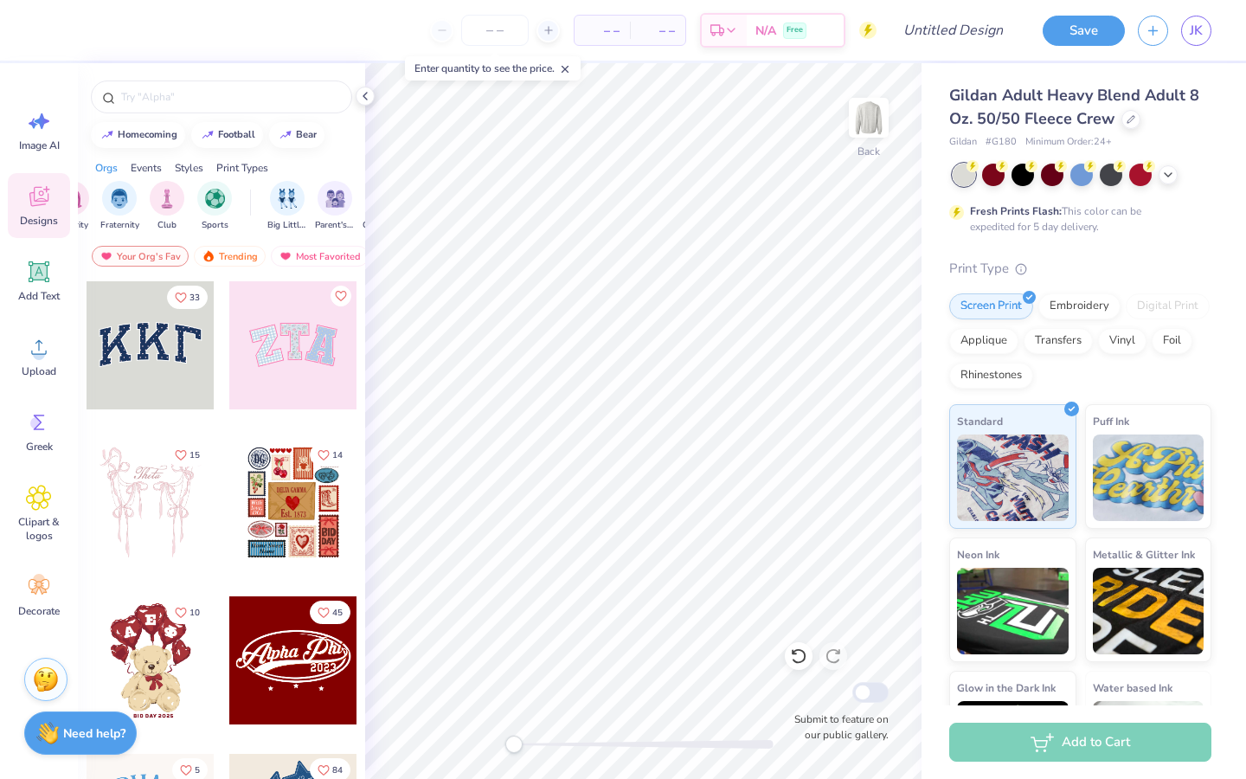
click at [142, 169] on div "Events" at bounding box center [146, 168] width 31 height 16
click at [189, 165] on div "Styles" at bounding box center [189, 168] width 29 height 16
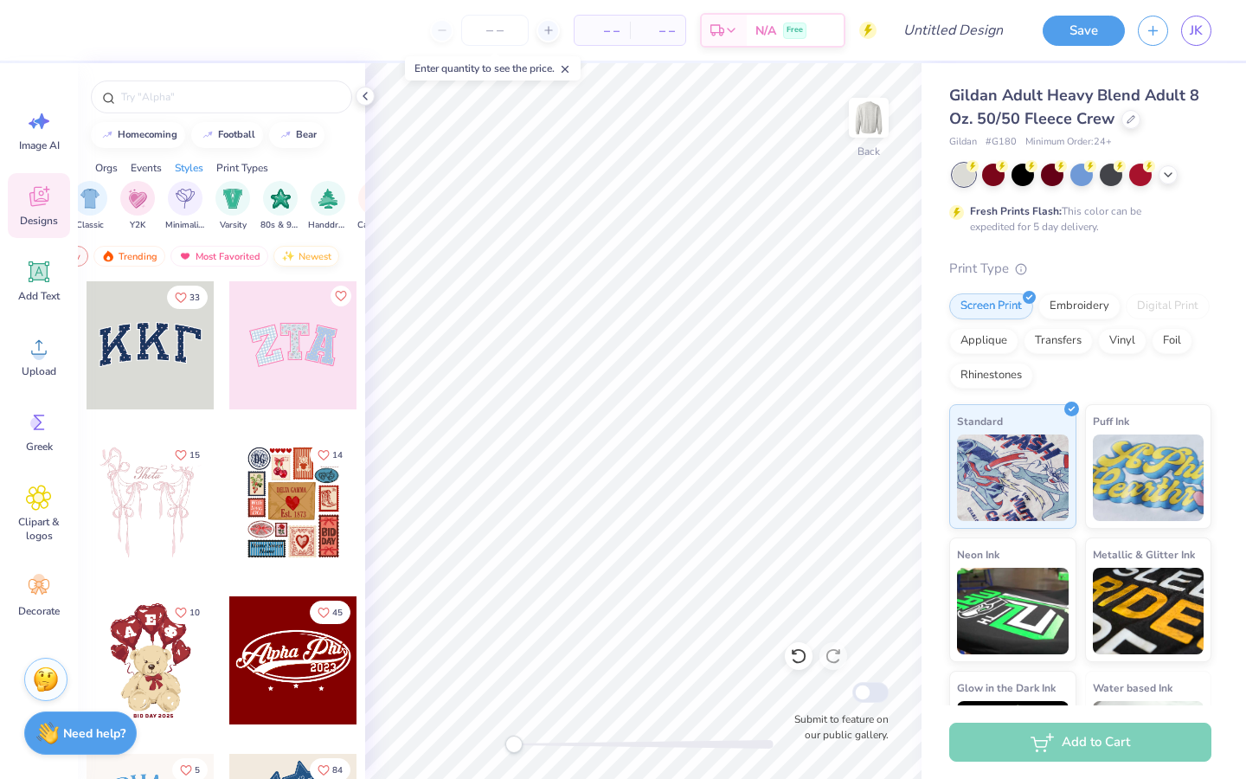
click at [297, 255] on div "Newest" at bounding box center [306, 256] width 66 height 21
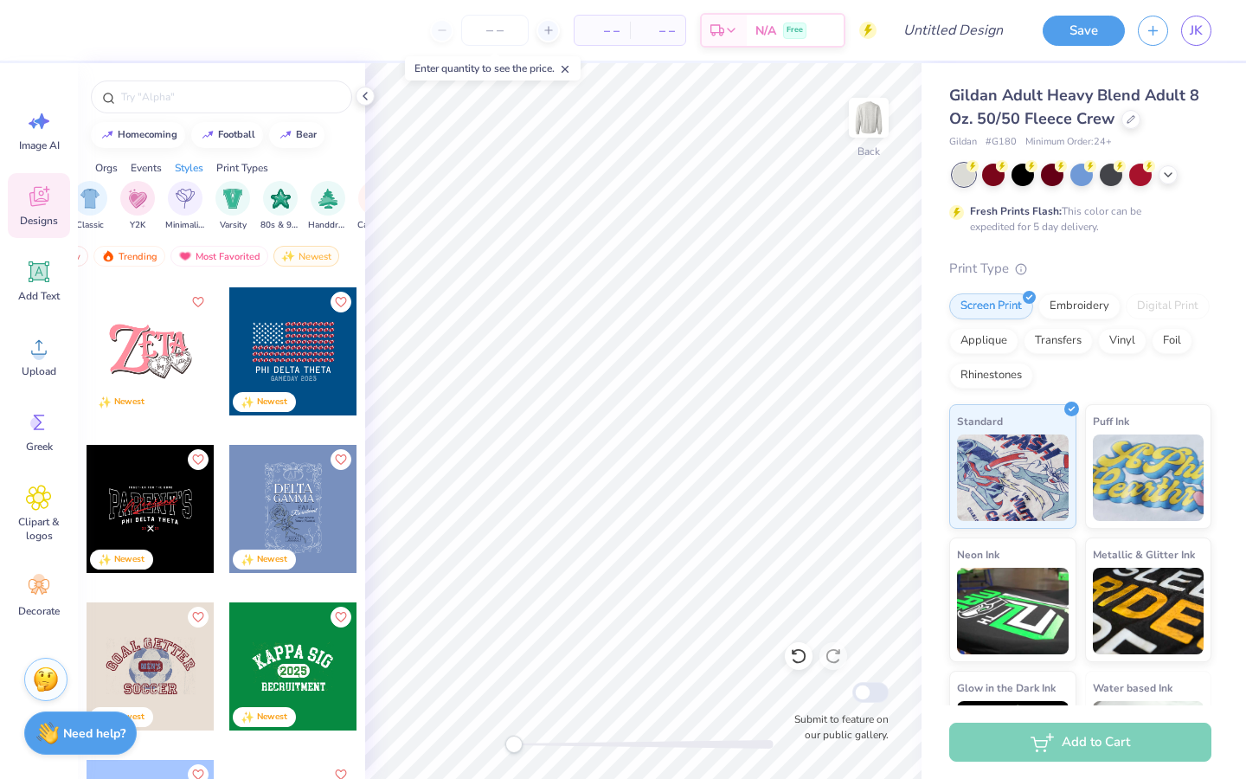
scroll to position [3461, 0]
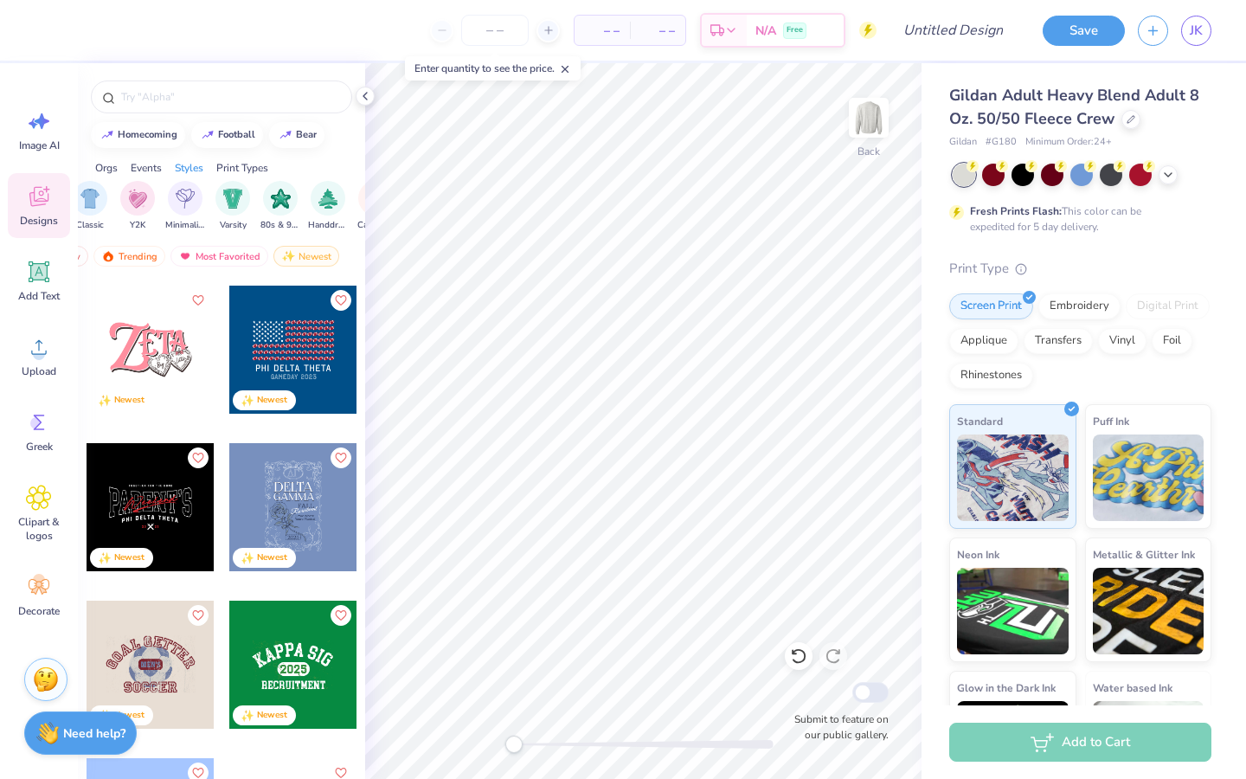
click at [173, 516] on div at bounding box center [151, 507] width 128 height 128
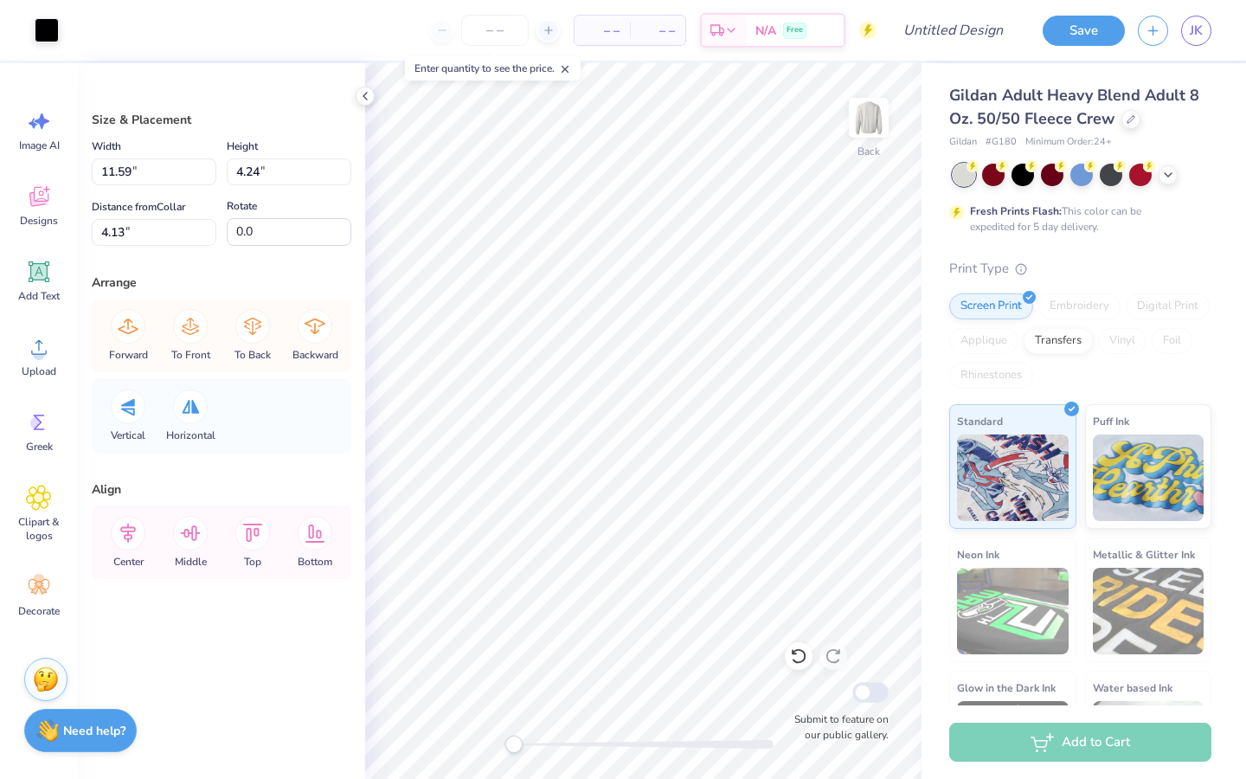
click at [93, 735] on strong "Need help?" at bounding box center [94, 731] width 62 height 16
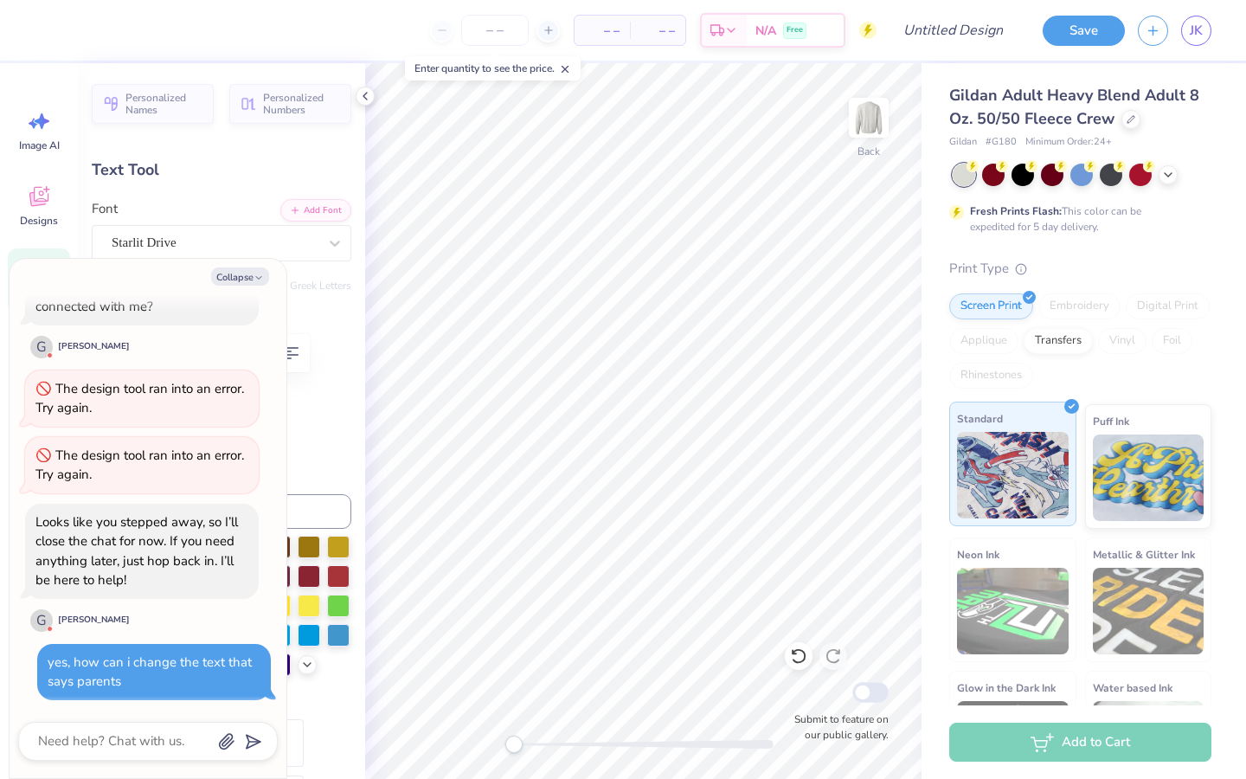
scroll to position [0, 4]
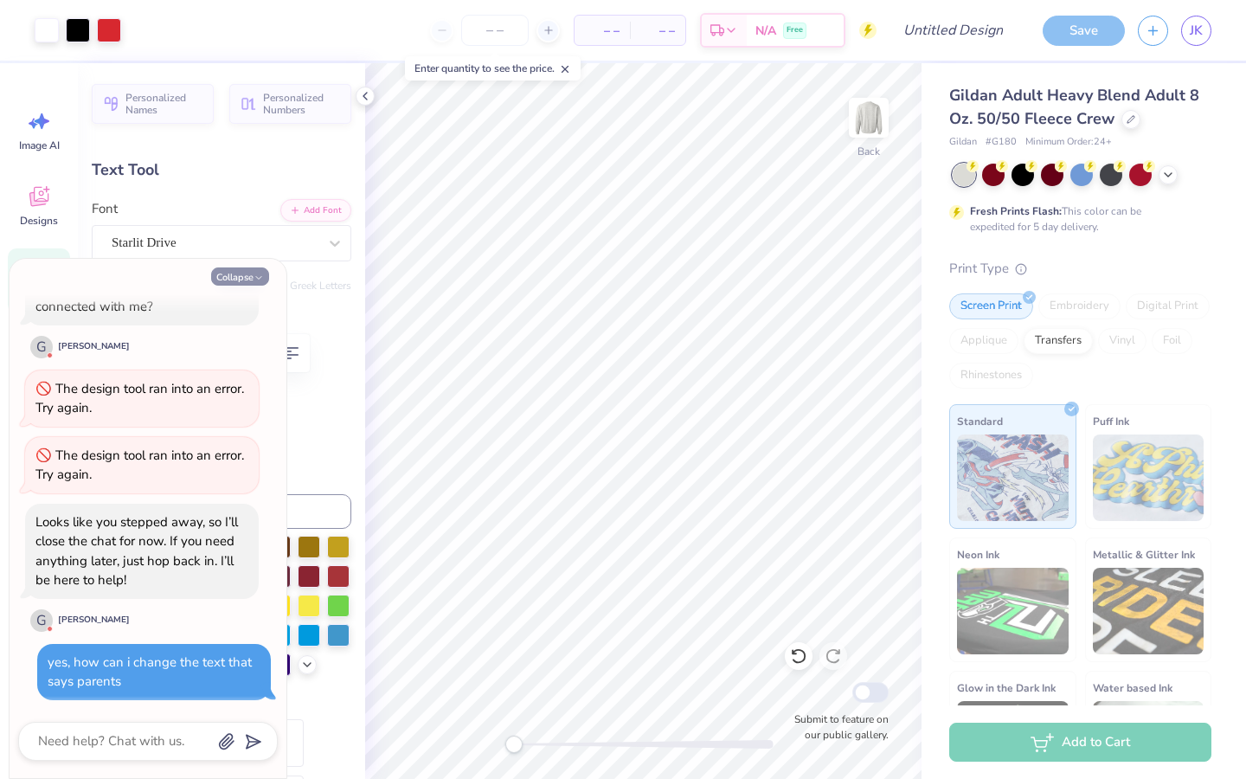
click at [259, 278] on polyline "button" at bounding box center [258, 278] width 5 height 3
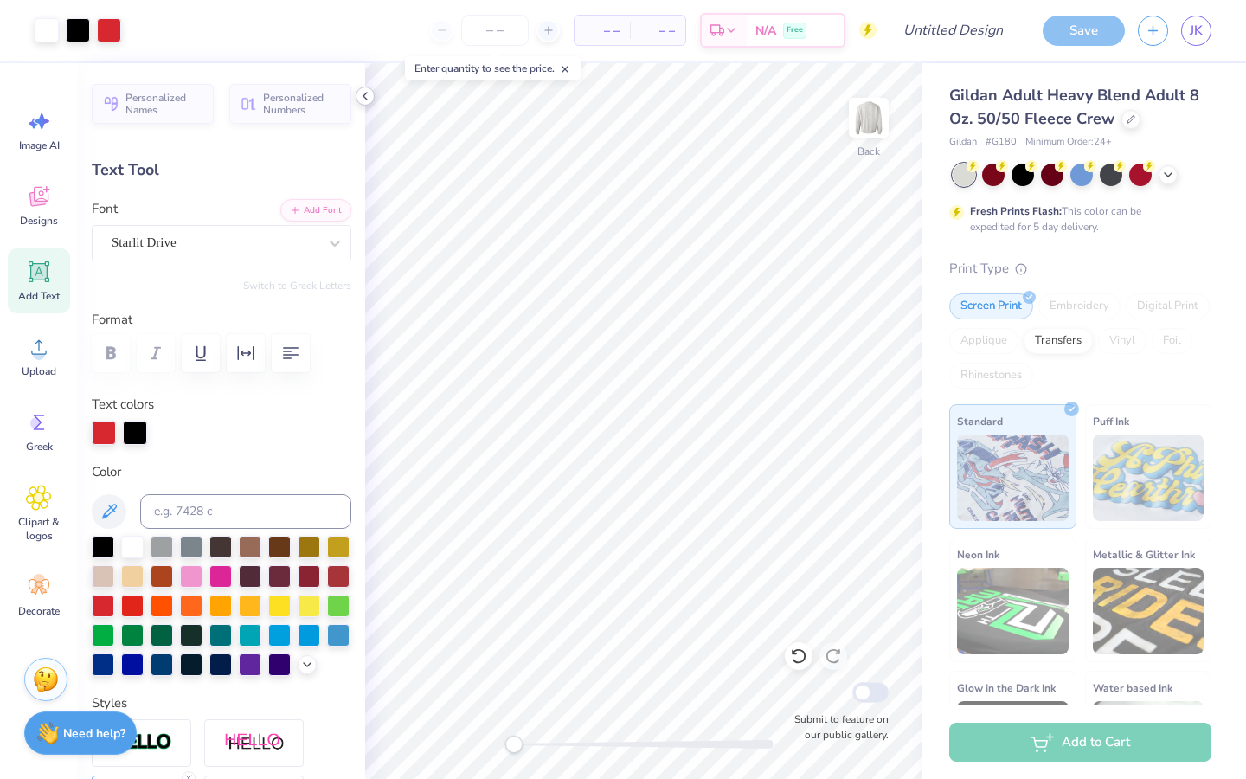
click at [362, 95] on icon at bounding box center [365, 96] width 14 height 14
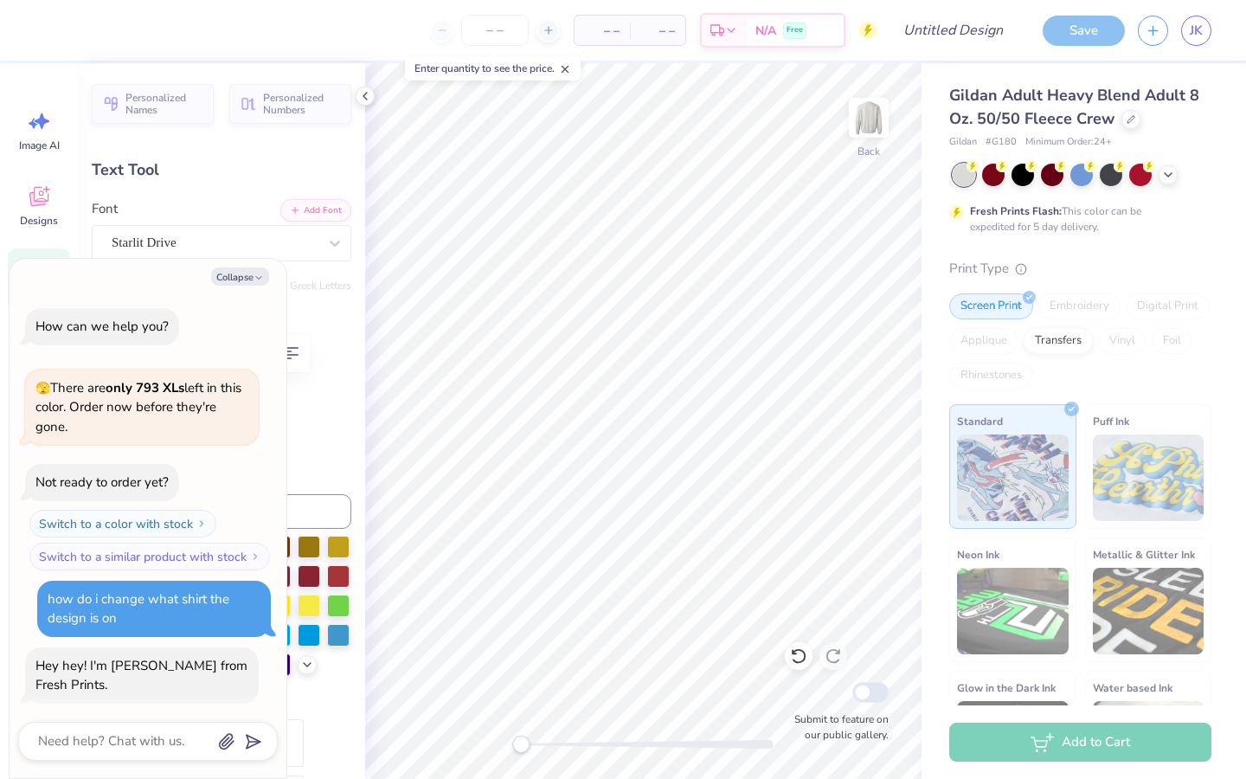
drag, startPoint x: 512, startPoint y: 737, endPoint x: 522, endPoint y: 735, distance: 9.9
click at [522, 736] on div "Accessibility label" at bounding box center [520, 744] width 17 height 17
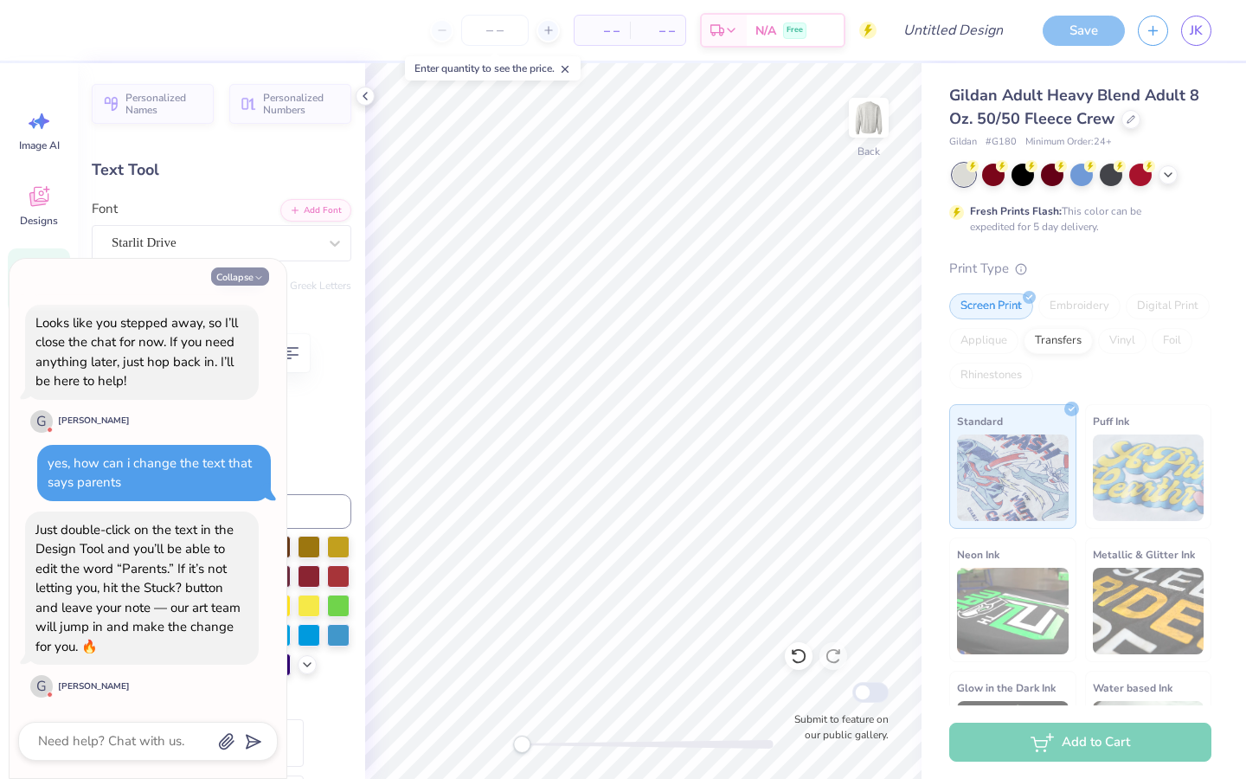
click at [256, 275] on icon "button" at bounding box center [259, 278] width 10 height 10
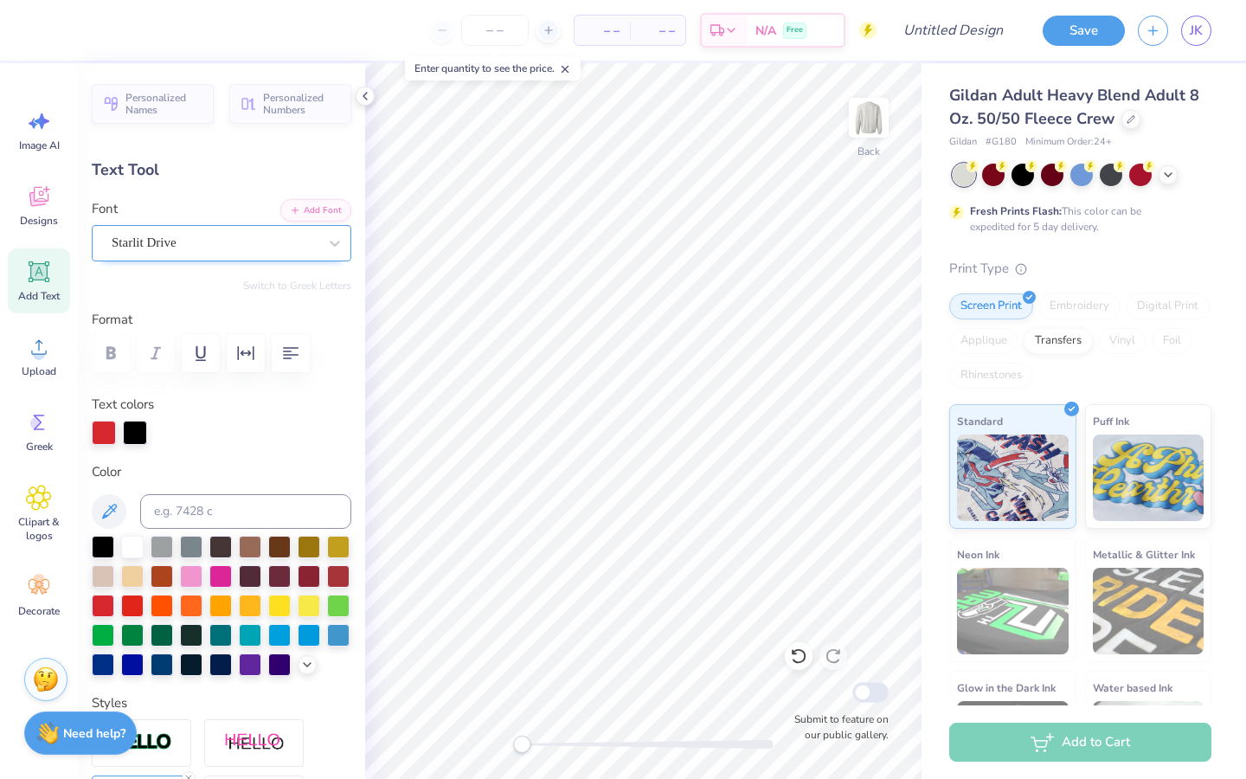
click at [180, 246] on div "Starlit Drive" at bounding box center [214, 242] width 209 height 27
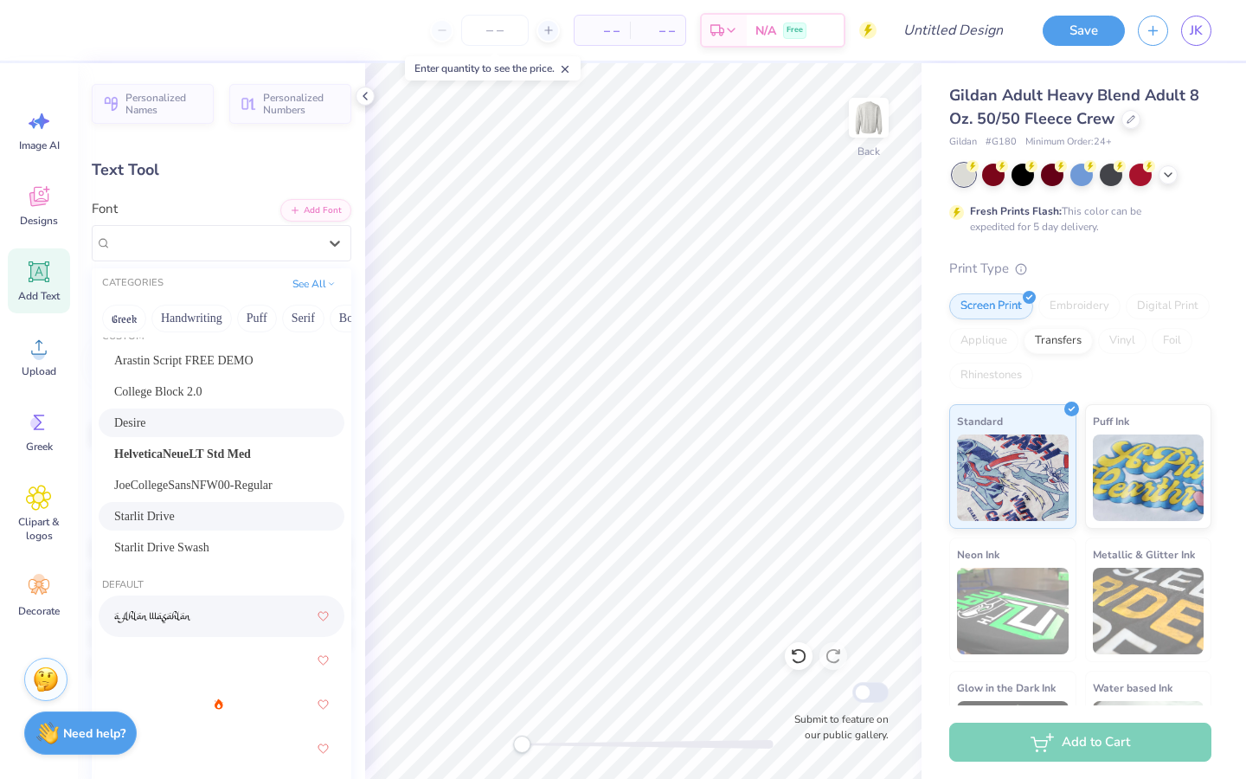
scroll to position [17, 0]
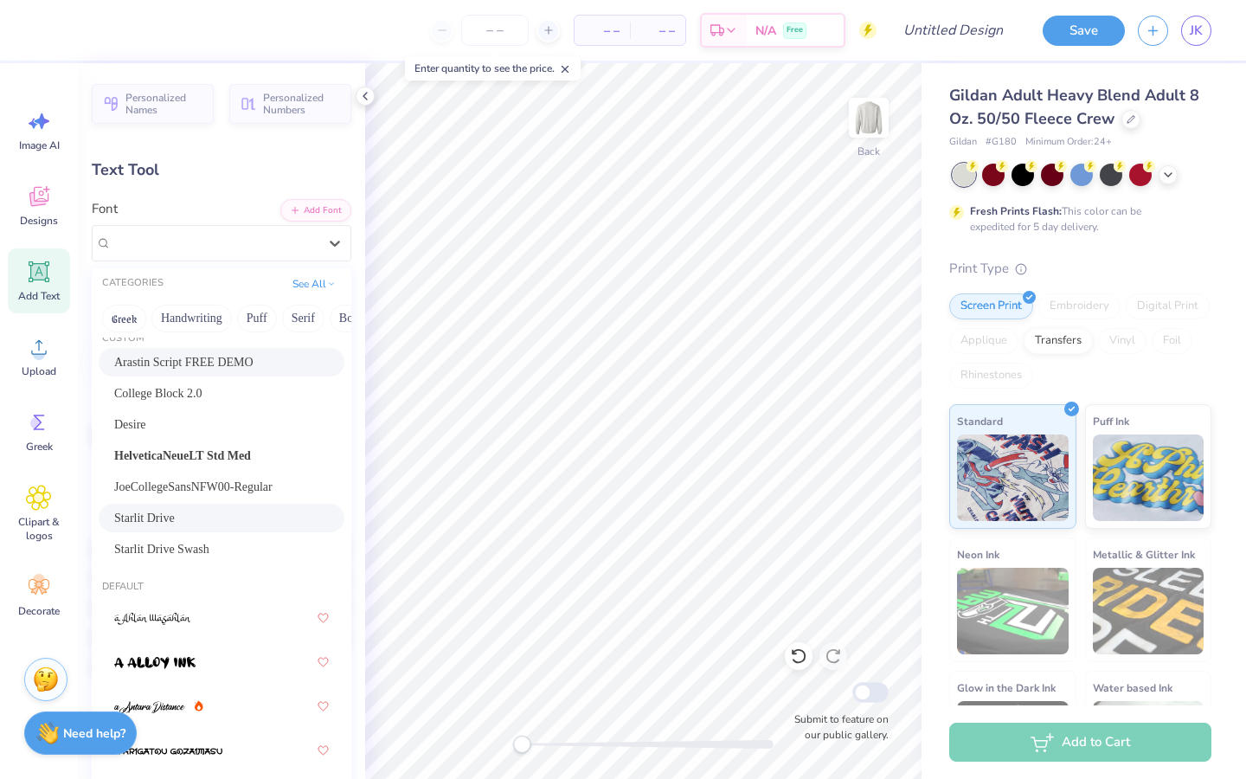
click at [199, 362] on span "Arastin Script FREE DEMO" at bounding box center [183, 362] width 139 height 18
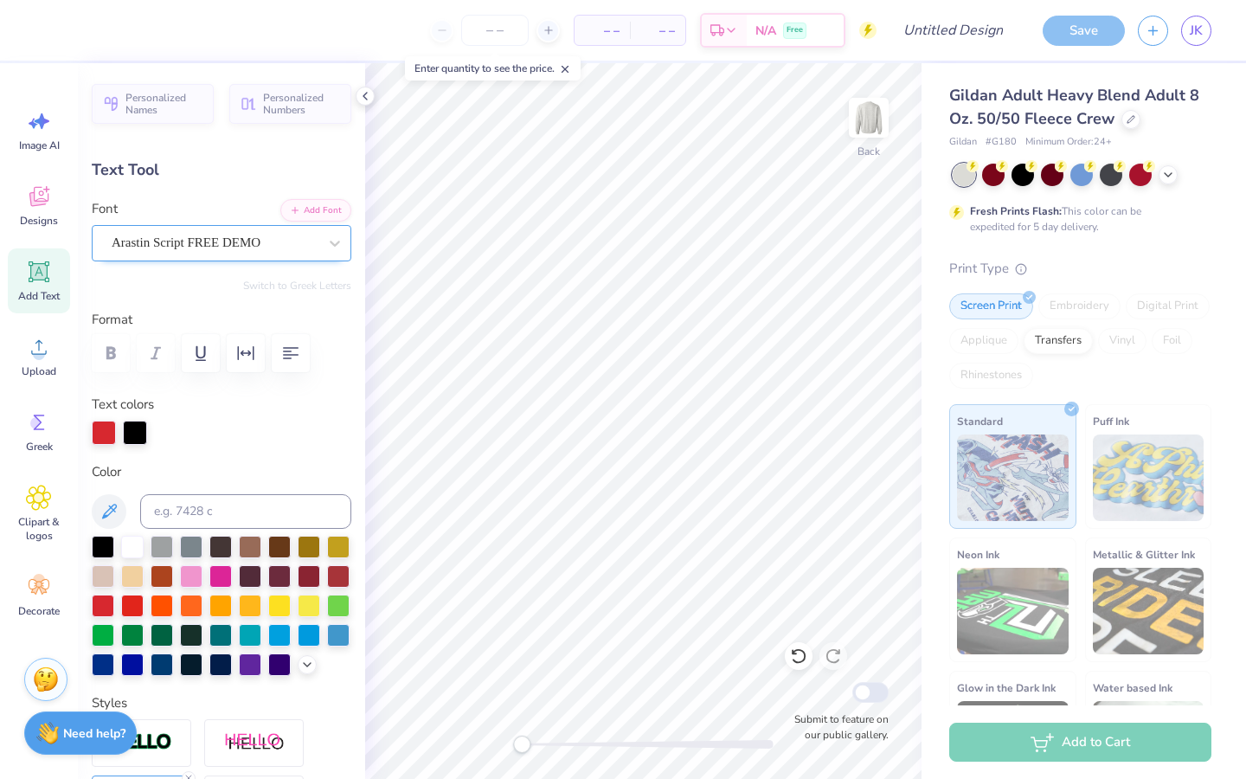
click at [207, 248] on div "Arastin Script FREE DEMO" at bounding box center [214, 242] width 209 height 27
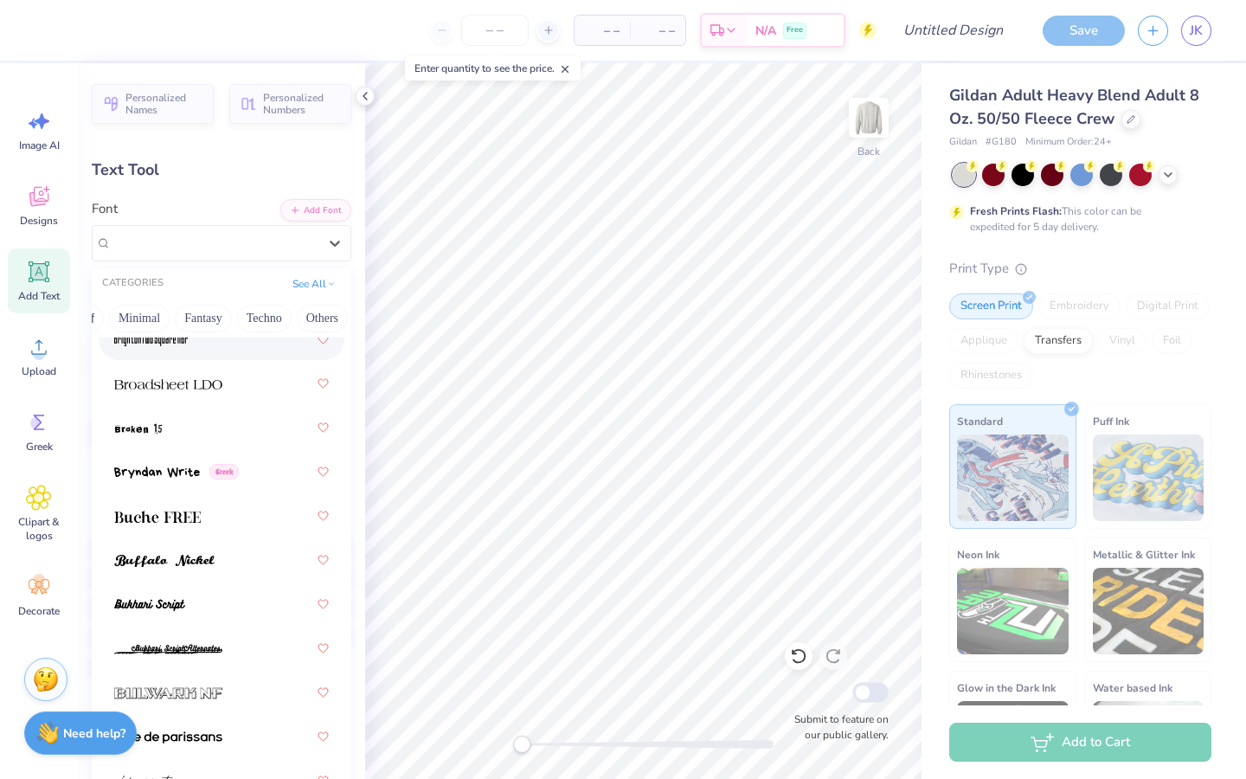
scroll to position [2324, 0]
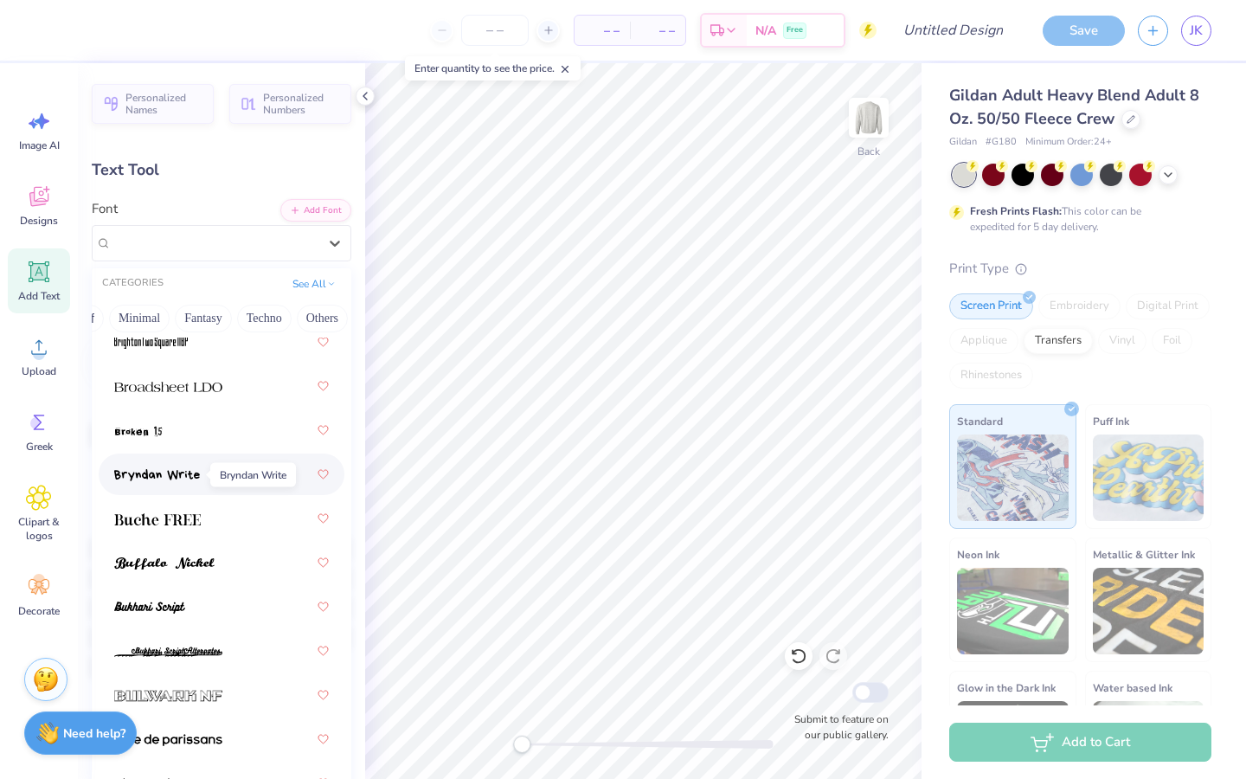
click at [153, 474] on img at bounding box center [157, 475] width 86 height 12
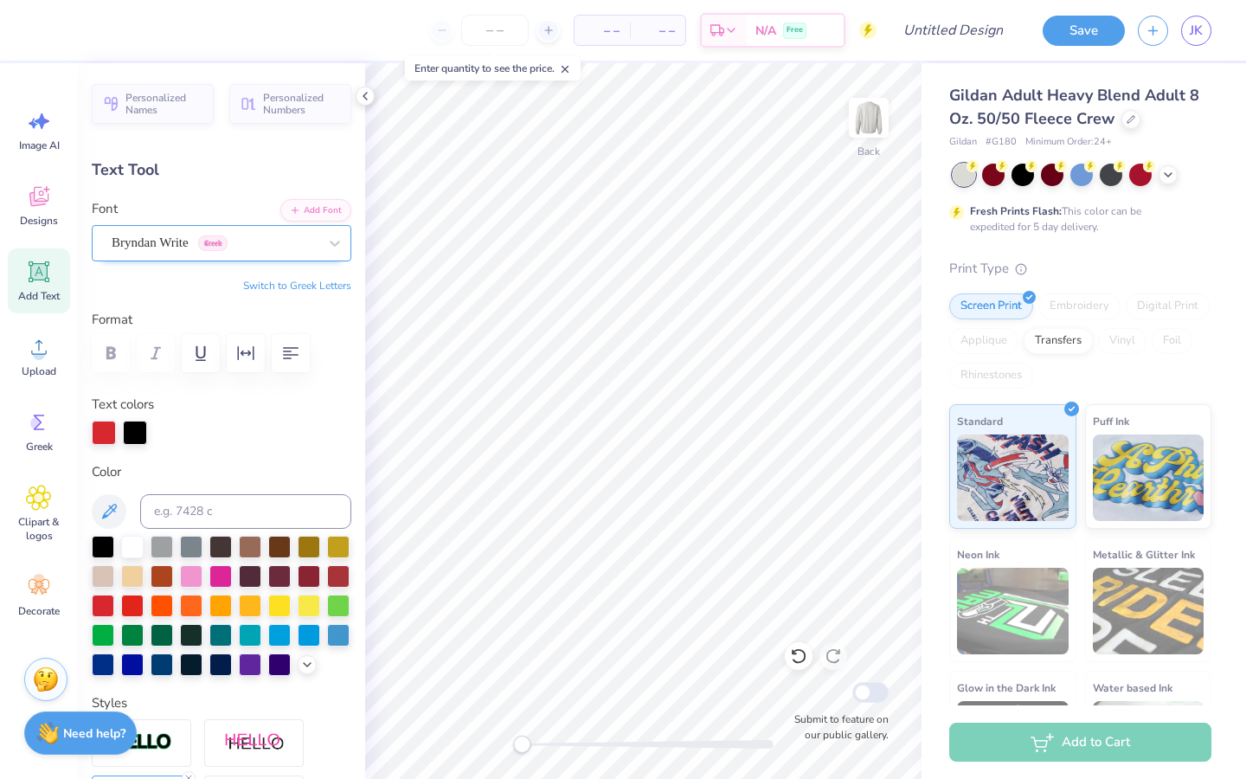
click at [227, 225] on div "Bryndan Write Greek" at bounding box center [222, 243] width 260 height 36
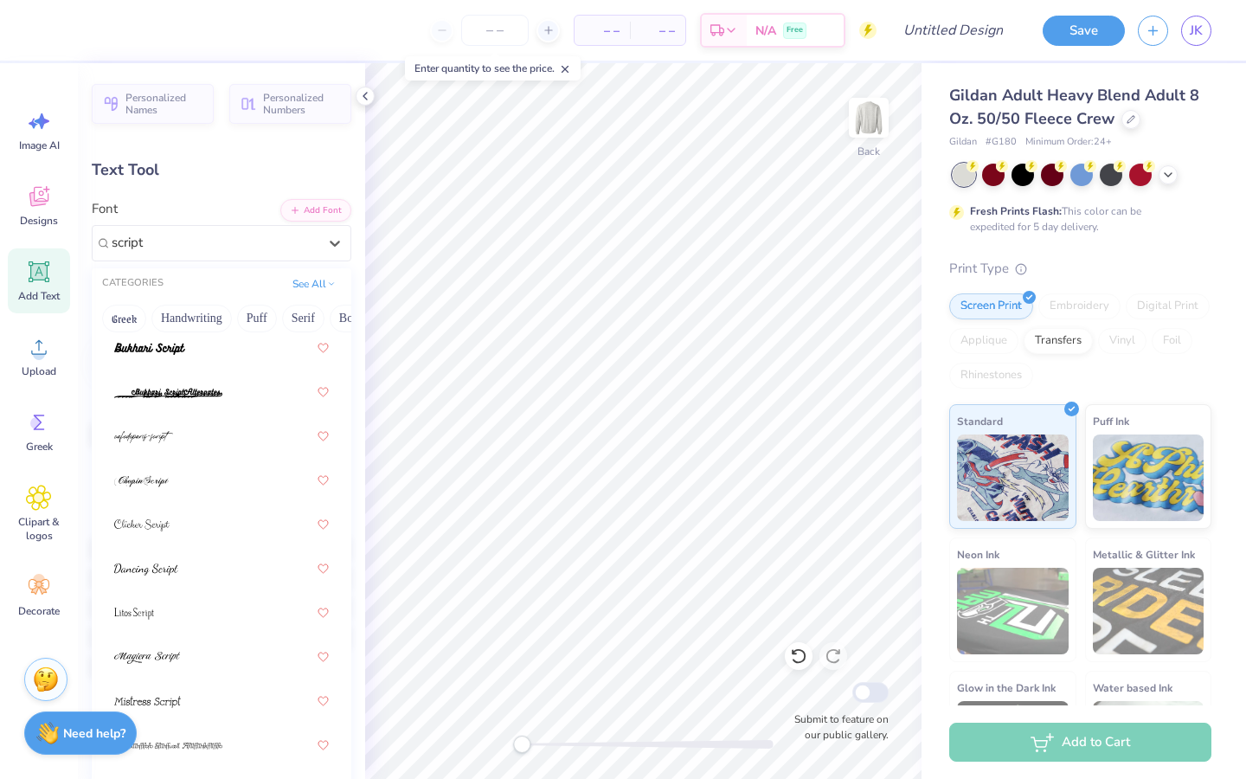
scroll to position [157, 0]
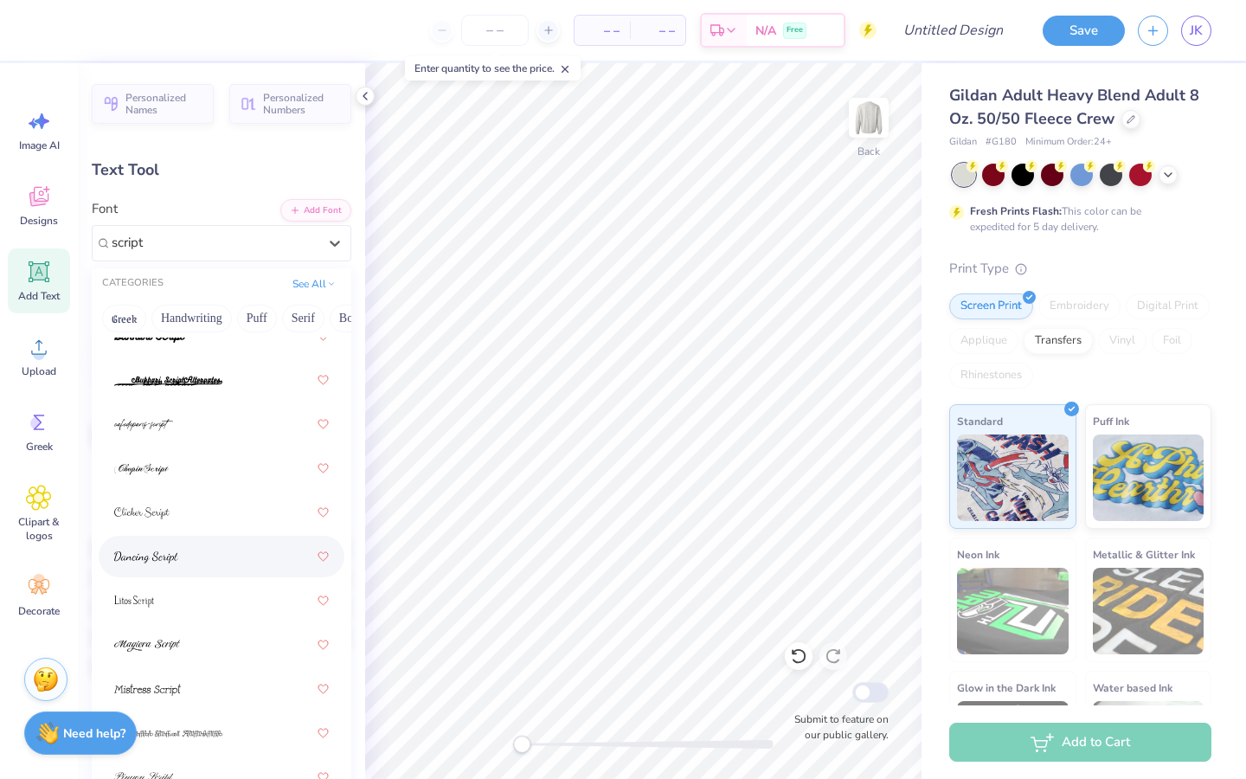
click at [215, 547] on div at bounding box center [221, 556] width 215 height 31
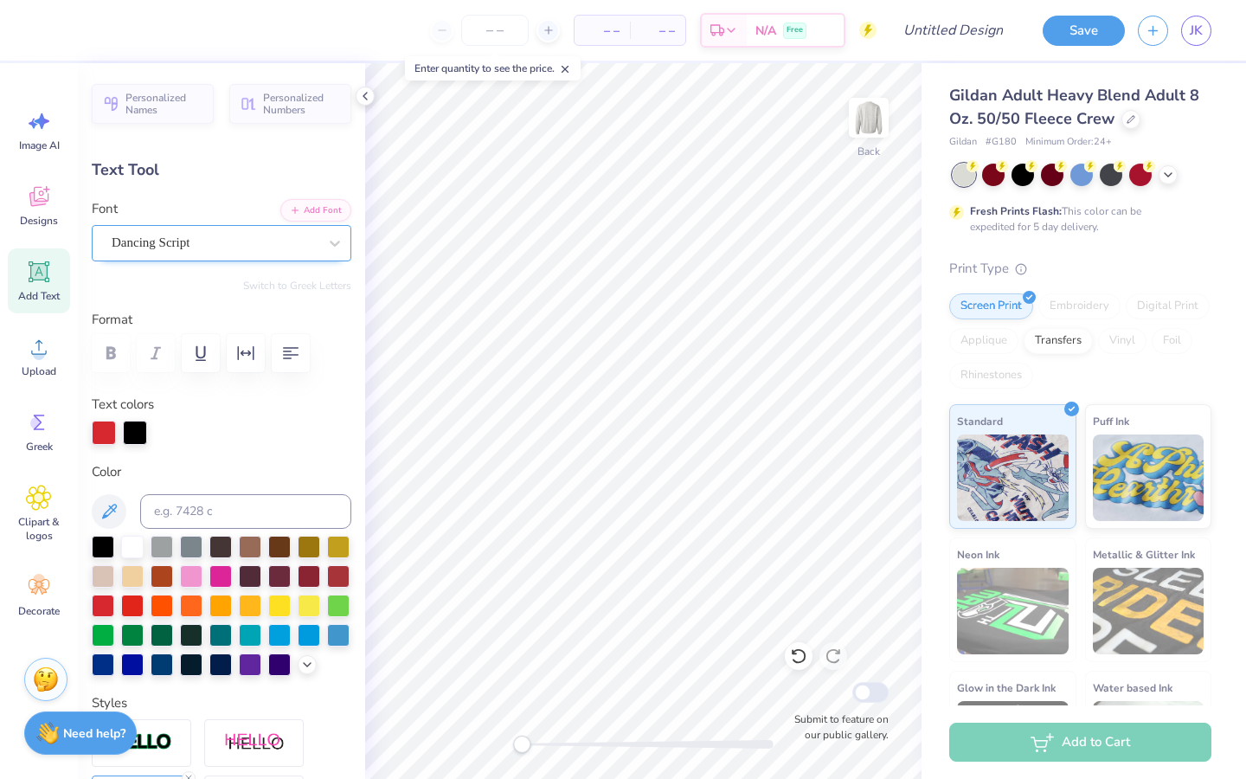
click at [203, 238] on div "Dancing Script" at bounding box center [214, 242] width 209 height 27
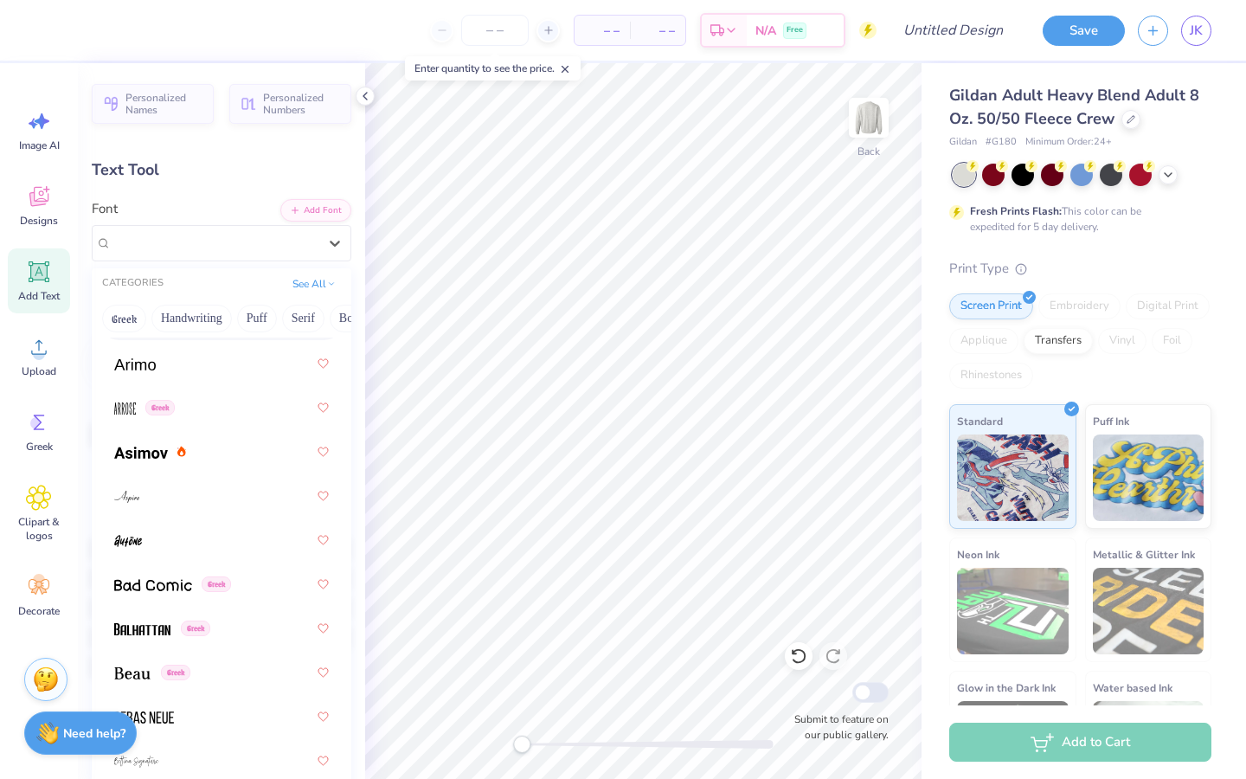
scroll to position [1123, 0]
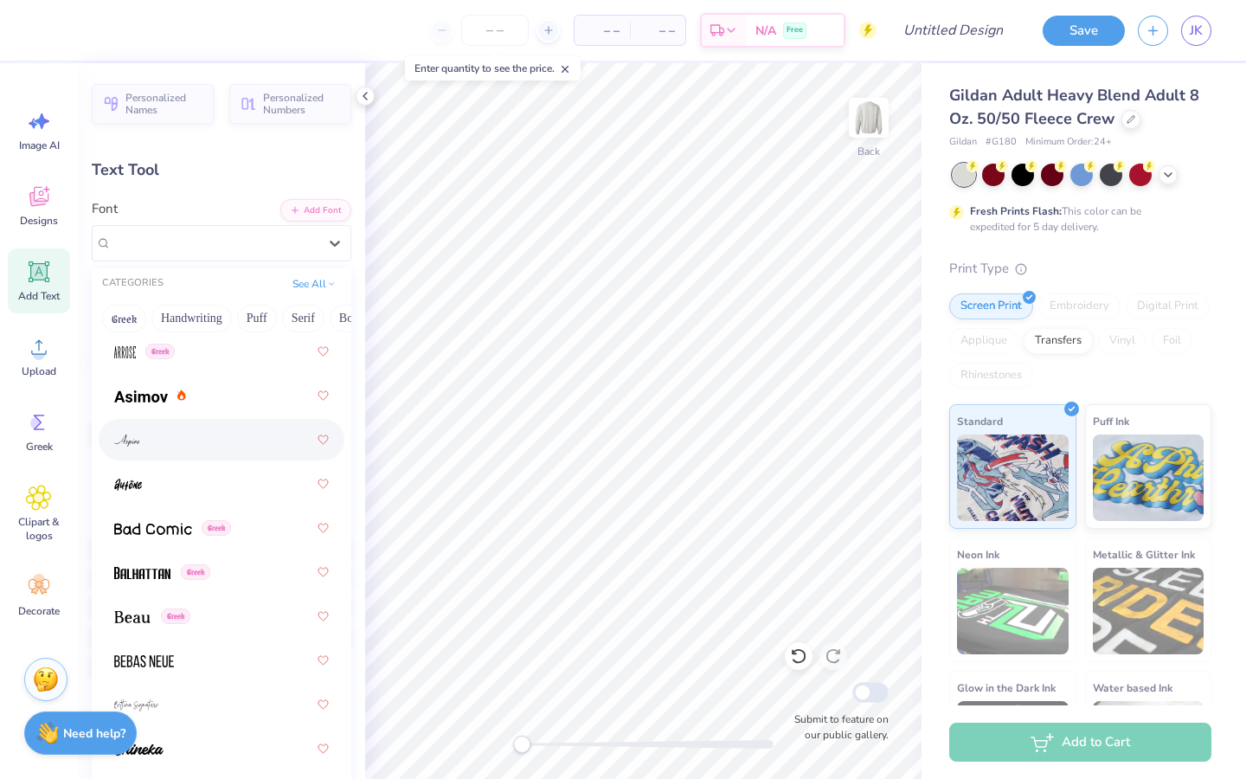
click at [222, 434] on div at bounding box center [221, 439] width 215 height 31
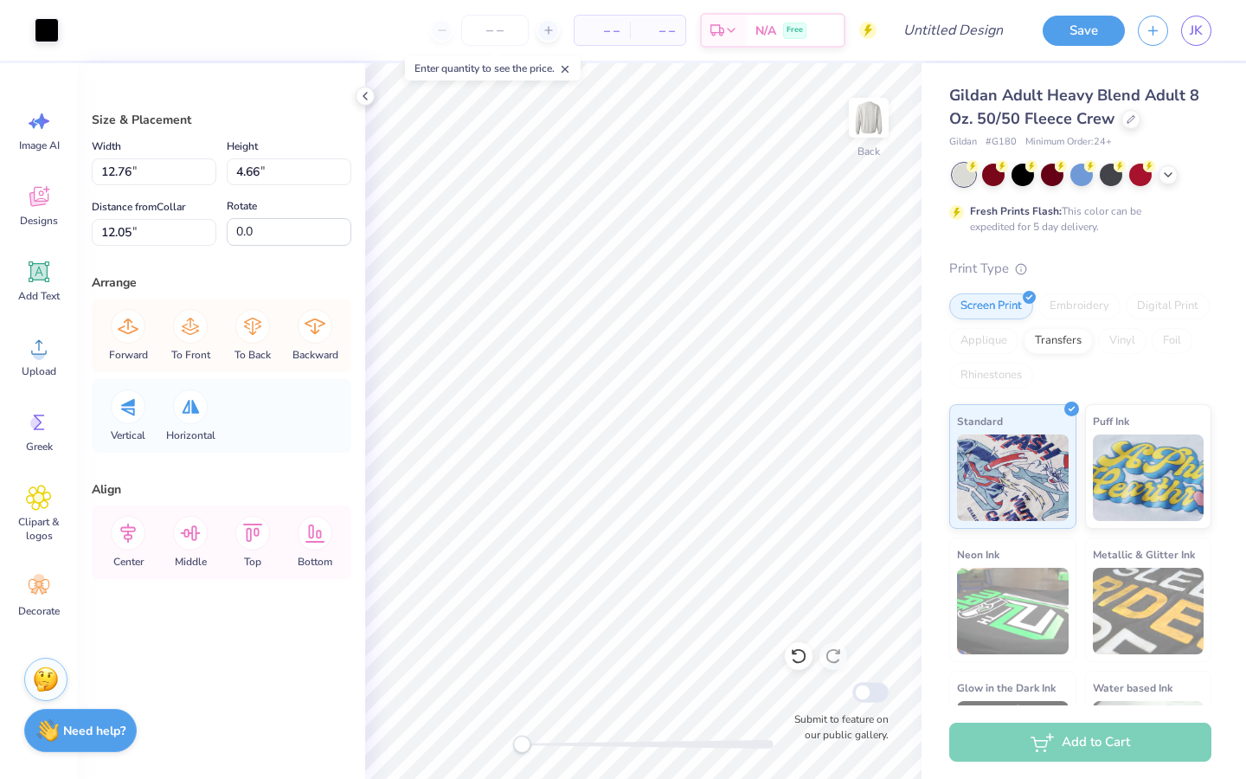
click at [87, 719] on div "Need help? Chat with us." at bounding box center [80, 730] width 113 height 43
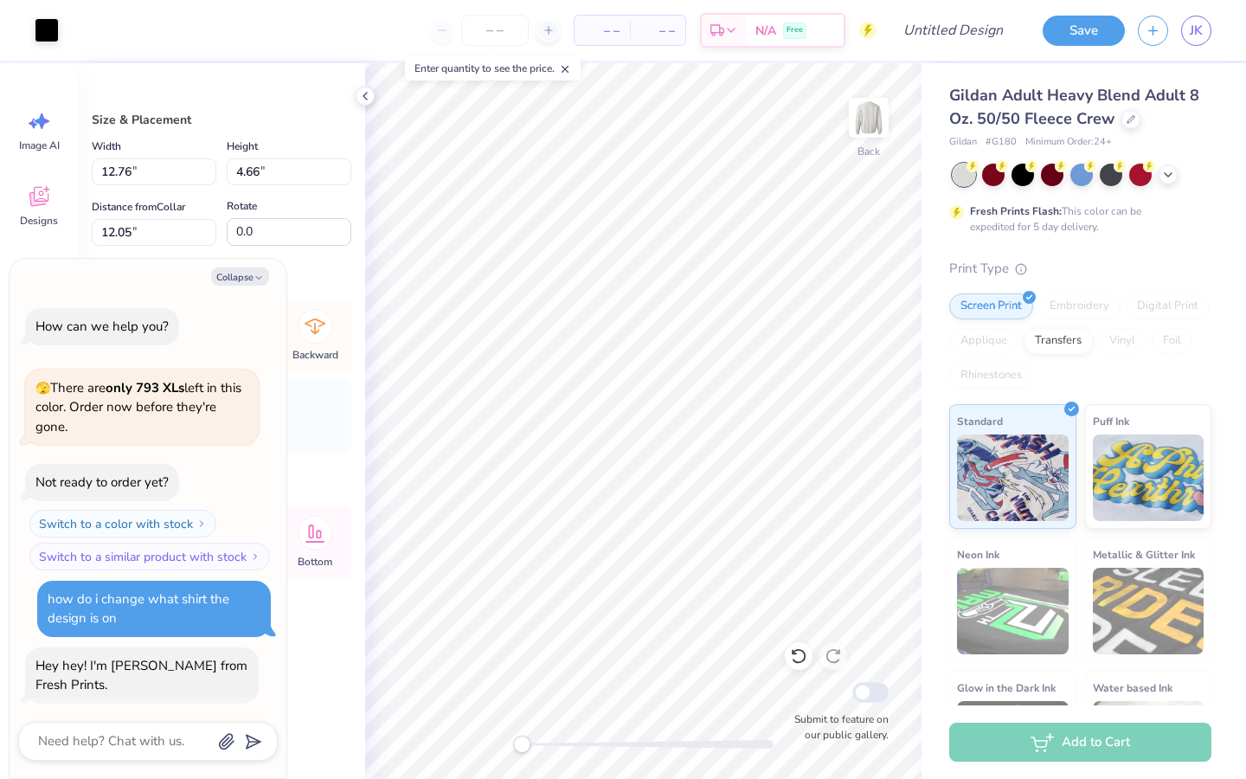
scroll to position [951, 0]
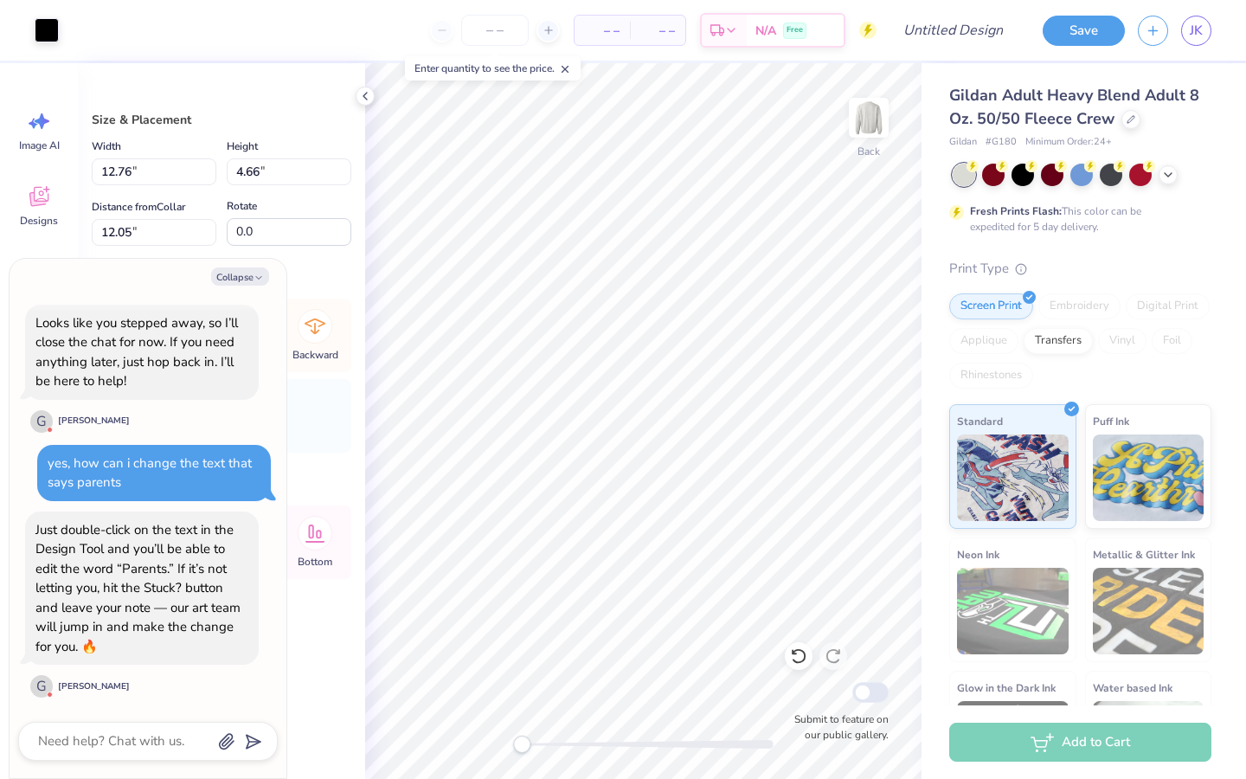
click at [331, 413] on div "Vertical Horizontal" at bounding box center [221, 416] width 249 height 74
click at [251, 274] on button "Collapse" at bounding box center [240, 276] width 58 height 18
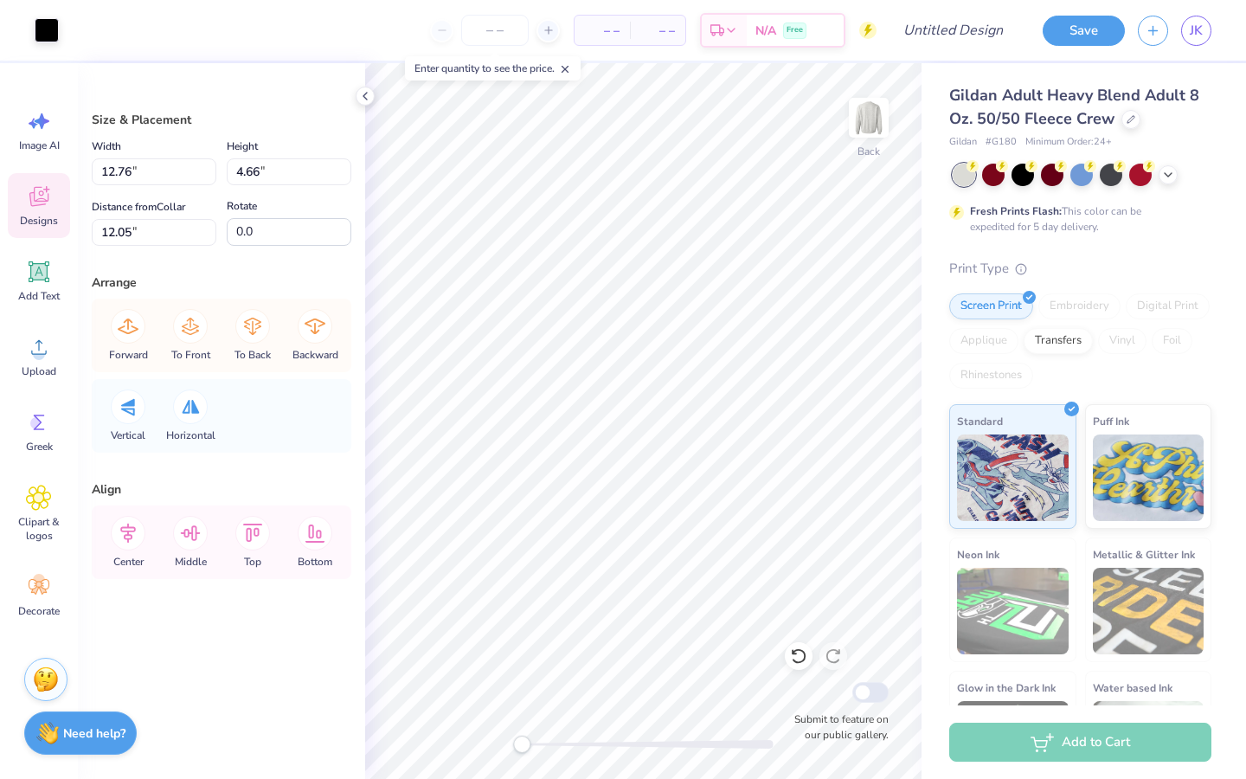
click at [48, 209] on div "Designs" at bounding box center [39, 205] width 62 height 65
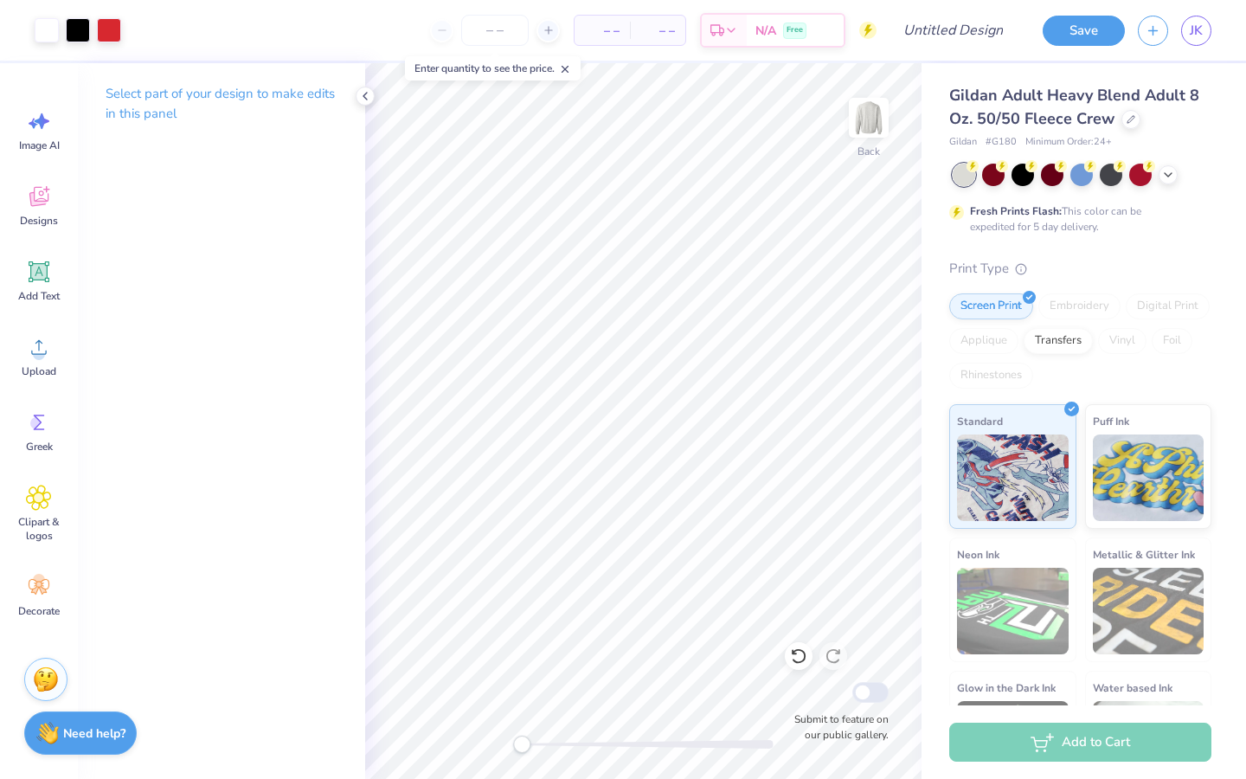
click at [267, 96] on p "Select part of your design to make edits in this panel" at bounding box center [222, 104] width 232 height 40
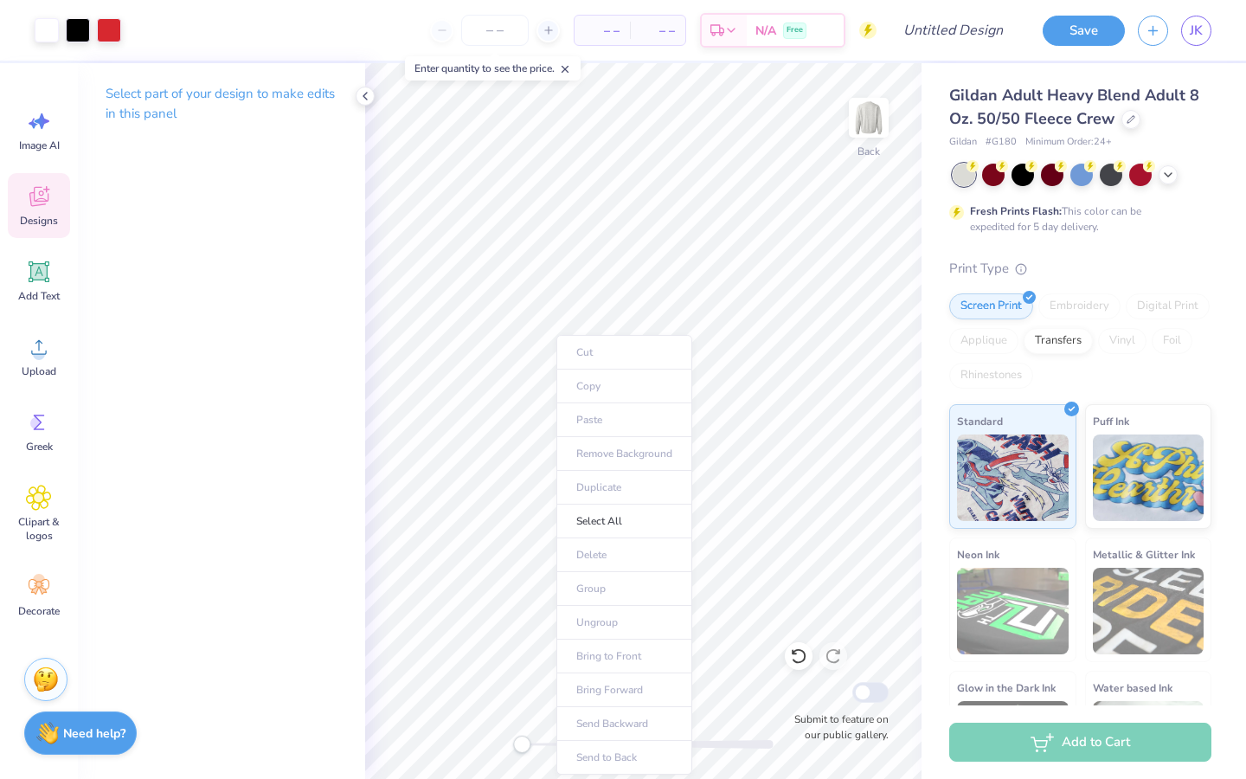
click at [42, 223] on span "Designs" at bounding box center [39, 221] width 38 height 14
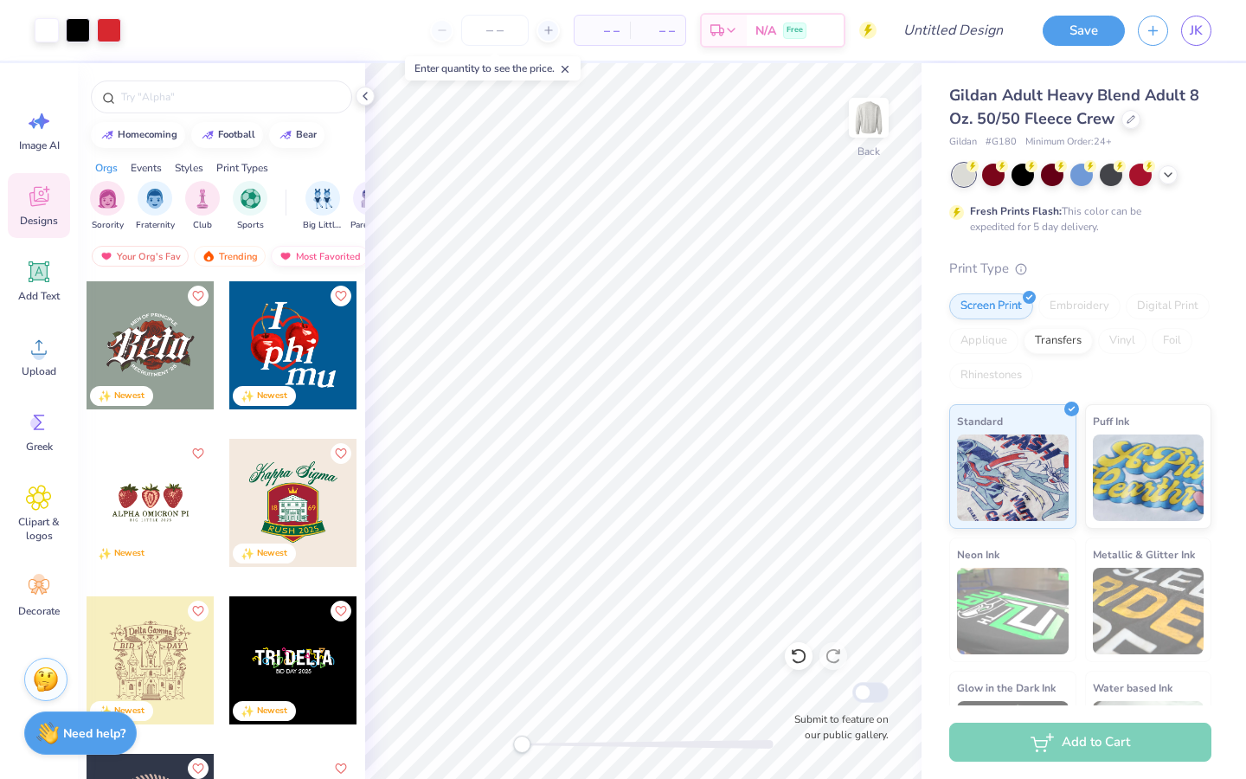
scroll to position [0, 100]
click at [318, 264] on div "Newest" at bounding box center [306, 256] width 66 height 21
click at [321, 256] on div "Newest" at bounding box center [306, 256] width 66 height 21
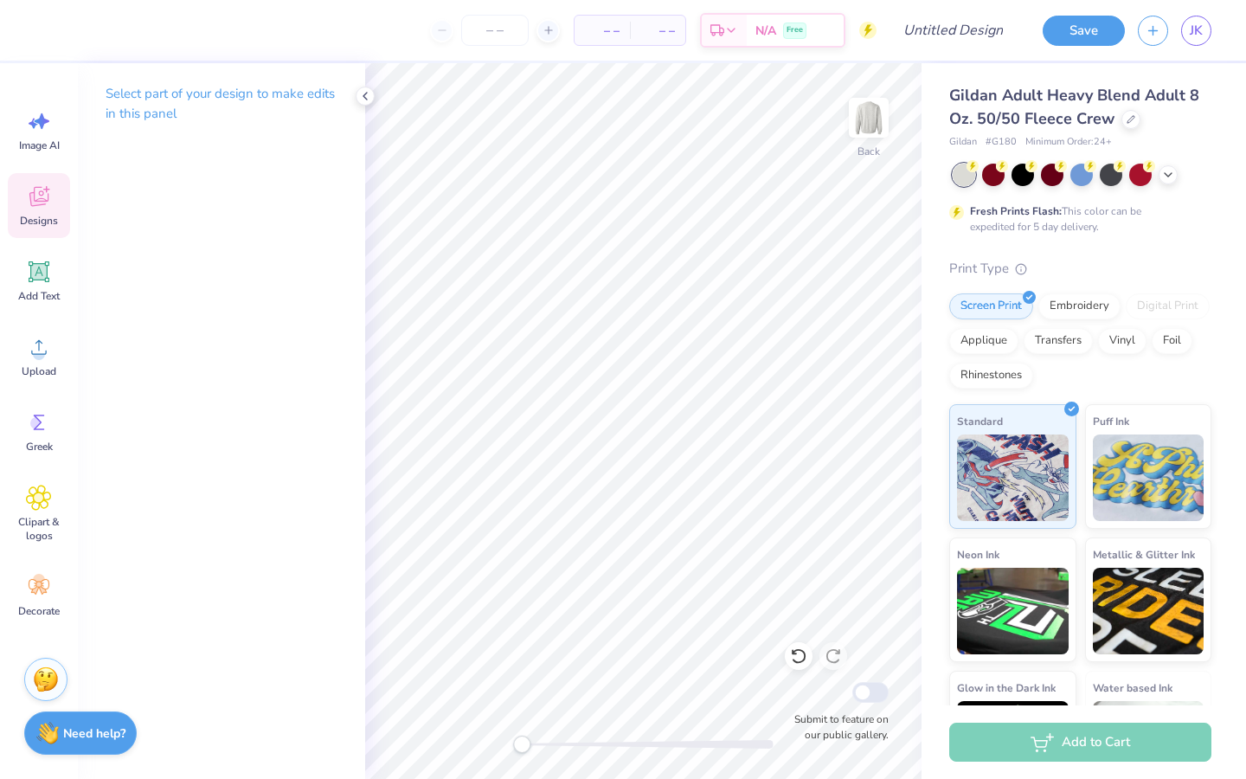
click at [27, 208] on icon at bounding box center [39, 196] width 26 height 26
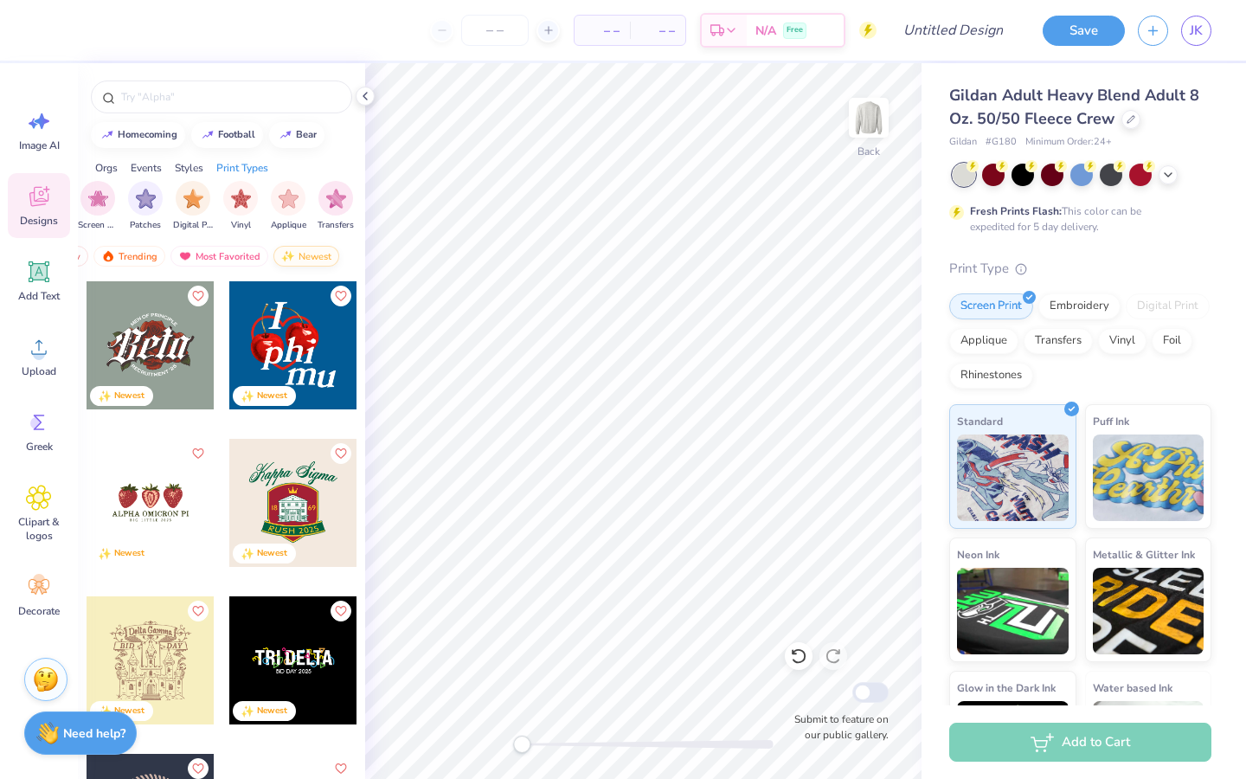
click at [309, 254] on div "Newest" at bounding box center [306, 256] width 66 height 21
click at [298, 261] on div "Newest" at bounding box center [306, 256] width 66 height 21
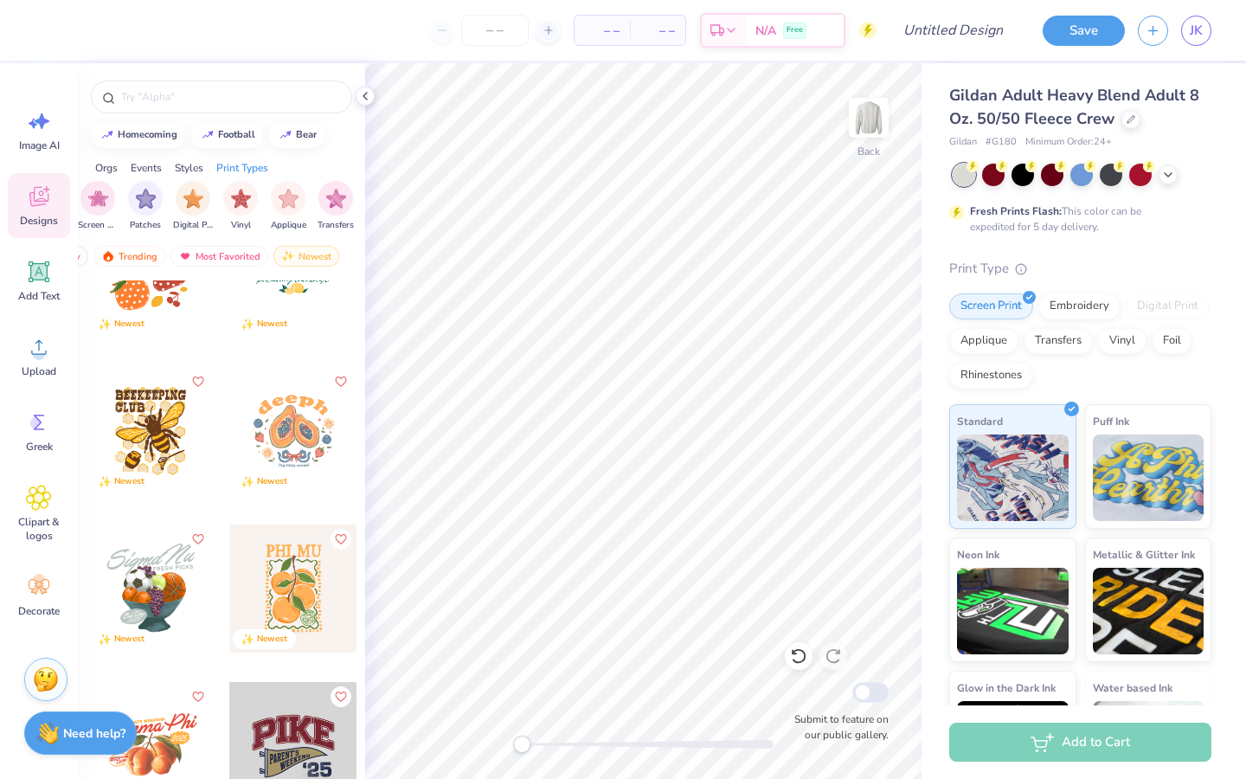
scroll to position [1344, 0]
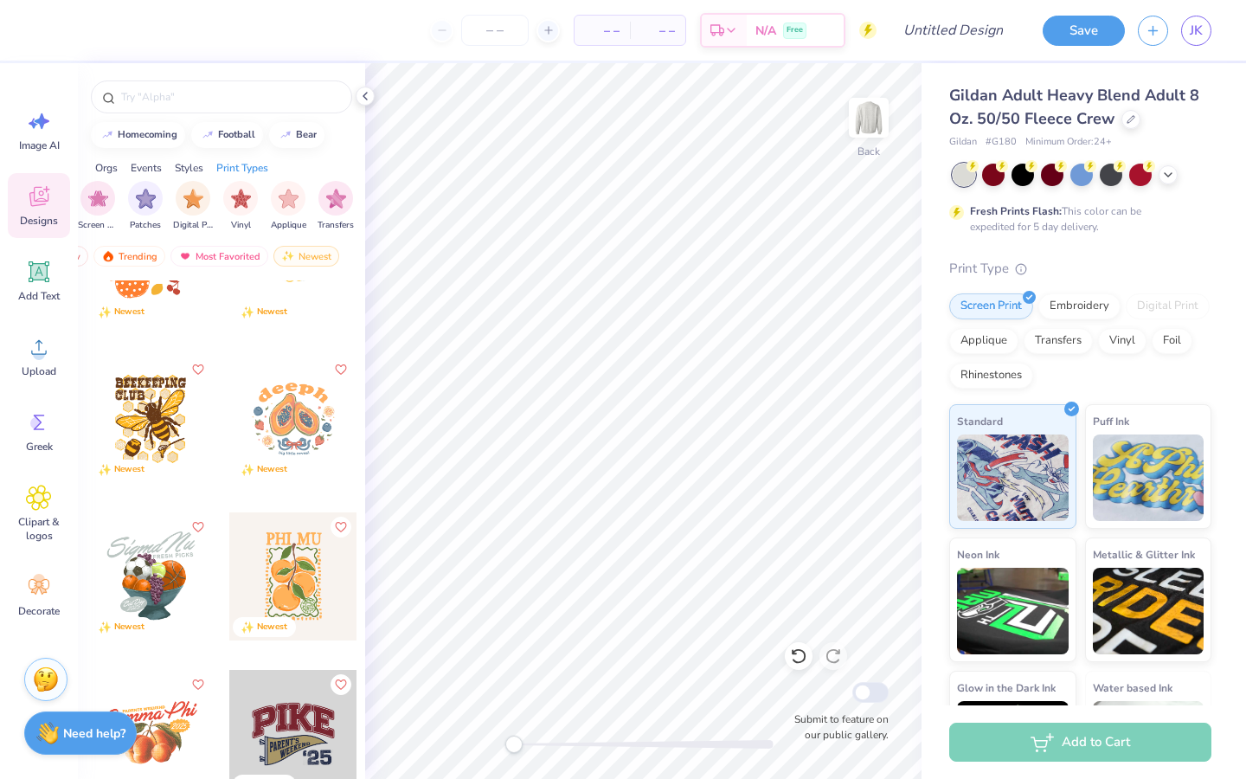
drag, startPoint x: 530, startPoint y: 750, endPoint x: 505, endPoint y: 749, distance: 24.3
click at [514, 749] on div at bounding box center [644, 744] width 260 height 17
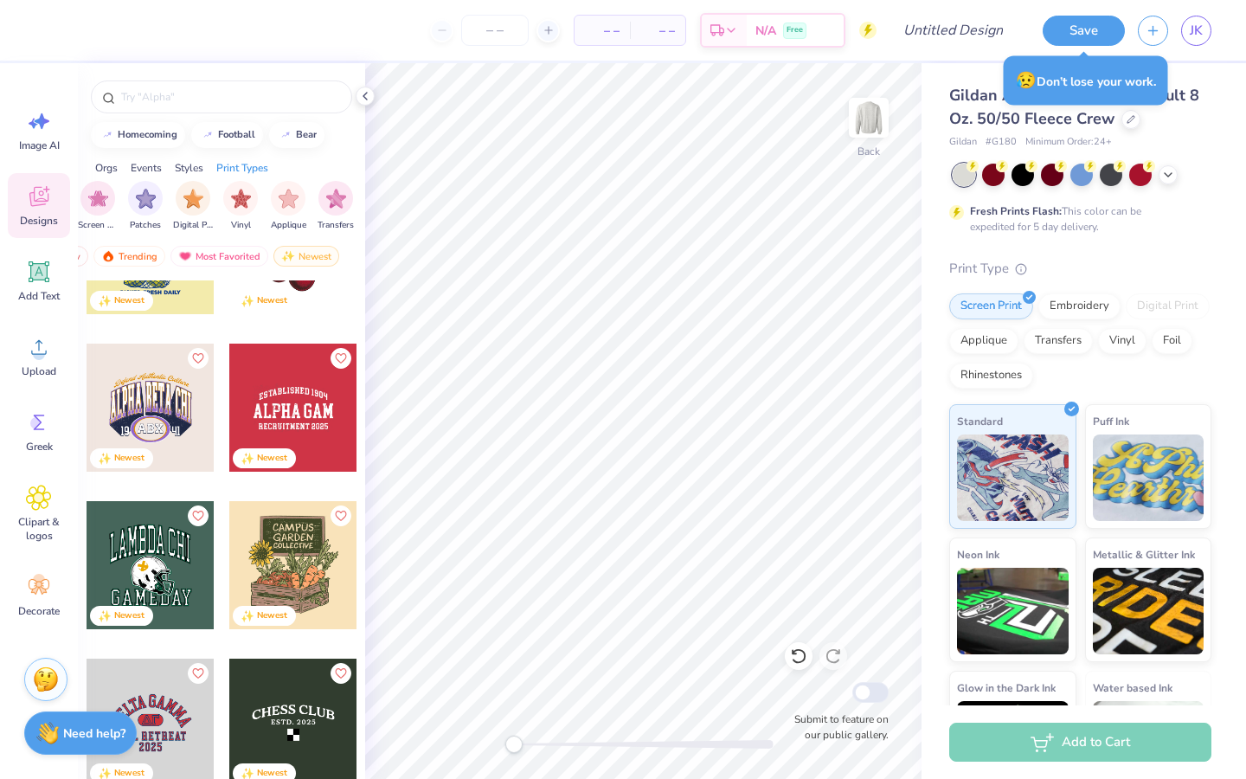
scroll to position [4345, 0]
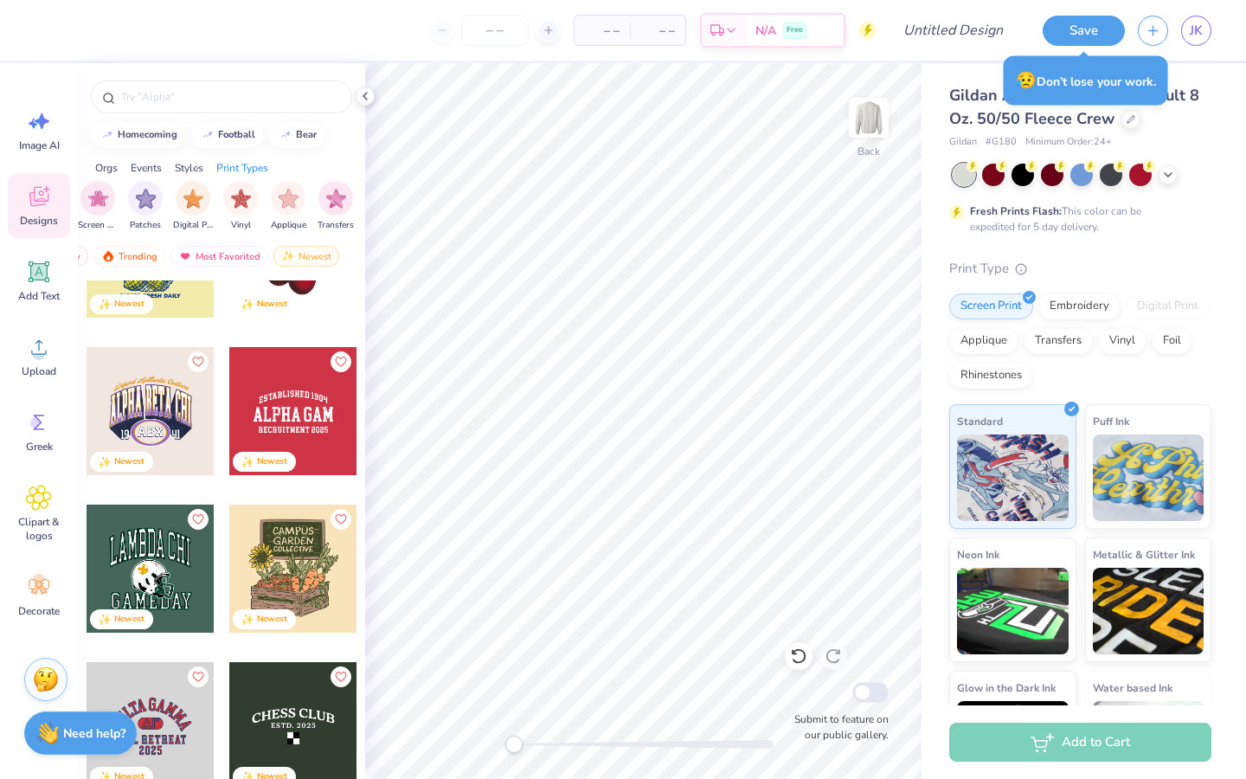
click at [184, 441] on div at bounding box center [151, 411] width 128 height 128
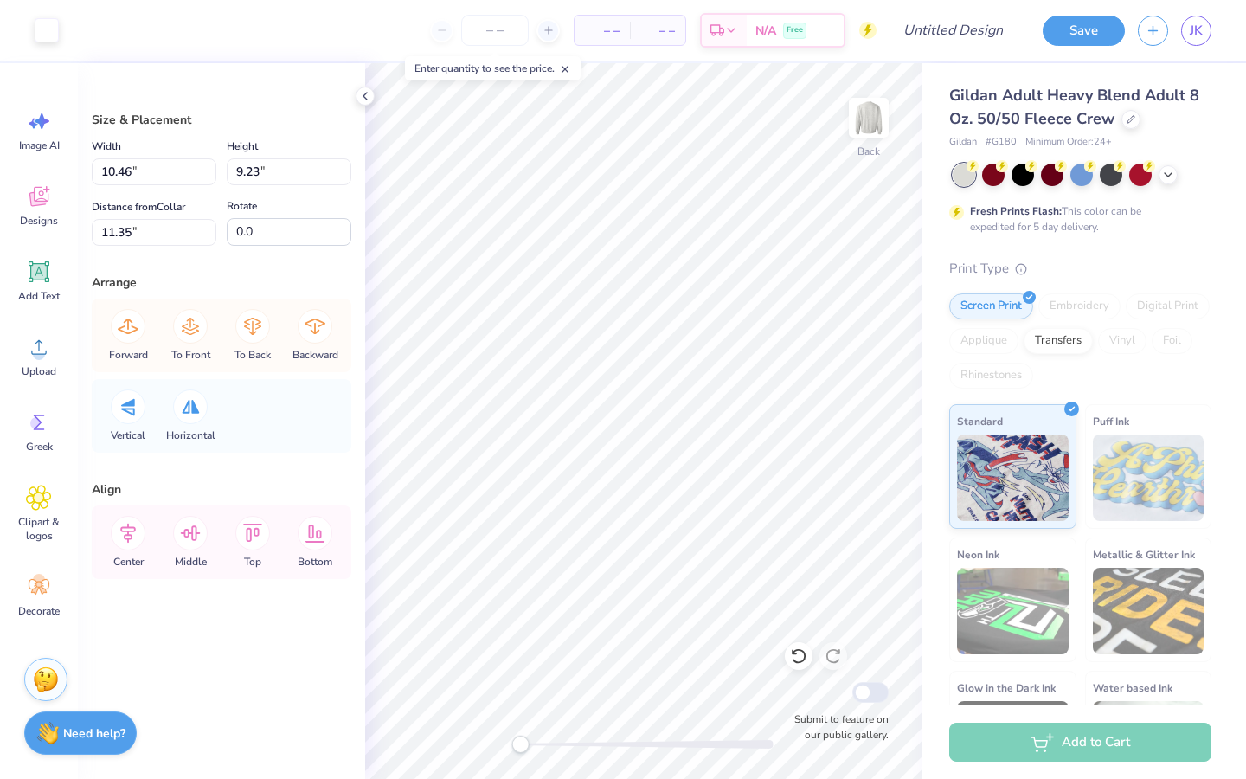
click at [524, 743] on div "Accessibility label" at bounding box center [520, 744] width 17 height 17
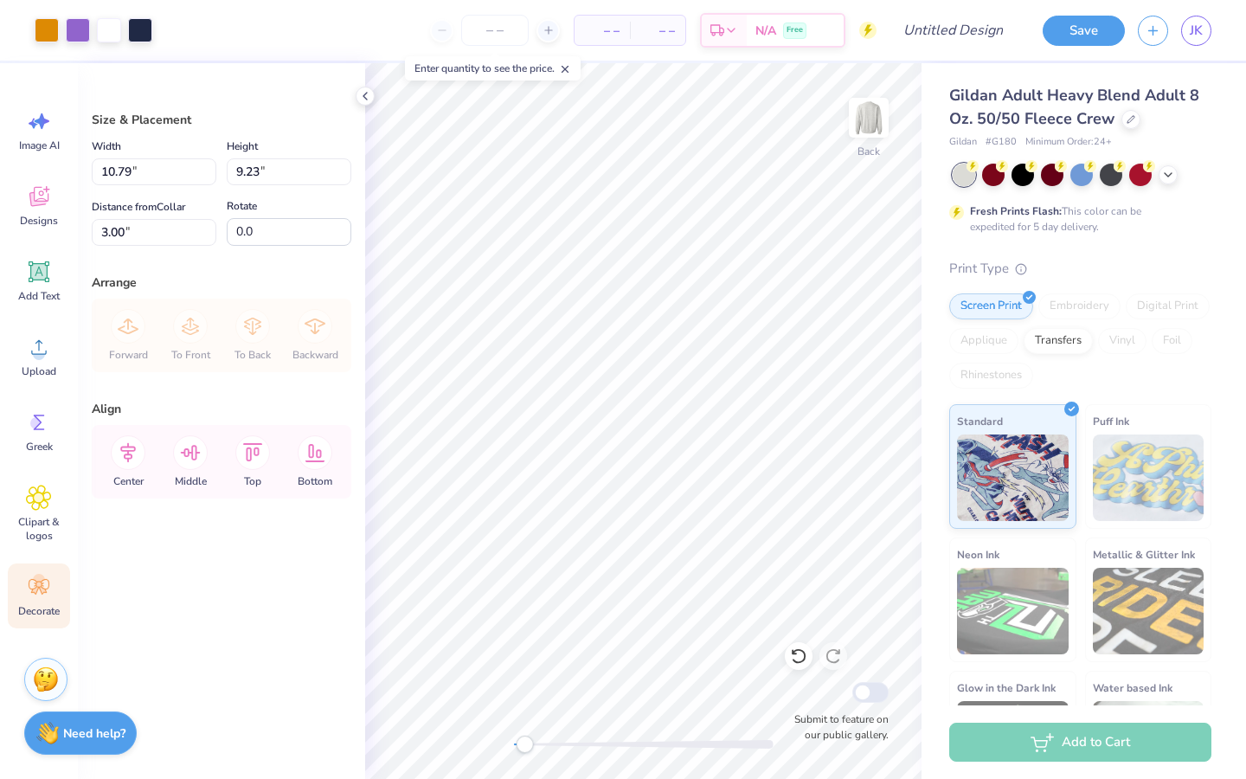
click at [48, 582] on icon at bounding box center [39, 587] width 21 height 16
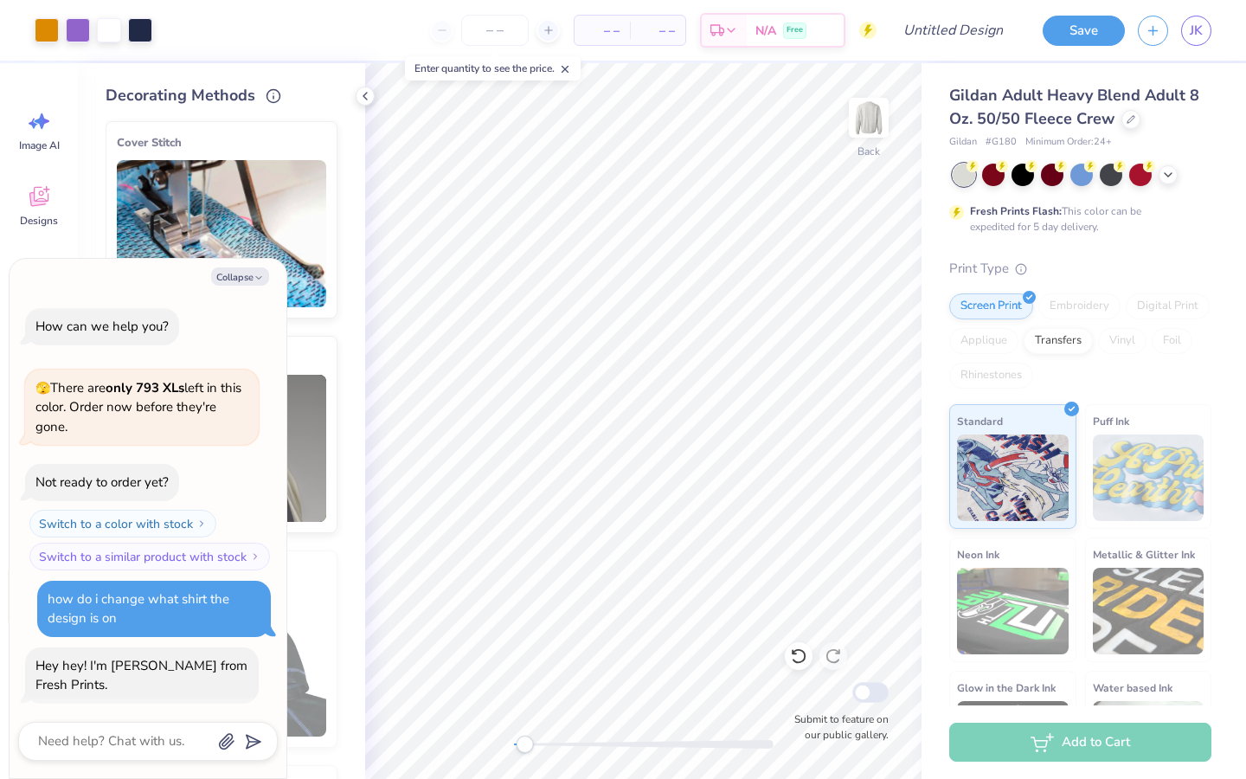
scroll to position [1052, 0]
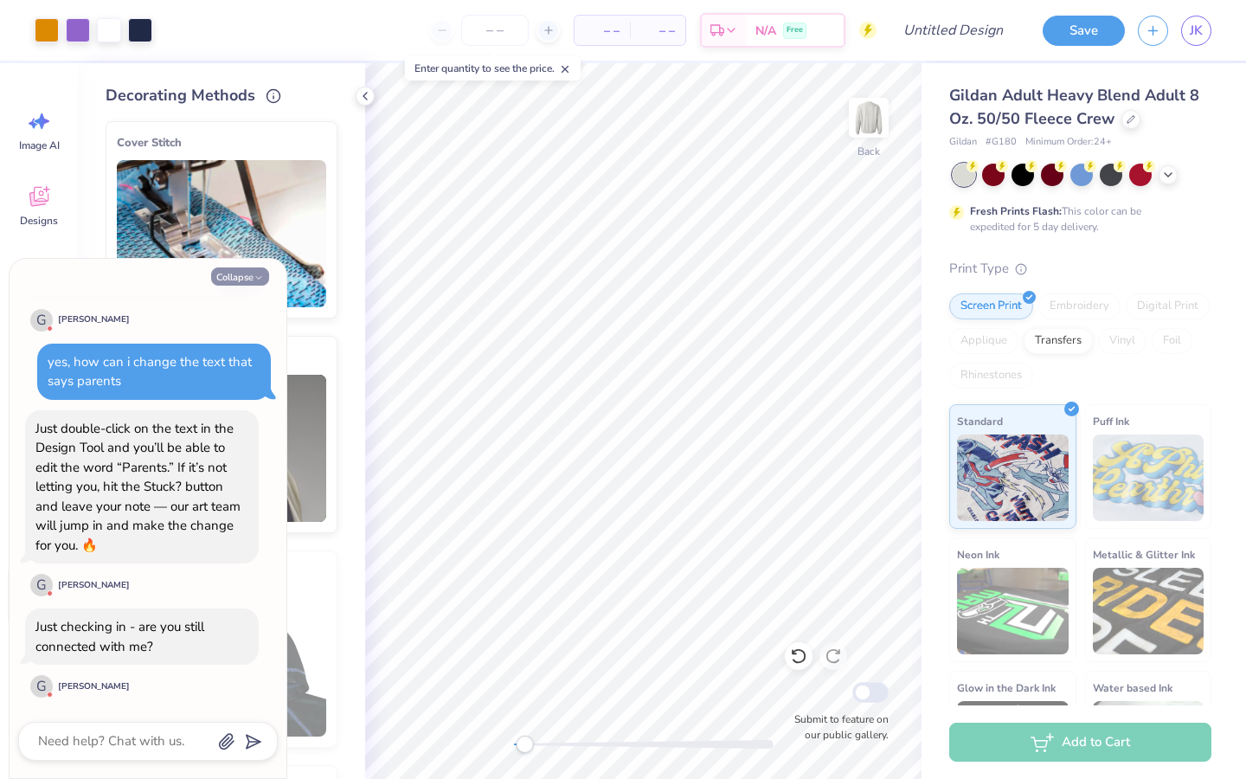
click at [249, 271] on button "Collapse" at bounding box center [240, 276] width 58 height 18
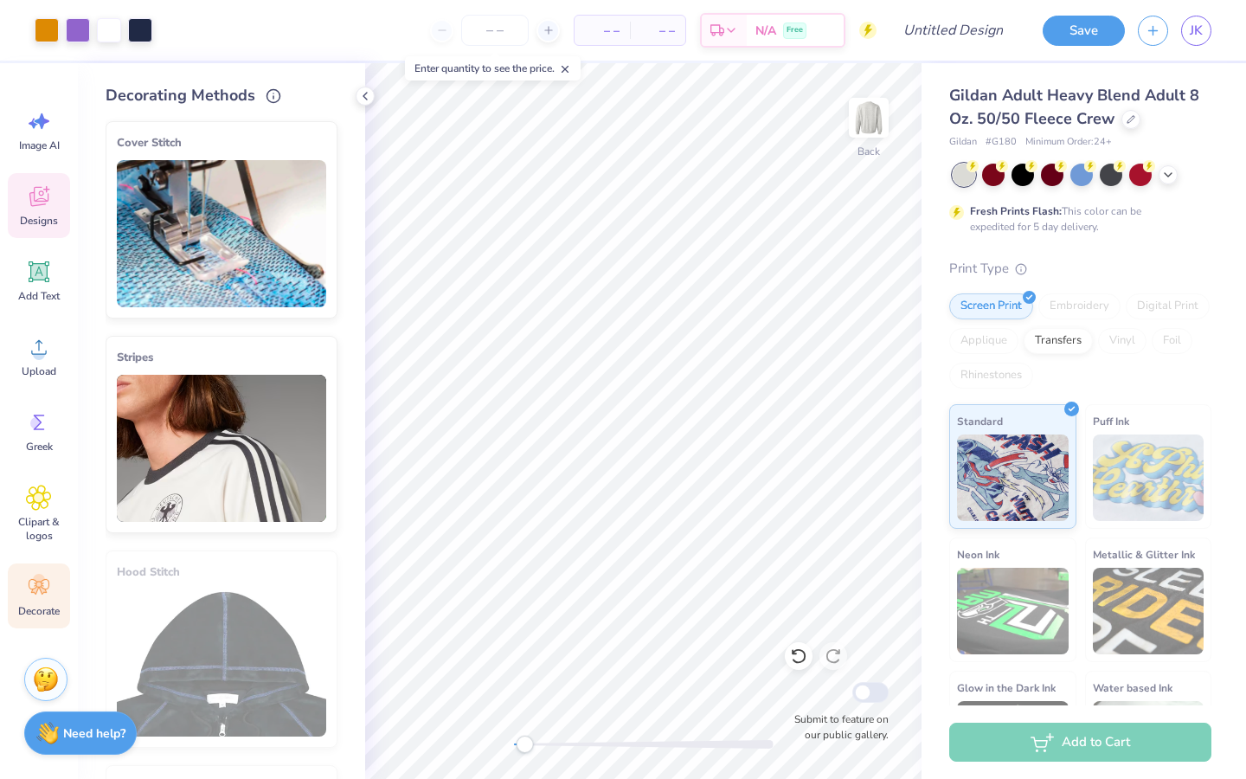
click at [57, 211] on div "Designs" at bounding box center [39, 205] width 62 height 65
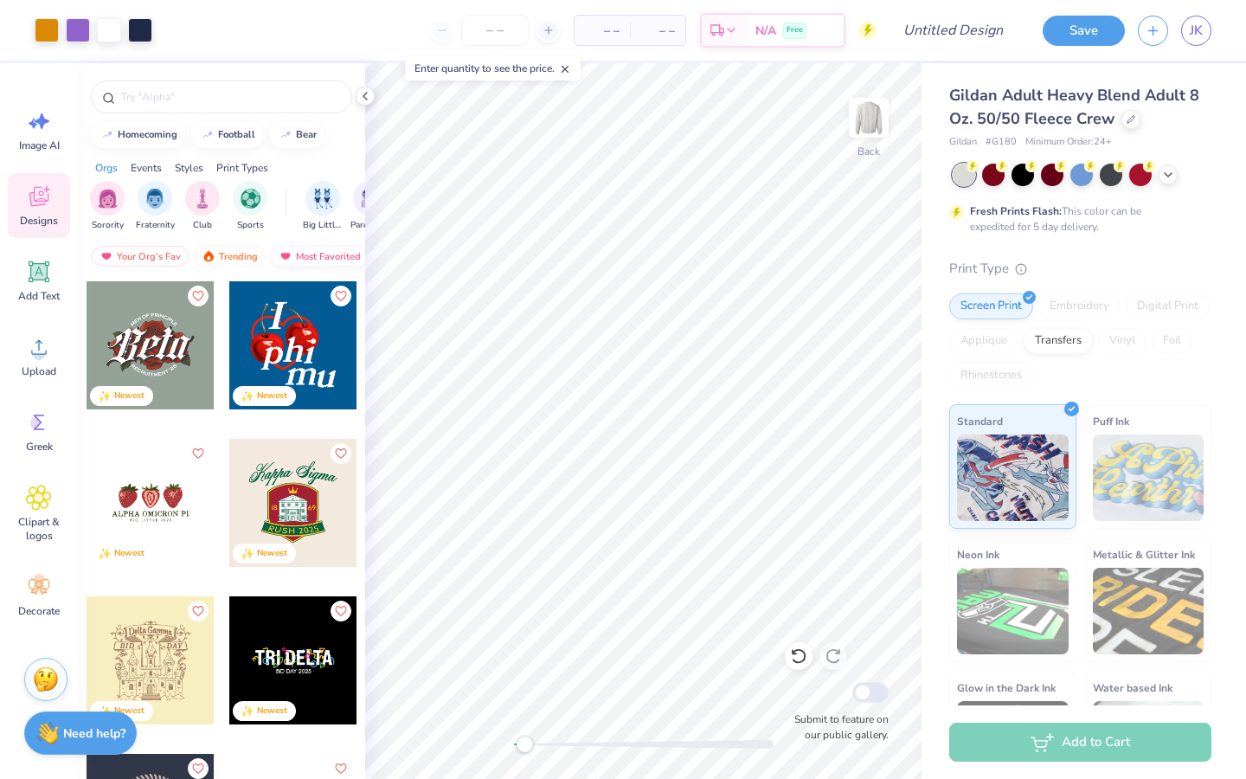
scroll to position [0, 100]
click at [294, 260] on div "Newest" at bounding box center [306, 256] width 66 height 21
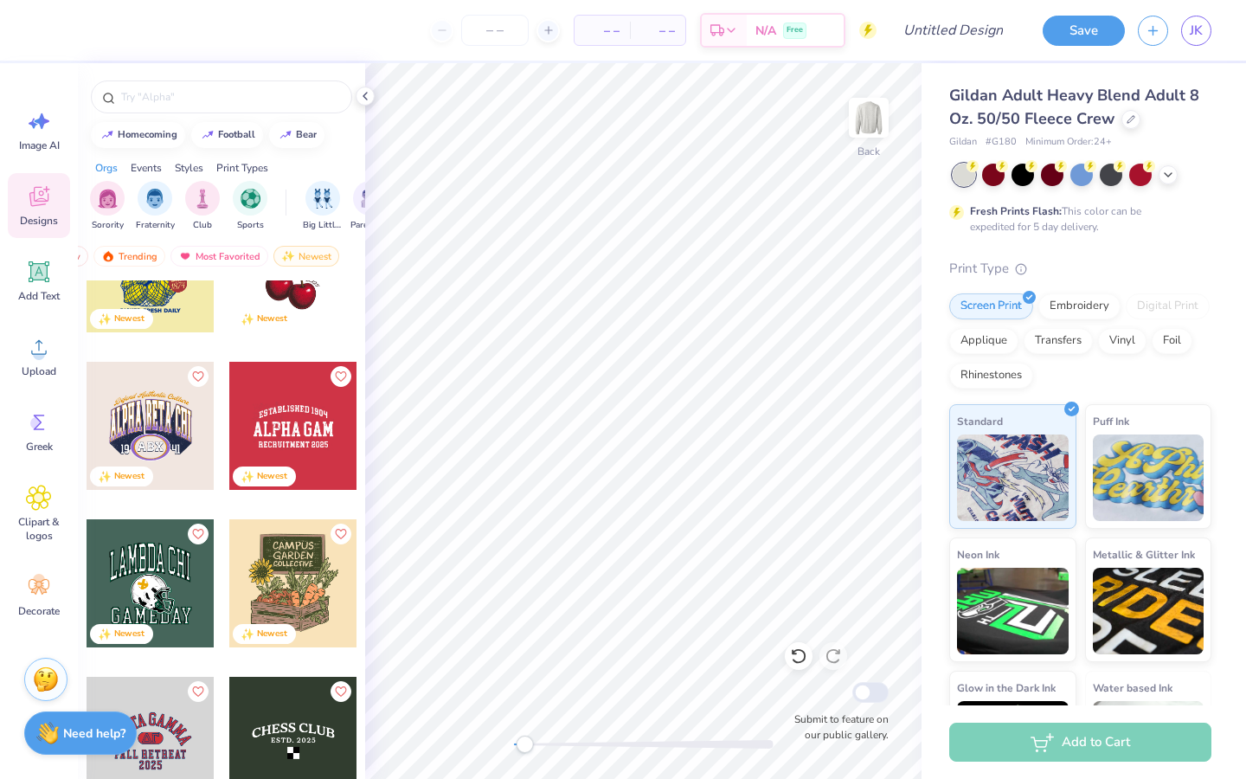
scroll to position [4326, 0]
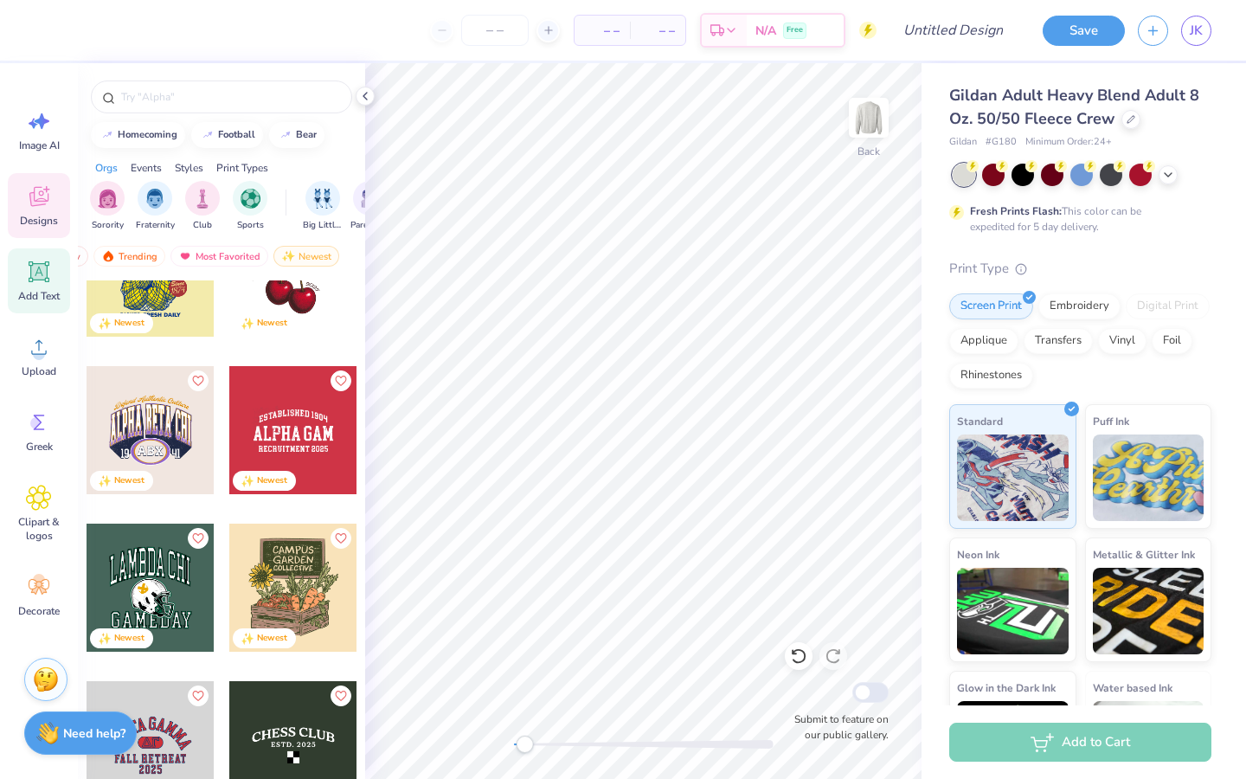
click at [35, 265] on icon at bounding box center [39, 272] width 16 height 16
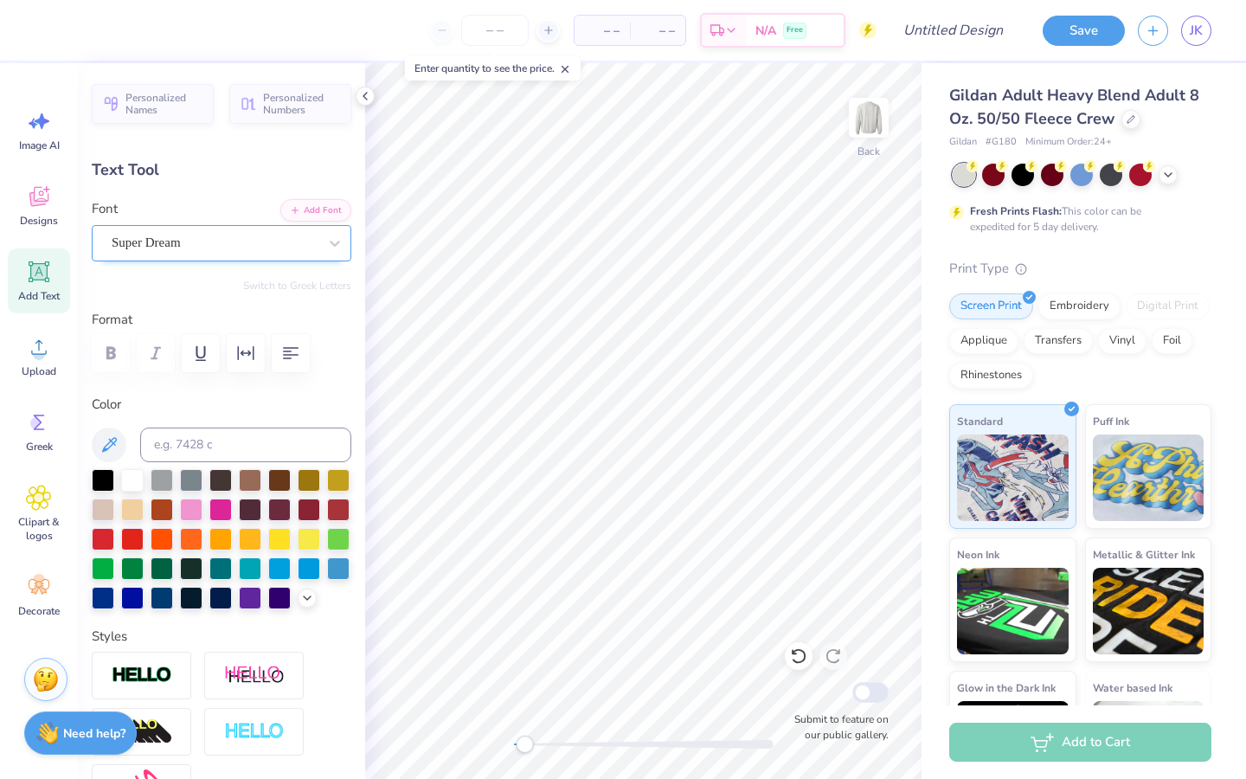
click at [237, 235] on div "Super Dream" at bounding box center [214, 242] width 209 height 27
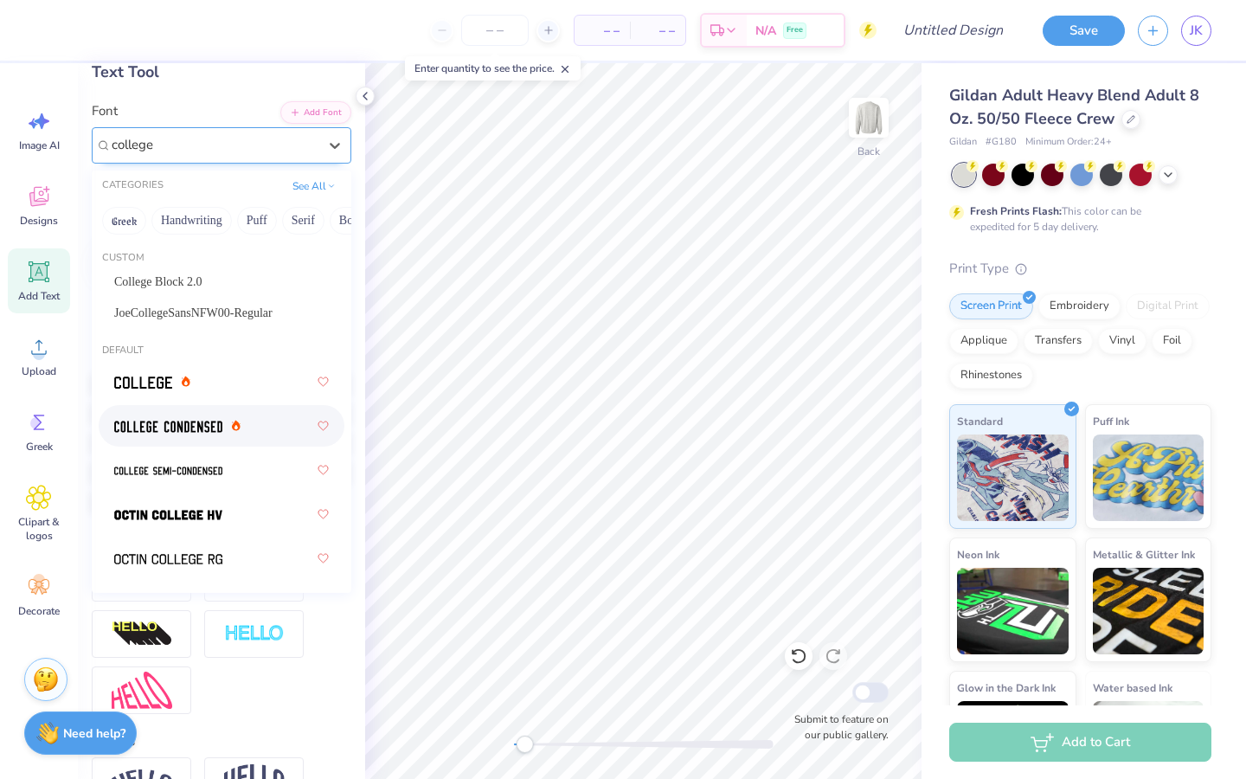
scroll to position [99, 0]
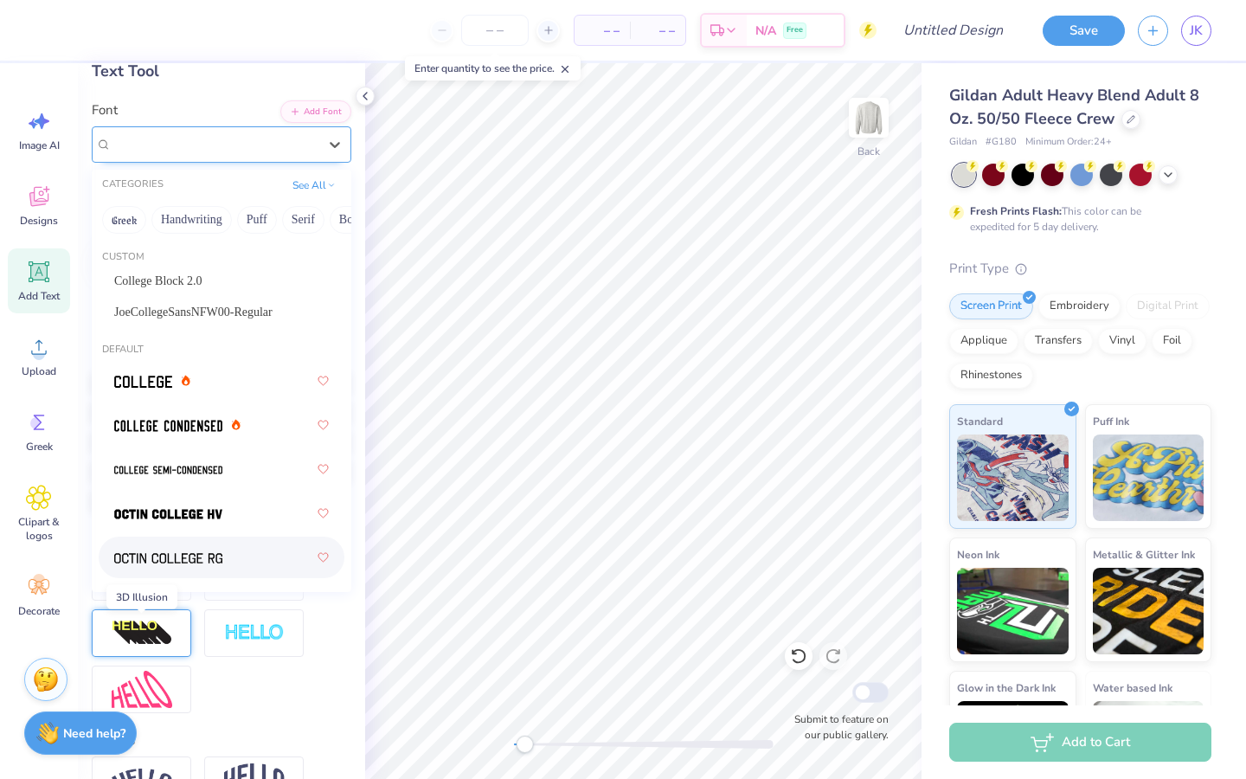
click at [155, 626] on img at bounding box center [142, 634] width 61 height 28
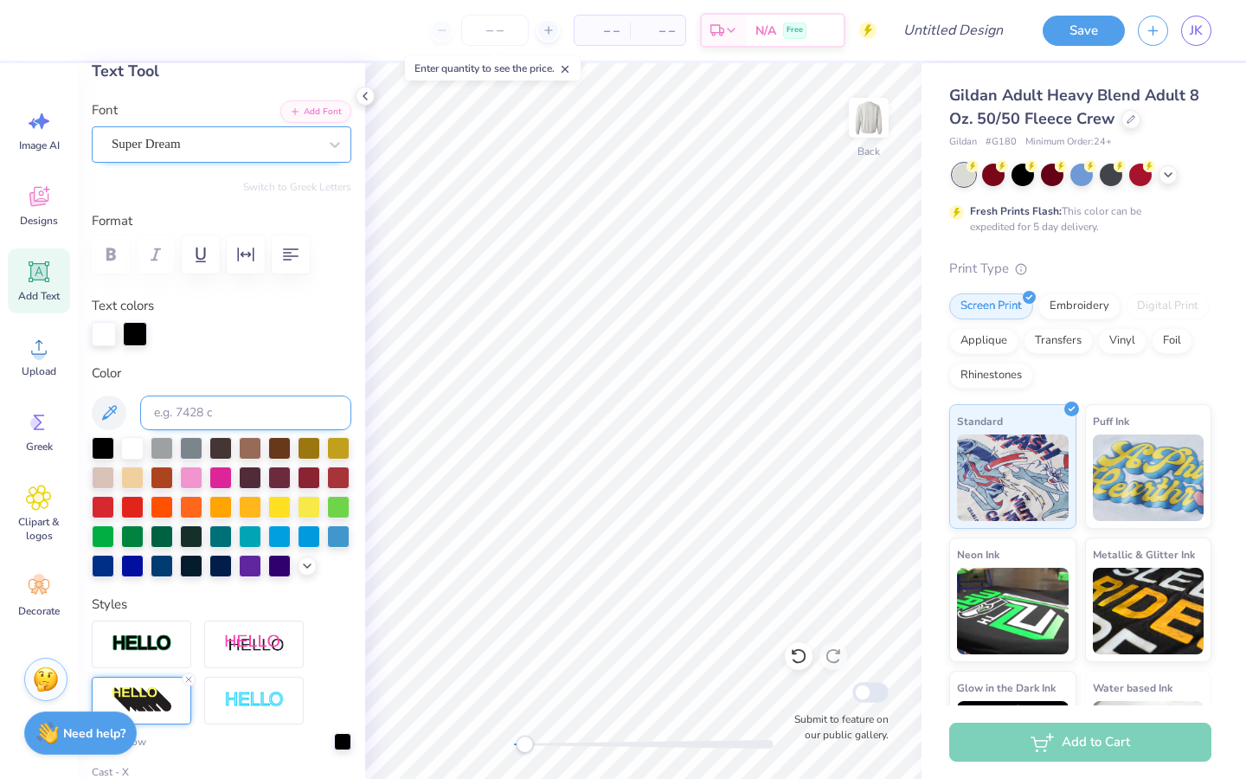
scroll to position [0, 0]
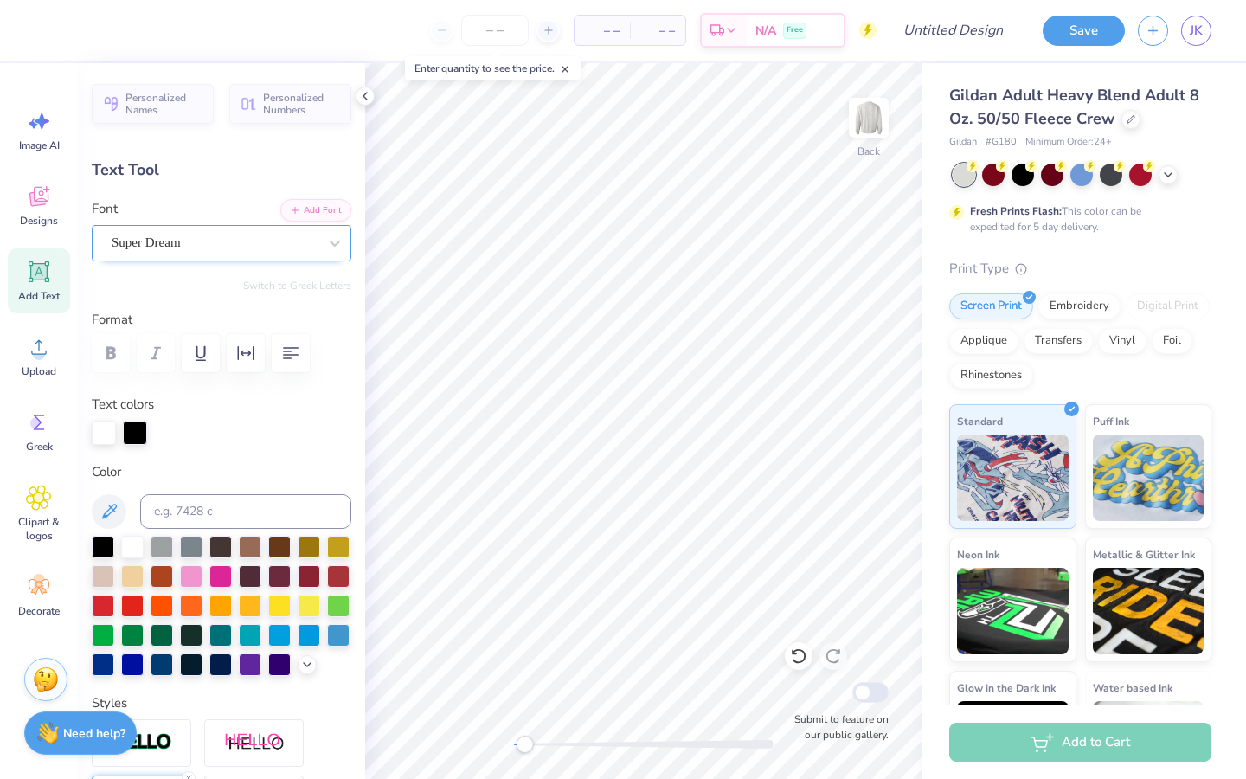
click at [228, 237] on div "Super Dream" at bounding box center [214, 242] width 209 height 27
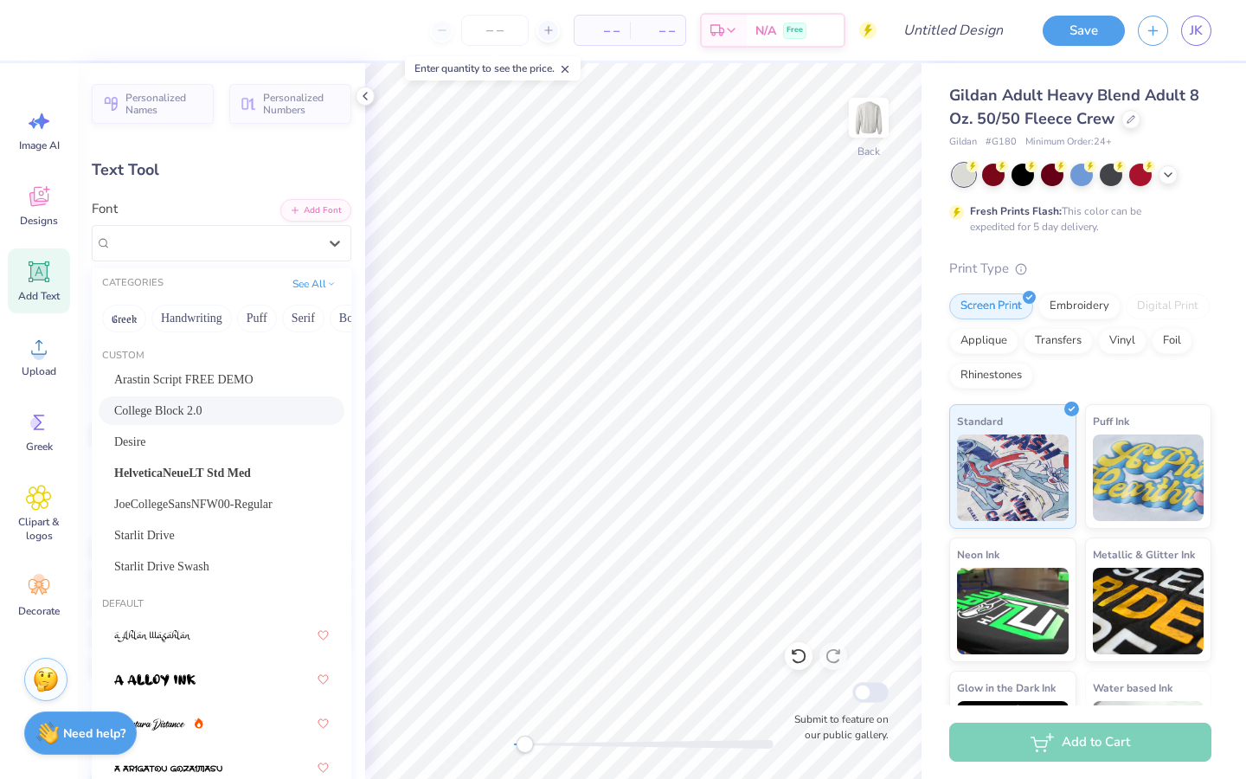
click at [222, 409] on div "College Block 2.0" at bounding box center [221, 411] width 215 height 18
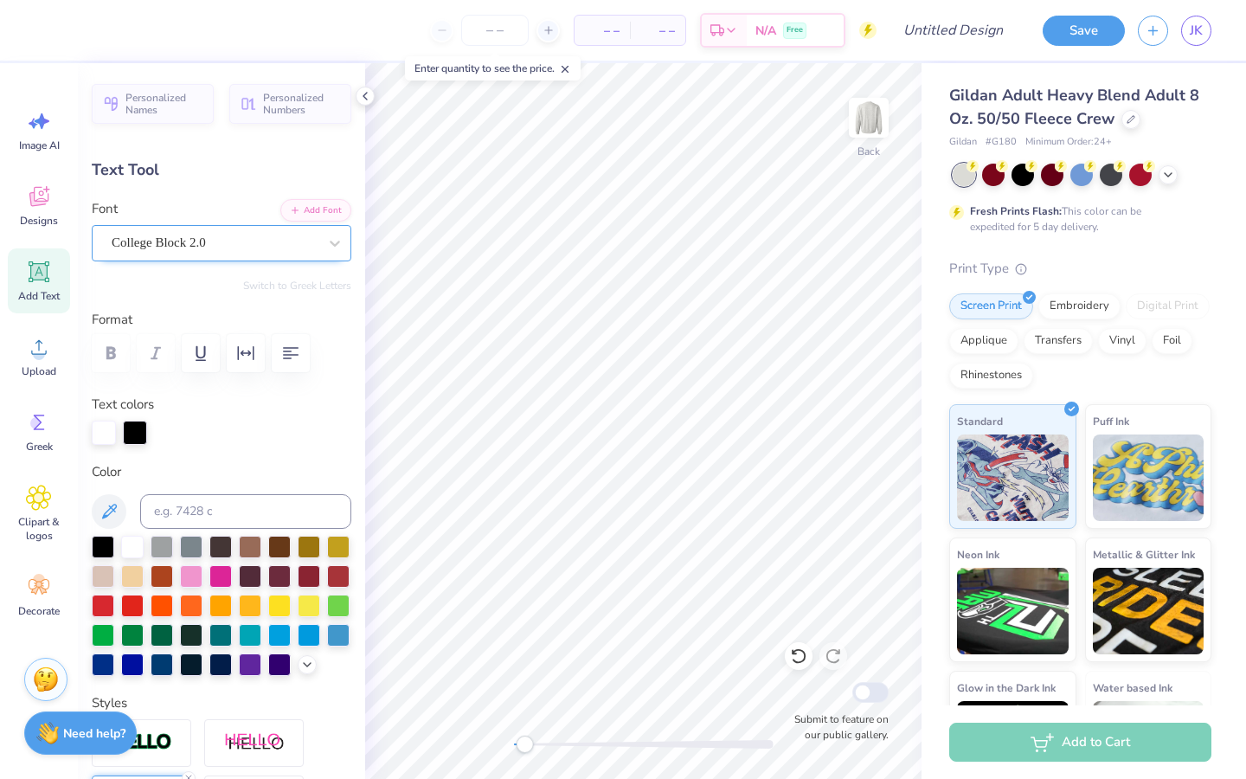
click at [153, 255] on div "College Block 2.0" at bounding box center [214, 242] width 209 height 27
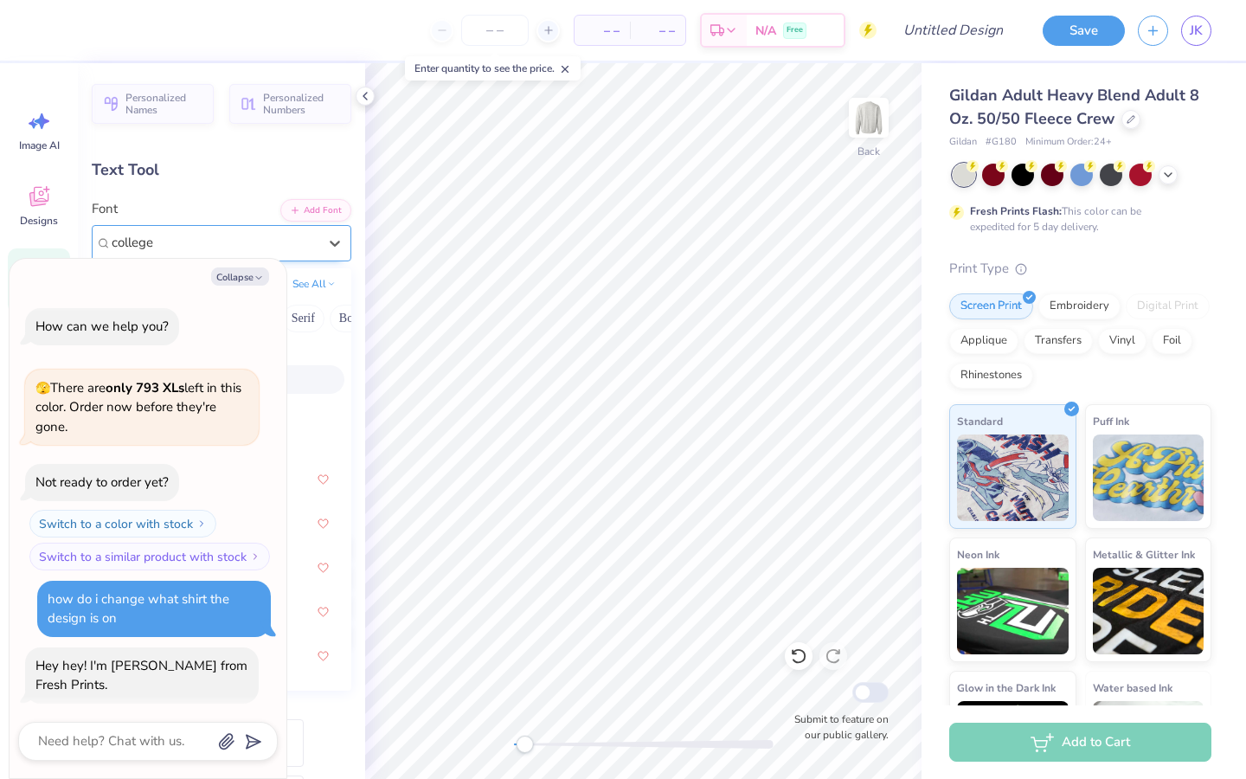
scroll to position [1193, 0]
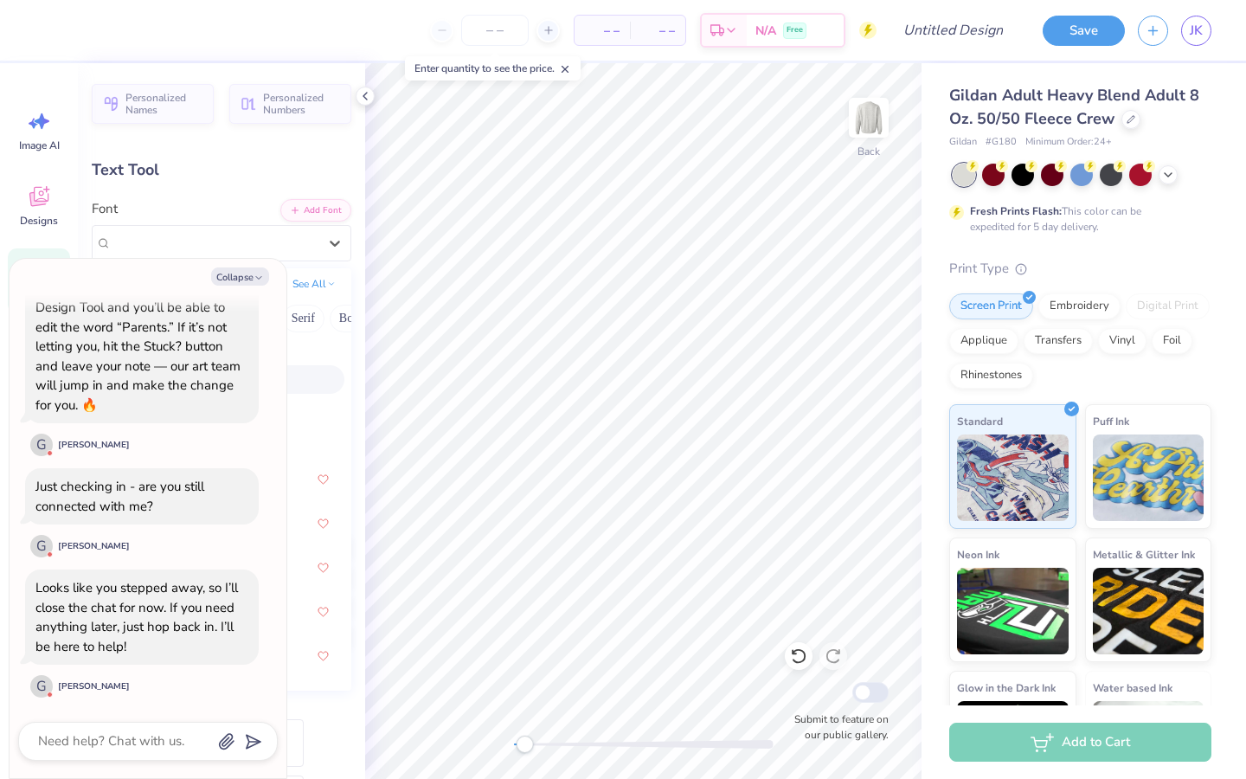
click at [241, 286] on div "Collapse How can we help you? 🫣 There are only 793 XLs left in this color. Orde…" at bounding box center [148, 518] width 277 height 519
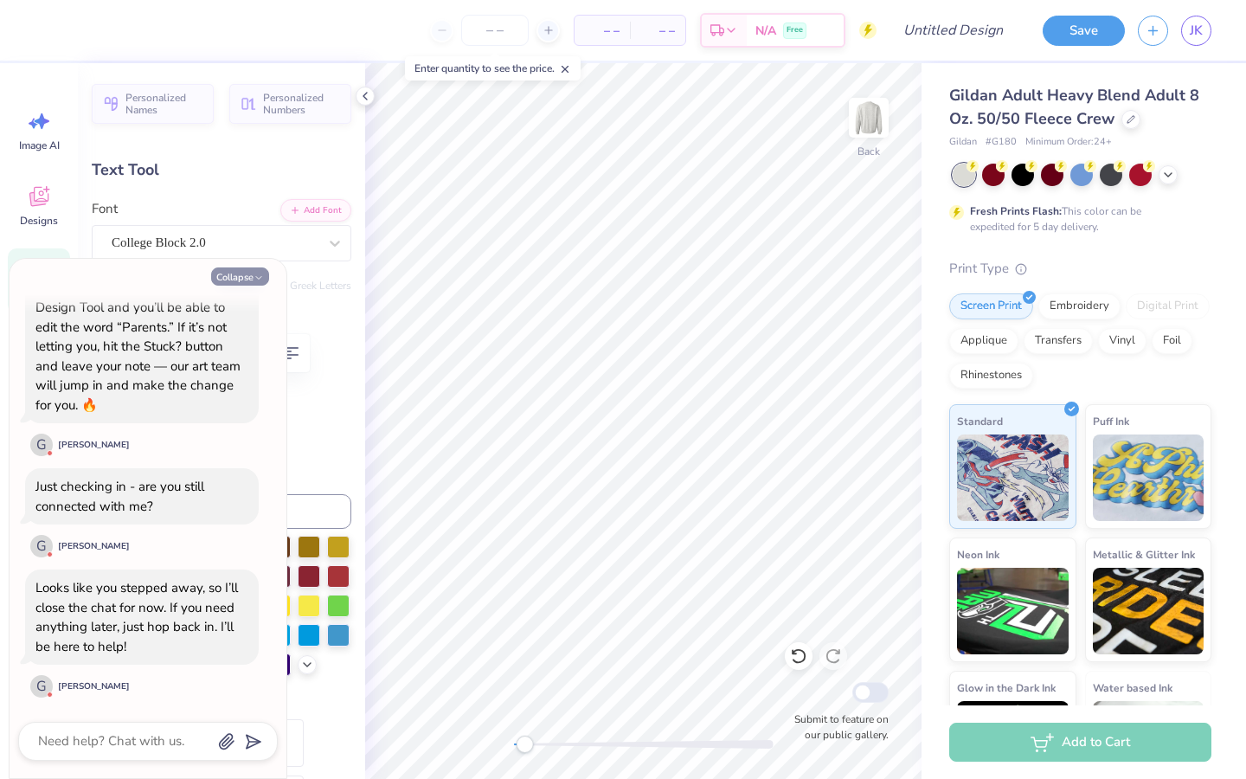
click at [245, 280] on button "Collapse" at bounding box center [240, 276] width 58 height 18
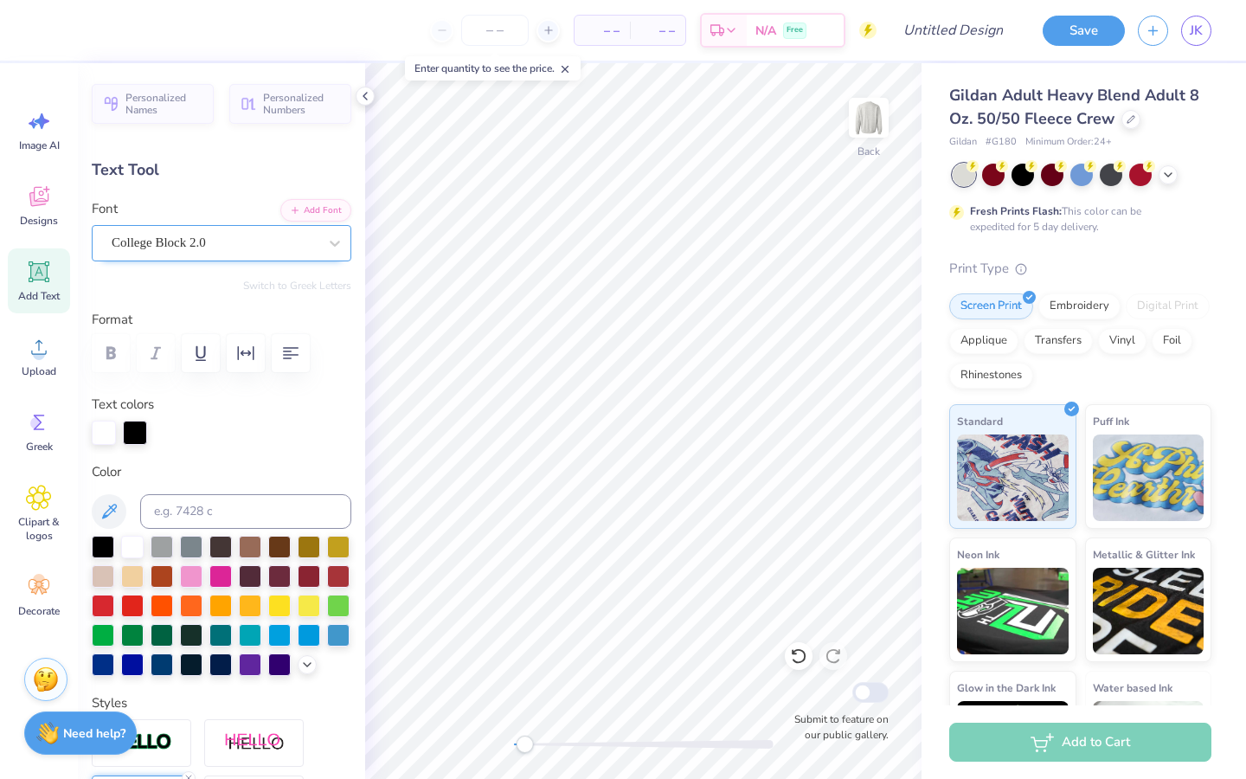
click at [219, 242] on div "College Block 2.0" at bounding box center [214, 242] width 209 height 27
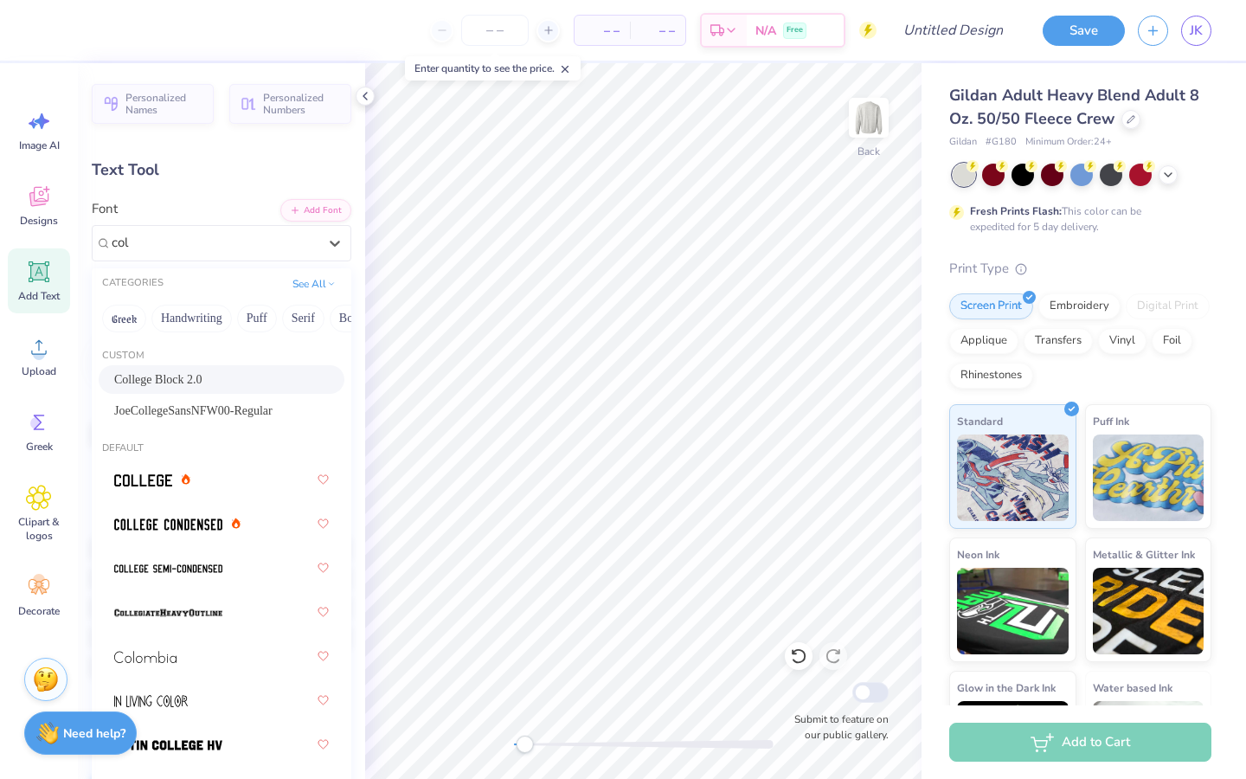
scroll to position [0, 0]
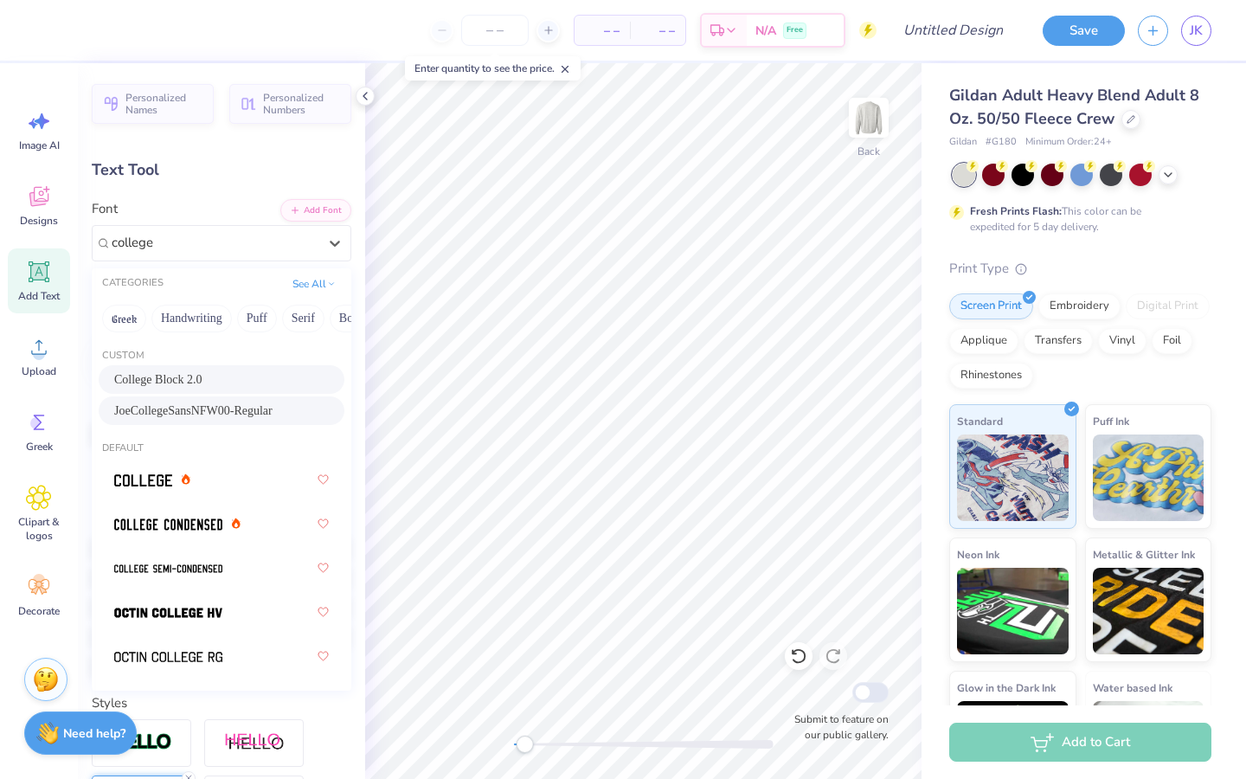
click at [273, 405] on span "JoeCollegeSansNFW00-Regular" at bounding box center [193, 411] width 158 height 18
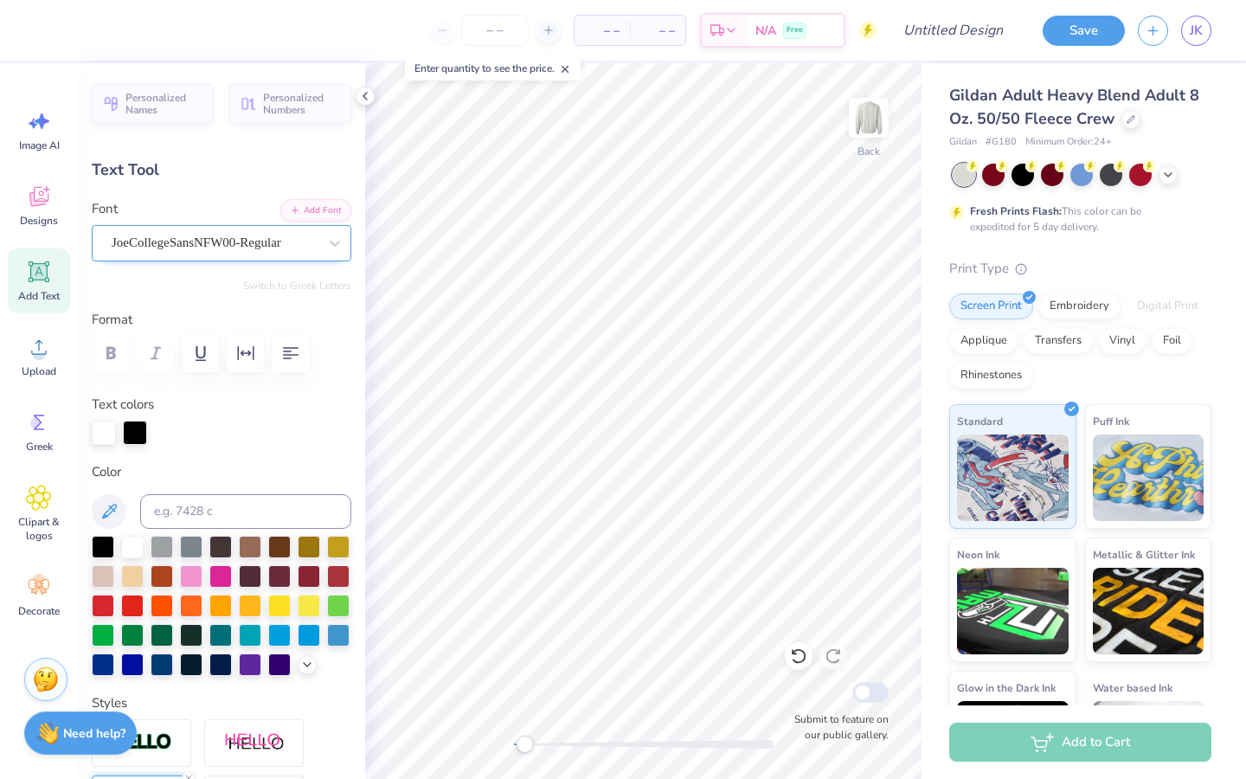
click at [239, 252] on div "JoeCollegeSansNFW00-Regular" at bounding box center [214, 242] width 209 height 27
click at [113, 352] on div at bounding box center [222, 353] width 260 height 38
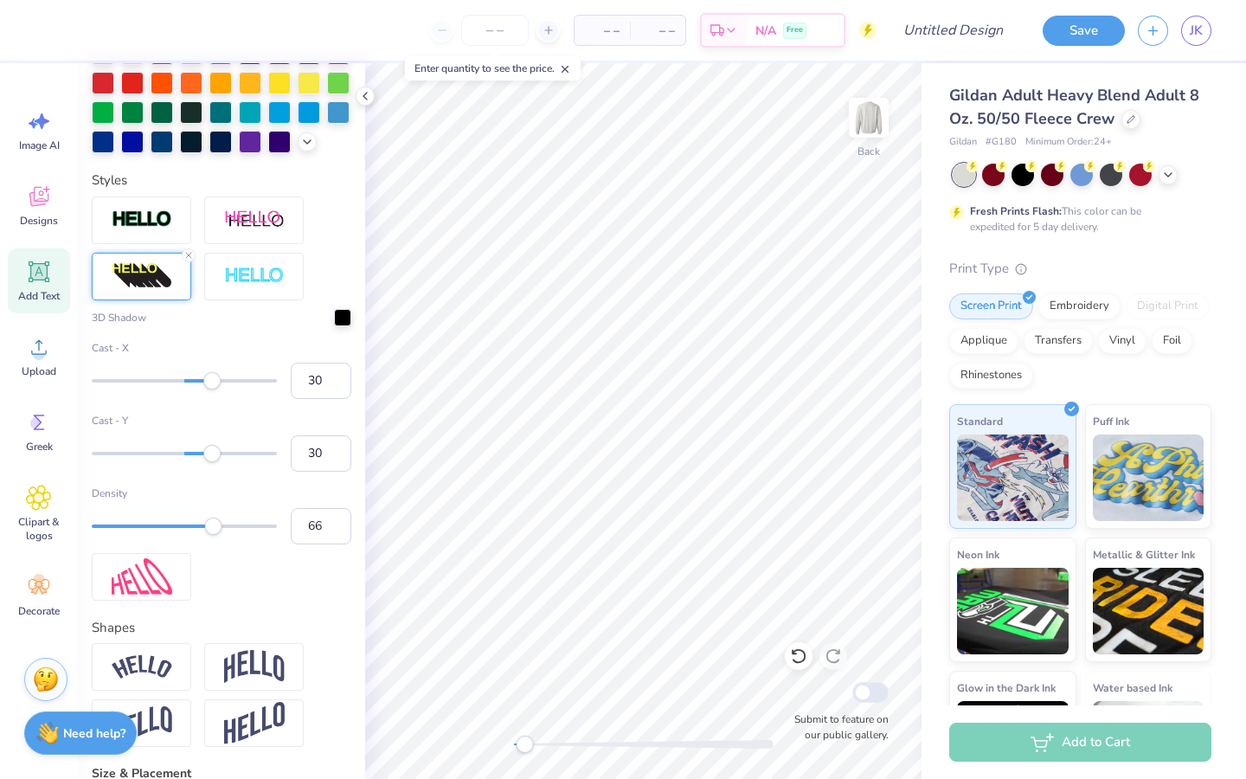
scroll to position [567, 0]
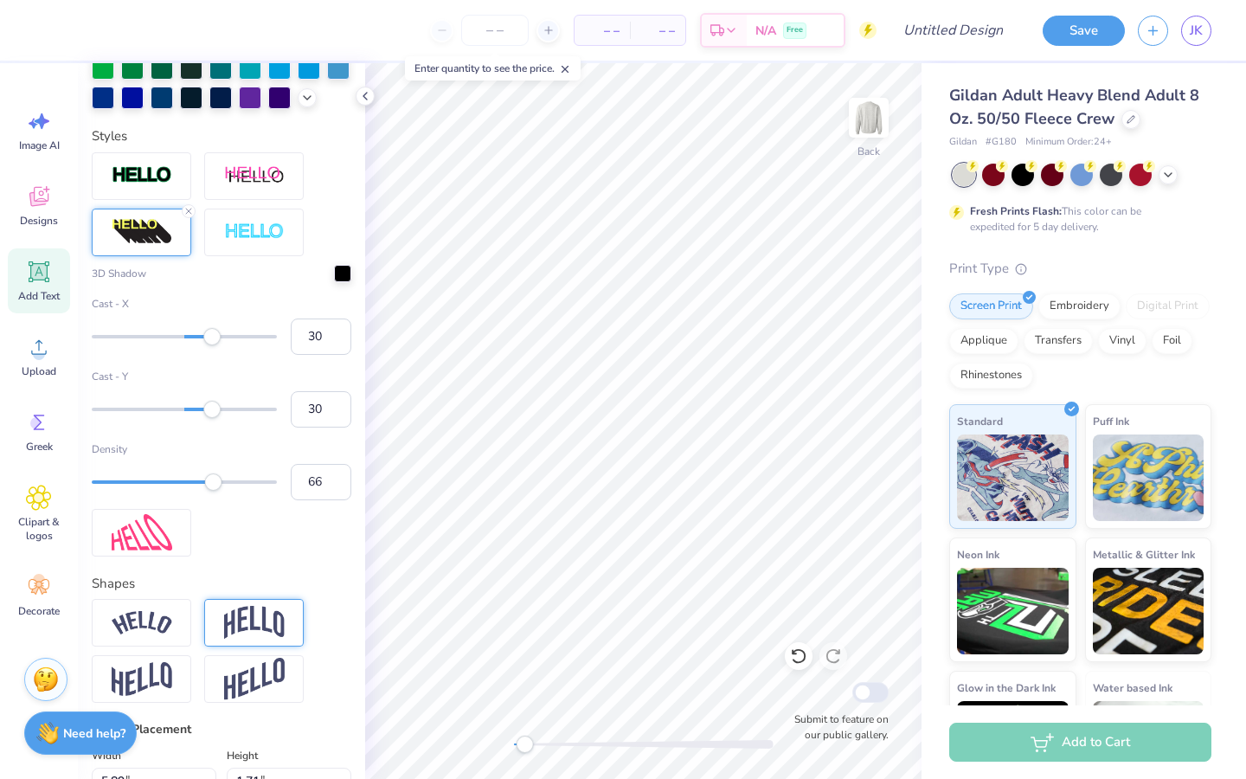
click at [260, 621] on img at bounding box center [254, 622] width 61 height 33
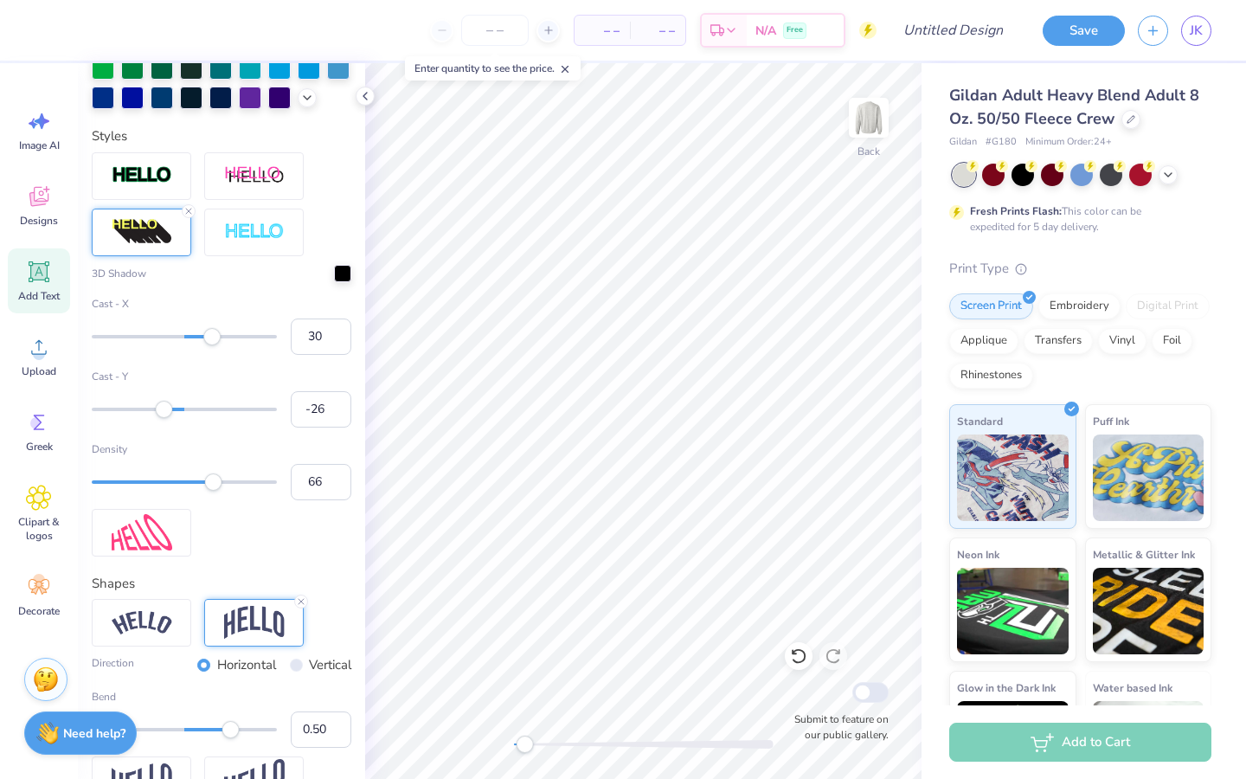
type input "-27"
drag, startPoint x: 213, startPoint y: 415, endPoint x: 159, endPoint y: 419, distance: 53.8
click at [159, 419] on div "Cast - Y -27" at bounding box center [222, 398] width 260 height 59
drag, startPoint x: 159, startPoint y: 419, endPoint x: 176, endPoint y: 419, distance: 16.4
click at [176, 419] on div "Cast - Y -27" at bounding box center [222, 398] width 260 height 59
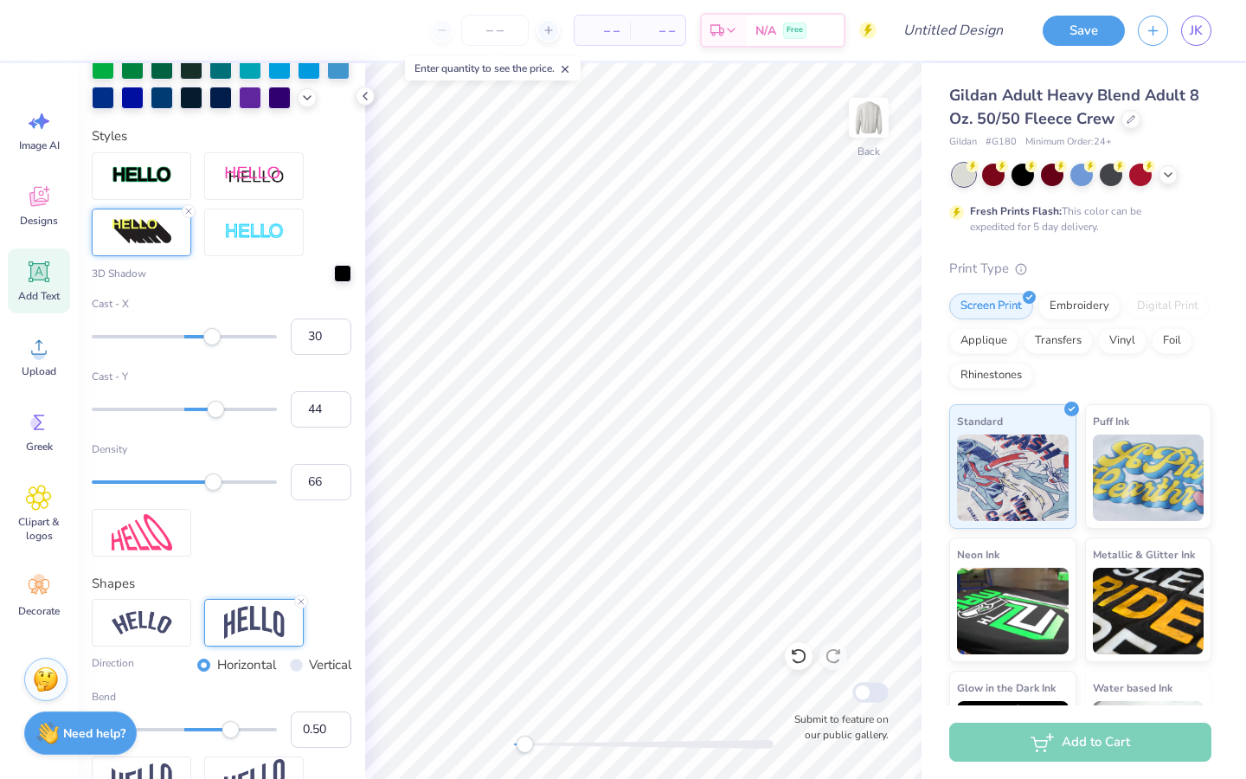
type input "45"
drag, startPoint x: 161, startPoint y: 411, endPoint x: 226, endPoint y: 417, distance: 65.2
click at [226, 417] on div "Cast - Y 45" at bounding box center [222, 398] width 260 height 59
type input "-1"
drag, startPoint x: 209, startPoint y: 339, endPoint x: 183, endPoint y: 343, distance: 25.3
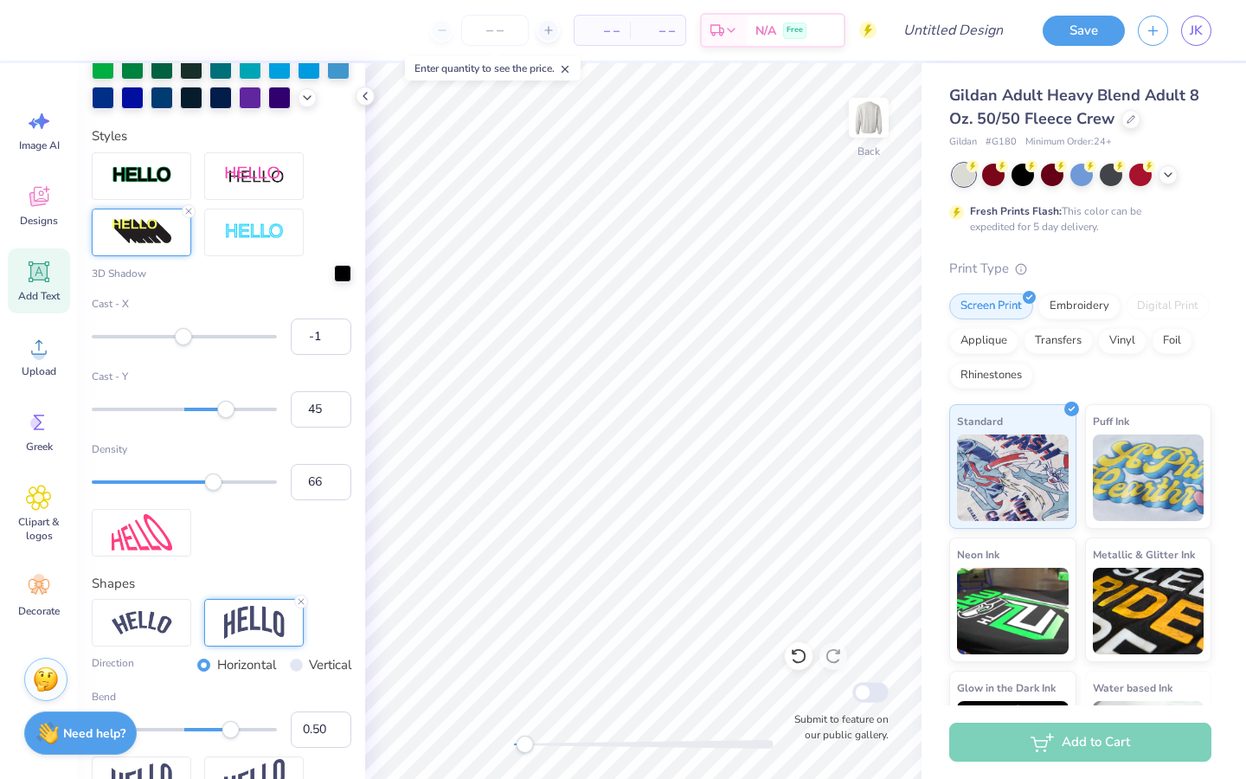
click at [183, 343] on div "Accessibility label" at bounding box center [183, 336] width 17 height 17
type input "100"
drag, startPoint x: 215, startPoint y: 477, endPoint x: 304, endPoint y: 477, distance: 89.1
click at [304, 477] on div "Density 100" at bounding box center [222, 470] width 260 height 59
type input "34"
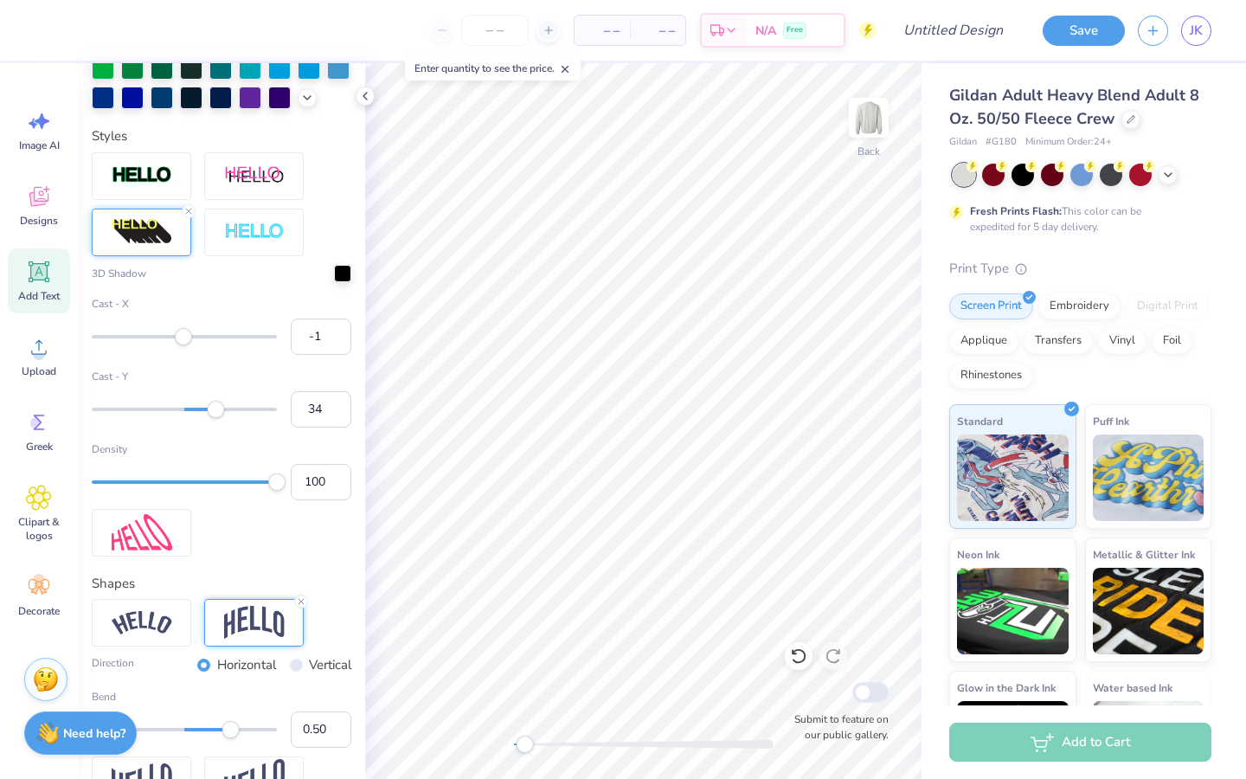
click at [216, 408] on div "Accessibility label" at bounding box center [215, 409] width 17 height 17
type input "100"
drag, startPoint x: 216, startPoint y: 408, endPoint x: 291, endPoint y: 412, distance: 75.4
click at [291, 412] on div "Cast - Y 100" at bounding box center [222, 398] width 260 height 59
drag, startPoint x: 291, startPoint y: 412, endPoint x: 270, endPoint y: 413, distance: 20.8
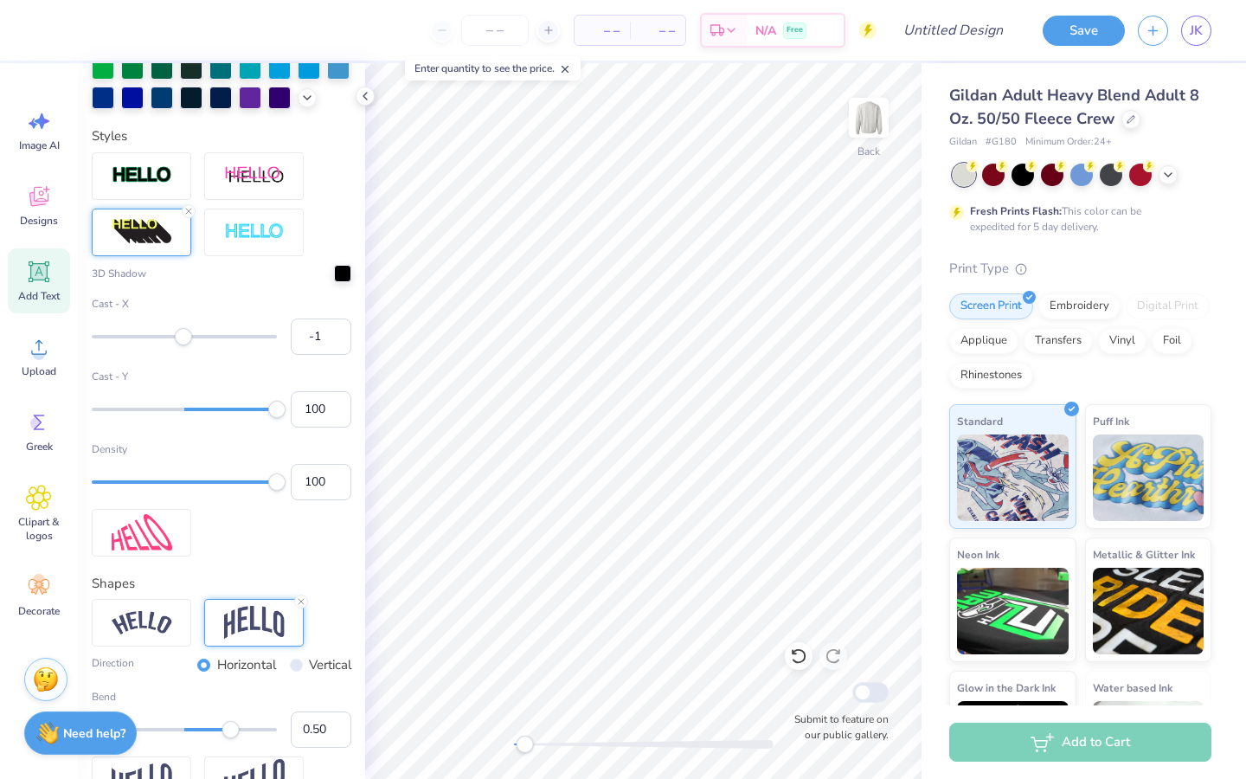
click at [270, 413] on div "Cast - Y 100" at bounding box center [222, 398] width 260 height 59
type input "68"
drag, startPoint x: 280, startPoint y: 412, endPoint x: 265, endPoint y: 410, distance: 14.8
click at [248, 413] on div "Accessibility label" at bounding box center [254, 409] width 17 height 17
click at [37, 216] on span "Designs" at bounding box center [39, 221] width 38 height 14
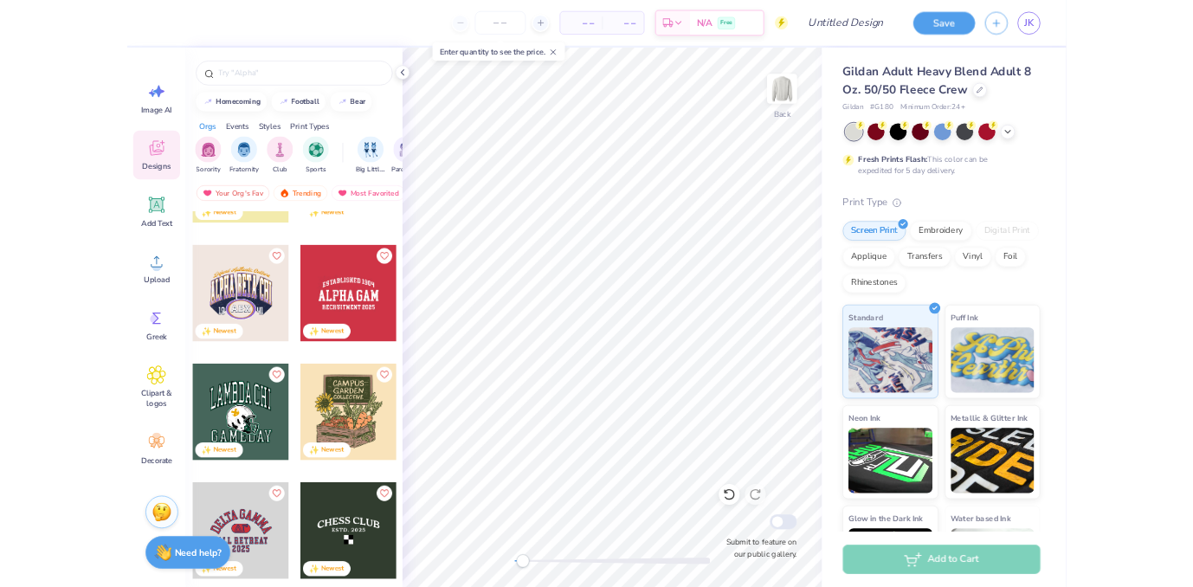
scroll to position [4389, 0]
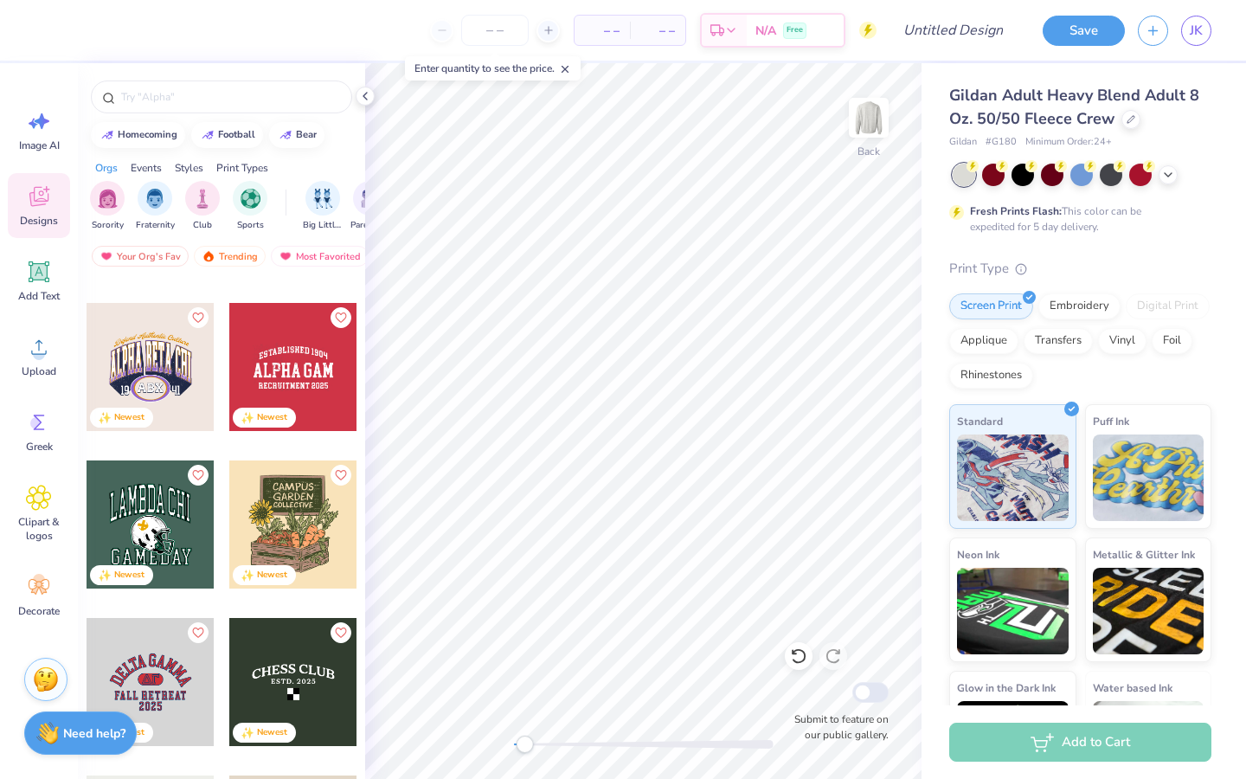
click at [1238, 195] on div "Gildan Adult Heavy Blend Adult 8 Oz. 50/50 Fleece Crew Gildan # G180 Minimum Or…" at bounding box center [1084, 429] width 325 height 732
drag, startPoint x: 1245, startPoint y: 172, endPoint x: 1245, endPoint y: 189, distance: 16.4
click at [1245, 188] on div "Gildan Adult Heavy Blend Adult 8 Oz. 50/50 Fleece Crew Gildan # G180 Minimum Or…" at bounding box center [1084, 429] width 325 height 732
click at [1245, 209] on div "Gildan Adult Heavy Blend Adult 8 Oz. 50/50 Fleece Crew Gildan # G180 Minimum Or…" at bounding box center [1084, 429] width 325 height 732
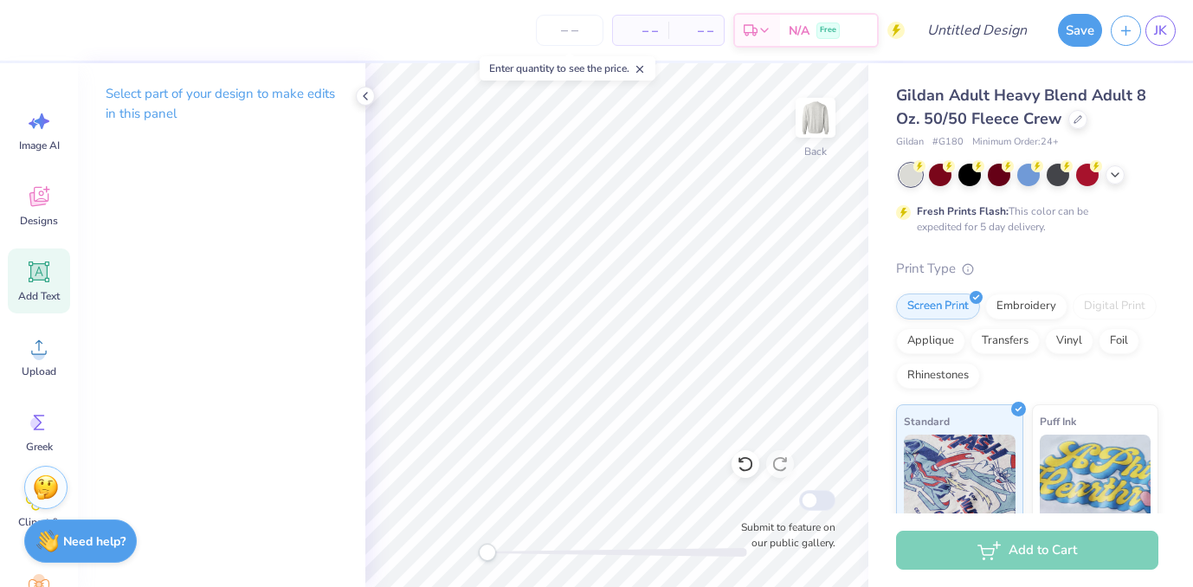
drag, startPoint x: 35, startPoint y: 261, endPoint x: 771, endPoint y: 1, distance: 781.0
click at [35, 261] on icon at bounding box center [39, 272] width 26 height 26
click at [642, 65] on icon at bounding box center [640, 69] width 12 height 12
click at [558, 16] on input "number" at bounding box center [570, 30] width 68 height 31
click at [582, 36] on input "number" at bounding box center [570, 30] width 68 height 31
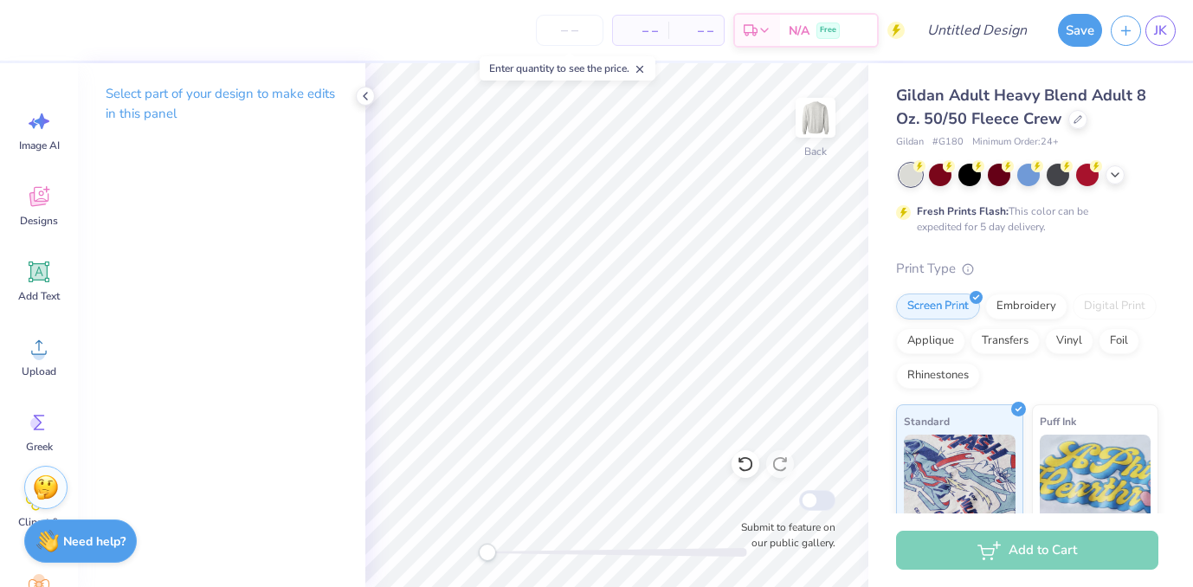
click at [582, 36] on input "number" at bounding box center [570, 30] width 68 height 31
type textarea "school"
click at [1163, 254] on div "Gildan Adult Heavy Blend Adult 8 Oz. 50/50 Fleece Crew Gildan # G180 Minimum Or…" at bounding box center [1030, 429] width 325 height 732
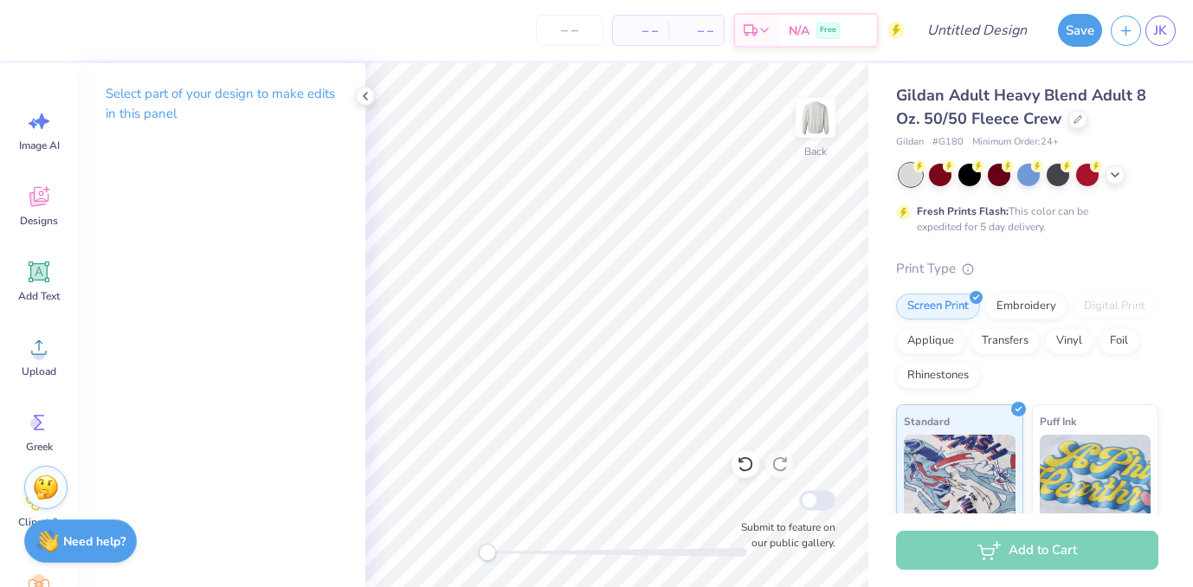
type textarea "school theatre dance"
click at [137, 338] on div "Select part of your design to make edits in this panel" at bounding box center [221, 325] width 287 height 524
click at [369, 100] on icon at bounding box center [365, 96] width 14 height 14
click at [969, 170] on div at bounding box center [969, 173] width 23 height 23
click at [37, 261] on icon at bounding box center [39, 272] width 26 height 26
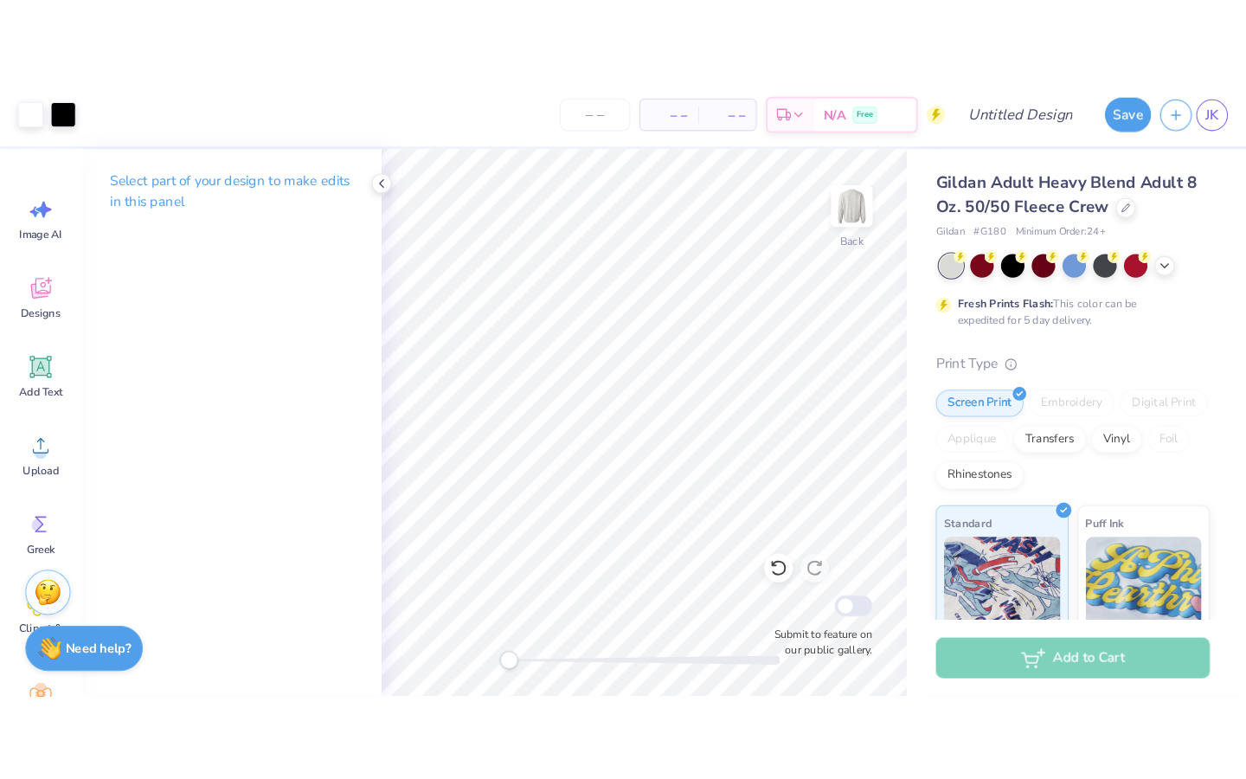
scroll to position [0, 3]
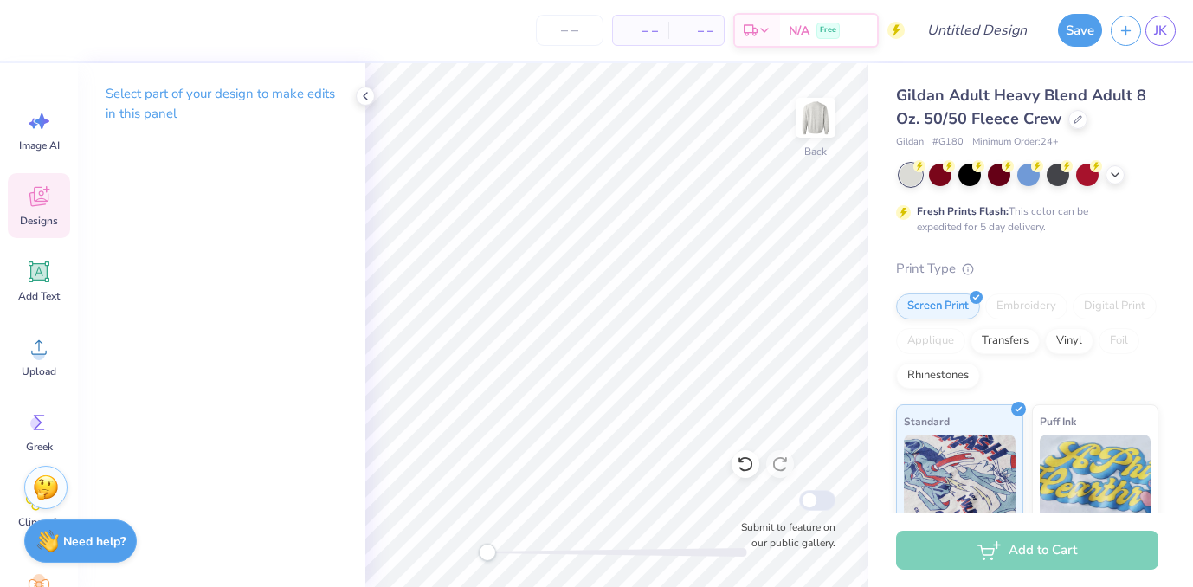
click at [35, 194] on icon at bounding box center [39, 196] width 26 height 26
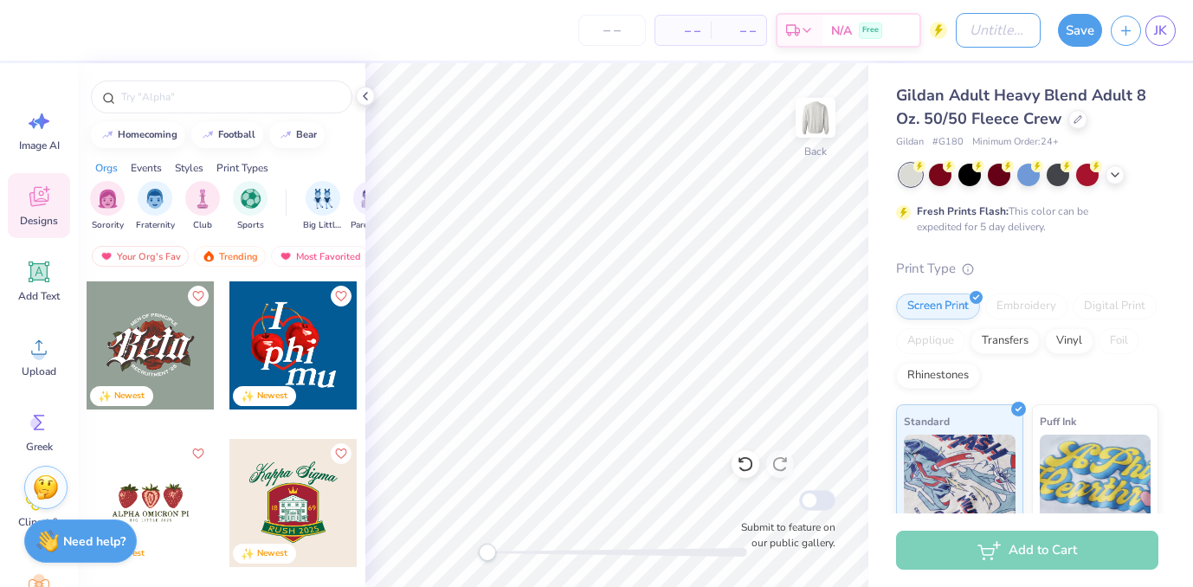
click at [994, 35] on input "Design Title" at bounding box center [997, 30] width 85 height 35
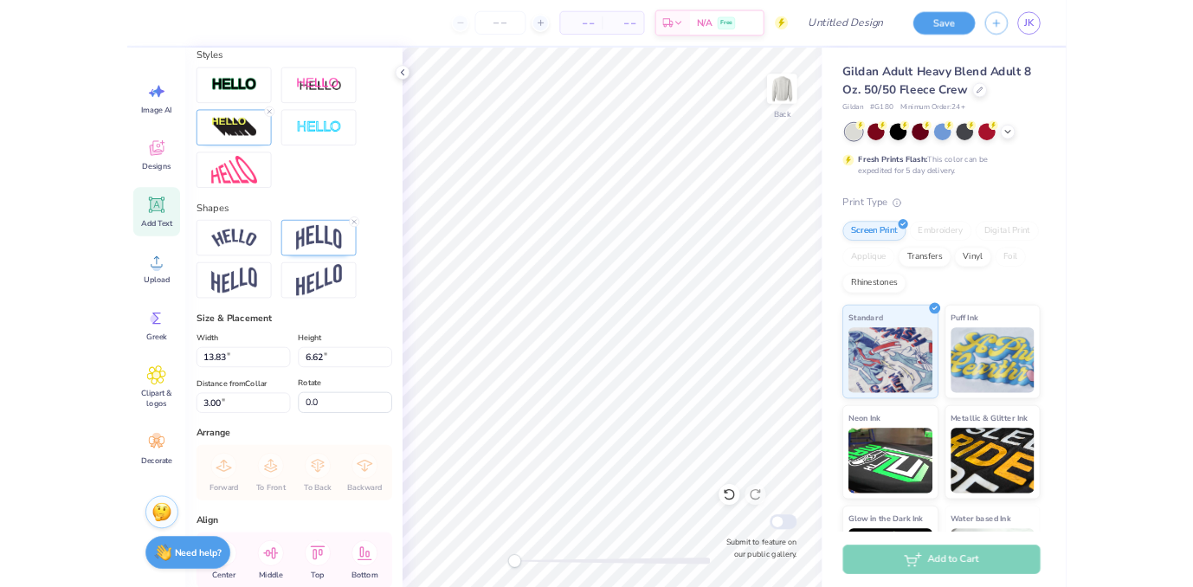
scroll to position [647, 0]
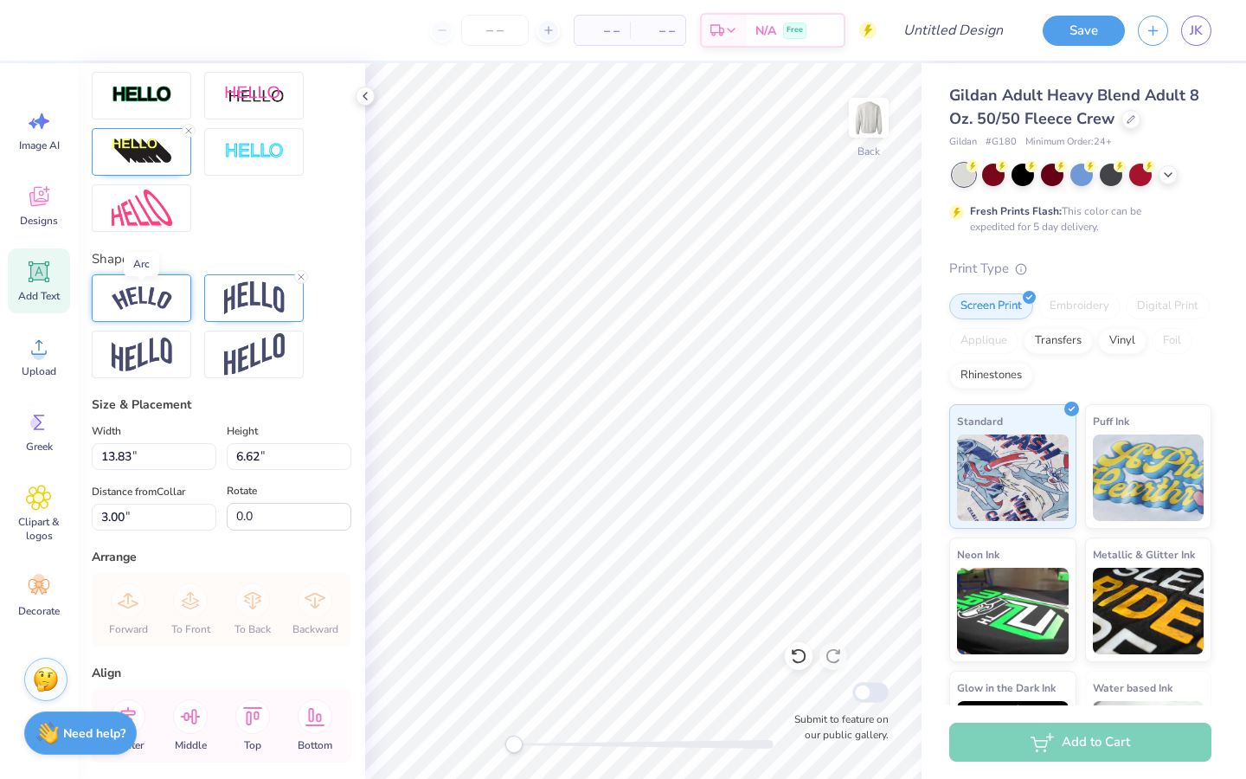
click at [160, 306] on img at bounding box center [142, 297] width 61 height 23
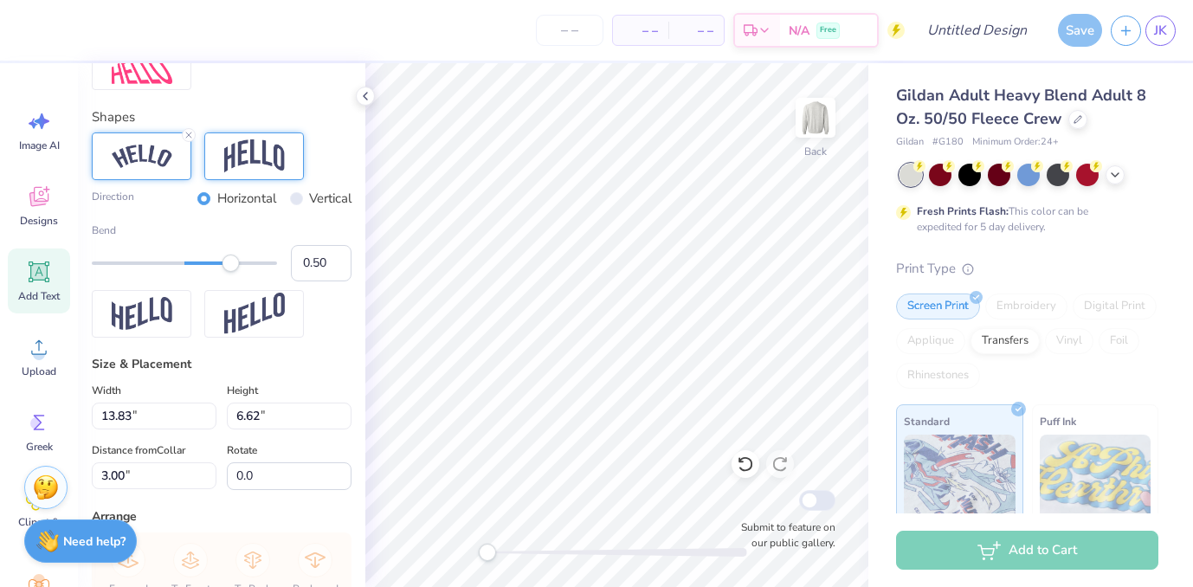
scroll to position [778, 0]
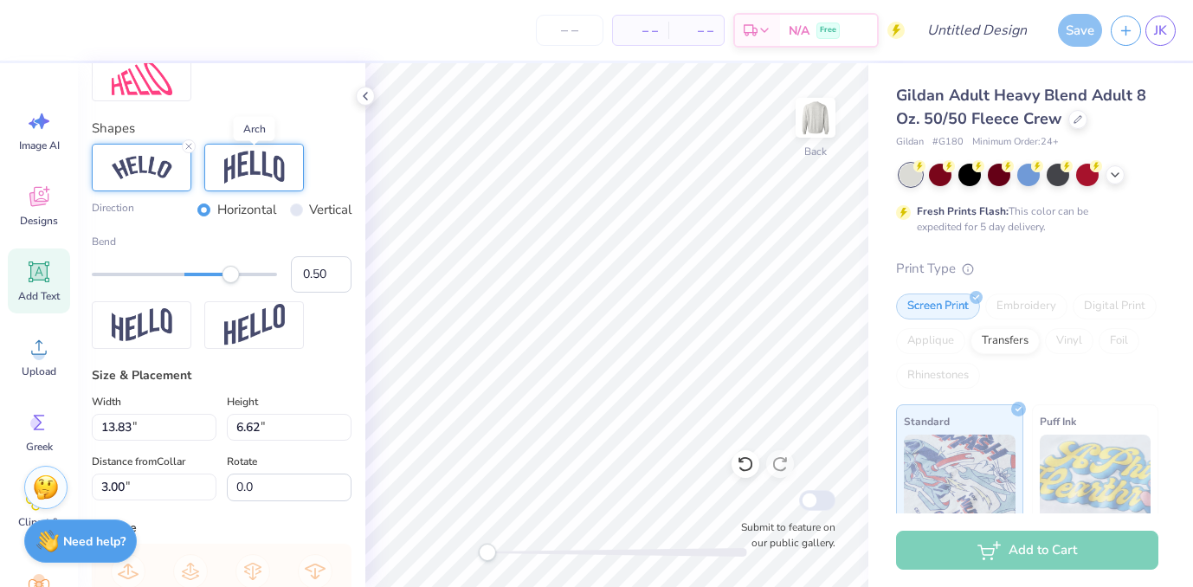
click at [267, 164] on img at bounding box center [254, 167] width 61 height 33
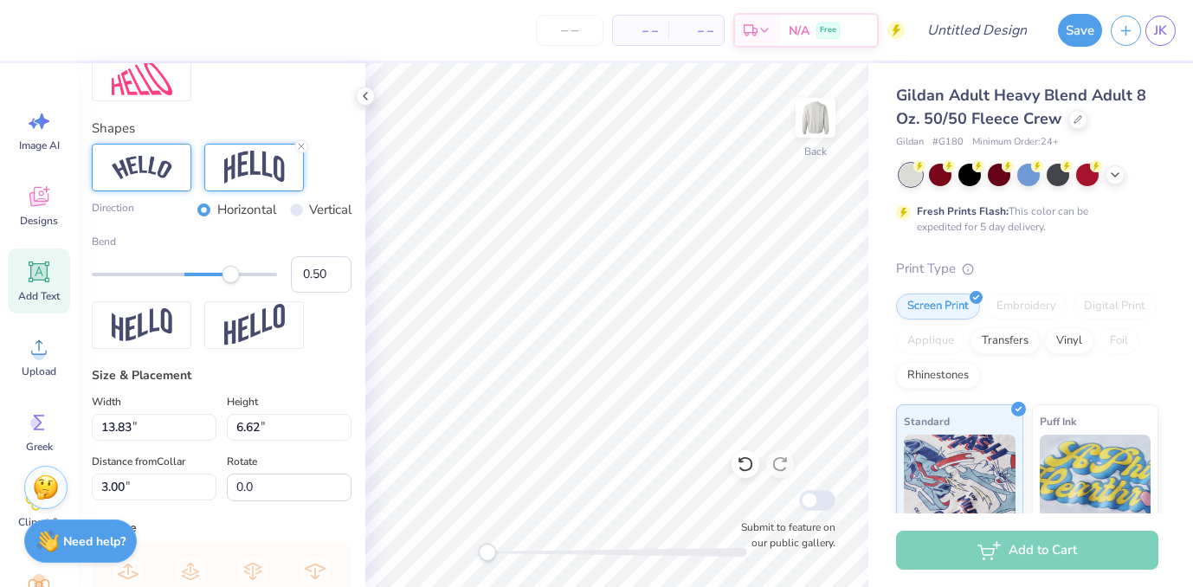
click at [166, 176] on img at bounding box center [142, 167] width 61 height 23
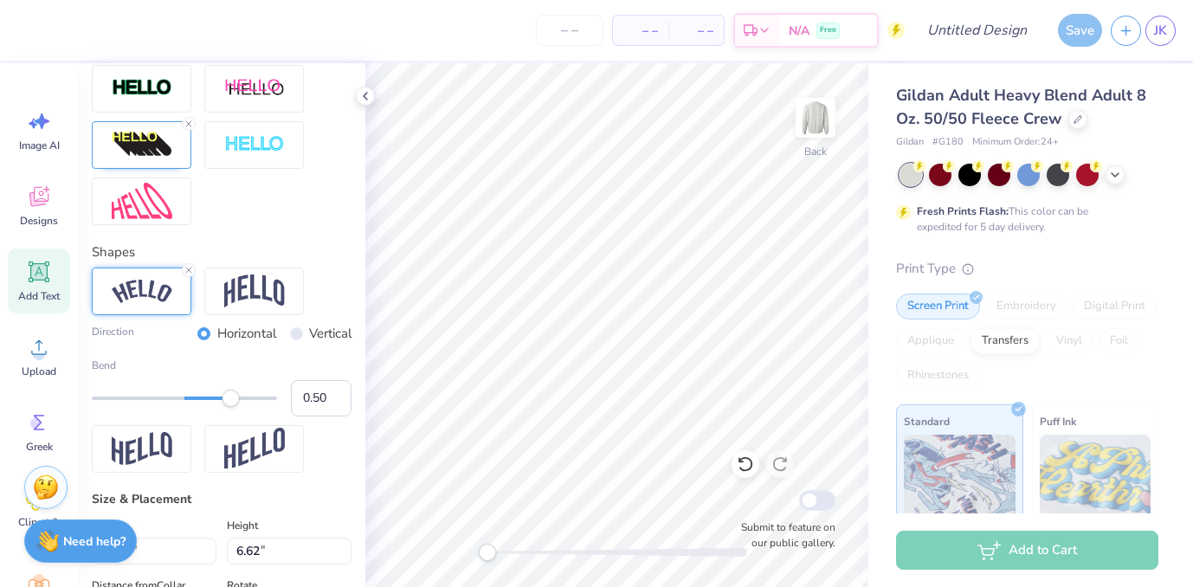
scroll to position [655, 0]
type input "0.38"
drag, startPoint x: 239, startPoint y: 396, endPoint x: 220, endPoint y: 398, distance: 19.1
click at [220, 398] on div "Accessibility label" at bounding box center [219, 397] width 17 height 17
click at [149, 160] on div at bounding box center [142, 144] width 100 height 48
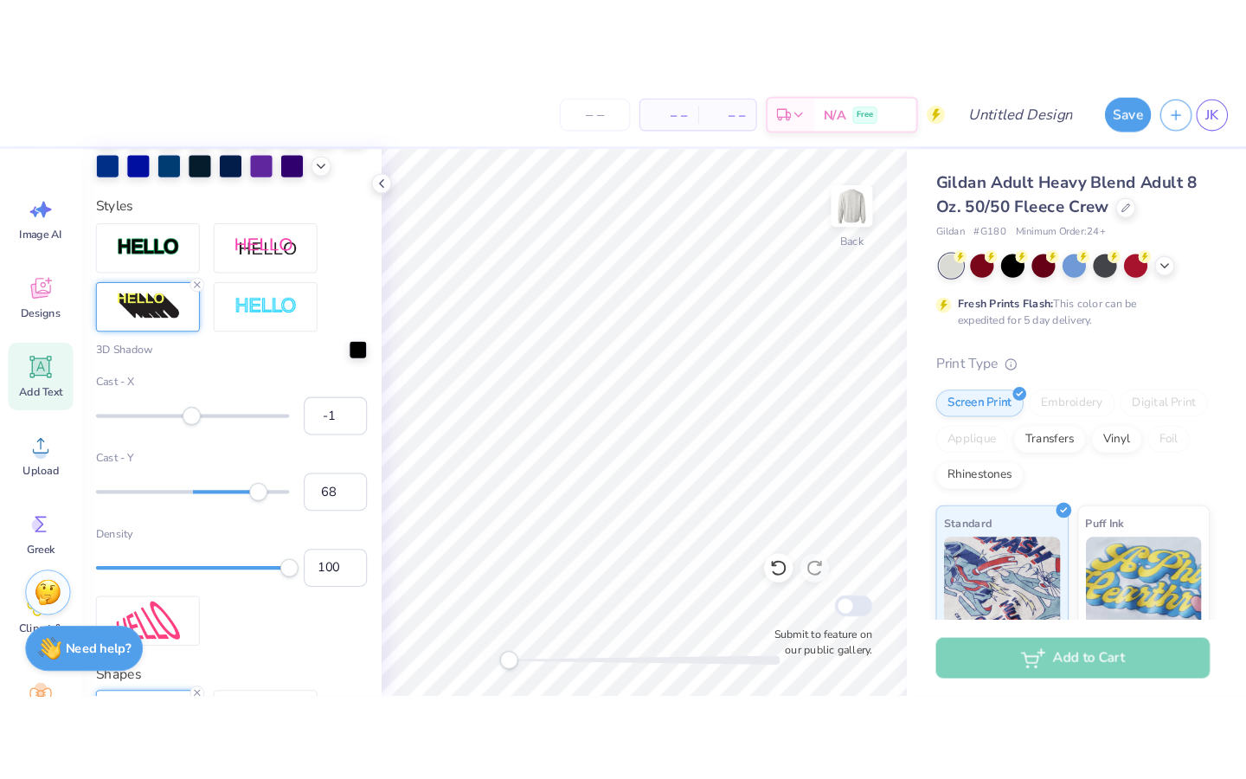
scroll to position [672, 0]
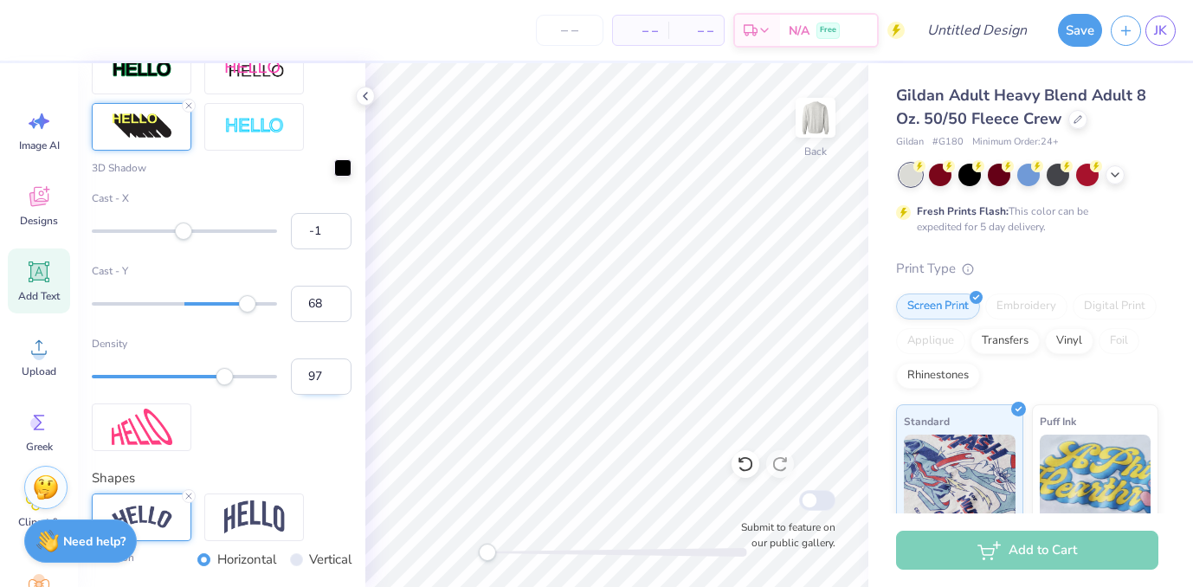
type input "100"
click at [367, 365] on div "– – Per Item – – Total Est. Delivery N/A Free Design Title Save JK Image AI Des…" at bounding box center [596, 293] width 1193 height 587
type input "42"
drag, startPoint x: 248, startPoint y: 299, endPoint x: 223, endPoint y: 301, distance: 25.2
click at [223, 301] on div "Accessibility label" at bounding box center [223, 303] width 17 height 17
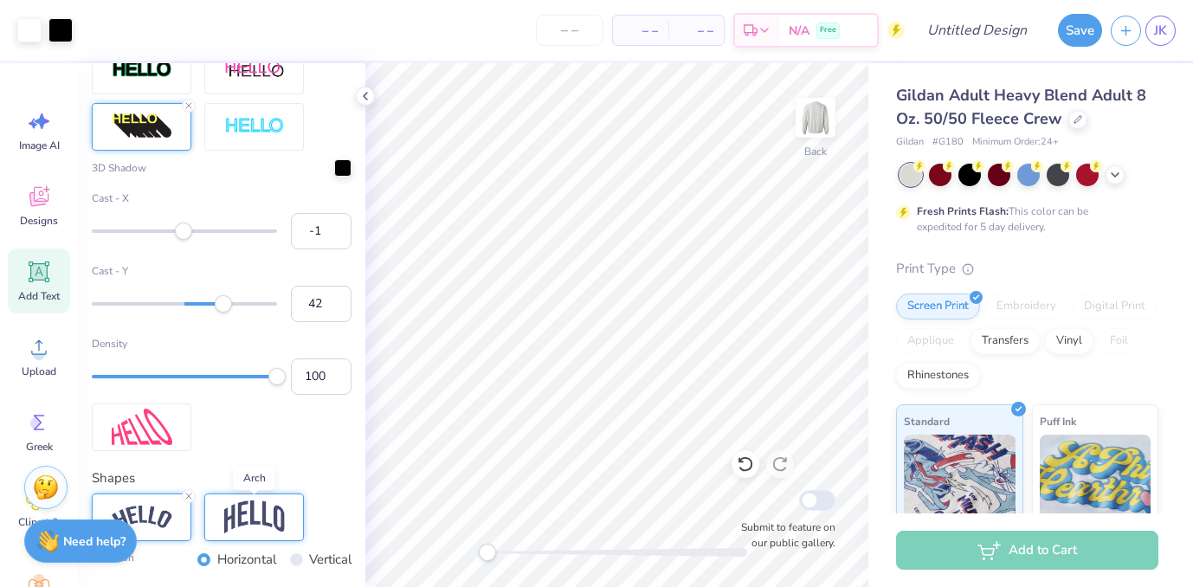
click at [255, 518] on img at bounding box center [254, 516] width 61 height 33
type input "29"
drag, startPoint x: 221, startPoint y: 305, endPoint x: 211, endPoint y: 305, distance: 9.5
click at [211, 305] on div "Accessibility label" at bounding box center [211, 303] width 17 height 17
click at [156, 415] on img at bounding box center [142, 427] width 61 height 37
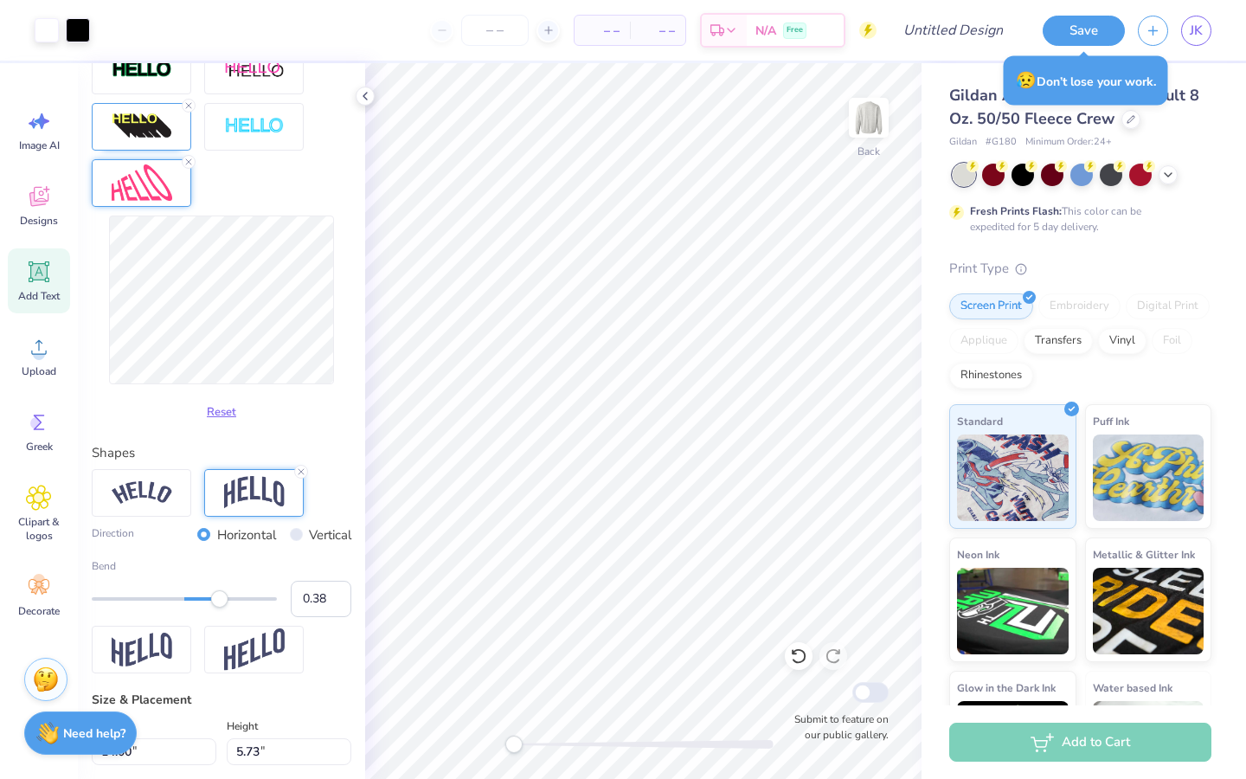
type input "14.00"
type input "5.73"
type input "2.76"
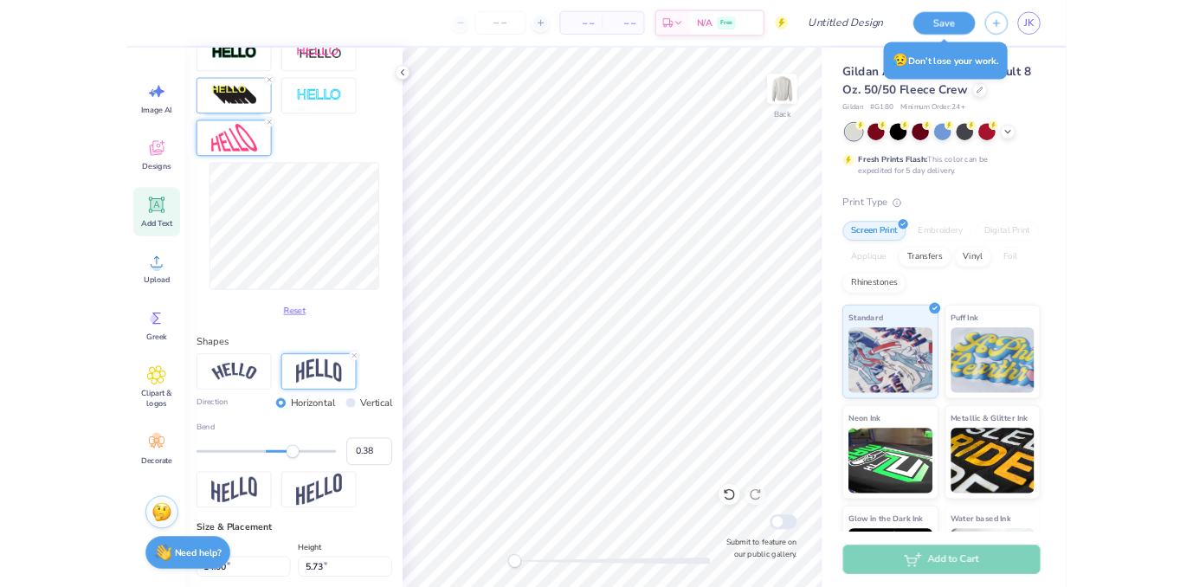
scroll to position [0, 0]
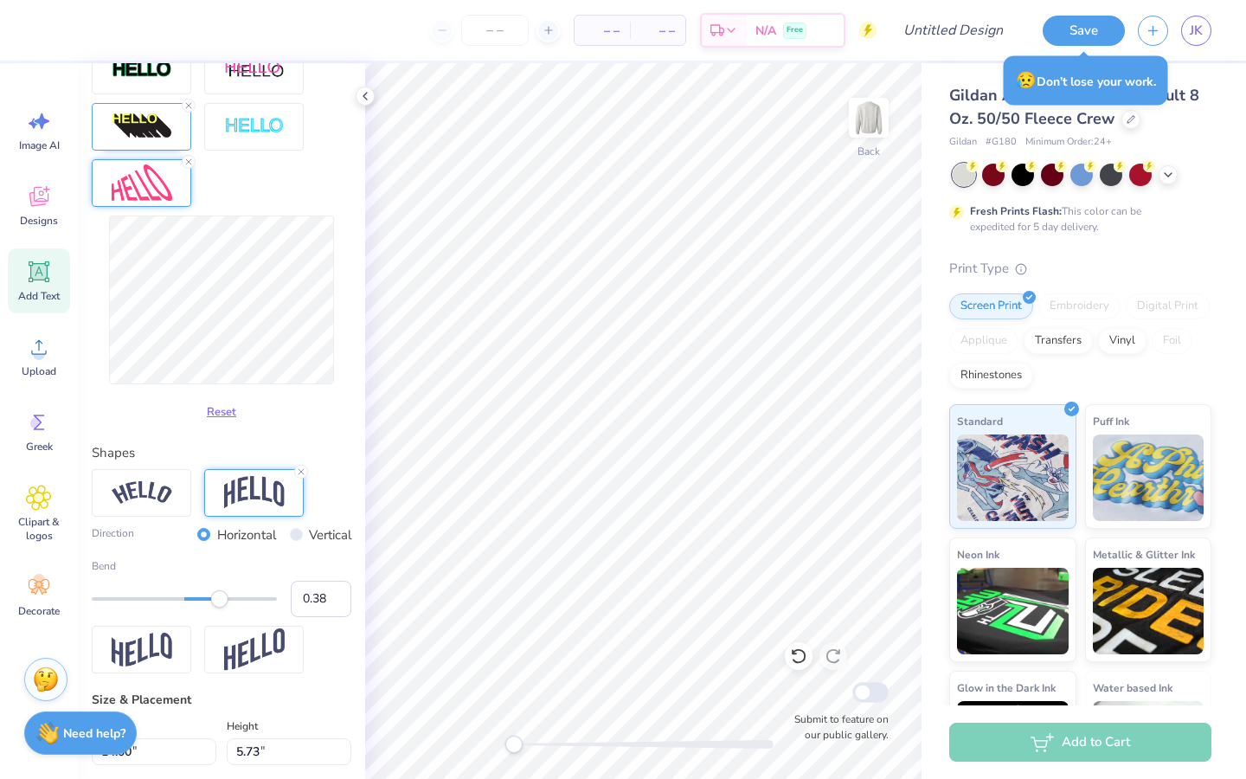
type textarea "sotd"
click at [369, 91] on icon at bounding box center [365, 96] width 14 height 14
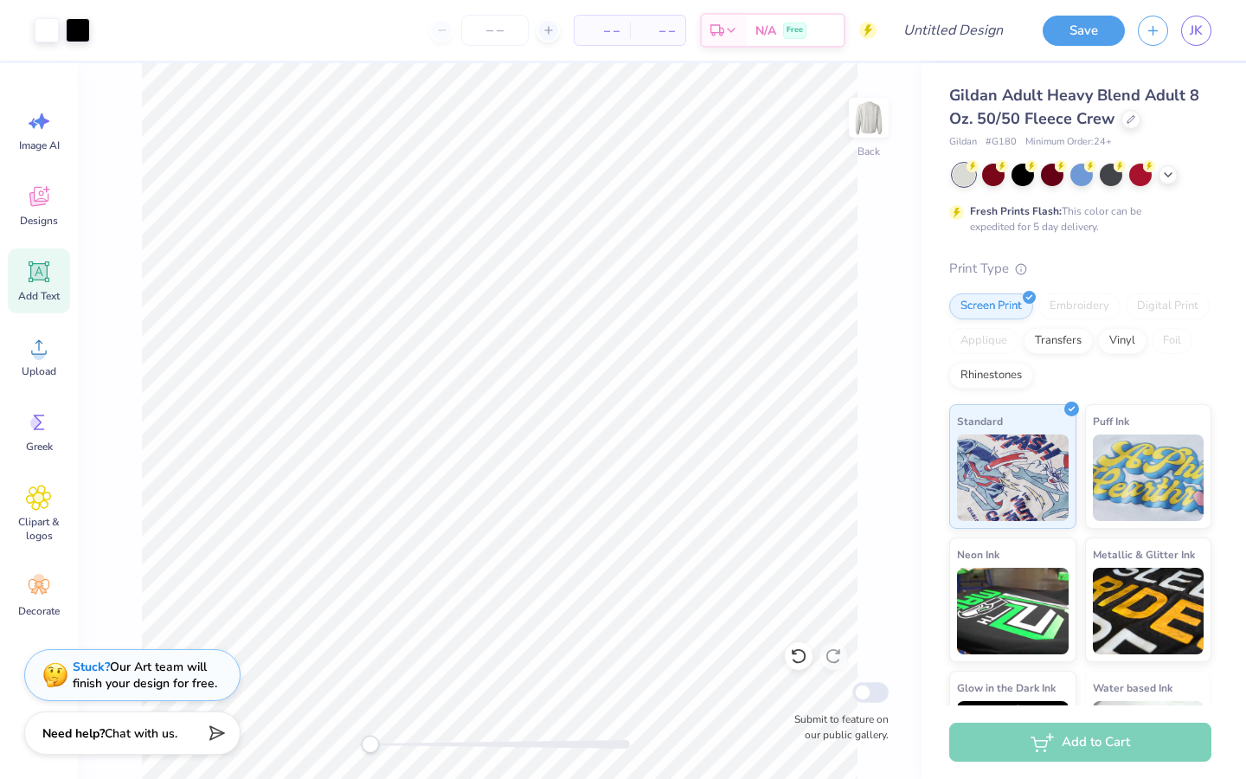
type input "5.88"
type input "2.70"
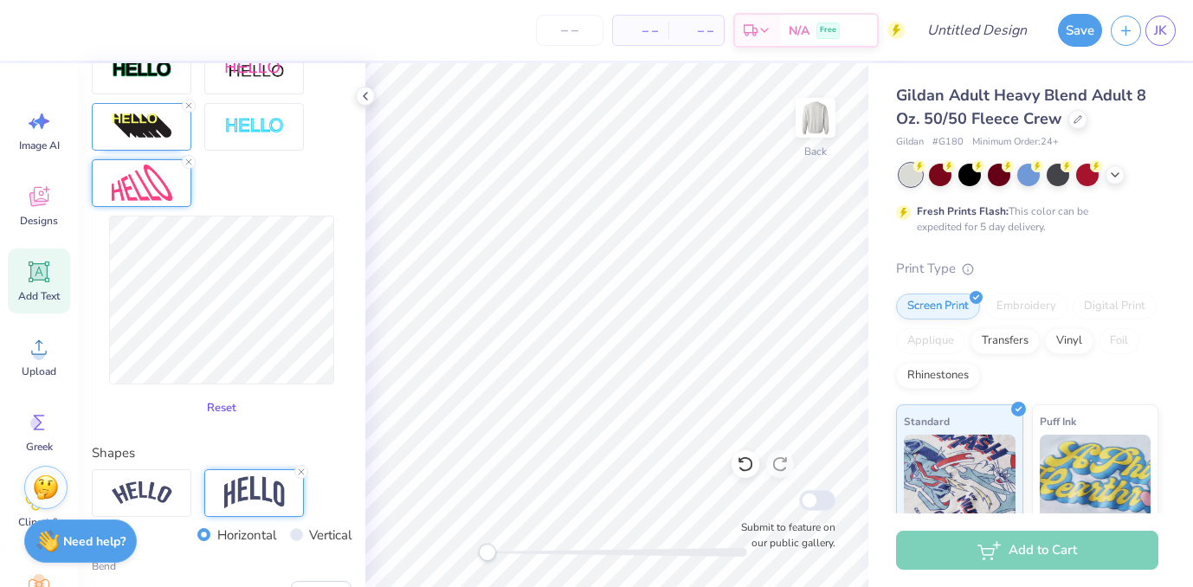
click at [222, 410] on button "Reset" at bounding box center [221, 408] width 45 height 29
type input "2.68"
type input "1.84"
type input "4.27"
type input "11.51"
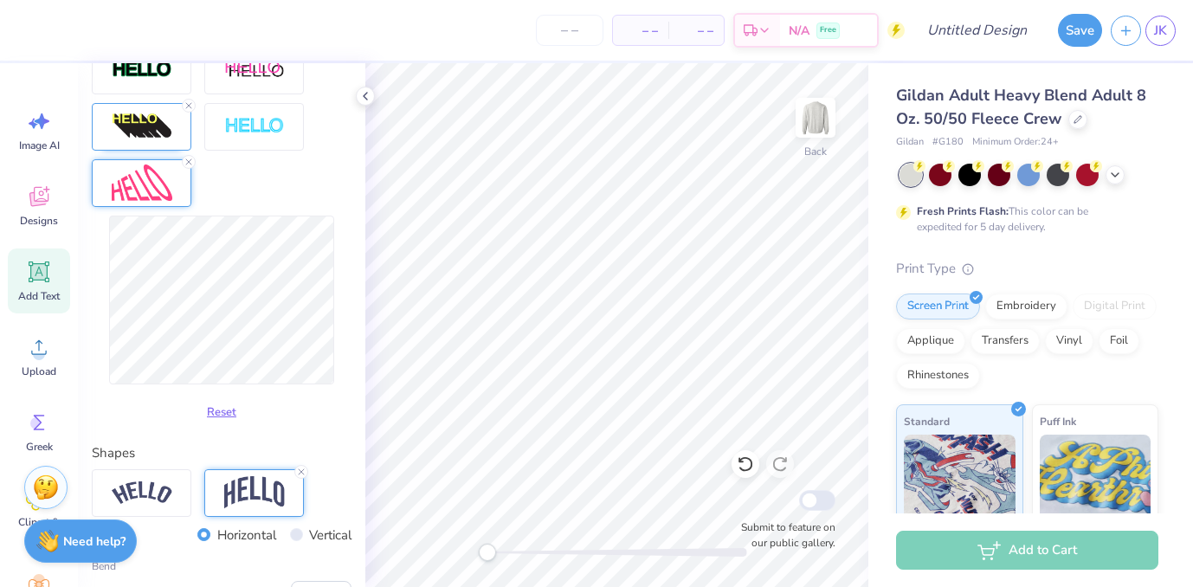
type input "7.90"
type input "2.69"
type input "13.48"
type input "9.26"
type input "2.43"
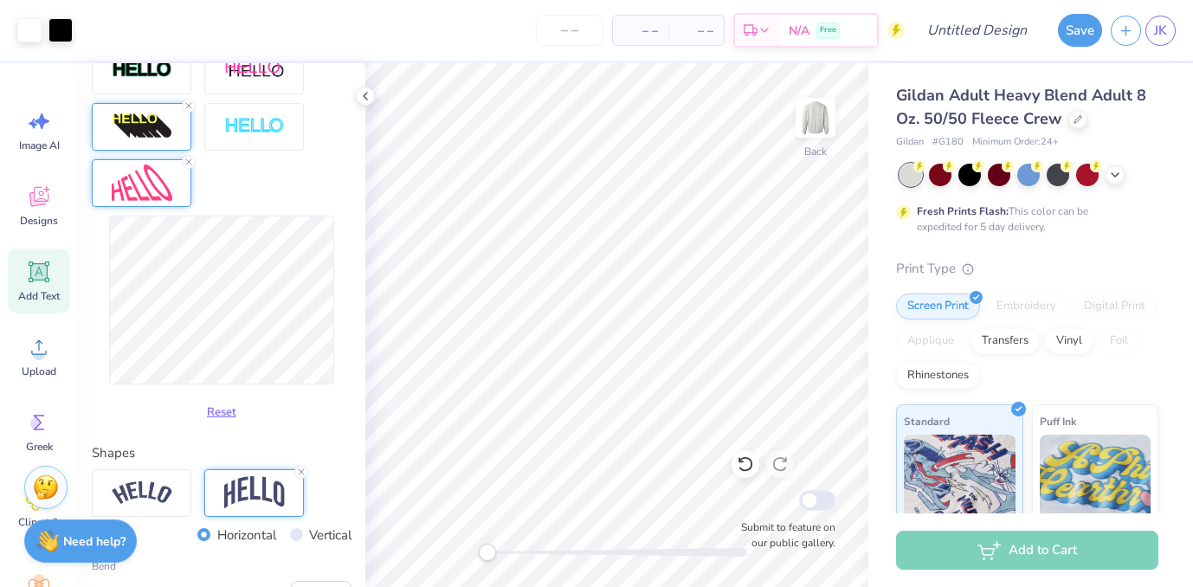
click at [146, 139] on div at bounding box center [142, 127] width 100 height 48
